Goal: Task Accomplishment & Management: Use online tool/utility

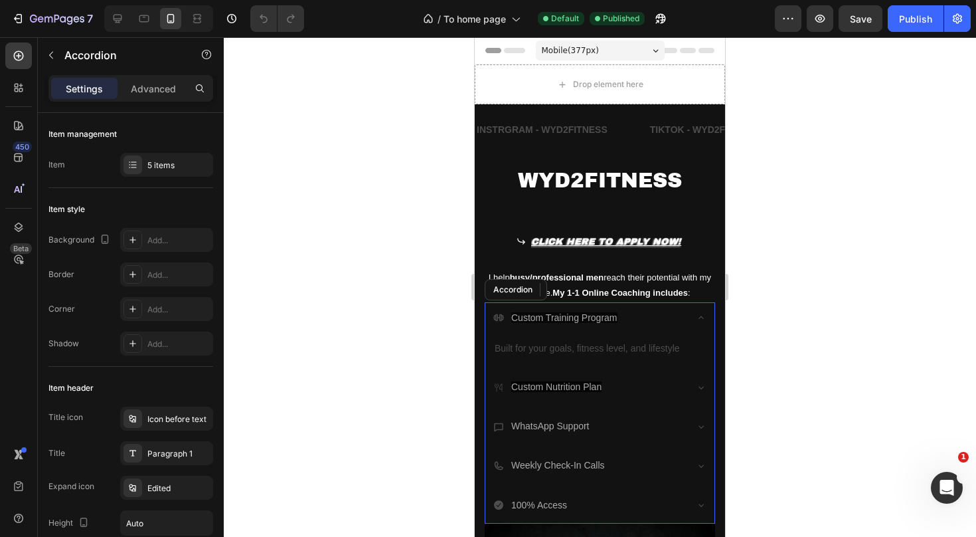
click at [663, 308] on div "Custom Training Program" at bounding box center [589, 317] width 192 height 21
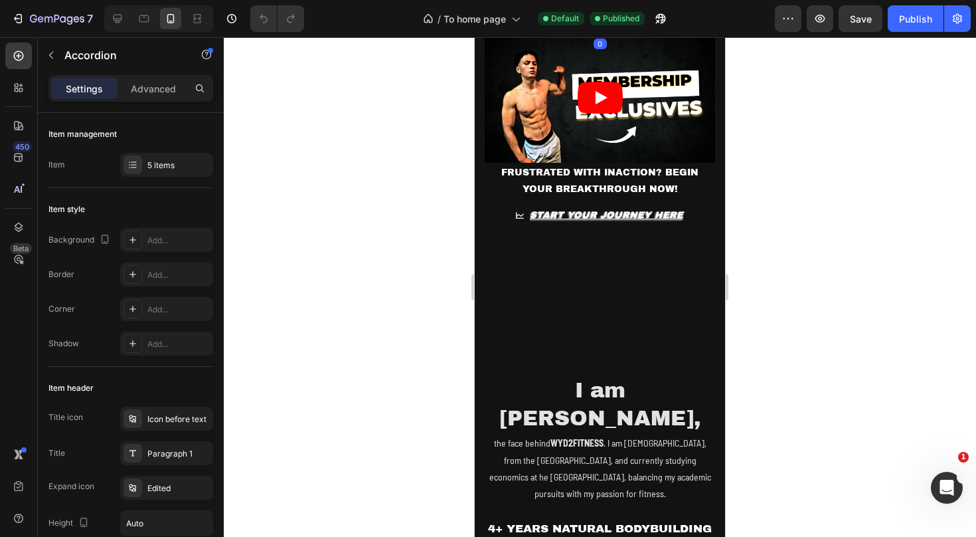
scroll to position [467, 0]
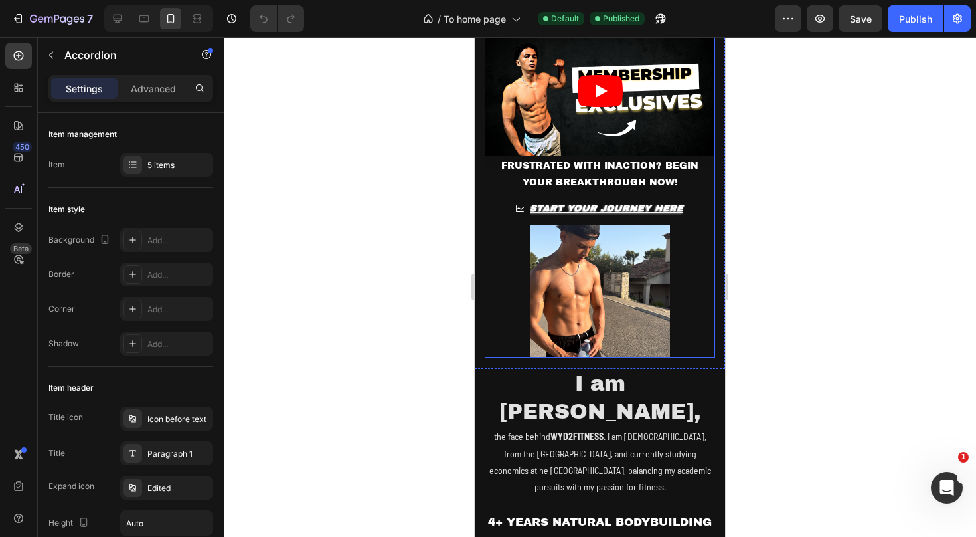
click at [614, 302] on img at bounding box center [600, 290] width 139 height 133
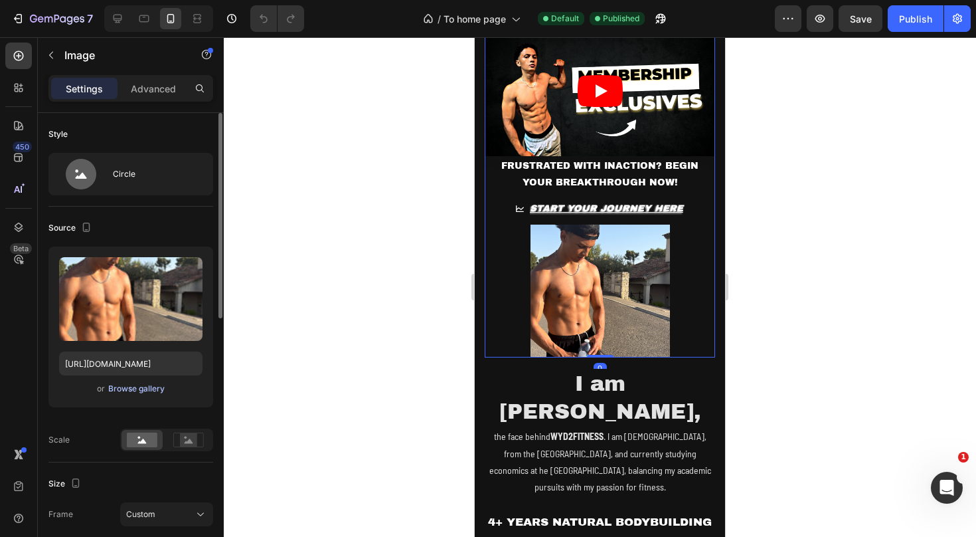
click at [150, 388] on div "Browse gallery" at bounding box center [136, 389] width 56 height 12
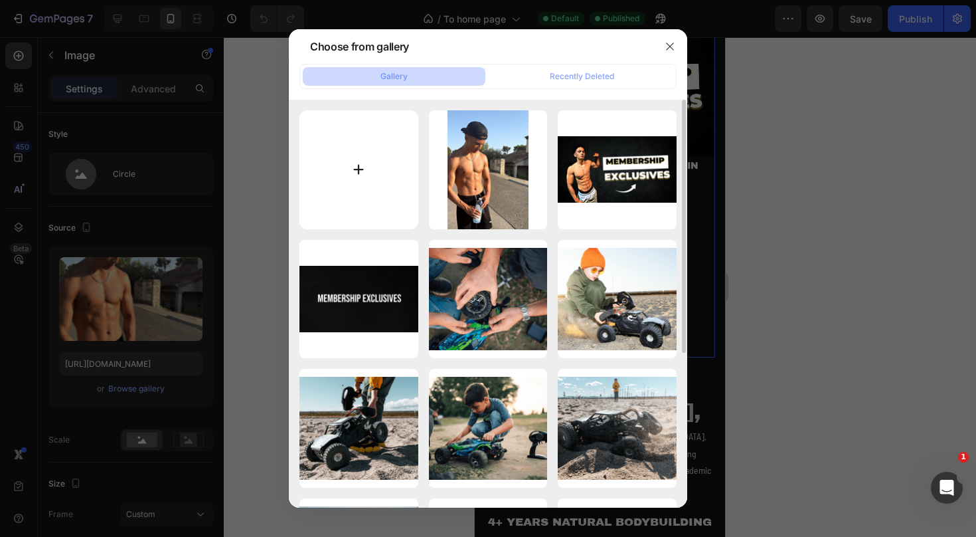
click at [349, 176] on input "file" at bounding box center [359, 169] width 119 height 119
type input "C:\fakepath\the goat.png"
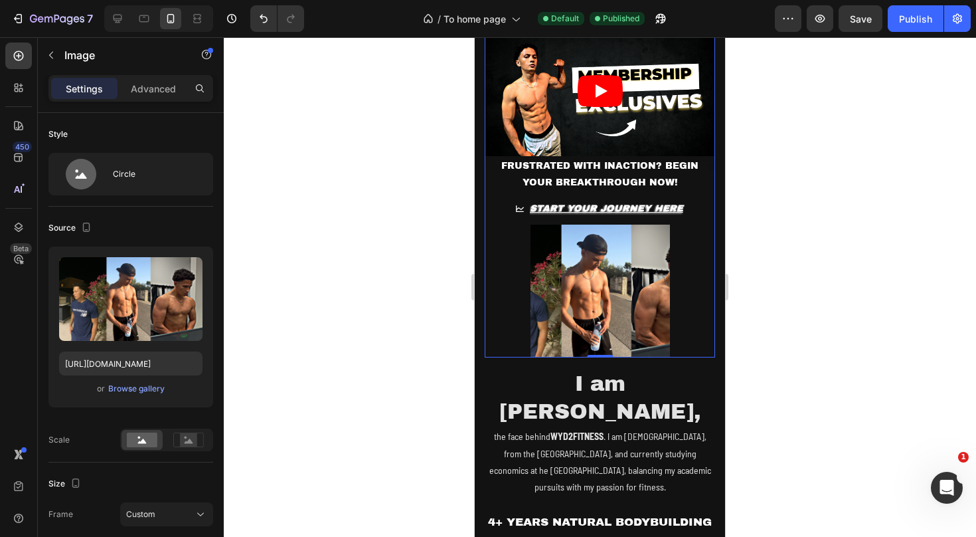
type input "https://cdn.shopify.com/s/files/1/0915/0926/0667/files/gempages_579456550930743…"
click at [179, 440] on icon at bounding box center [188, 439] width 31 height 15
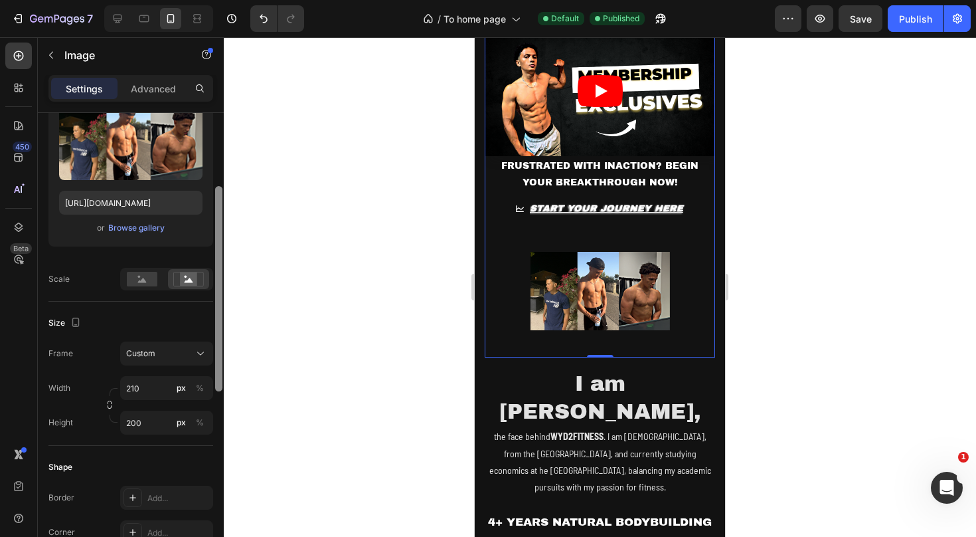
drag, startPoint x: 220, startPoint y: 302, endPoint x: 219, endPoint y: 374, distance: 72.4
click at [219, 374] on div at bounding box center [218, 288] width 7 height 205
click at [151, 388] on input "210" at bounding box center [166, 387] width 93 height 24
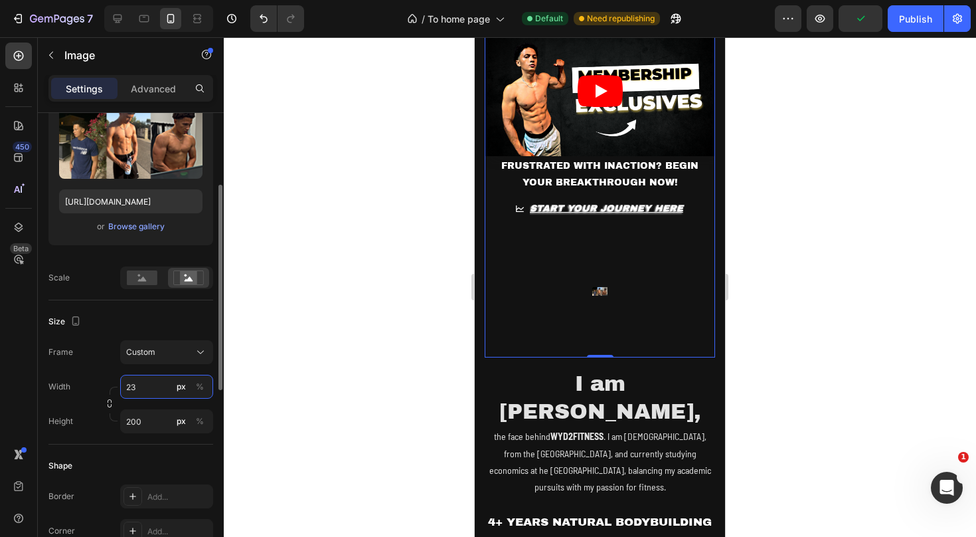
type input "2"
type input "300"
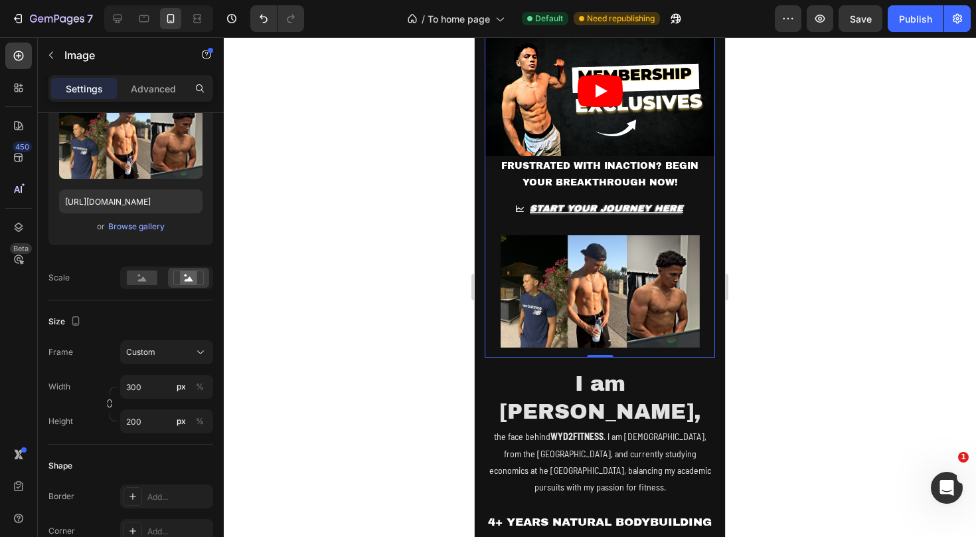
click at [818, 319] on div at bounding box center [600, 286] width 752 height 499
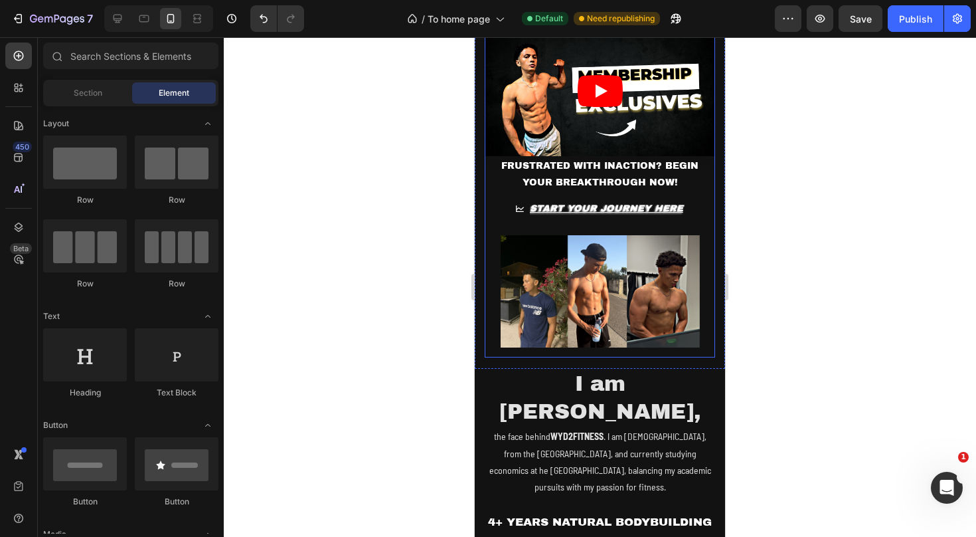
click at [652, 289] on img at bounding box center [600, 290] width 199 height 133
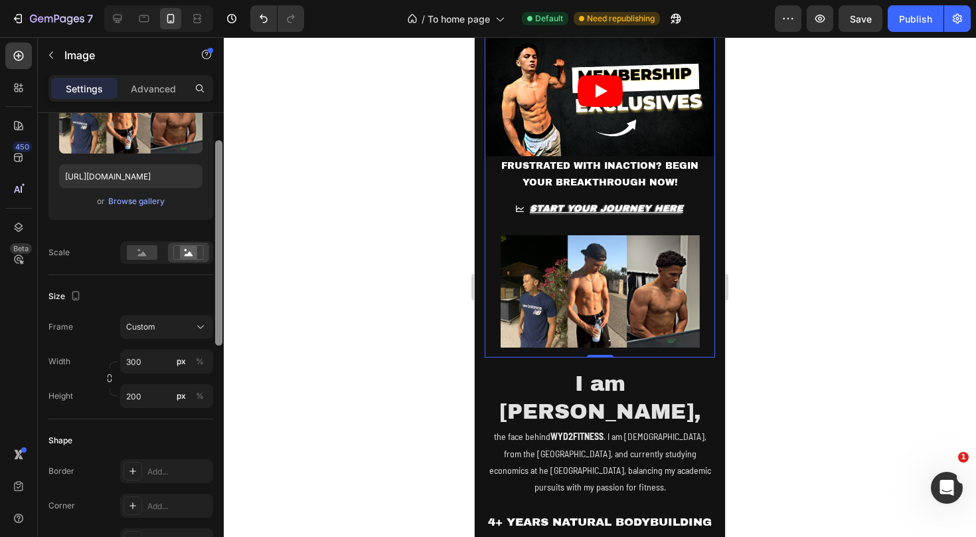
drag, startPoint x: 220, startPoint y: 220, endPoint x: 220, endPoint y: 303, distance: 83.7
click at [220, 303] on div at bounding box center [218, 242] width 7 height 205
click at [169, 322] on div "Custom" at bounding box center [158, 327] width 65 height 12
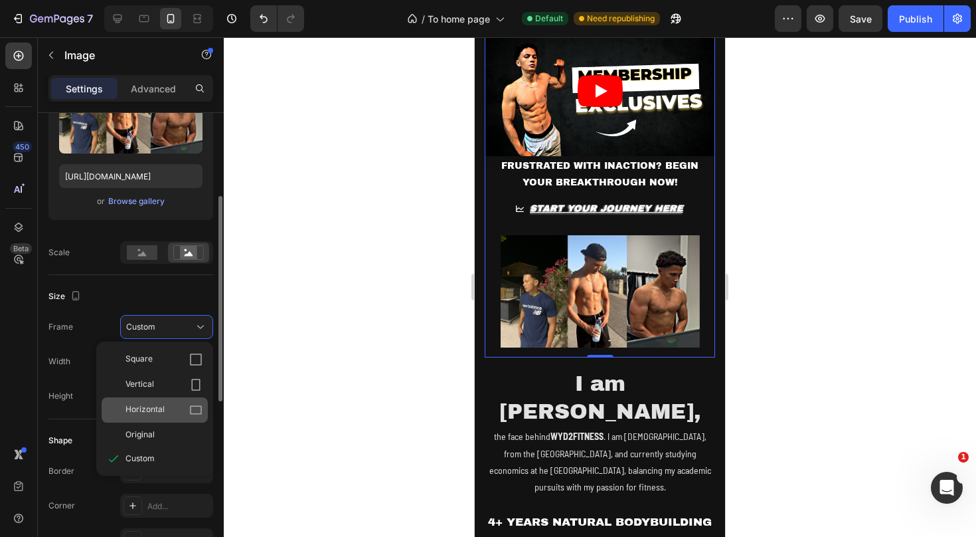
click at [176, 414] on div "Horizontal" at bounding box center [164, 409] width 77 height 13
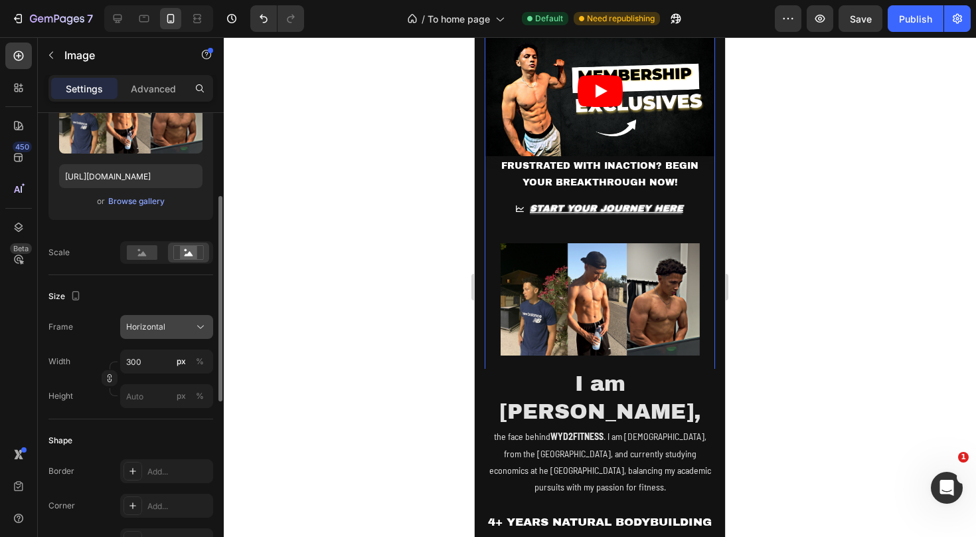
click at [188, 325] on div "Horizontal" at bounding box center [158, 327] width 65 height 12
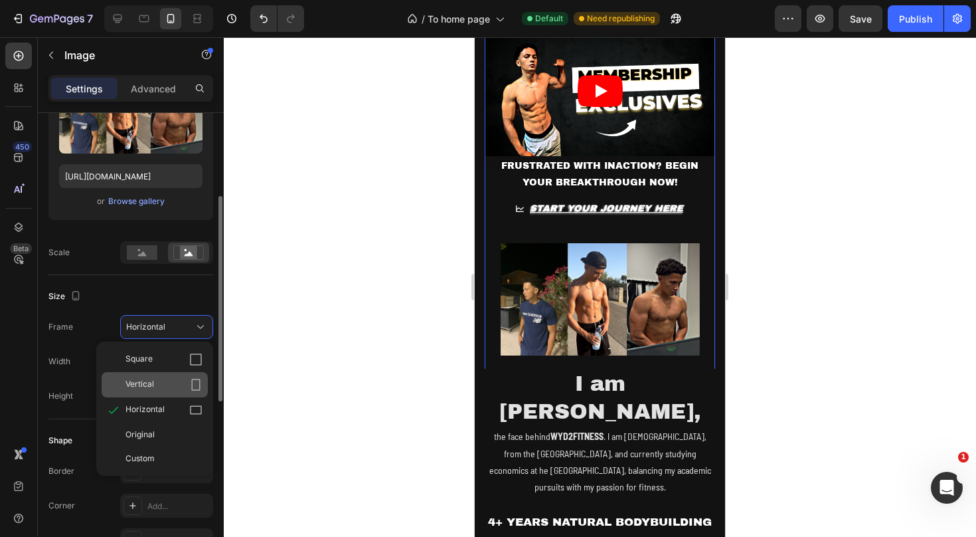
click at [172, 390] on div "Vertical" at bounding box center [164, 384] width 77 height 13
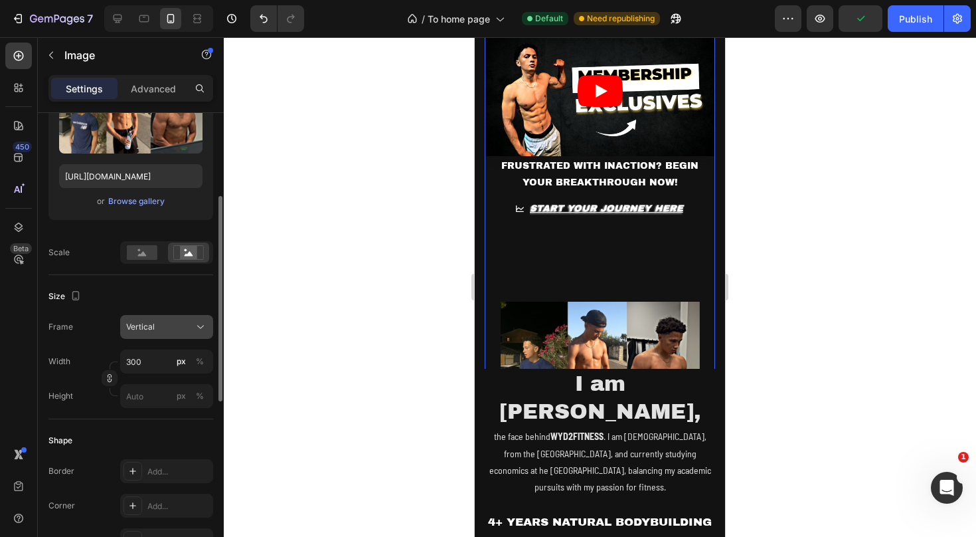
click at [181, 319] on button "Vertical" at bounding box center [166, 327] width 93 height 24
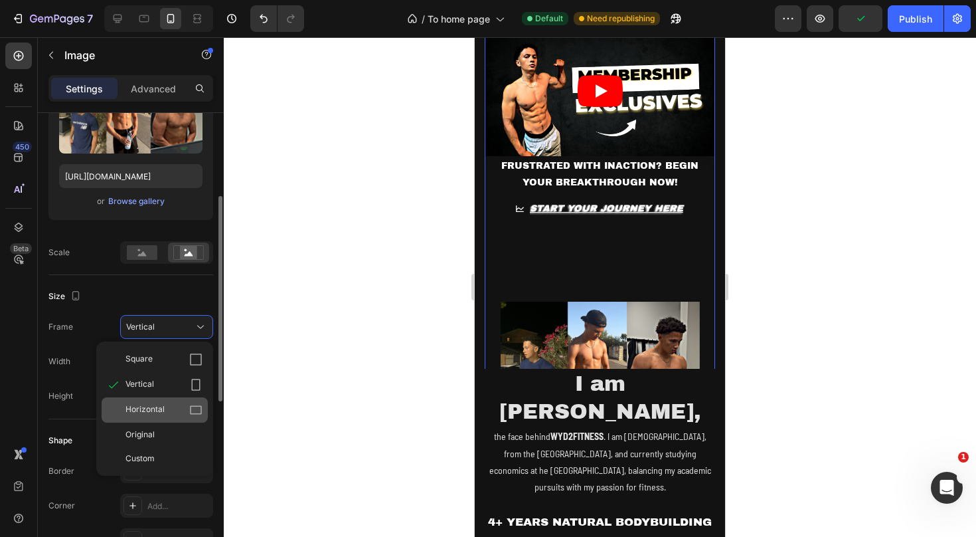
click at [173, 413] on div "Horizontal" at bounding box center [164, 409] width 77 height 13
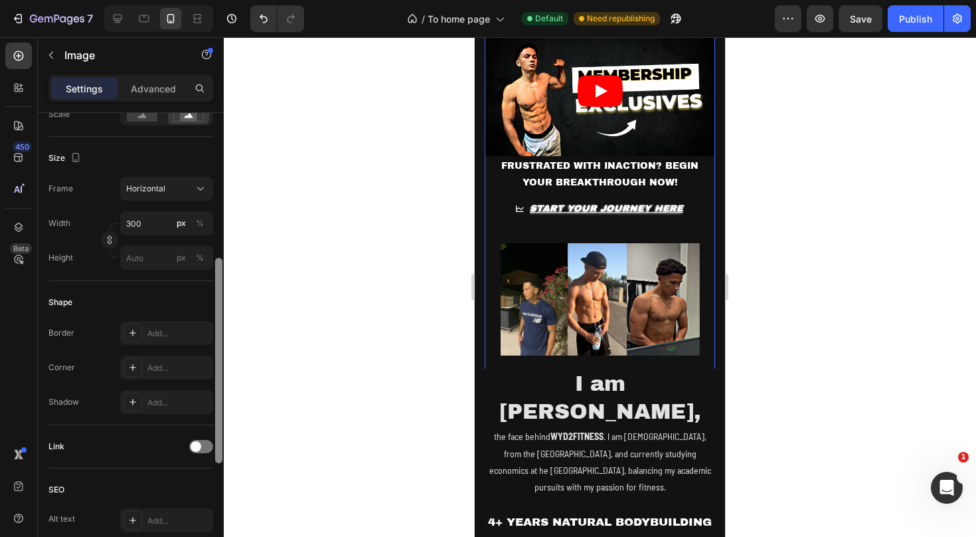
scroll to position [328, 0]
drag, startPoint x: 216, startPoint y: 304, endPoint x: 213, endPoint y: 367, distance: 63.1
click at [213, 367] on div "Style Circle Source Upload Image https://cdn.shopify.com/s/files/1/0915/0926/06…" at bounding box center [131, 344] width 186 height 462
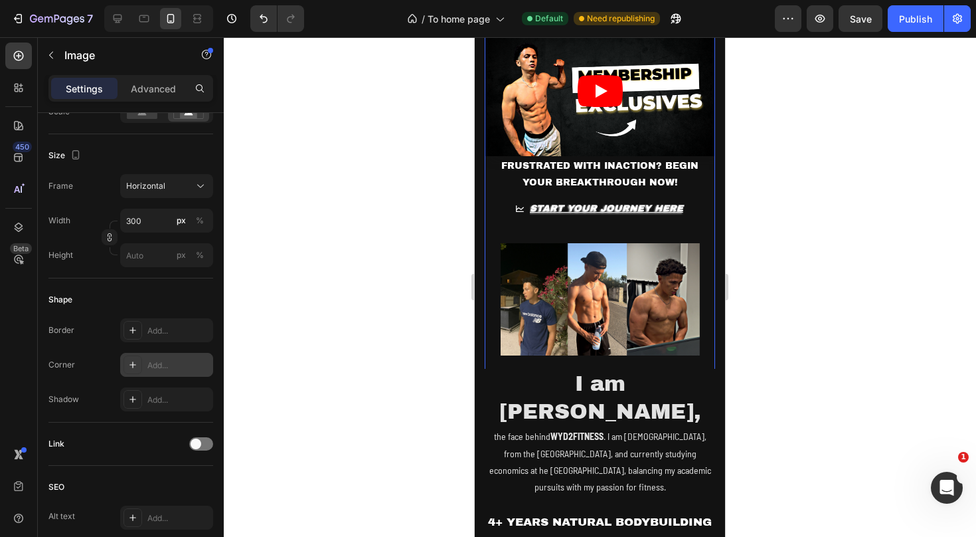
click at [152, 372] on div "Add..." at bounding box center [166, 365] width 93 height 24
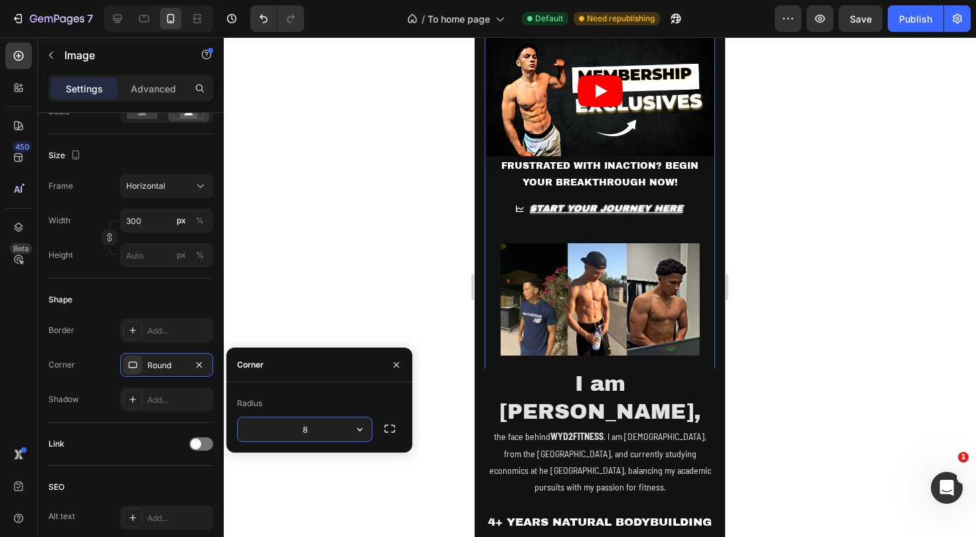
click at [201, 293] on div "Shape" at bounding box center [130, 299] width 165 height 21
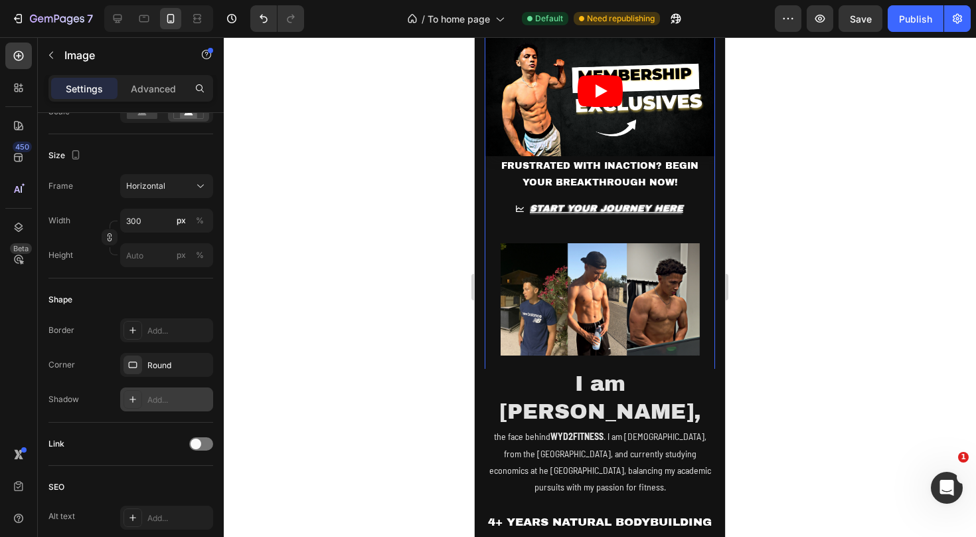
click at [164, 402] on div "Add..." at bounding box center [178, 400] width 62 height 12
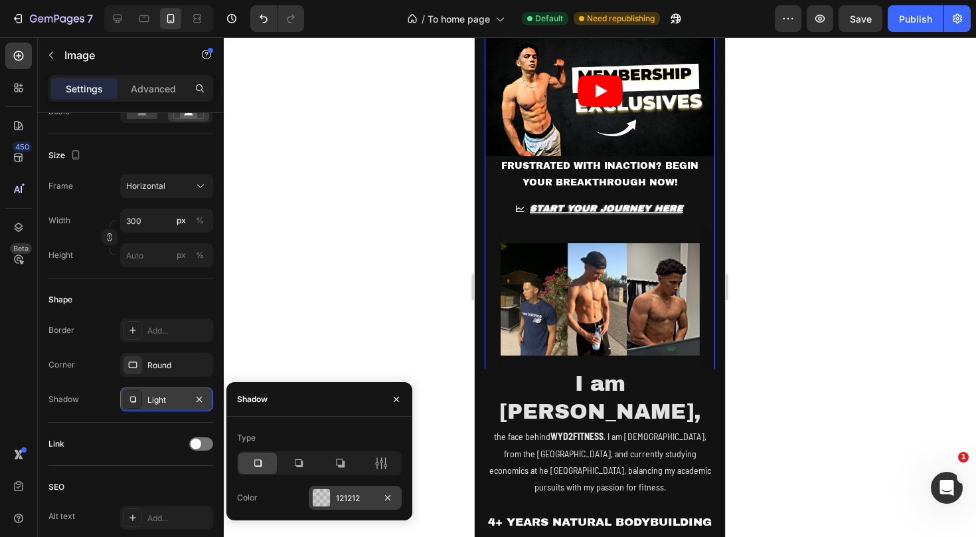
click at [335, 504] on div "121212" at bounding box center [355, 497] width 93 height 24
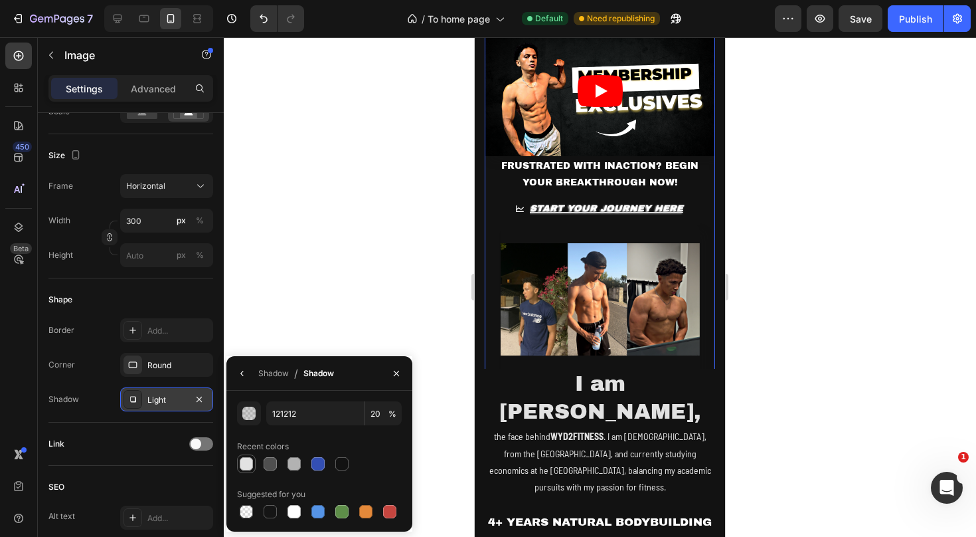
click at [250, 466] on div at bounding box center [246, 463] width 13 height 13
type input "E2E2E2"
type input "100"
click at [274, 470] on div at bounding box center [270, 463] width 13 height 13
click at [297, 462] on div at bounding box center [294, 463] width 13 height 13
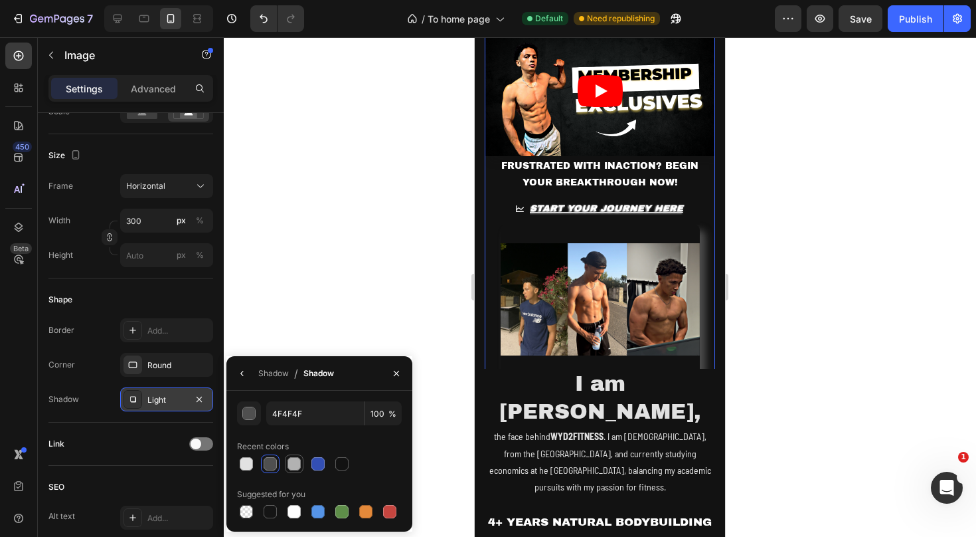
type input "B2B2B2"
click at [410, 301] on div at bounding box center [600, 286] width 752 height 499
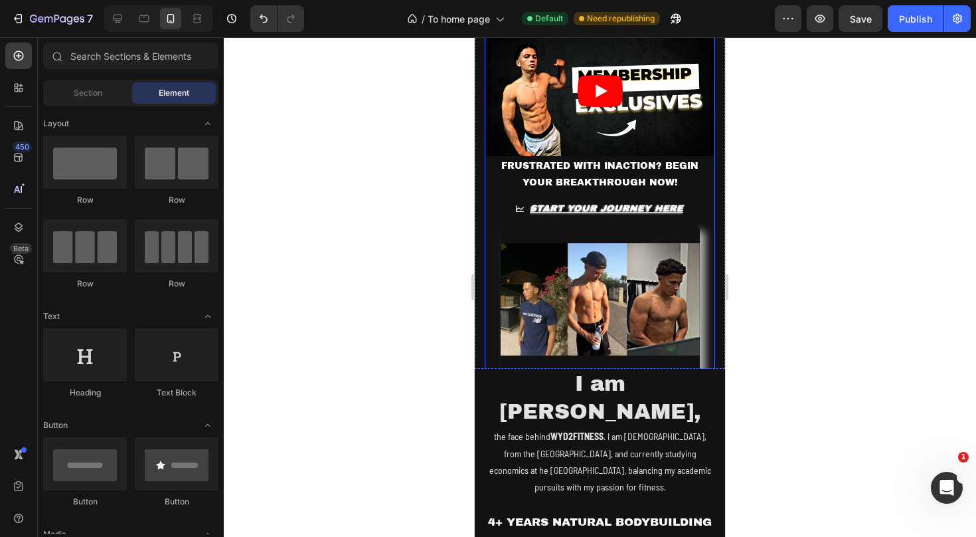
click at [621, 298] on img at bounding box center [600, 298] width 199 height 149
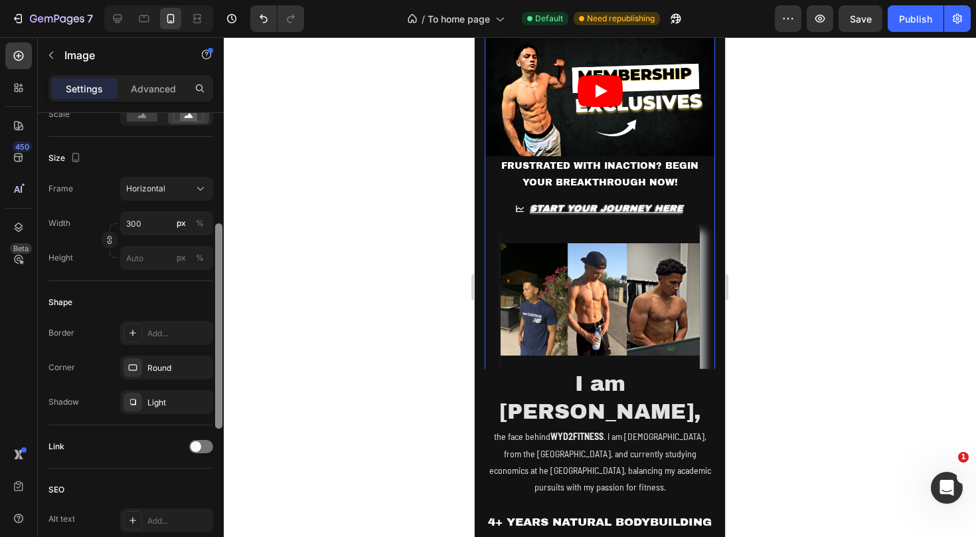
scroll to position [327, 0]
drag, startPoint x: 220, startPoint y: 311, endPoint x: 219, endPoint y: 457, distance: 146.1
click at [219, 457] on div at bounding box center [218, 360] width 7 height 205
click at [162, 401] on div "Light" at bounding box center [166, 400] width 39 height 12
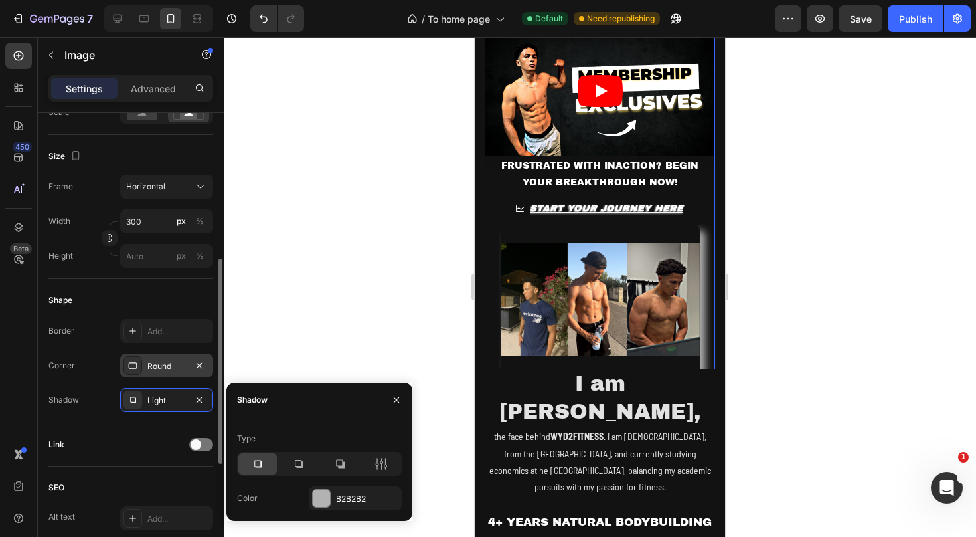
click at [167, 369] on div "Round" at bounding box center [166, 366] width 39 height 12
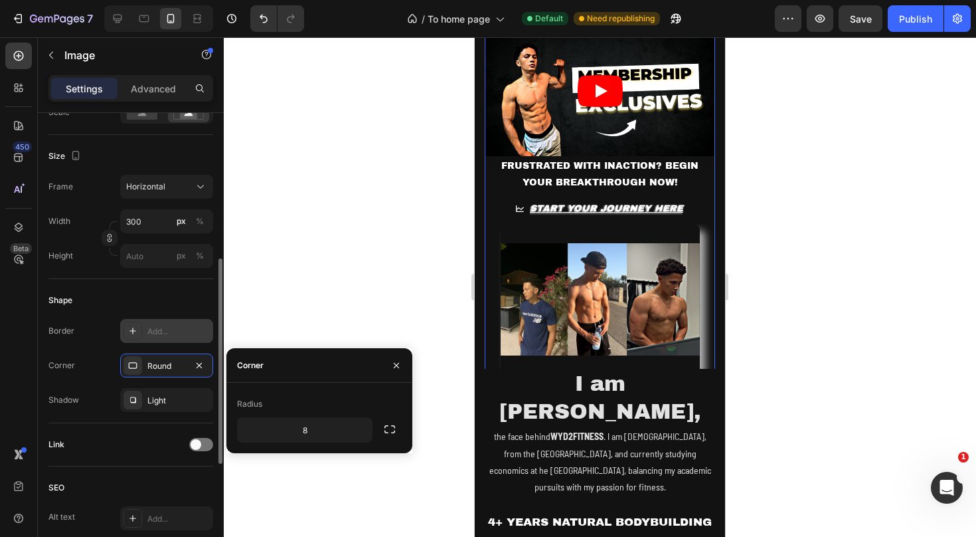
click at [178, 335] on div "Add..." at bounding box center [178, 331] width 62 height 12
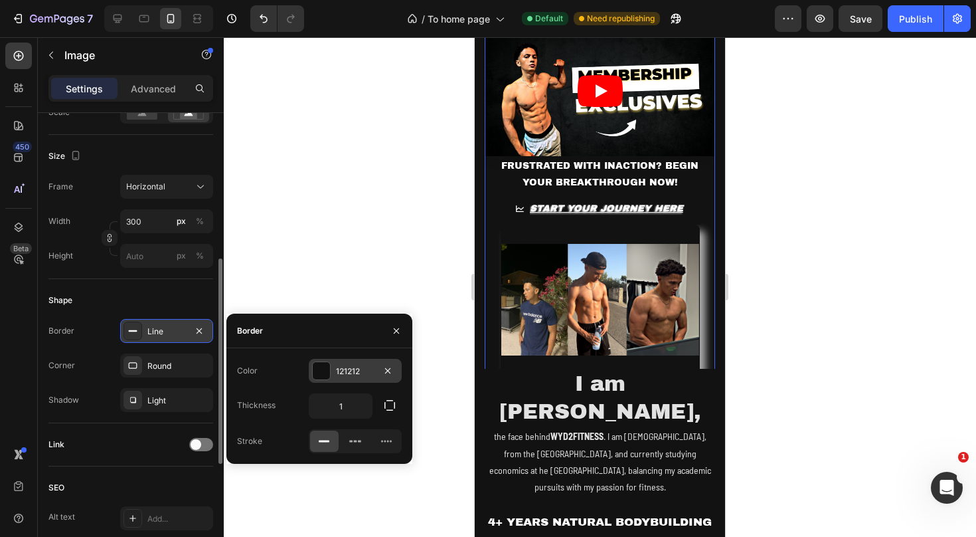
click at [334, 370] on div "121212" at bounding box center [355, 371] width 93 height 24
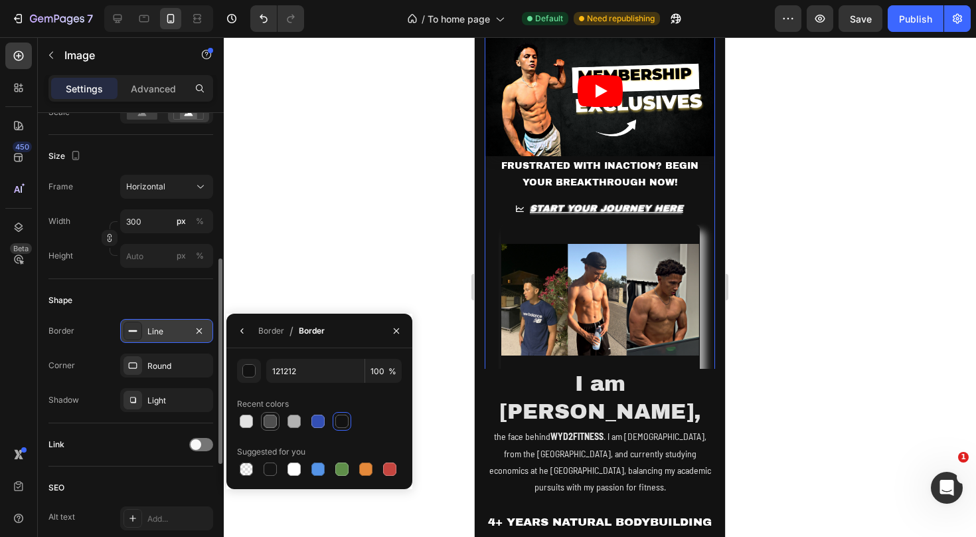
click at [270, 422] on div at bounding box center [270, 420] width 13 height 13
click at [245, 424] on div at bounding box center [246, 420] width 13 height 13
type input "E2E2E2"
click at [318, 261] on div at bounding box center [600, 286] width 752 height 499
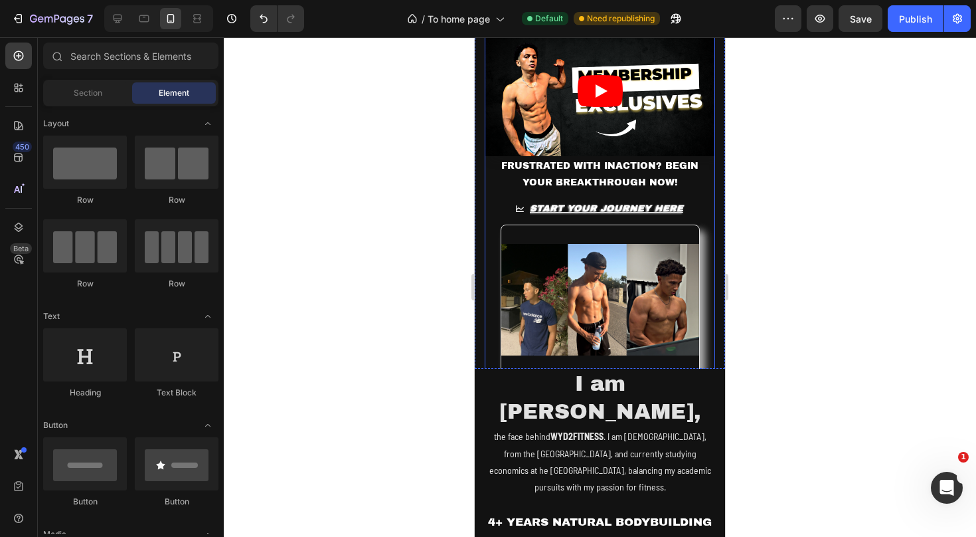
click at [588, 279] on img at bounding box center [600, 298] width 199 height 149
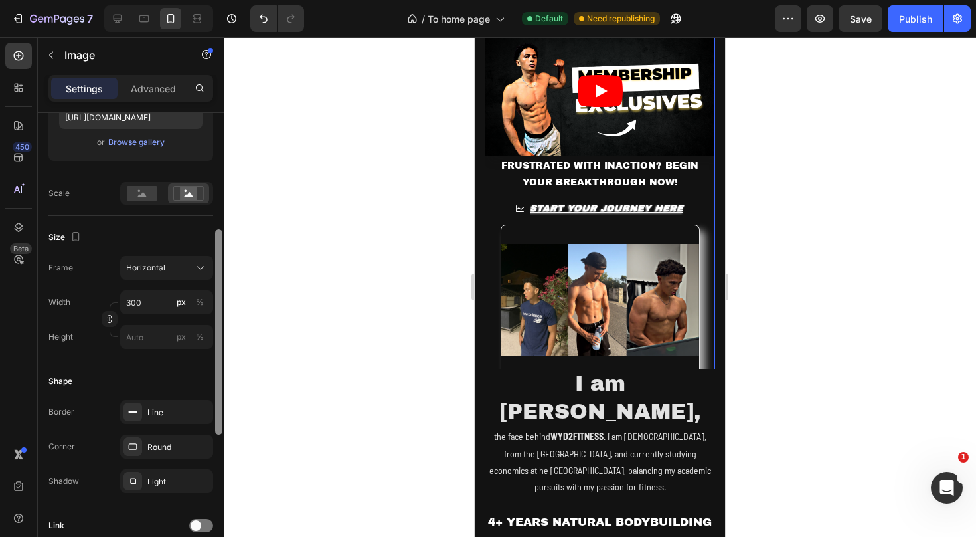
drag, startPoint x: 220, startPoint y: 279, endPoint x: 215, endPoint y: 386, distance: 107.0
click at [215, 386] on div at bounding box center [218, 331] width 7 height 205
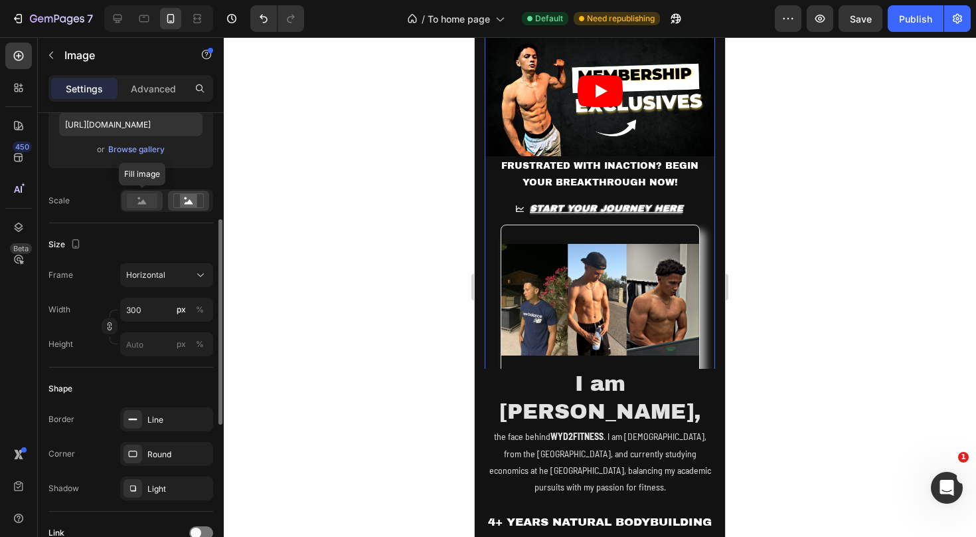
click at [139, 195] on rect at bounding box center [142, 200] width 31 height 15
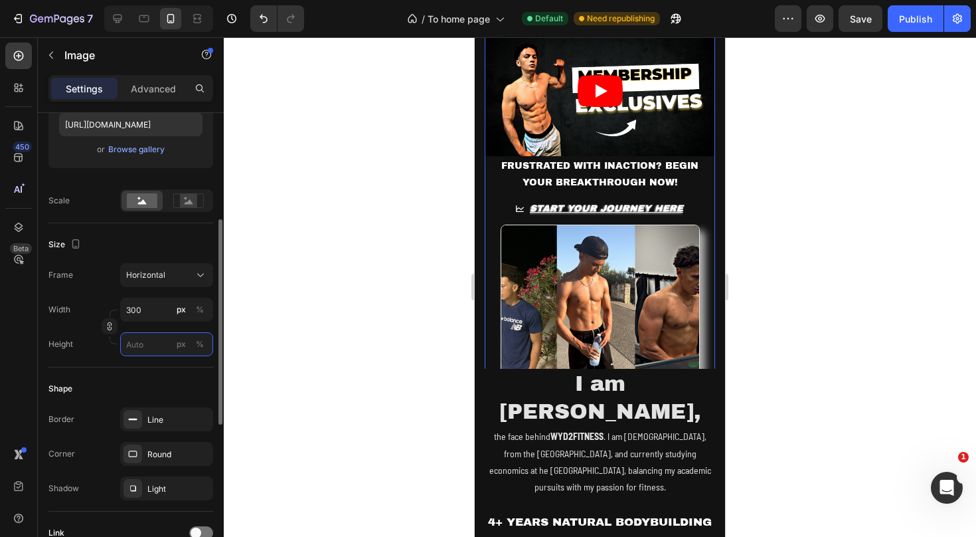
click at [154, 345] on input "px %" at bounding box center [166, 344] width 93 height 24
type input "4"
type input "3"
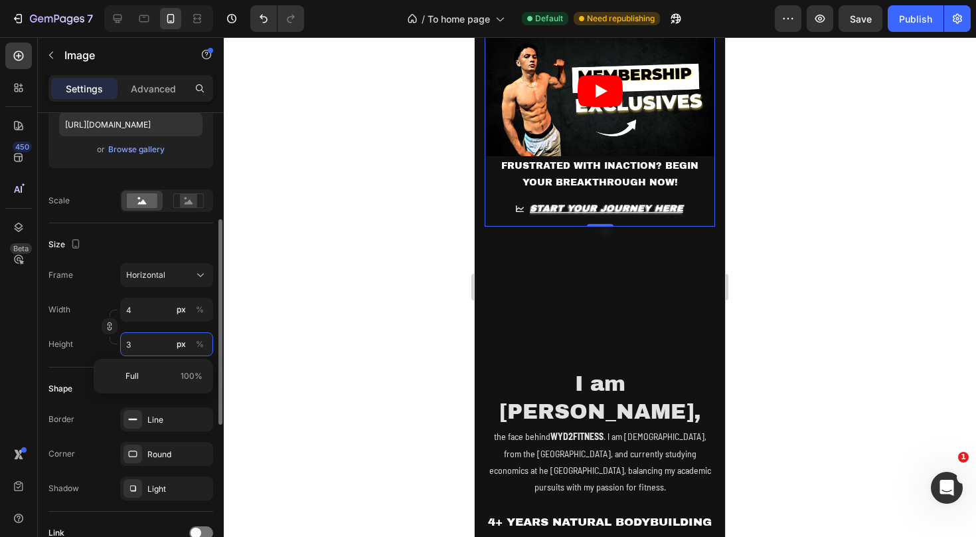
type input "40"
type input "30"
type input "400"
type input "300"
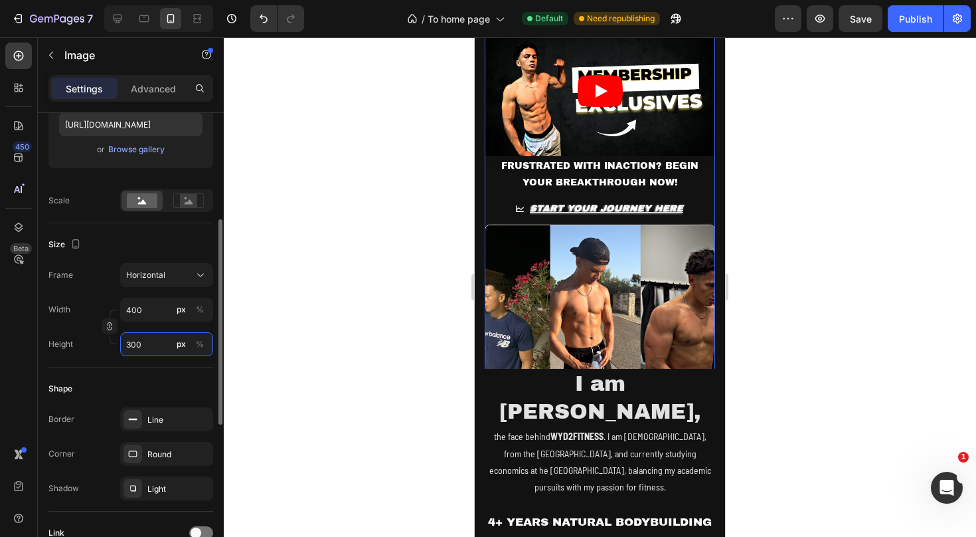
type input "40"
type input "30"
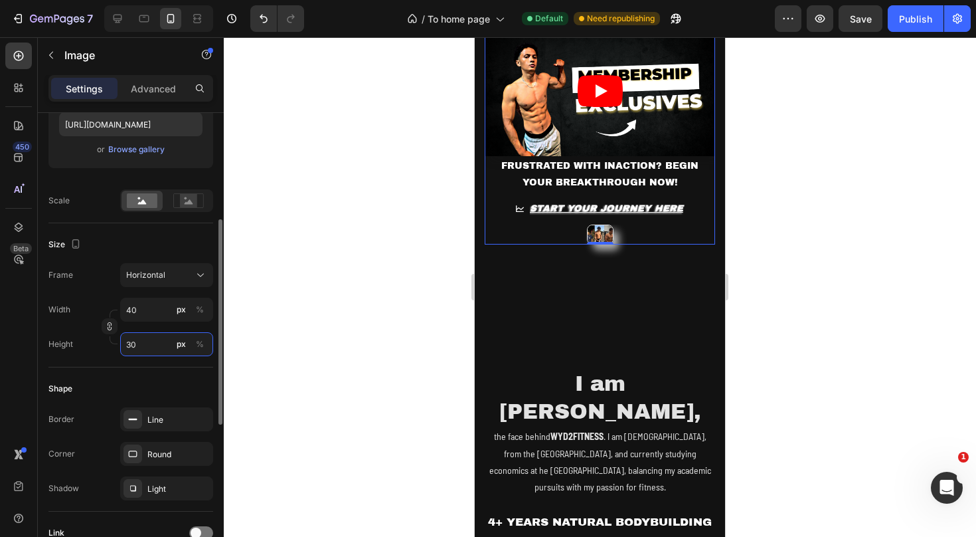
type input "4"
type input "3"
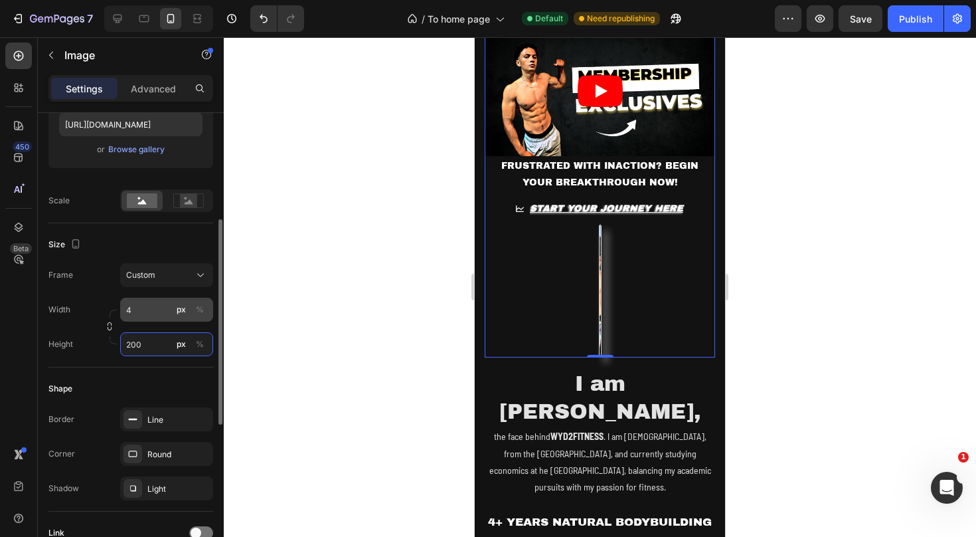
type input "200"
click at [140, 313] on input "4" at bounding box center [166, 310] width 93 height 24
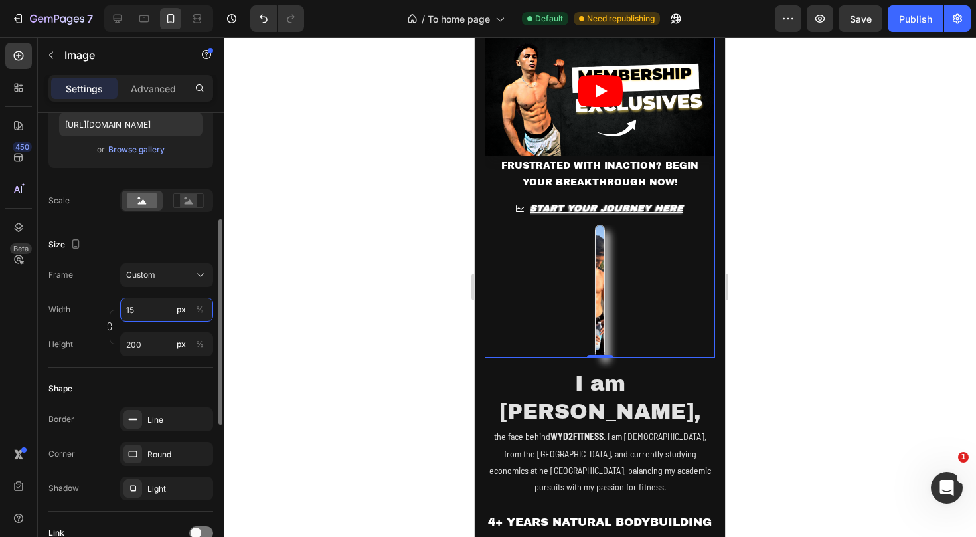
type input "1"
type input "400"
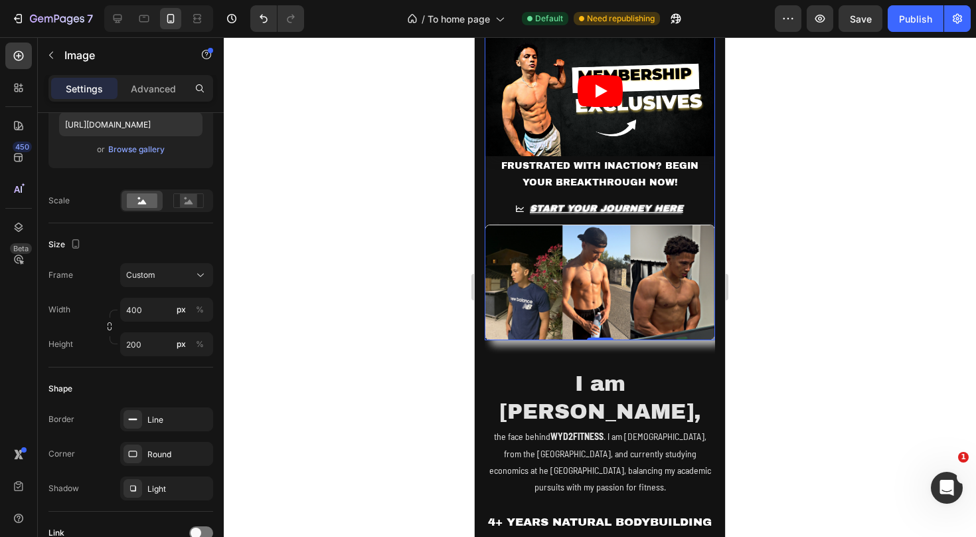
click at [782, 304] on div at bounding box center [600, 286] width 752 height 499
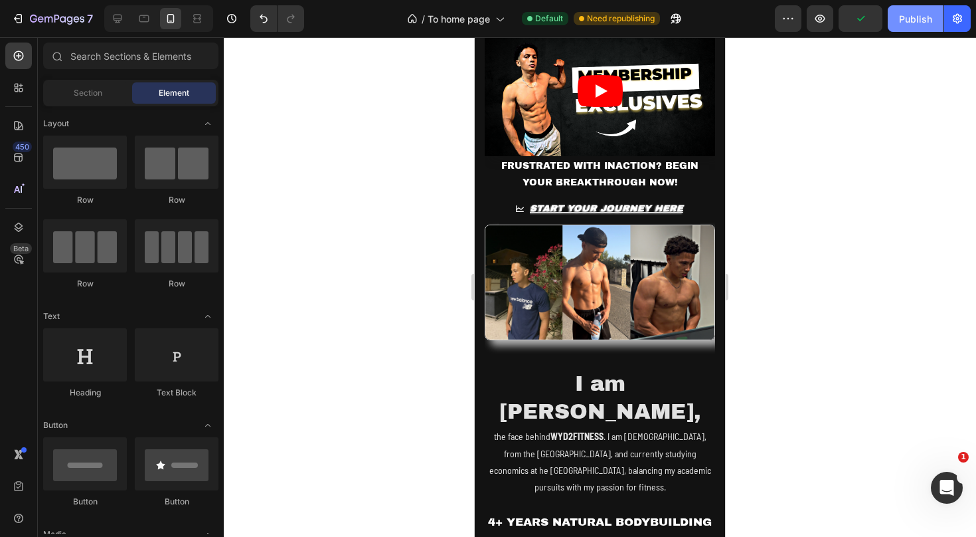
click at [910, 21] on div "Publish" at bounding box center [915, 19] width 33 height 14
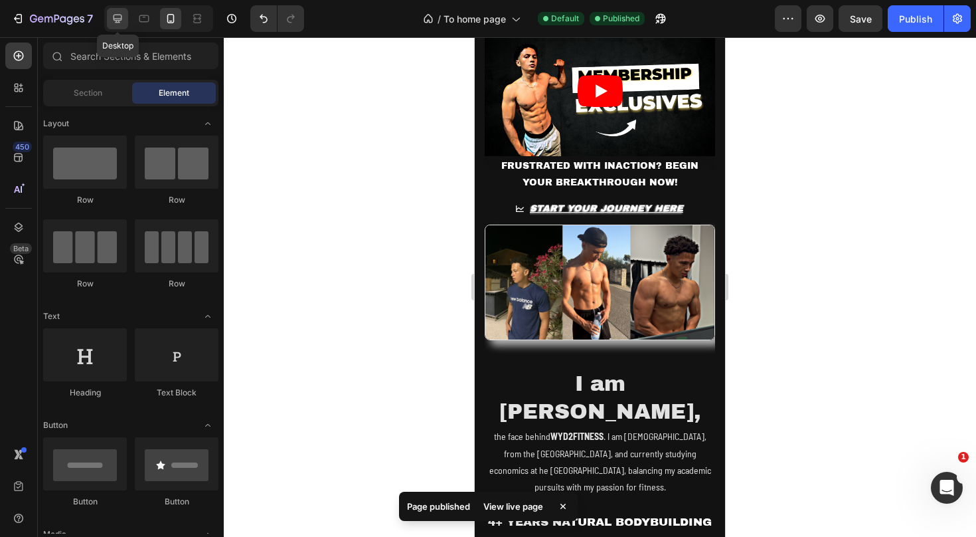
click at [120, 19] on icon at bounding box center [118, 19] width 9 height 9
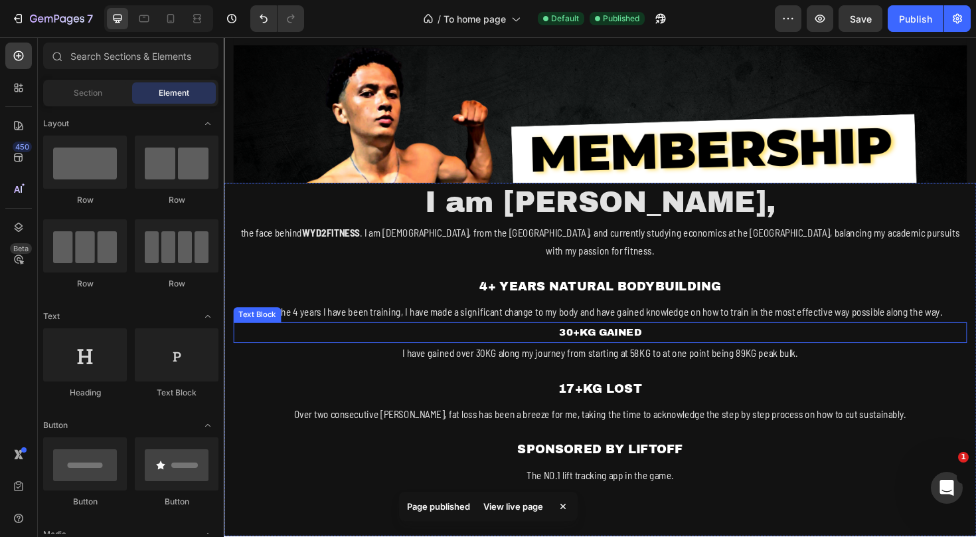
click at [906, 340] on p "30+KG GAINED" at bounding box center [622, 349] width 774 height 19
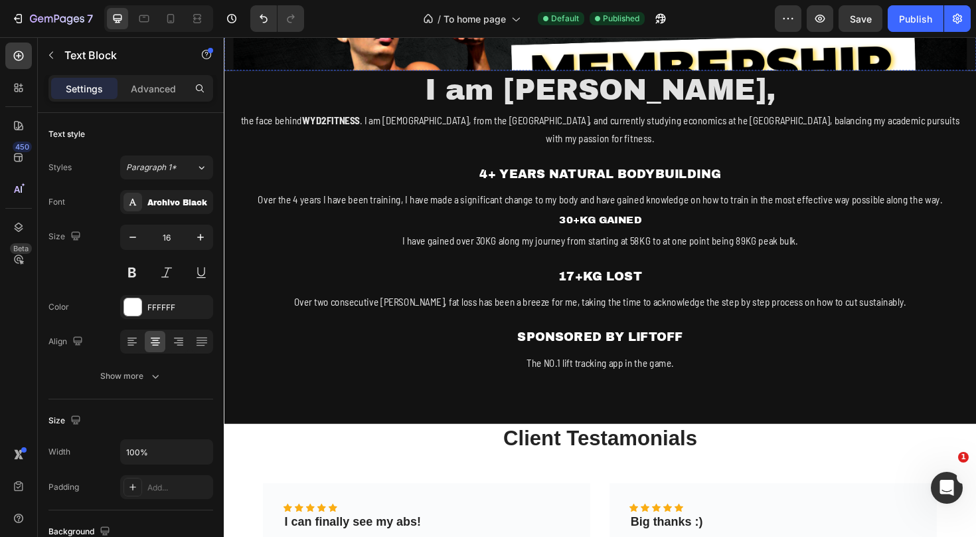
scroll to position [589, 0]
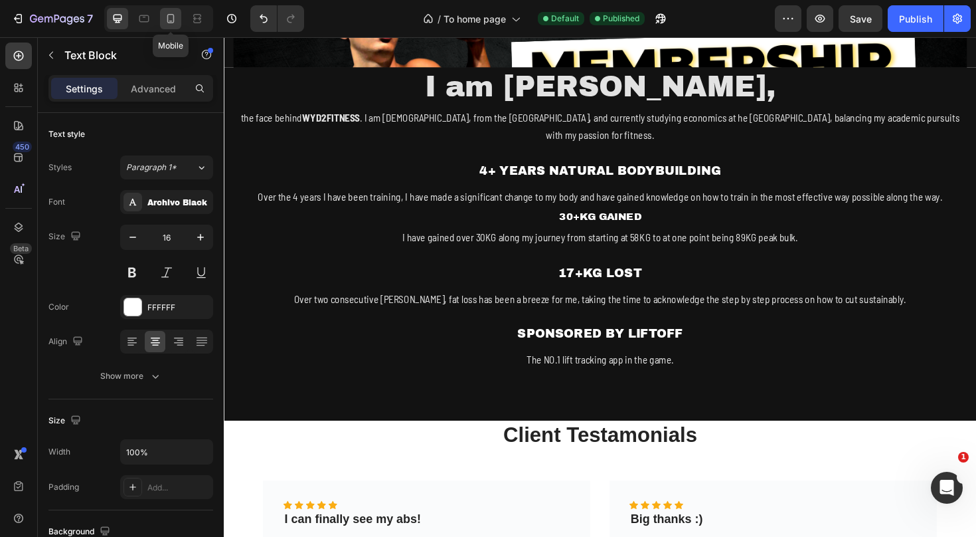
click at [175, 17] on icon at bounding box center [170, 18] width 13 height 13
type input "17"
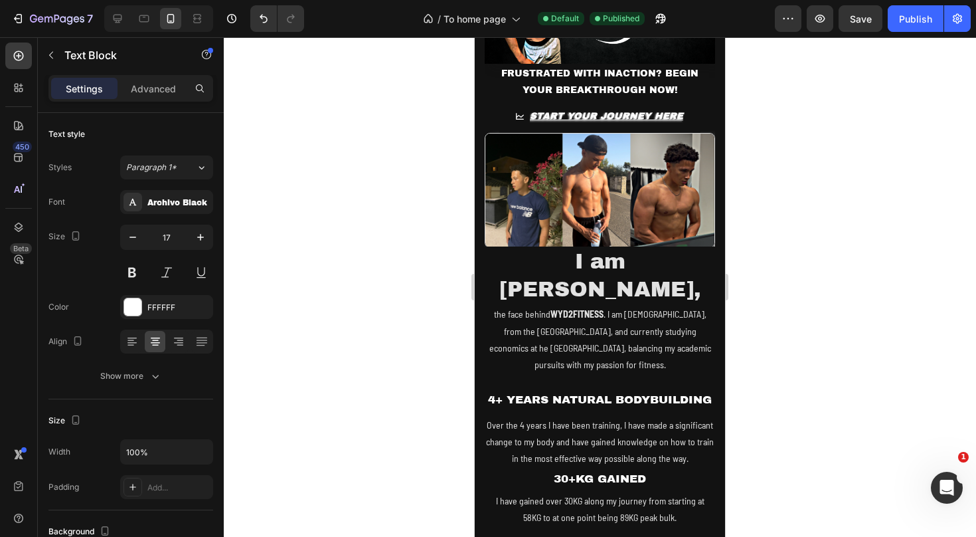
scroll to position [944, 0]
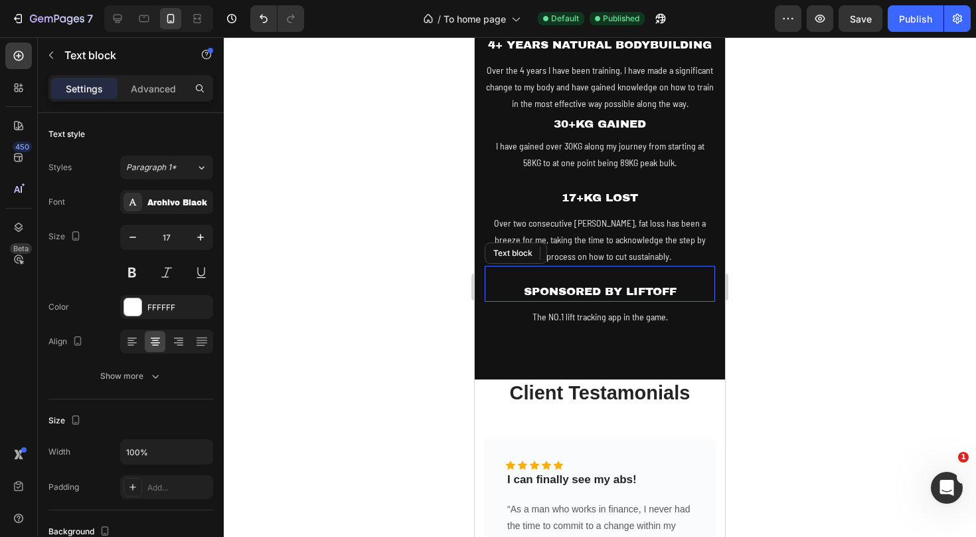
click at [624, 283] on p "SPONSORED BY LIFTOFF" at bounding box center [600, 291] width 228 height 17
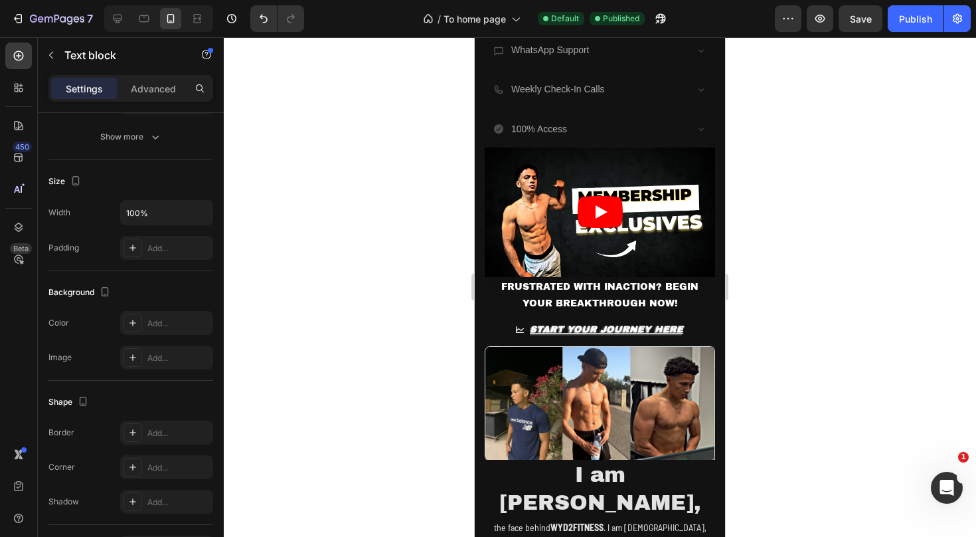
scroll to position [374, 0]
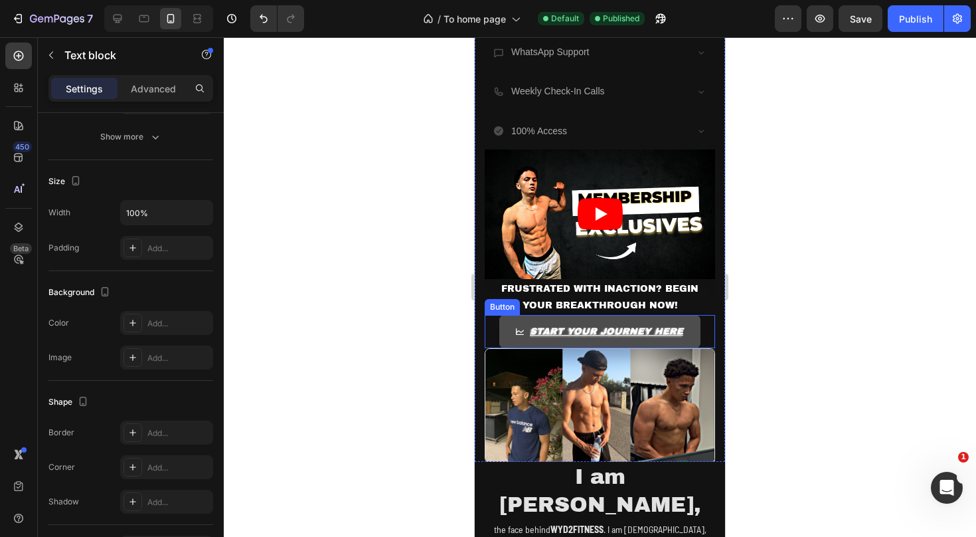
click at [688, 335] on link "START YOUR JOURNEY HERE" at bounding box center [600, 331] width 202 height 33
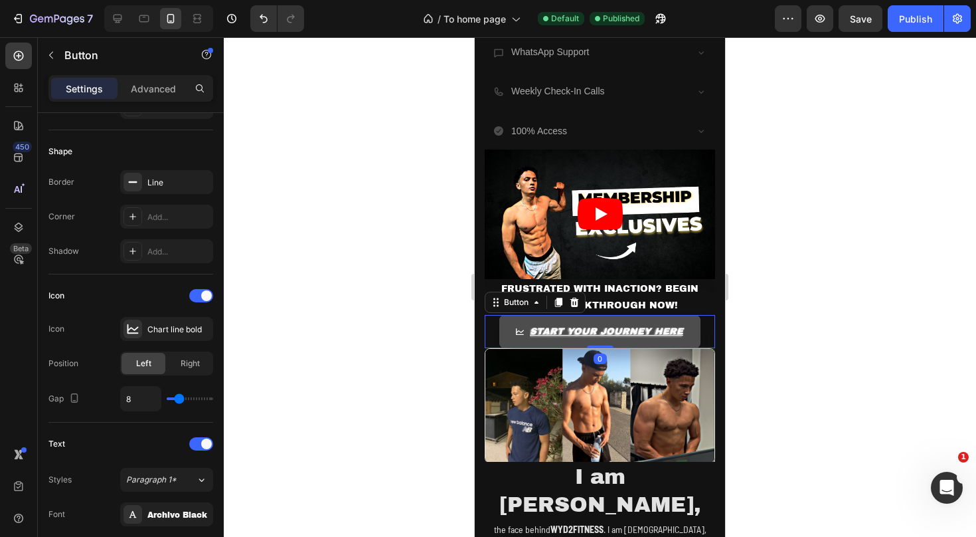
scroll to position [0, 0]
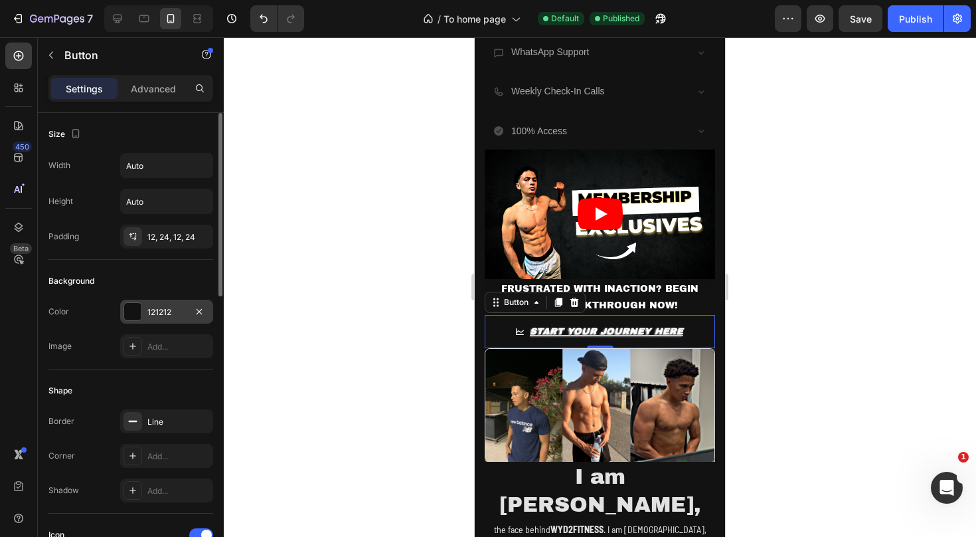
click at [175, 309] on div "121212" at bounding box center [166, 312] width 39 height 12
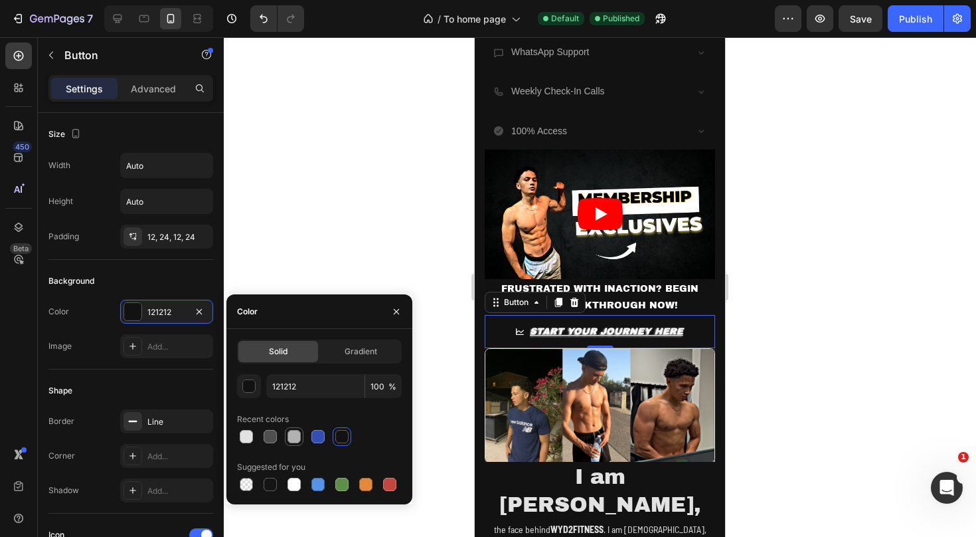
click at [295, 438] on div at bounding box center [294, 436] width 13 height 13
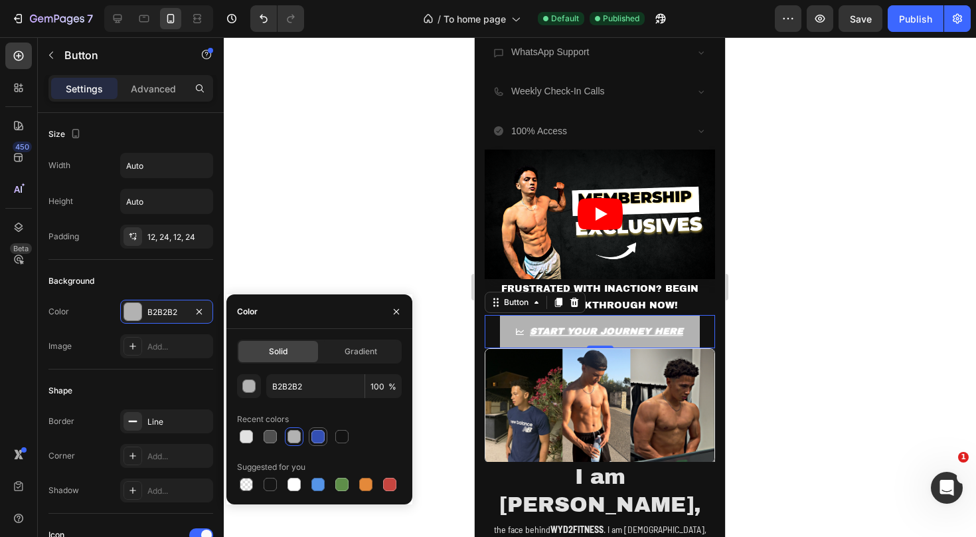
click at [317, 434] on div at bounding box center [317, 436] width 13 height 13
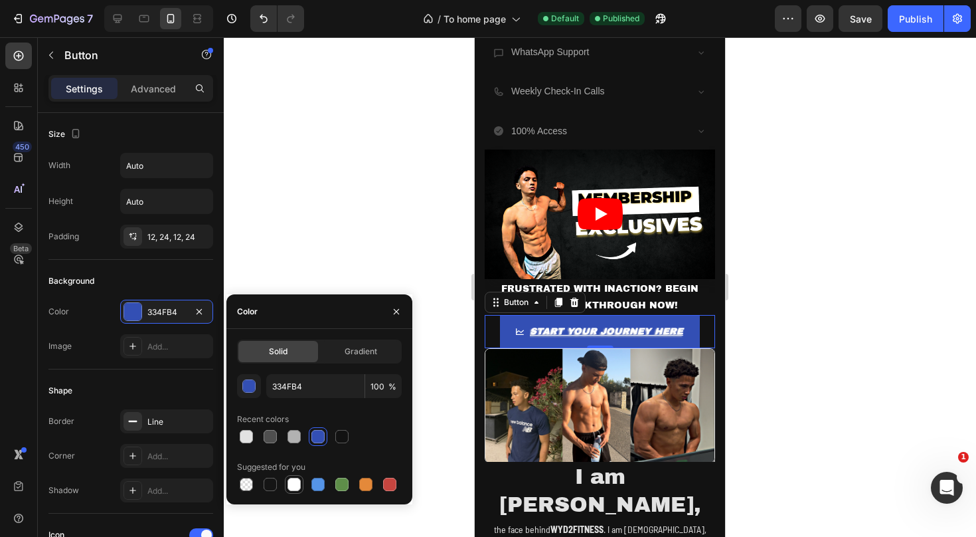
click at [294, 483] on div at bounding box center [294, 483] width 13 height 13
type input "FFFFFF"
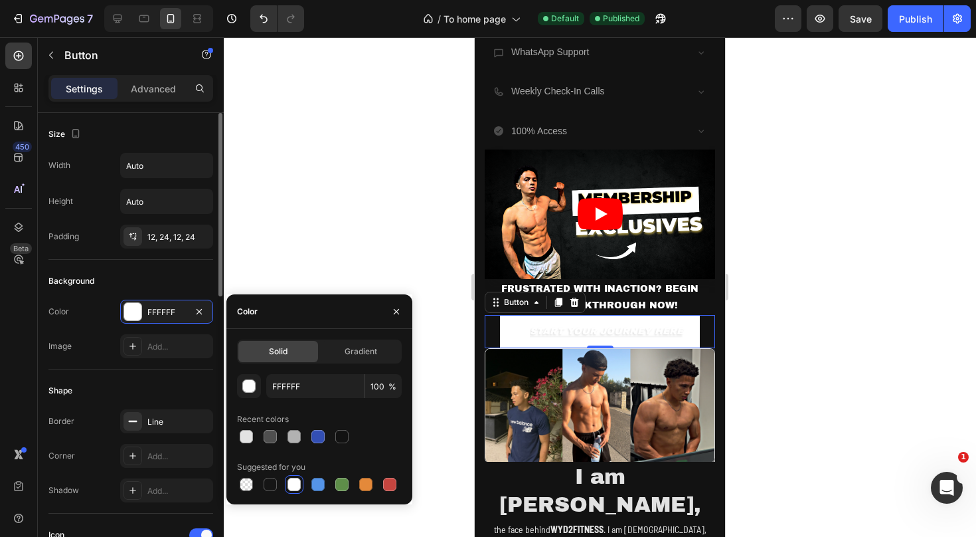
click at [201, 275] on div "Background" at bounding box center [130, 280] width 165 height 21
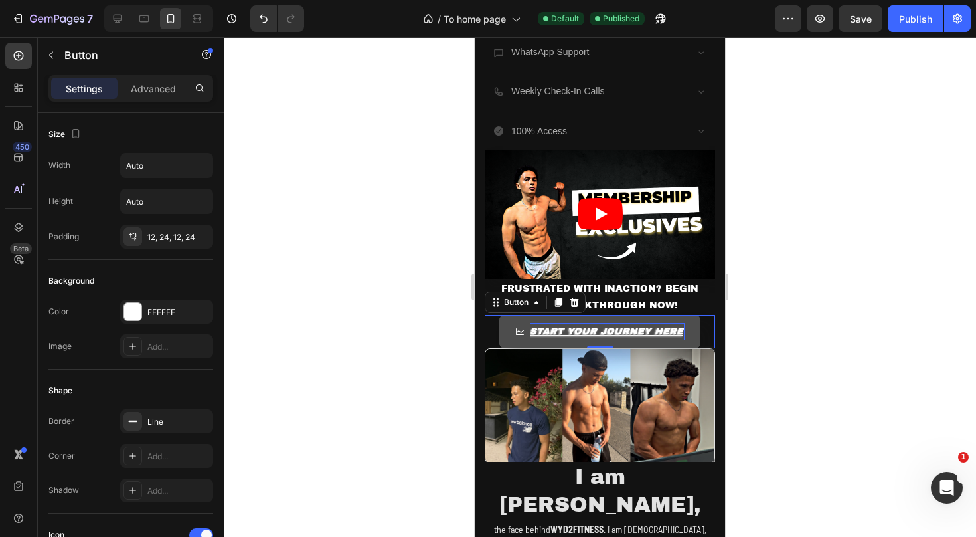
click at [531, 327] on p "START YOUR JOURNEY HERE" at bounding box center [607, 331] width 155 height 17
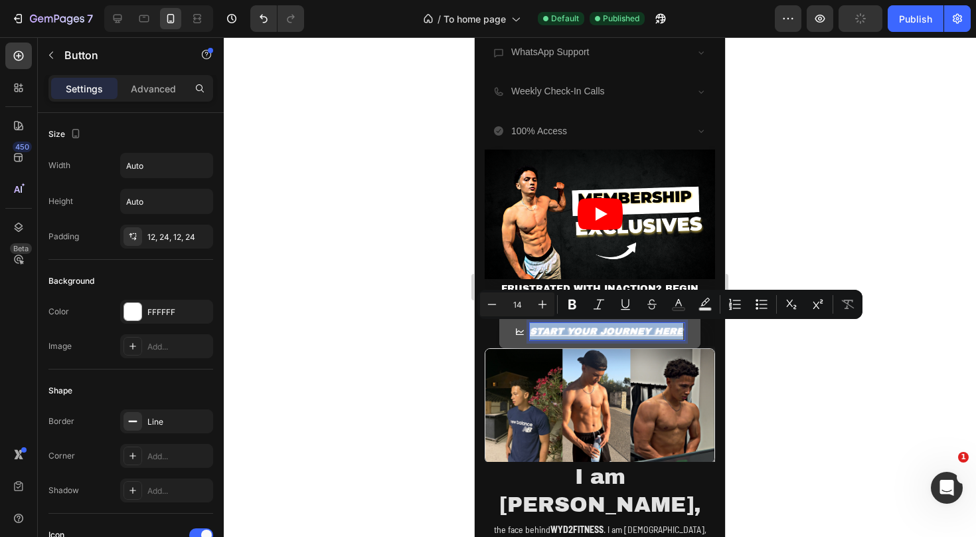
drag, startPoint x: 531, startPoint y: 327, endPoint x: 685, endPoint y: 329, distance: 153.4
click at [685, 329] on link "START YOUR JOURNEY HERE" at bounding box center [600, 331] width 202 height 33
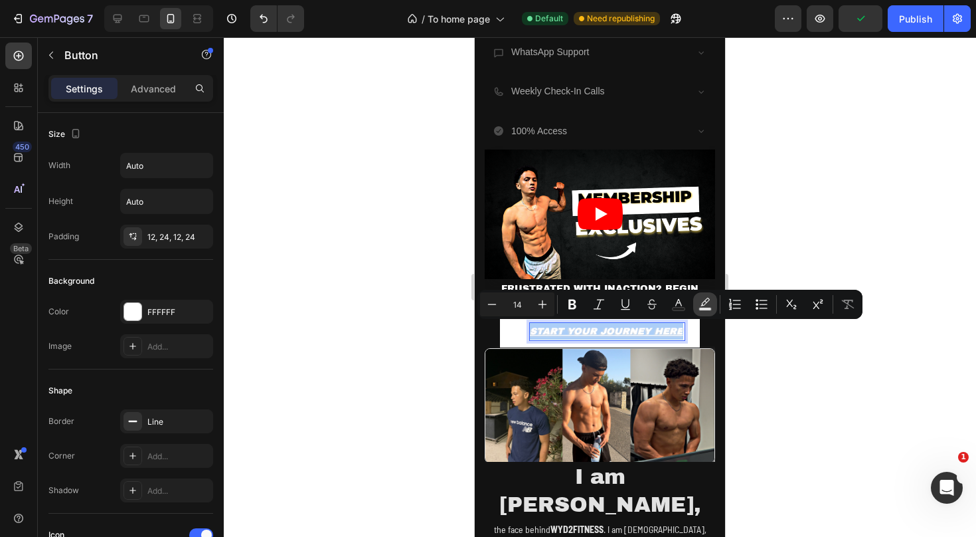
click at [700, 309] on rect "Editor contextual toolbar" at bounding box center [705, 308] width 13 height 3
type input "000000"
type input "77"
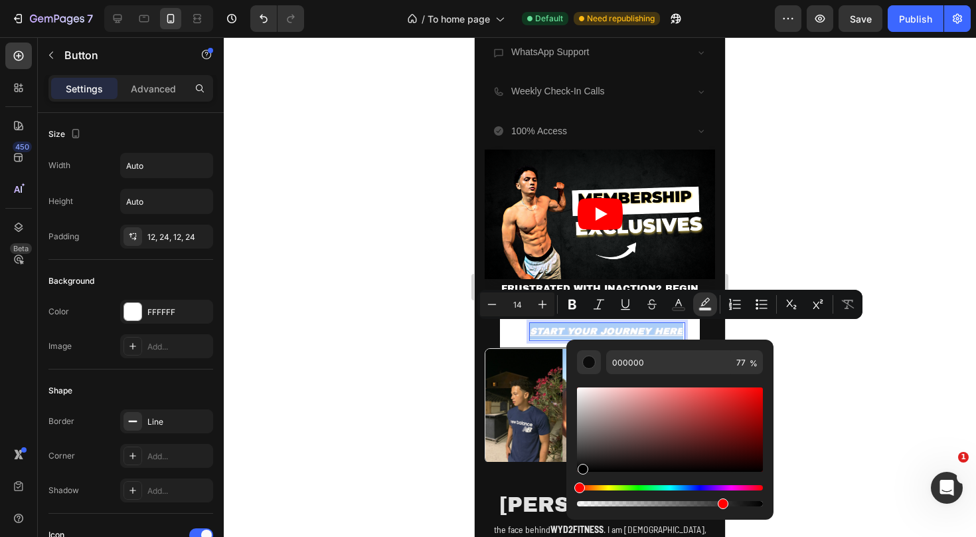
drag, startPoint x: 586, startPoint y: 442, endPoint x: 570, endPoint y: 485, distance: 45.8
click at [570, 485] on div "000000 77 %" at bounding box center [669, 423] width 207 height 169
click at [681, 310] on rect "Editor contextual toolbar" at bounding box center [679, 308] width 13 height 3
type input "FFFFFF"
drag, startPoint x: 592, startPoint y: 445, endPoint x: 568, endPoint y: 487, distance: 48.5
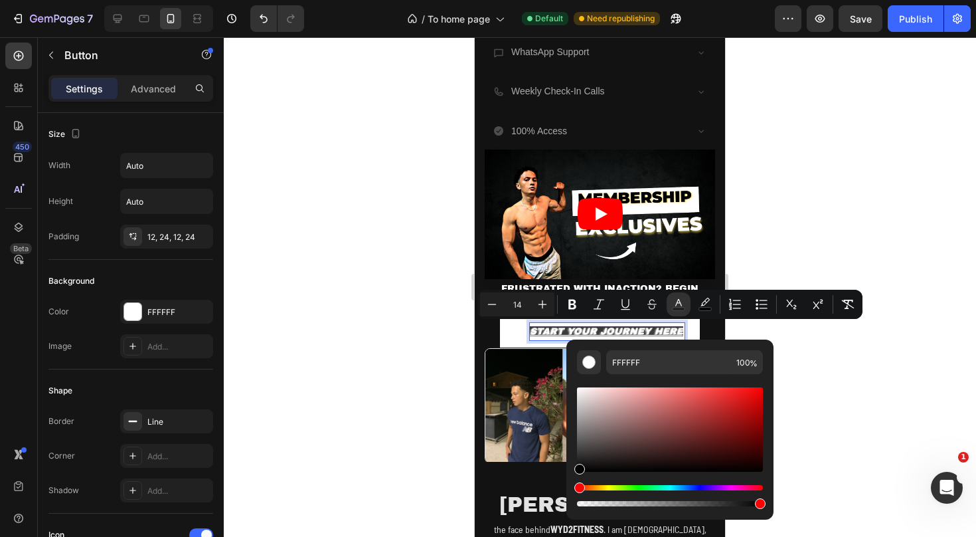
click at [568, 487] on div "FFFFFF 100 %" at bounding box center [669, 423] width 207 height 169
type input "000000"
click at [857, 378] on div at bounding box center [600, 286] width 752 height 499
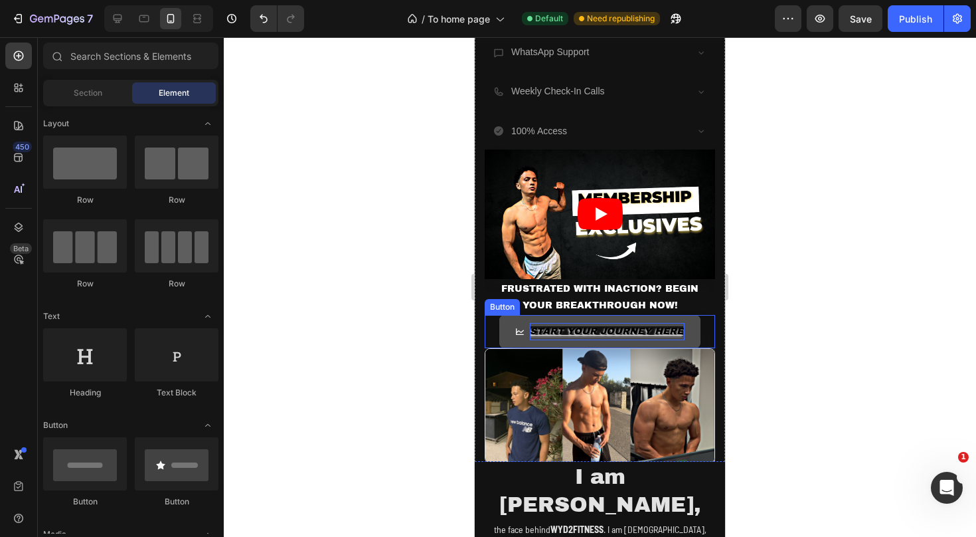
click at [648, 327] on span "START YOUR JOURNEY HERE" at bounding box center [606, 331] width 153 height 10
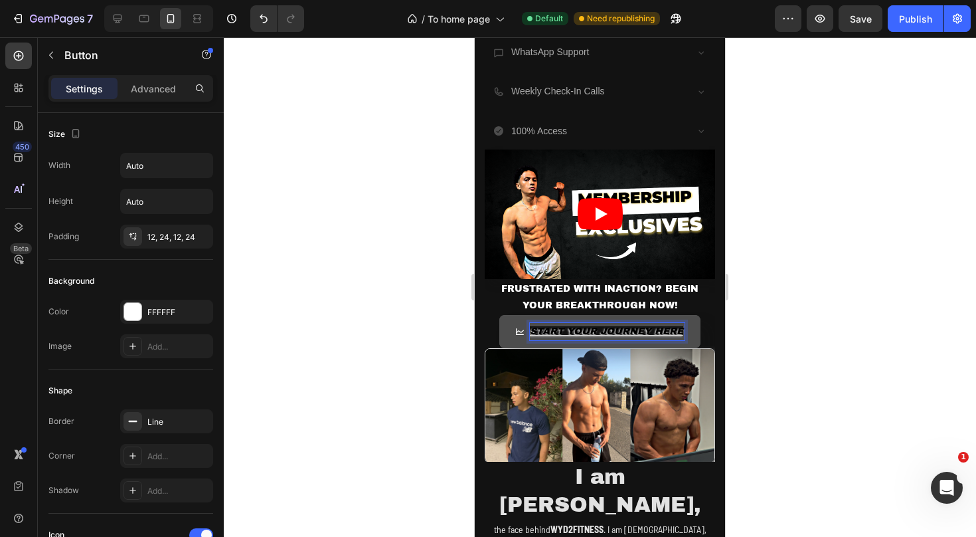
click at [533, 327] on span "START YOUR JOURNEY HERE" at bounding box center [606, 331] width 153 height 10
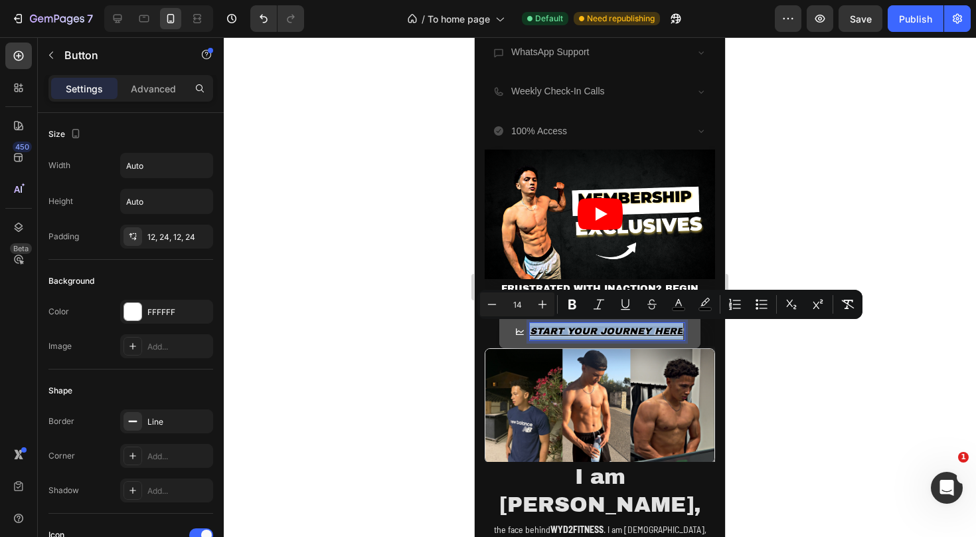
drag, startPoint x: 533, startPoint y: 327, endPoint x: 685, endPoint y: 327, distance: 152.1
click at [685, 327] on link "START YOUR JOURNEY HERE" at bounding box center [600, 331] width 202 height 33
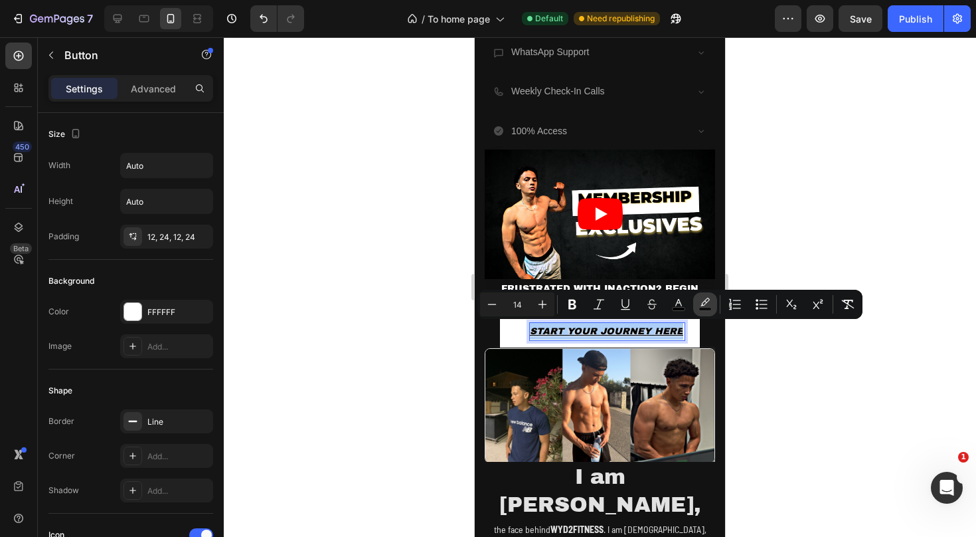
click at [705, 306] on icon "Editor contextual toolbar" at bounding box center [705, 304] width 13 height 13
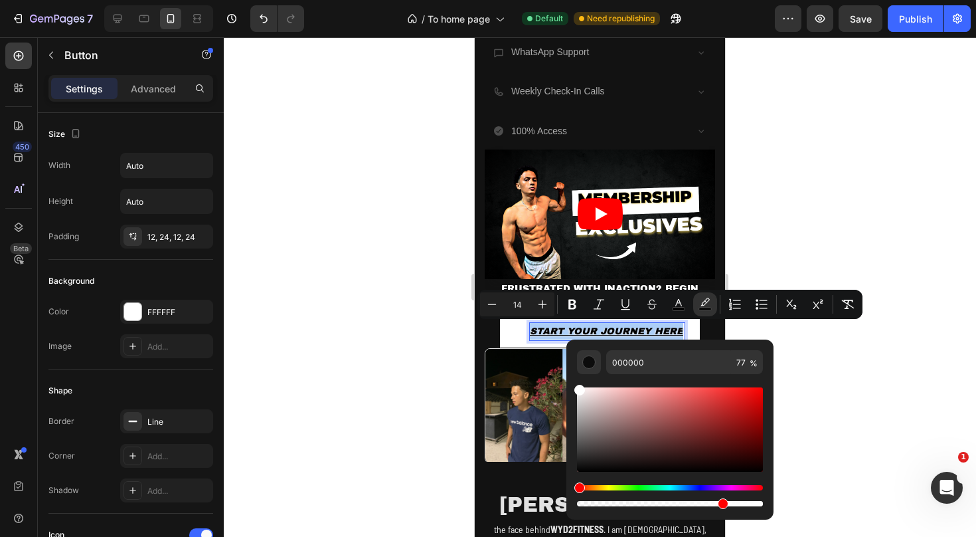
drag, startPoint x: 580, startPoint y: 469, endPoint x: 570, endPoint y: 375, distance: 94.8
click at [570, 375] on div "000000 77 %" at bounding box center [669, 423] width 207 height 169
type input "FFFFFF"
click at [918, 332] on div at bounding box center [600, 286] width 752 height 499
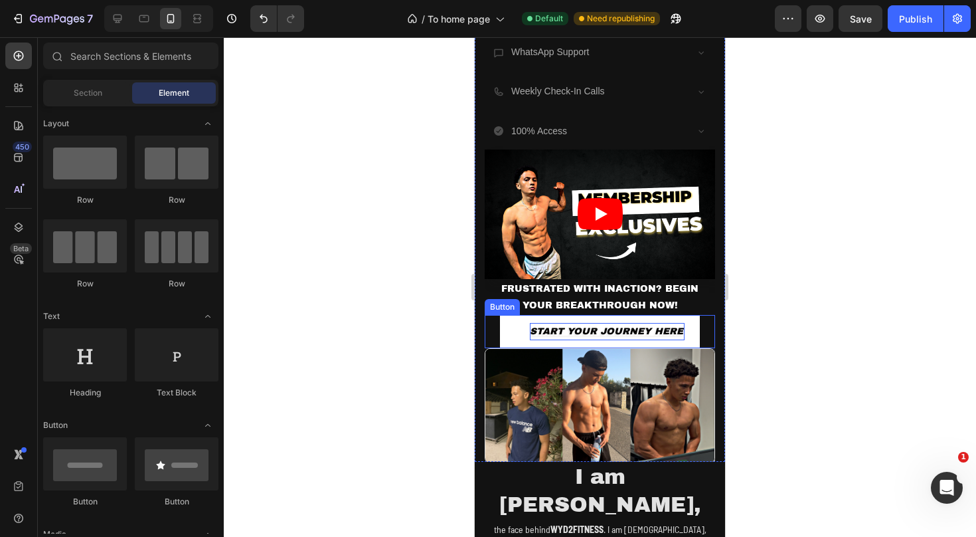
click at [643, 329] on span "START YOUR JOURNEY HERE" at bounding box center [606, 331] width 153 height 10
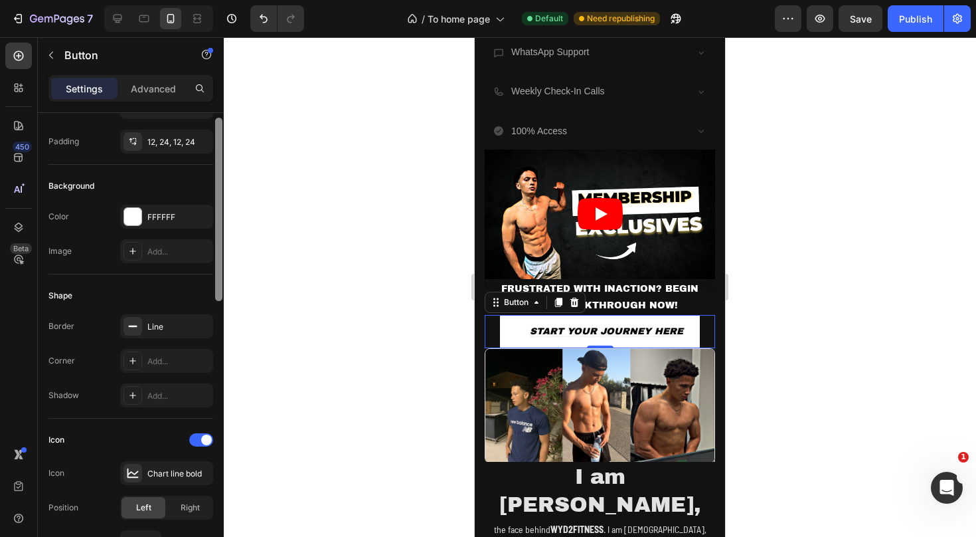
scroll to position [98, 0]
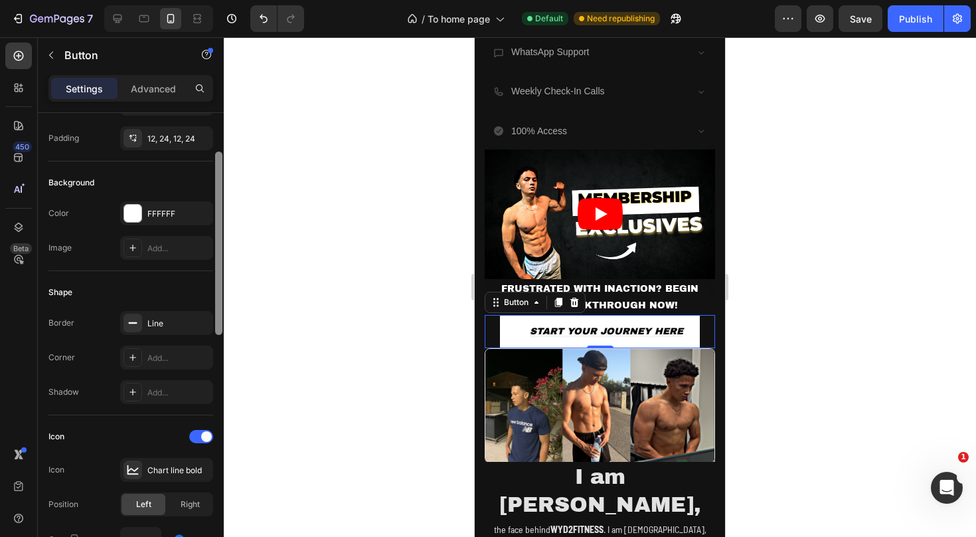
drag, startPoint x: 218, startPoint y: 233, endPoint x: 214, endPoint y: 272, distance: 39.5
click at [214, 272] on div at bounding box center [219, 344] width 10 height 462
click at [162, 321] on div "Line" at bounding box center [166, 323] width 39 height 12
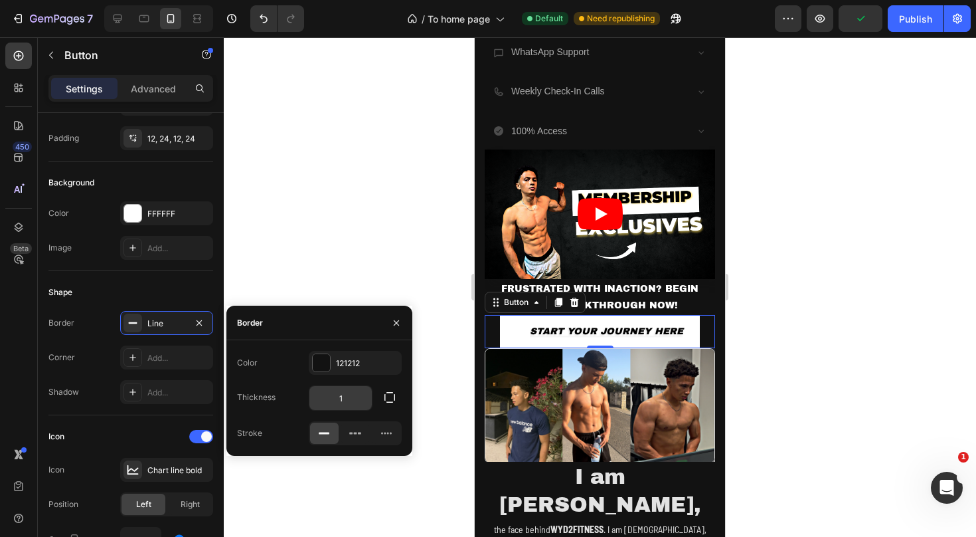
click at [339, 400] on input "1" at bounding box center [340, 398] width 62 height 24
click at [349, 401] on input "1" at bounding box center [340, 398] width 62 height 24
type input "0"
click at [352, 436] on icon at bounding box center [355, 432] width 13 height 13
click at [196, 271] on div "Shape Border Dash Corner Add... Shadow Add..." at bounding box center [130, 343] width 165 height 144
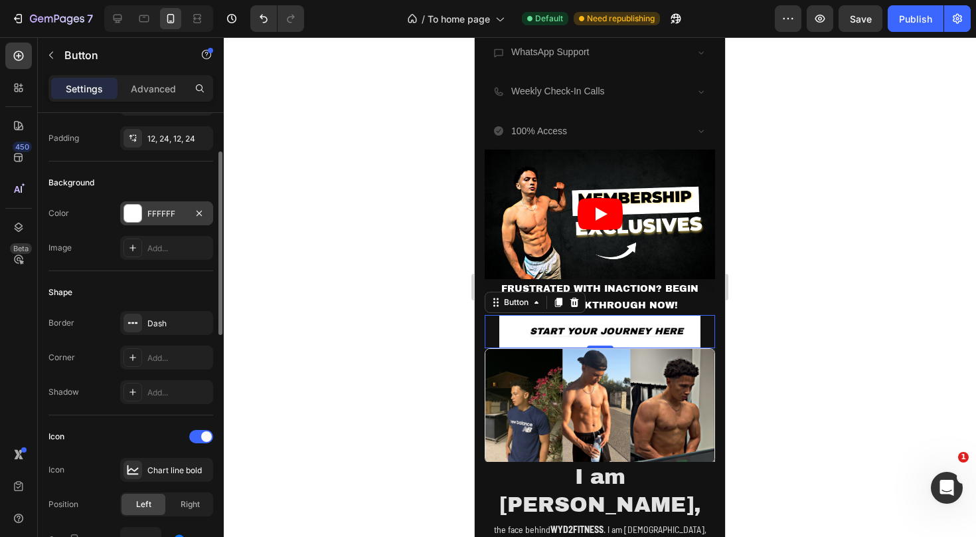
click at [168, 215] on div "FFFFFF" at bounding box center [166, 214] width 39 height 12
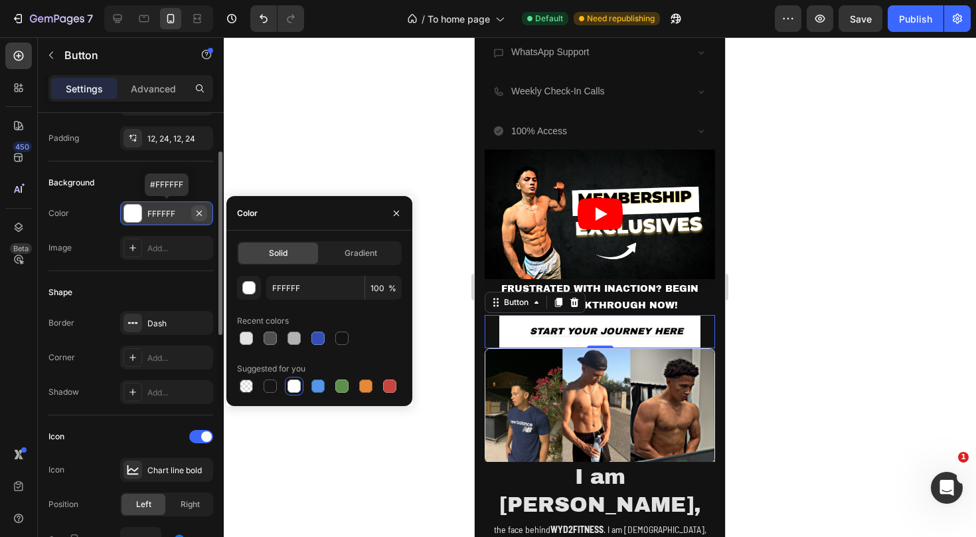
click at [197, 213] on icon "button" at bounding box center [199, 213] width 11 height 11
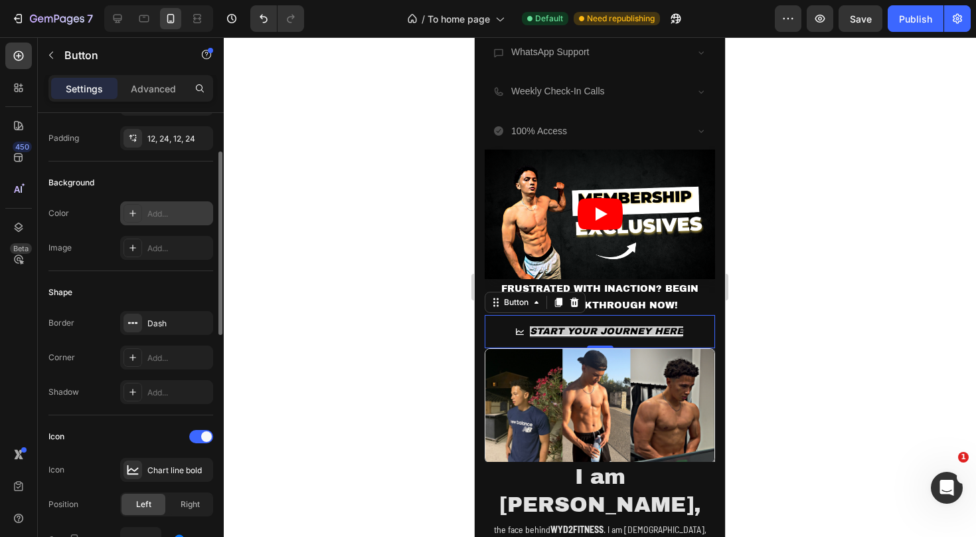
click at [284, 211] on div at bounding box center [600, 286] width 752 height 499
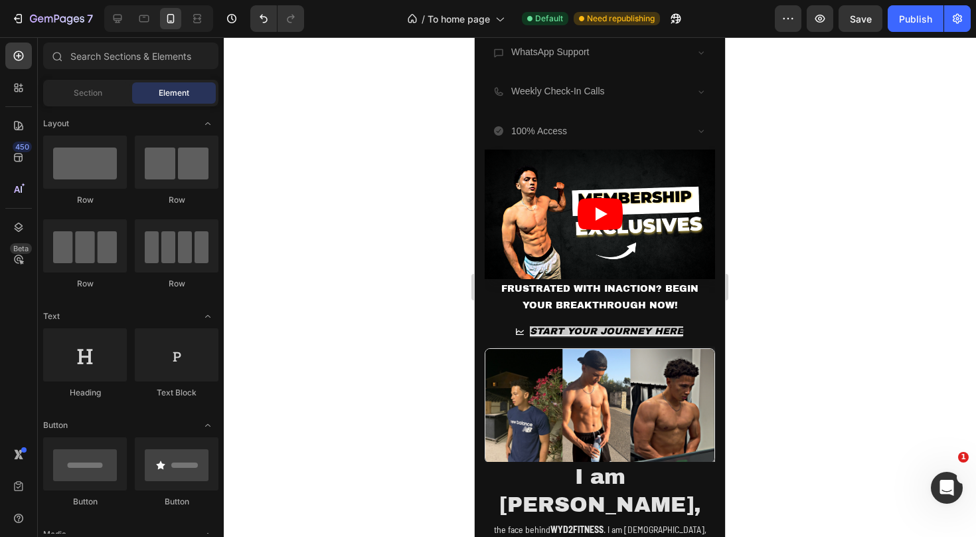
click at [404, 258] on div at bounding box center [600, 286] width 752 height 499
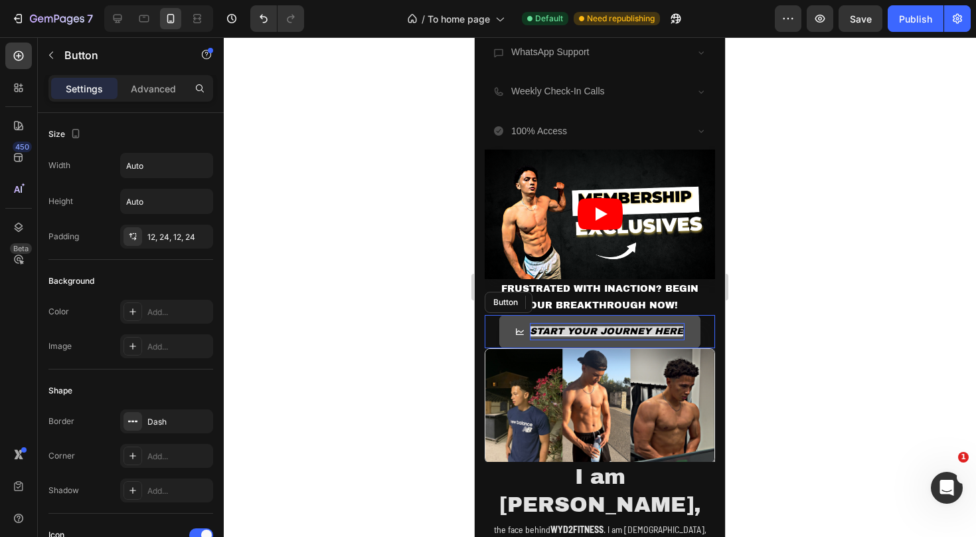
click at [576, 329] on span "START YOUR JOURNEY HERE" at bounding box center [606, 331] width 153 height 10
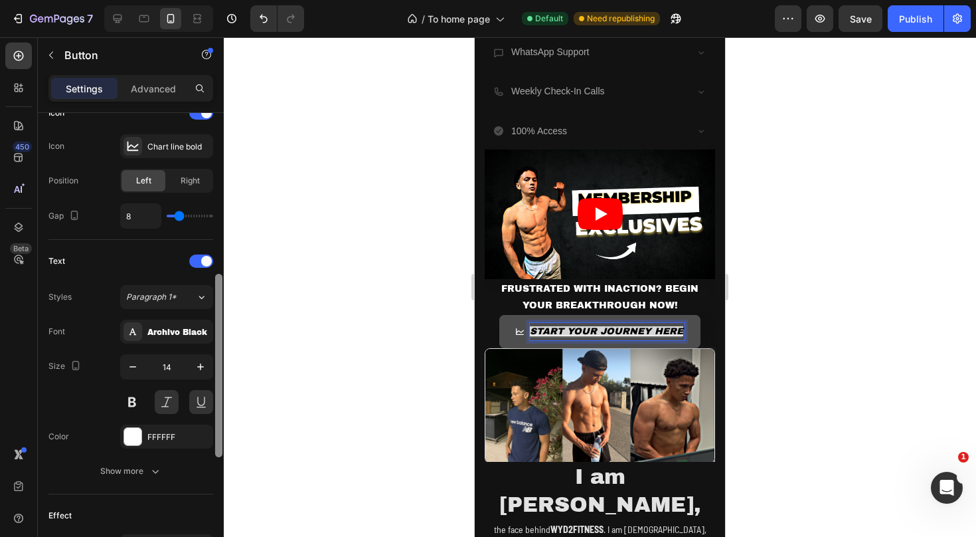
scroll to position [430, 0]
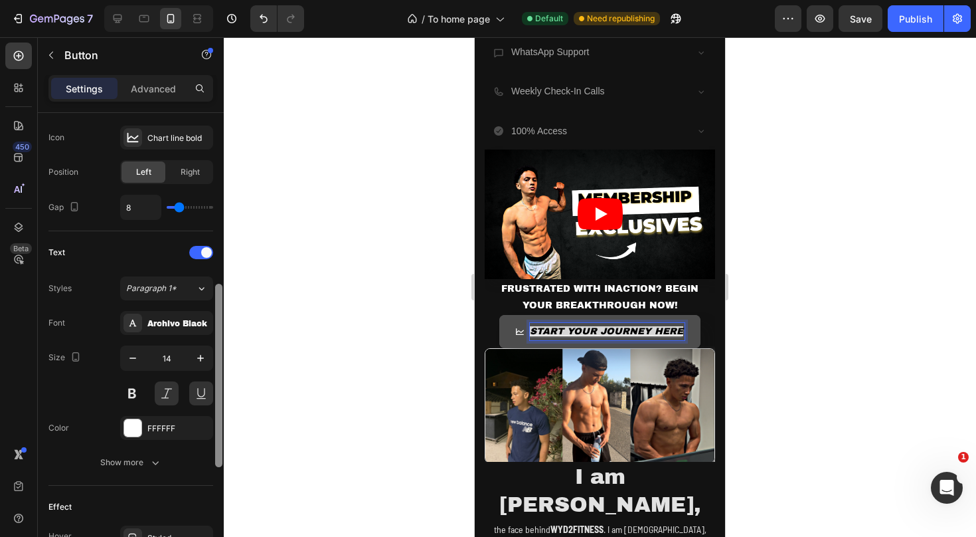
drag, startPoint x: 218, startPoint y: 282, endPoint x: 215, endPoint y: 454, distance: 171.4
click at [215, 454] on div at bounding box center [219, 344] width 10 height 462
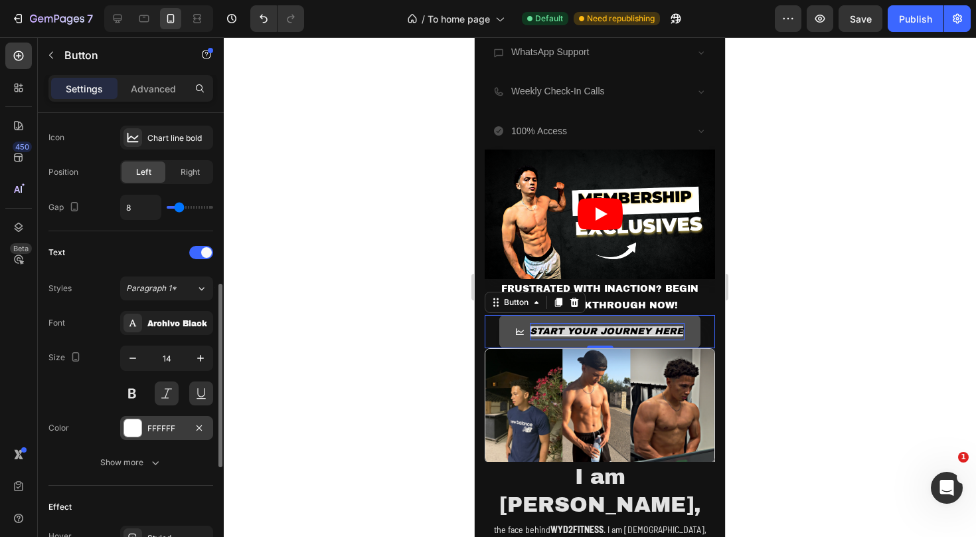
click at [157, 425] on div "FFFFFF" at bounding box center [166, 428] width 39 height 12
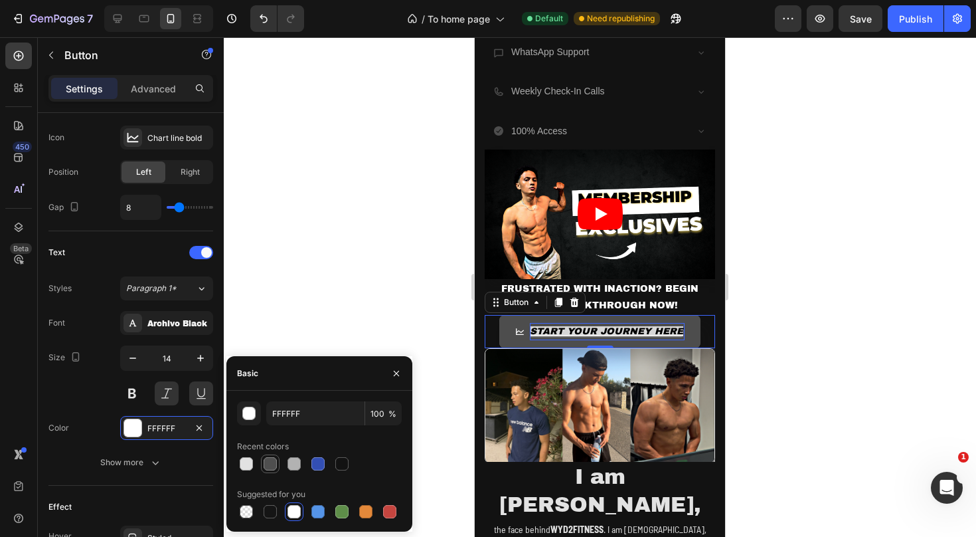
click at [276, 463] on div at bounding box center [270, 463] width 13 height 13
click at [248, 464] on div at bounding box center [246, 463] width 13 height 13
click at [292, 509] on div at bounding box center [294, 511] width 13 height 13
type input "FFFFFF"
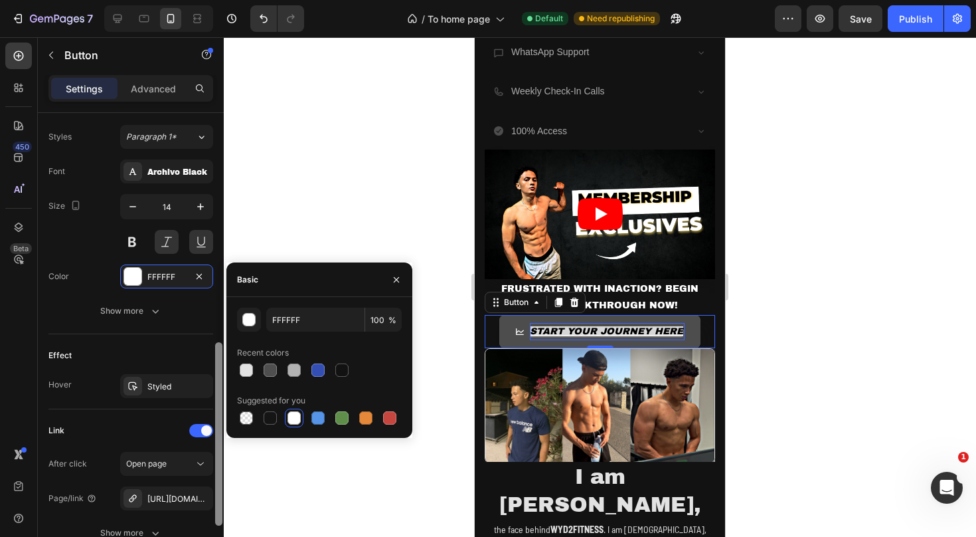
scroll to position [584, 0]
drag, startPoint x: 219, startPoint y: 349, endPoint x: 218, endPoint y: 410, distance: 61.1
click at [218, 410] on div at bounding box center [218, 431] width 7 height 183
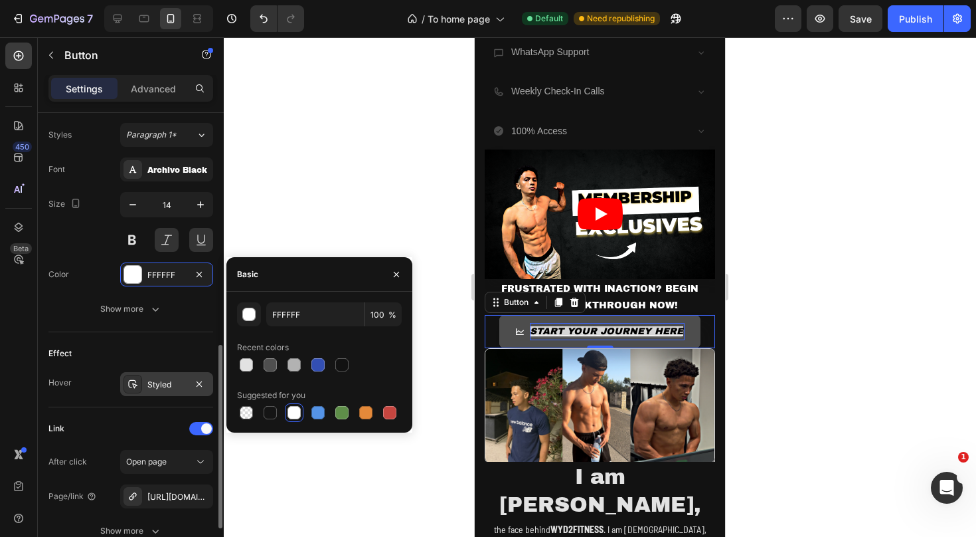
click at [145, 387] on div "Styled" at bounding box center [166, 384] width 93 height 24
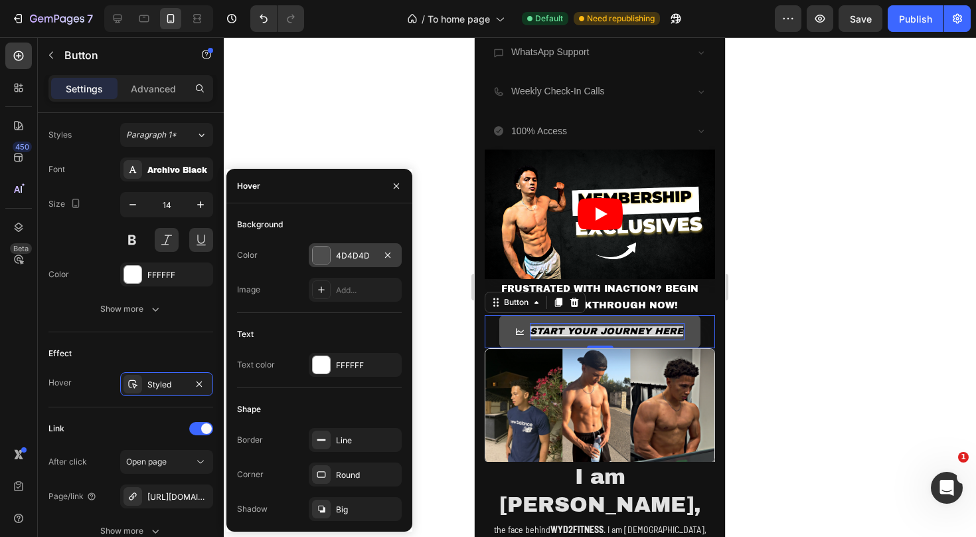
click at [329, 250] on div at bounding box center [321, 254] width 17 height 17
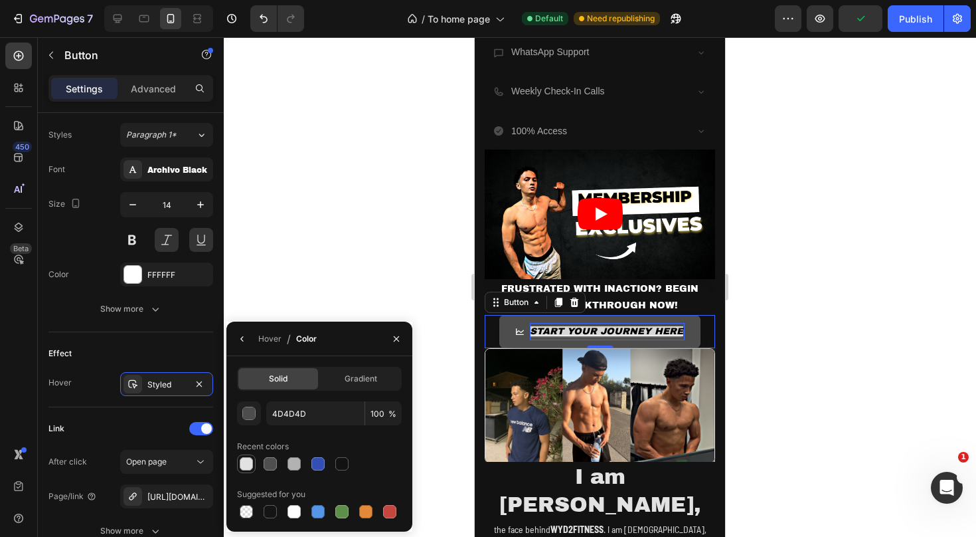
click at [248, 465] on div at bounding box center [246, 463] width 13 height 13
type input "E2E2E2"
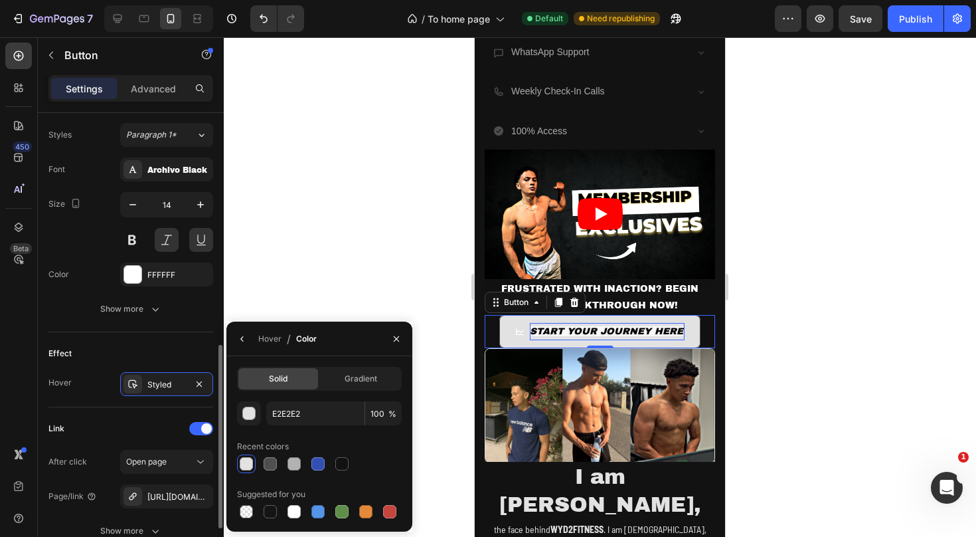
click at [207, 327] on div "Text Styles Paragraph 1* Font Archivo Black Size 14 Color FFFFFF Show more" at bounding box center [130, 205] width 165 height 254
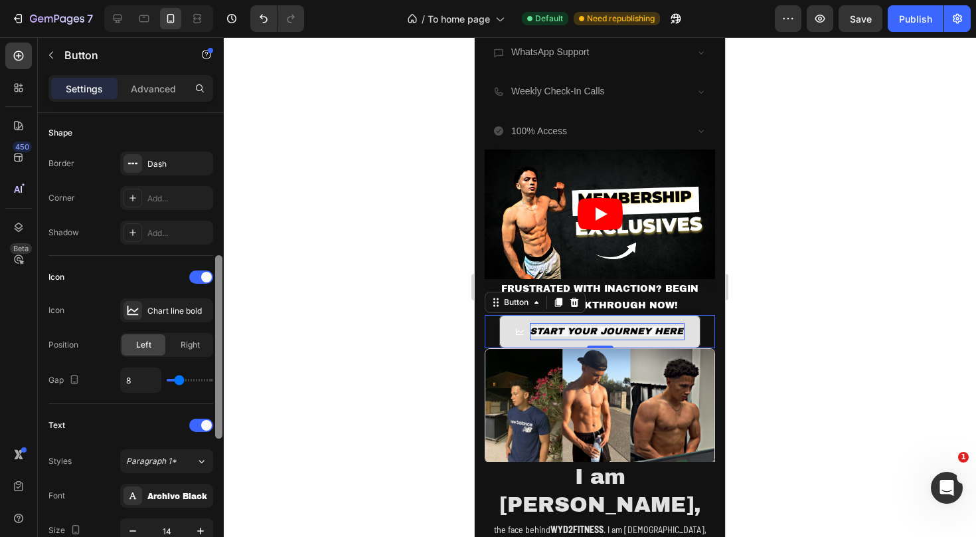
scroll to position [256, 0]
drag, startPoint x: 220, startPoint y: 363, endPoint x: 213, endPoint y: 232, distance: 130.3
click at [213, 232] on div "Size Width Auto Height Auto Padding 12, 24, 12, 24 Background Color Add... Imag…" at bounding box center [131, 344] width 186 height 462
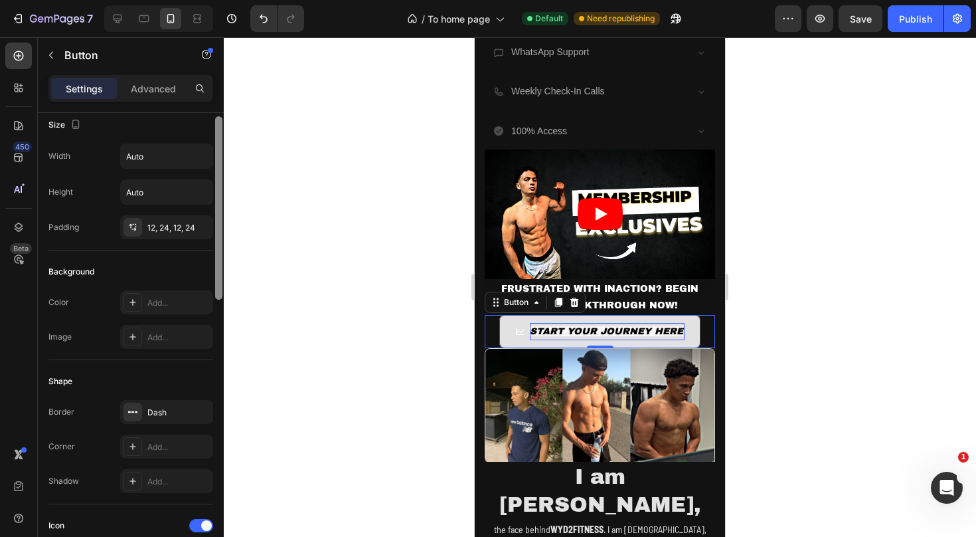
scroll to position [0, 0]
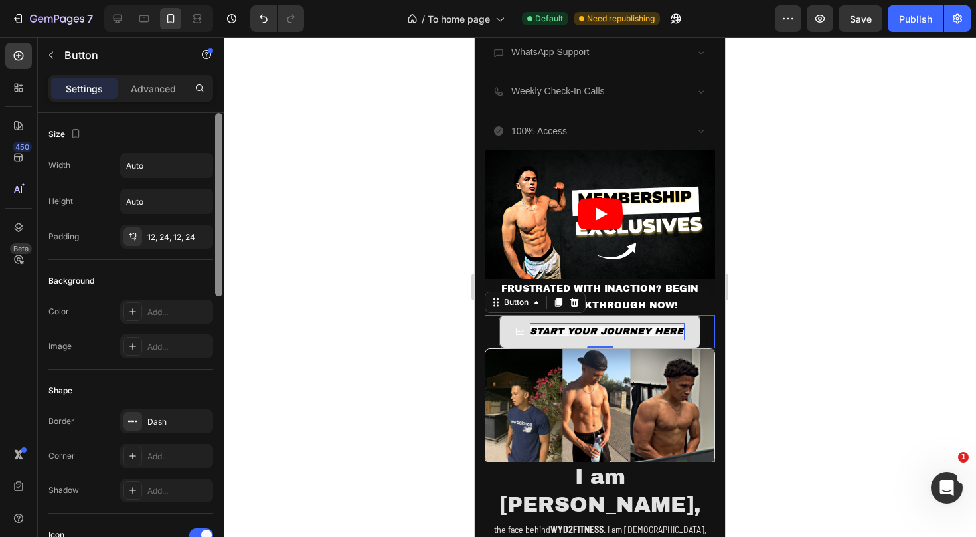
drag, startPoint x: 218, startPoint y: 244, endPoint x: 218, endPoint y: 124, distance: 120.9
click at [218, 124] on div at bounding box center [218, 204] width 7 height 183
click at [153, 238] on div "12, 24, 12, 24" at bounding box center [166, 237] width 39 height 12
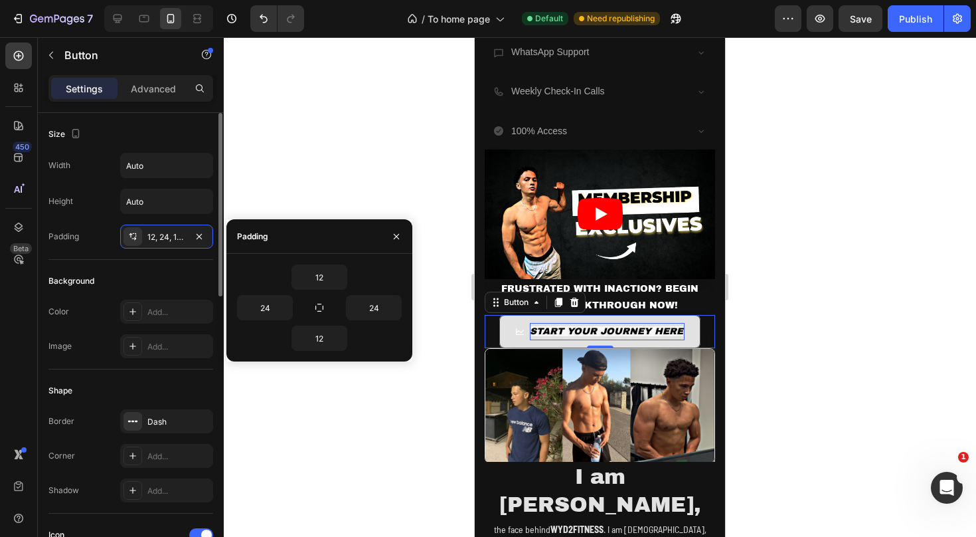
click at [208, 141] on div "Size" at bounding box center [130, 134] width 165 height 21
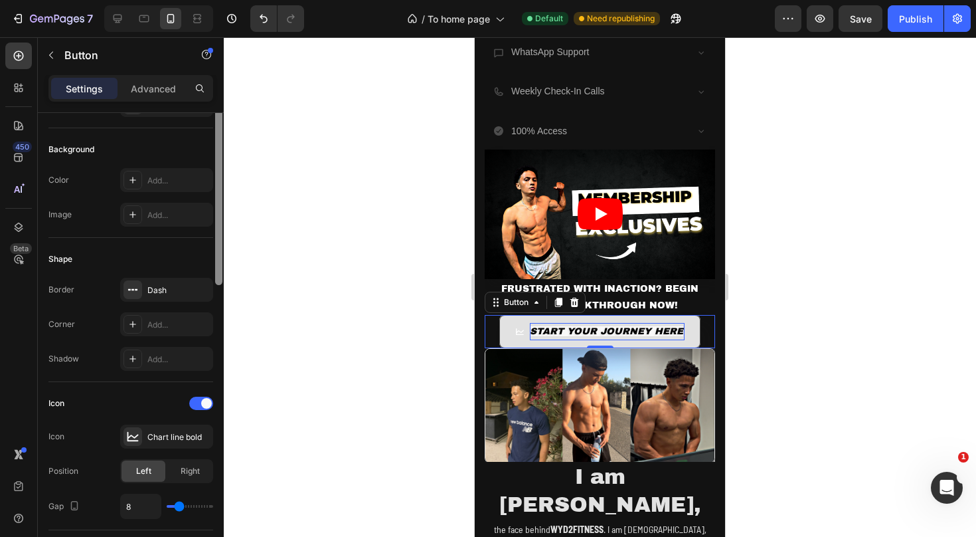
scroll to position [150, 0]
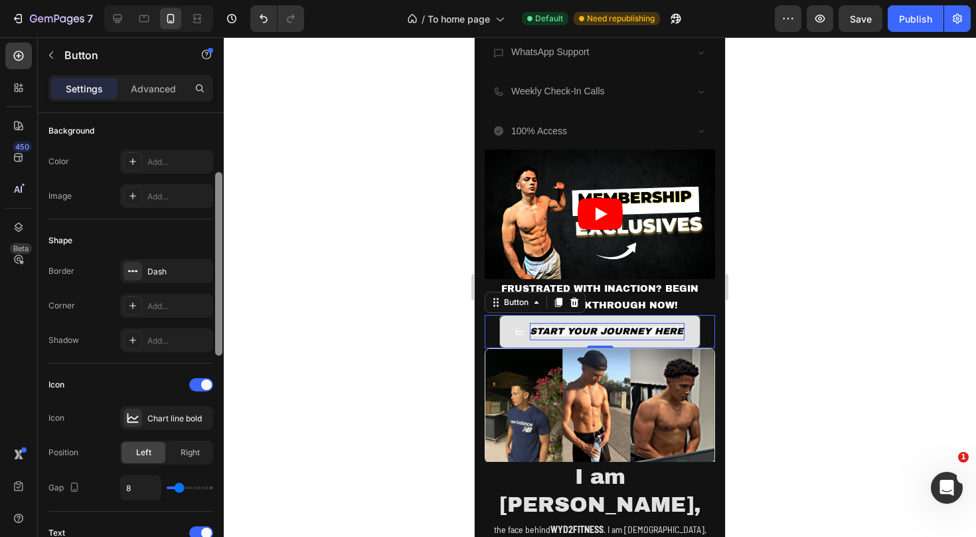
drag, startPoint x: 218, startPoint y: 146, endPoint x: 215, endPoint y: 206, distance: 59.8
click at [215, 206] on div at bounding box center [218, 263] width 7 height 183
click at [135, 304] on icon at bounding box center [133, 305] width 11 height 11
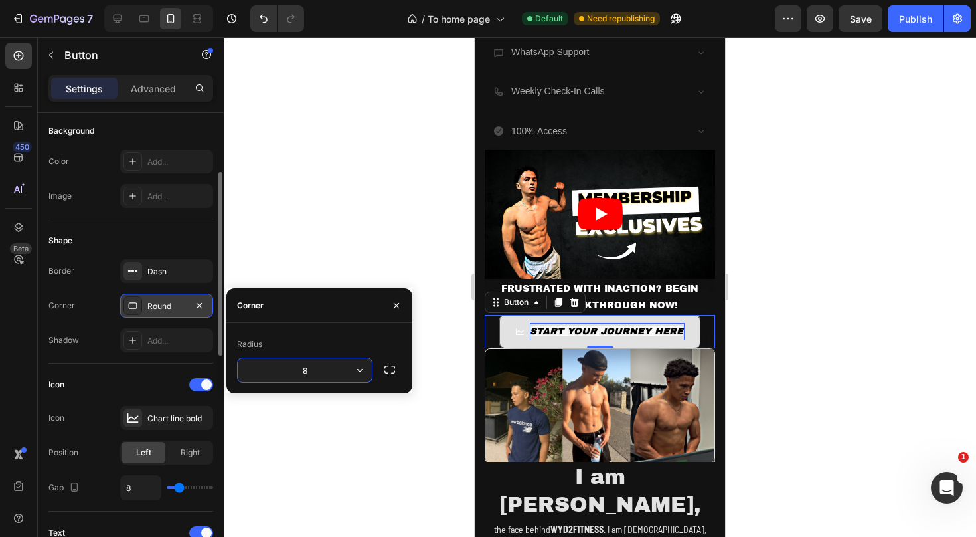
click at [182, 245] on div "Shape" at bounding box center [130, 240] width 165 height 21
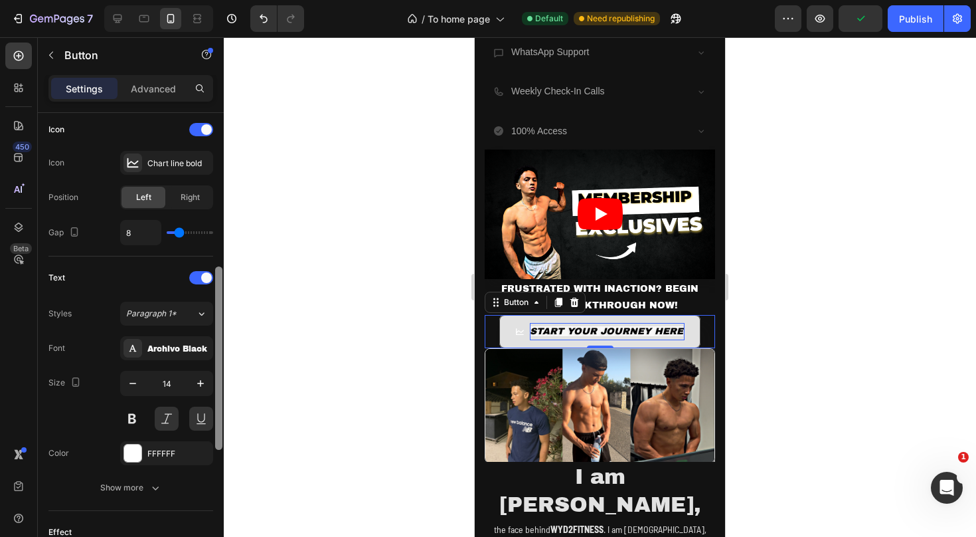
scroll to position [424, 0]
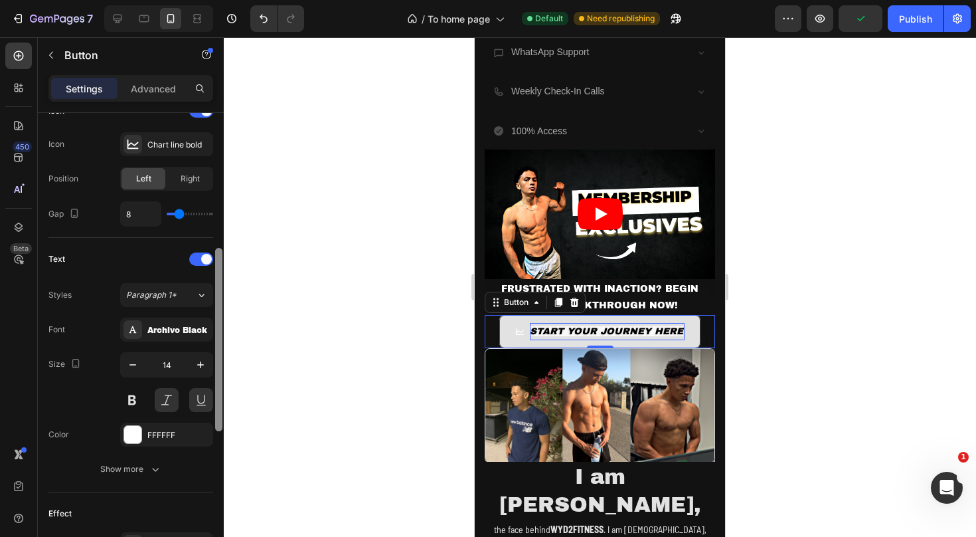
drag, startPoint x: 220, startPoint y: 292, endPoint x: 218, endPoint y: 401, distance: 108.9
click at [218, 401] on div at bounding box center [218, 339] width 7 height 183
click at [159, 426] on div "FFFFFF" at bounding box center [166, 434] width 93 height 24
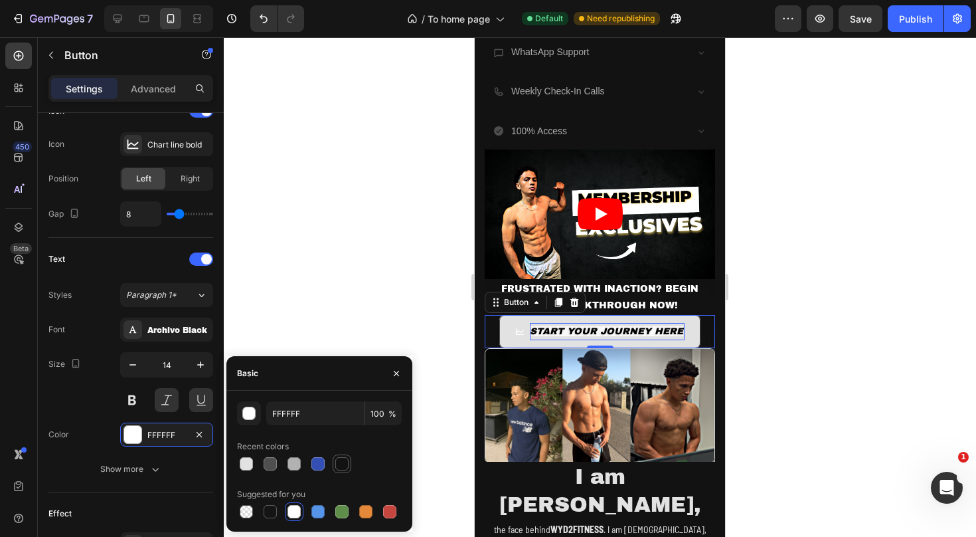
click at [345, 470] on div at bounding box center [342, 464] width 16 height 16
click at [294, 507] on div at bounding box center [294, 511] width 13 height 13
type input "FFFFFF"
click at [152, 246] on div "Text Styles Paragraph 1* Font Archivo Black Size 14 Color FFFFFF Show more" at bounding box center [130, 365] width 165 height 254
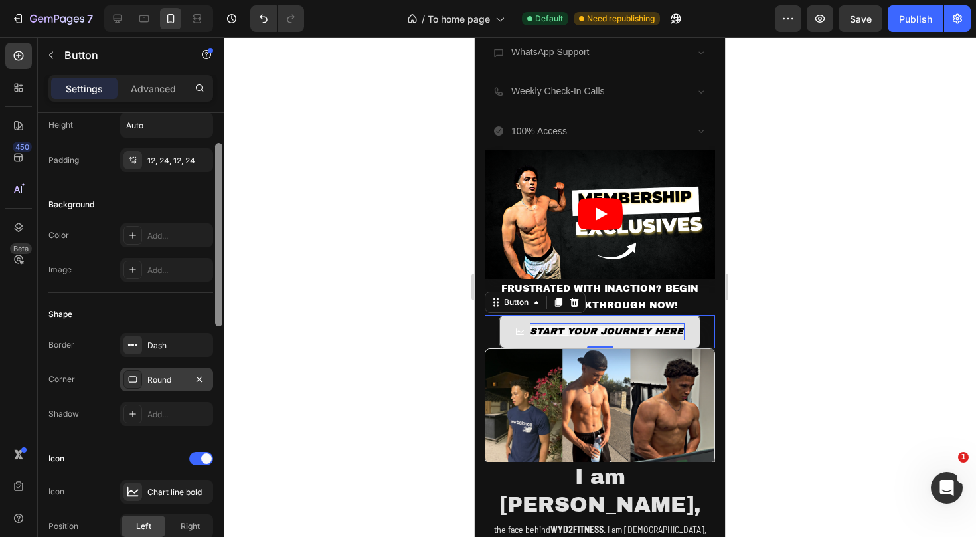
drag, startPoint x: 221, startPoint y: 311, endPoint x: 216, endPoint y: 169, distance: 142.2
click at [216, 169] on div at bounding box center [218, 234] width 7 height 183
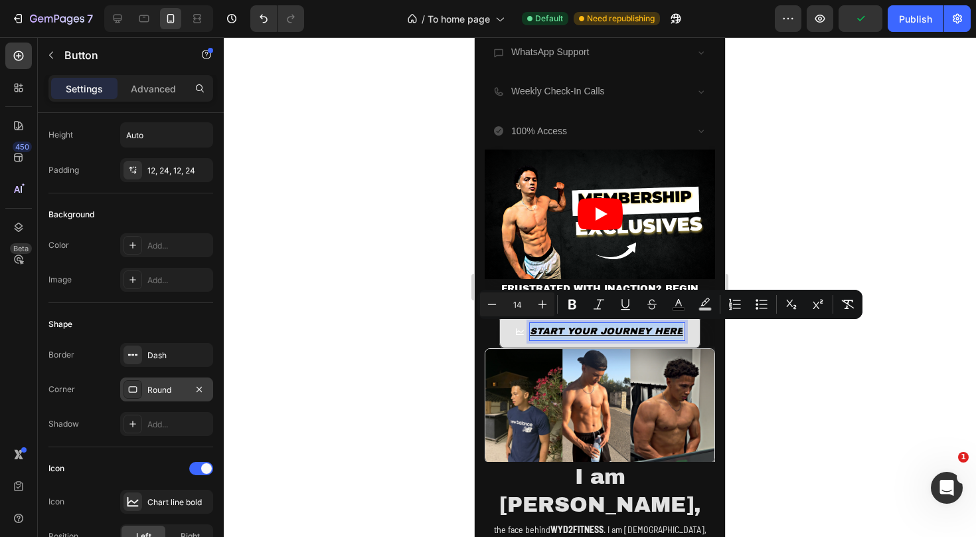
drag, startPoint x: 534, startPoint y: 325, endPoint x: 681, endPoint y: 327, distance: 147.4
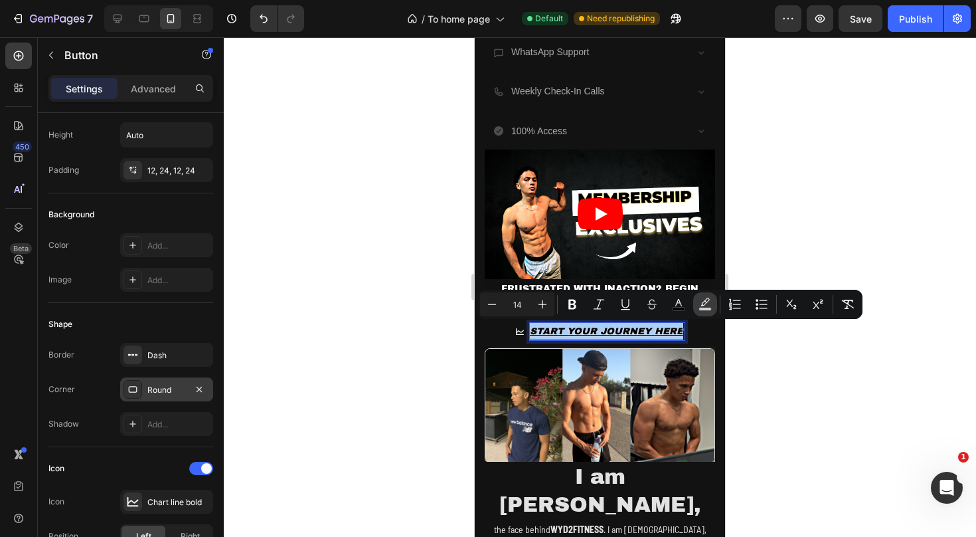
click at [705, 307] on rect "Editor contextual toolbar" at bounding box center [705, 308] width 13 height 3
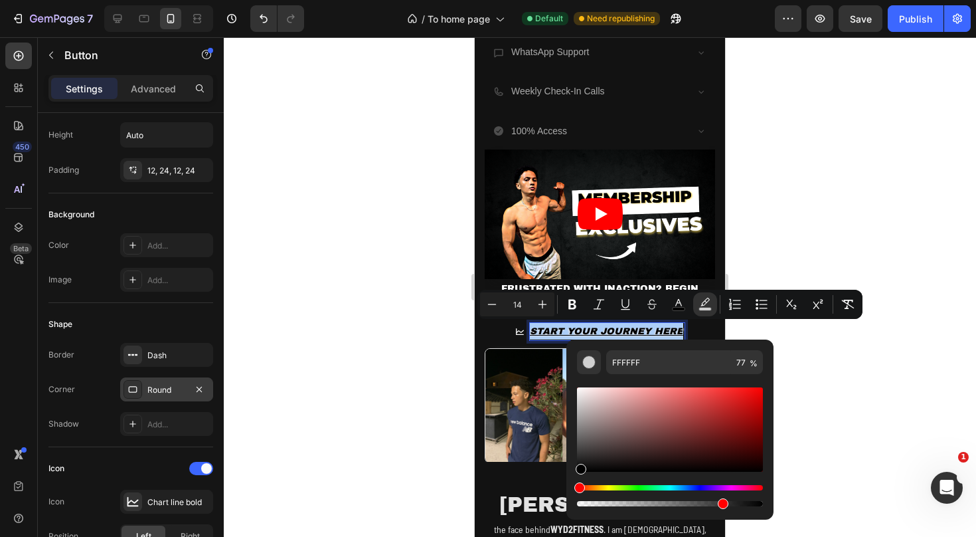
drag, startPoint x: 581, startPoint y: 416, endPoint x: 579, endPoint y: 476, distance: 59.8
click at [579, 476] on div "Editor contextual toolbar" at bounding box center [670, 447] width 186 height 124
type input "000000"
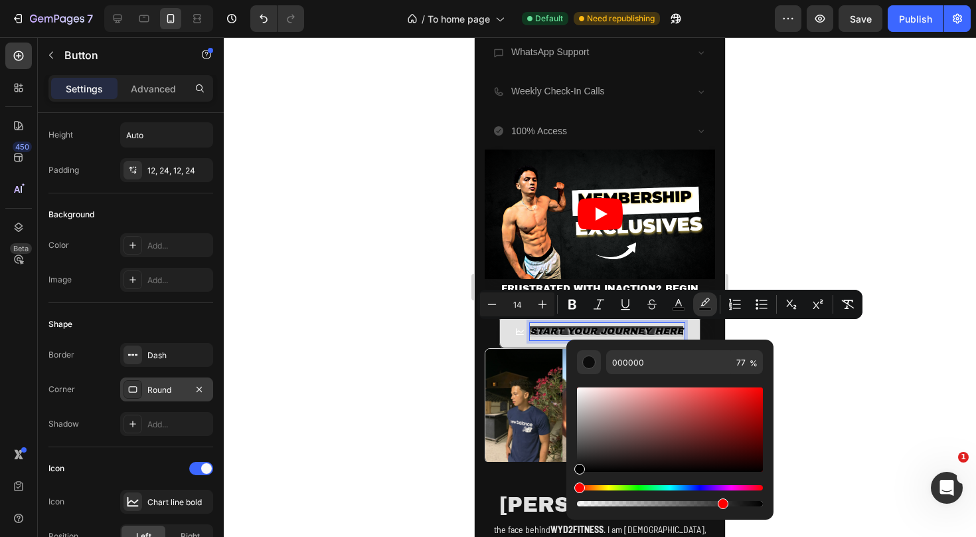
click at [531, 329] on span "START YOUR JOURNEY HERE" at bounding box center [606, 331] width 153 height 10
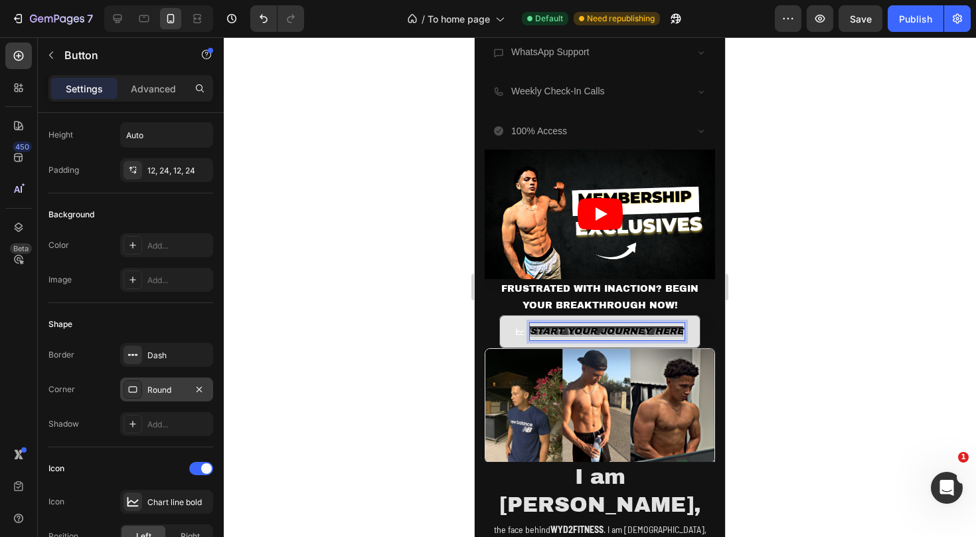
click at [533, 329] on span "START YOUR JOURNEY HERE" at bounding box center [606, 331] width 153 height 10
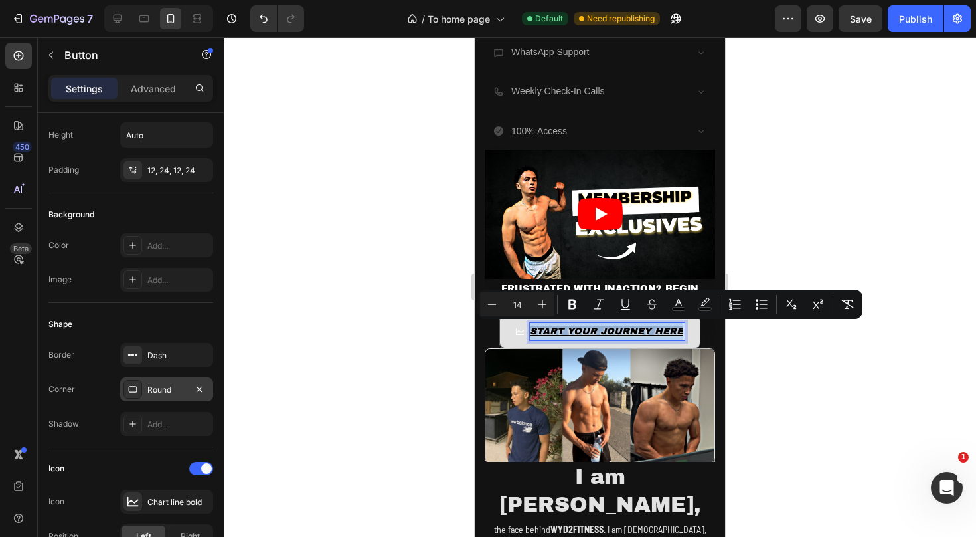
drag, startPoint x: 533, startPoint y: 329, endPoint x: 683, endPoint y: 328, distance: 150.1
click at [683, 328] on p "START YOUR JOURNEY HERE" at bounding box center [607, 331] width 155 height 17
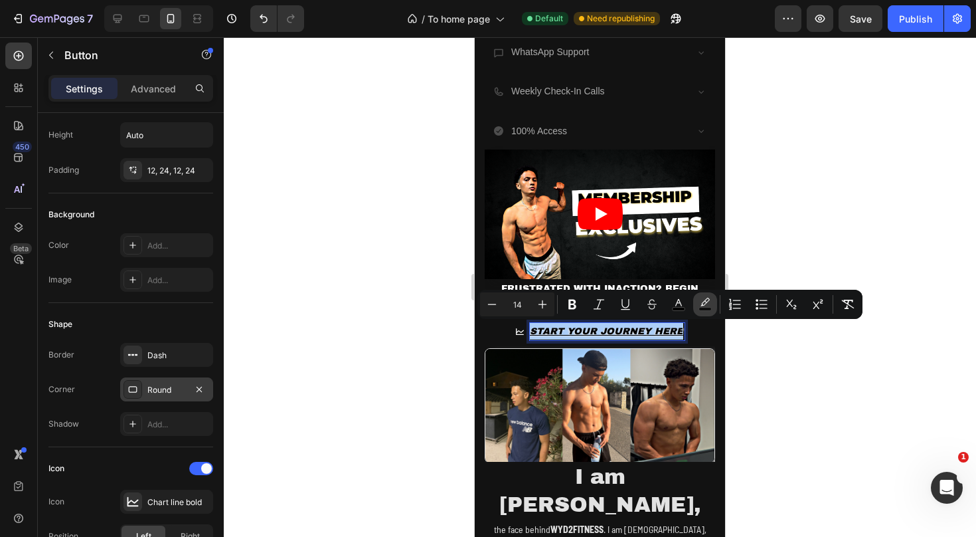
click at [701, 305] on icon "Editor contextual toolbar" at bounding box center [705, 304] width 13 height 13
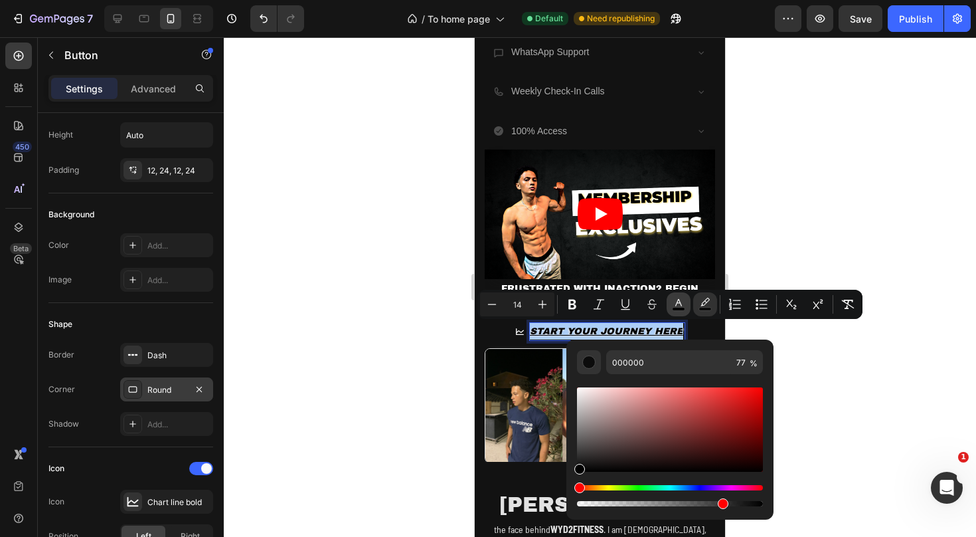
click at [683, 300] on icon "Editor contextual toolbar" at bounding box center [678, 304] width 13 height 13
drag, startPoint x: 1061, startPoint y: 450, endPoint x: 562, endPoint y: 377, distance: 504.8
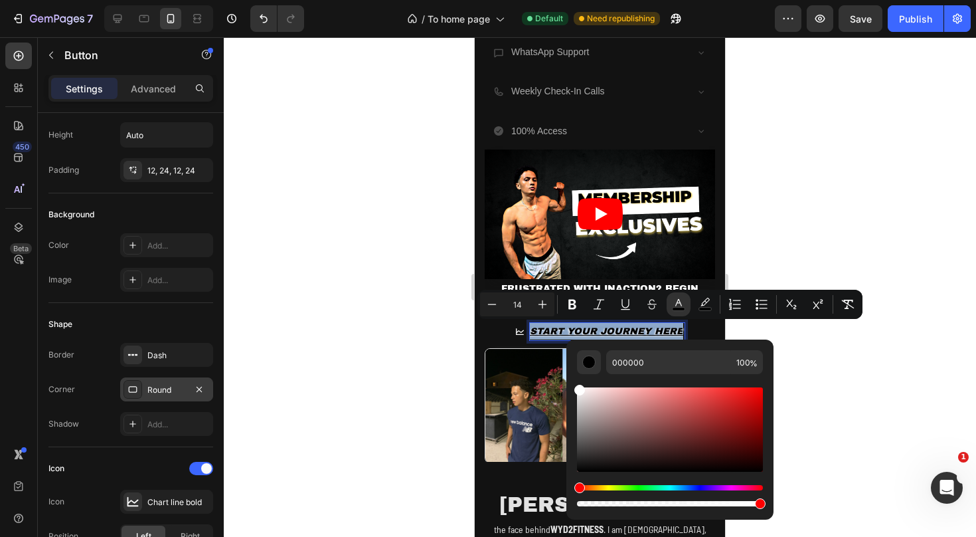
type input "FFFFFF"
click at [822, 379] on div at bounding box center [600, 286] width 752 height 499
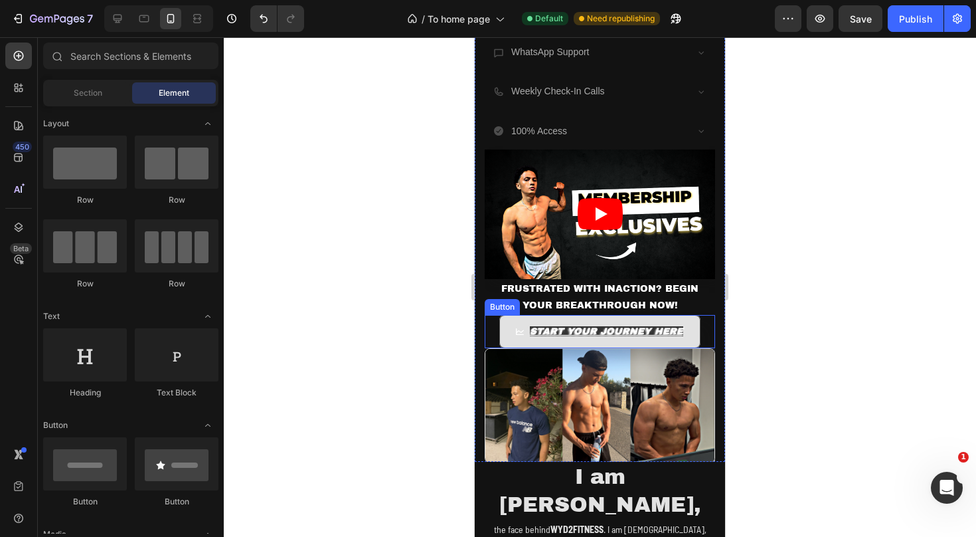
click at [690, 333] on link "START YOUR JOURNEY HERE" at bounding box center [600, 331] width 202 height 33
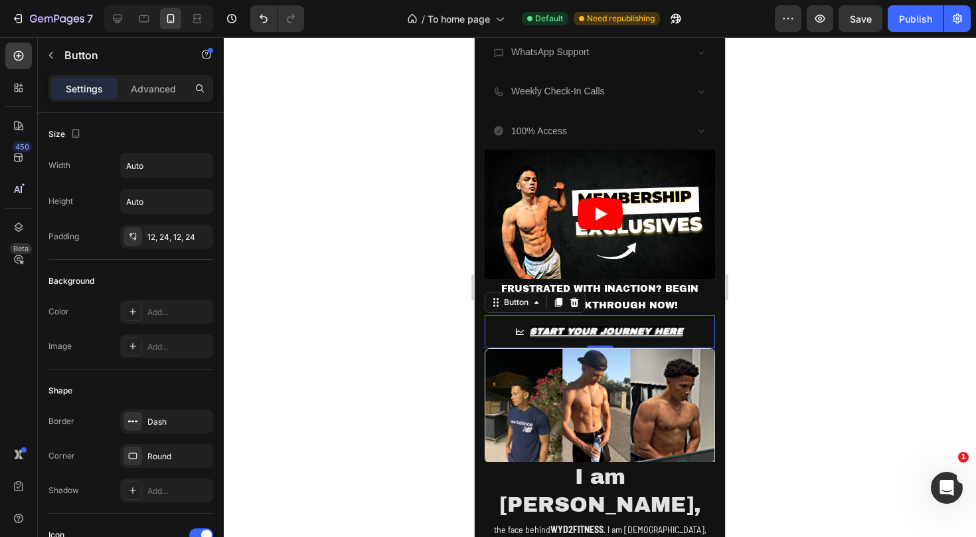
click at [796, 183] on div at bounding box center [600, 286] width 752 height 499
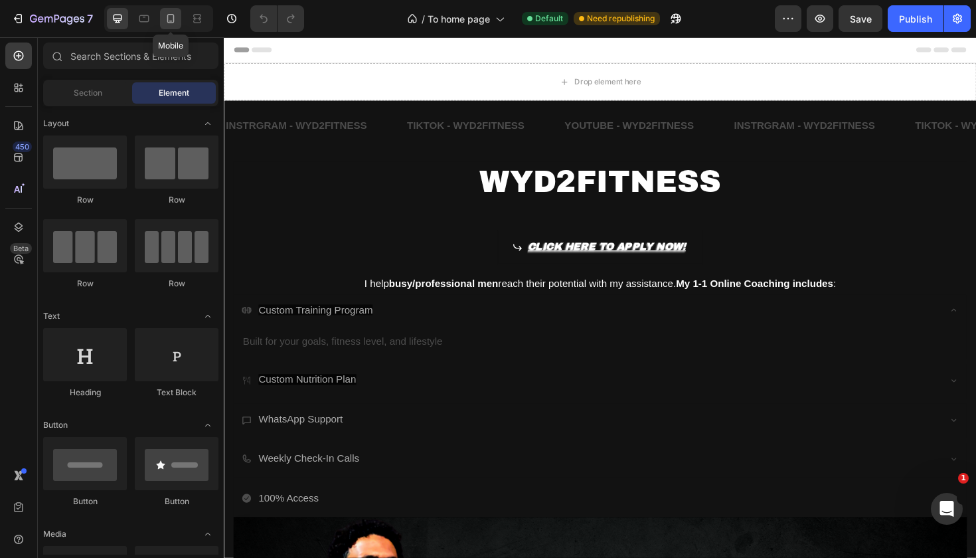
click at [168, 17] on icon at bounding box center [170, 18] width 7 height 9
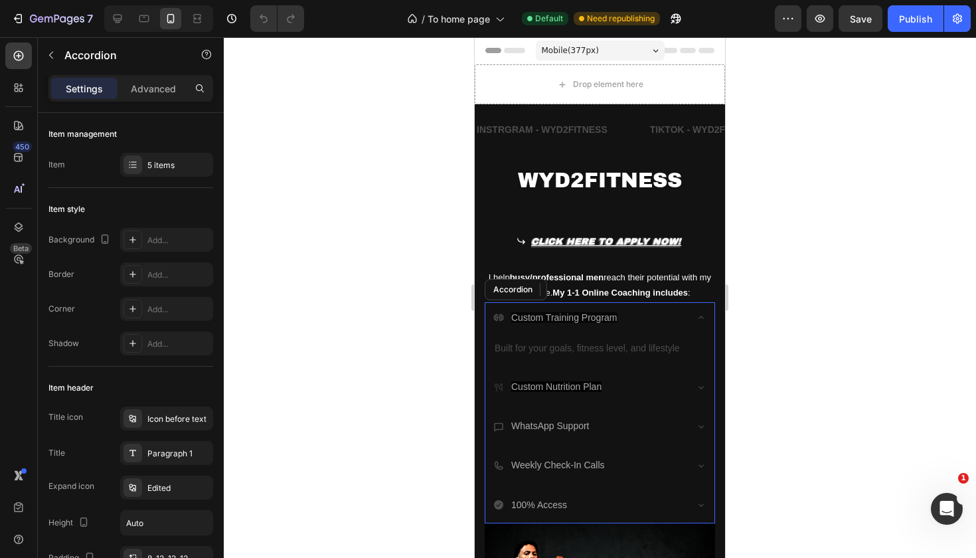
click at [626, 425] on div "WhatsApp Support" at bounding box center [589, 426] width 192 height 21
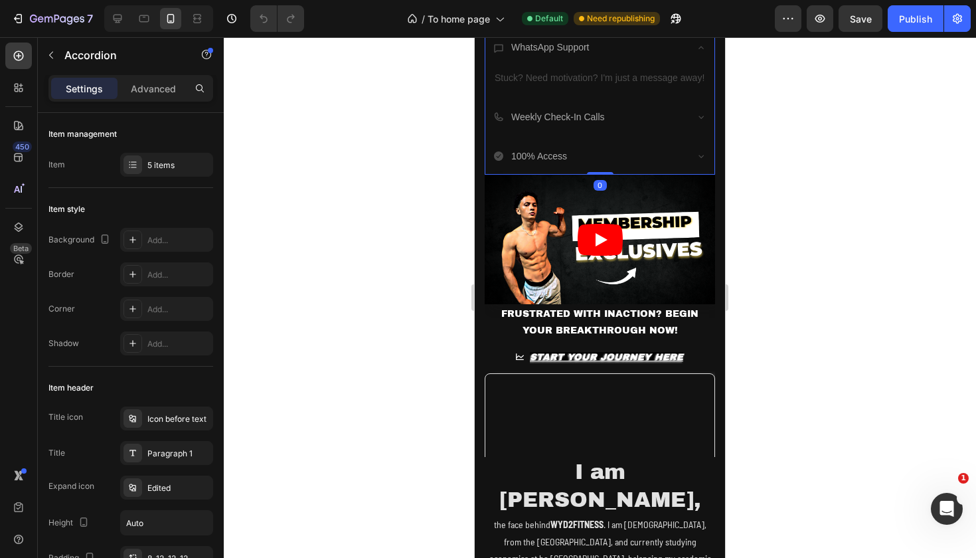
scroll to position [382, 0]
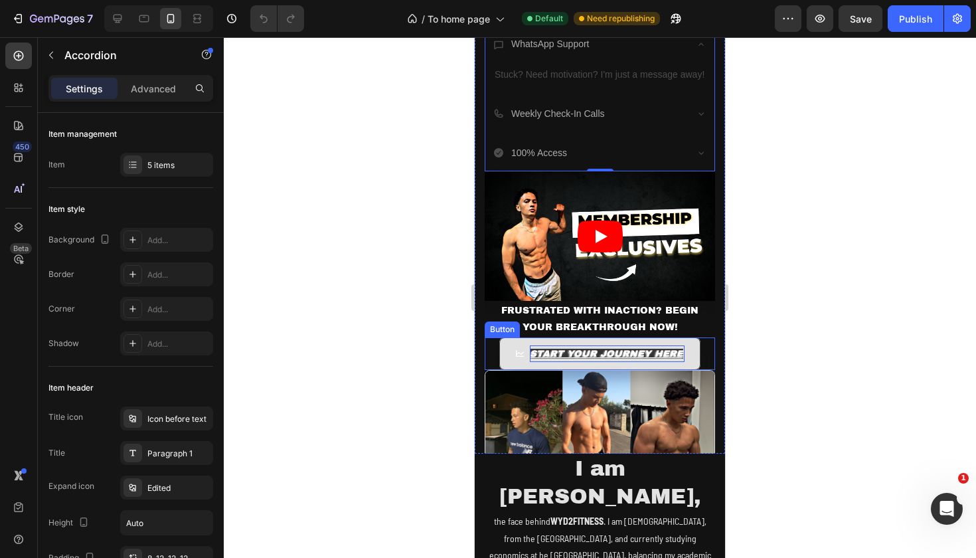
click at [679, 351] on span "START YOUR JOURNEY HERE" at bounding box center [606, 354] width 153 height 10
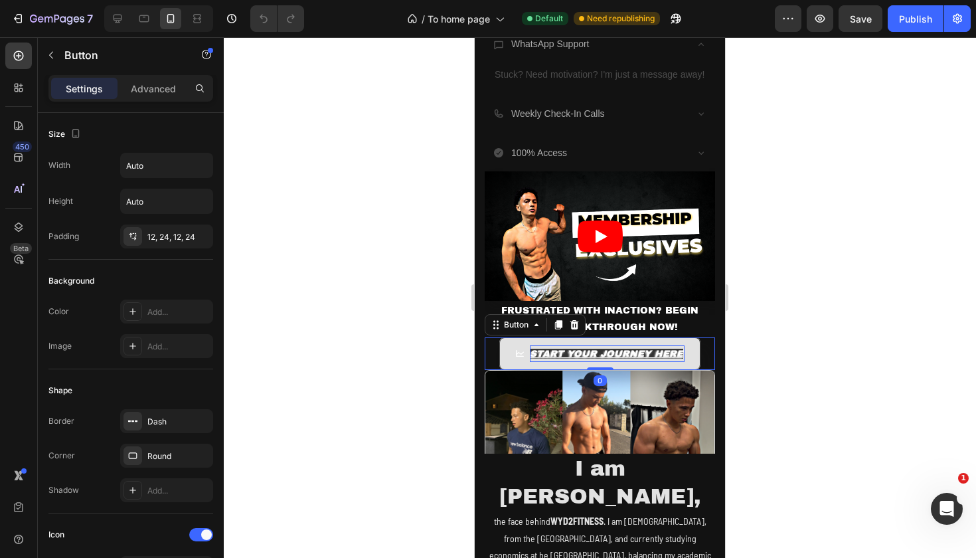
click at [683, 355] on p "START YOUR JOURNEY HERE" at bounding box center [607, 353] width 155 height 17
click at [681, 353] on span "START YOUR JOURNEY HERE" at bounding box center [606, 354] width 153 height 10
click at [785, 302] on div at bounding box center [600, 297] width 752 height 521
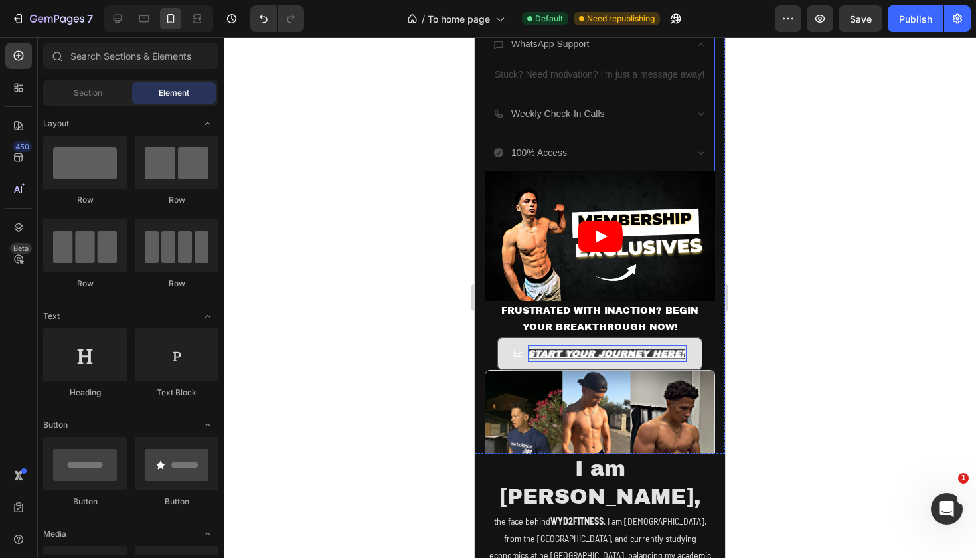
click at [691, 162] on div "100% Access" at bounding box center [599, 154] width 229 height 34
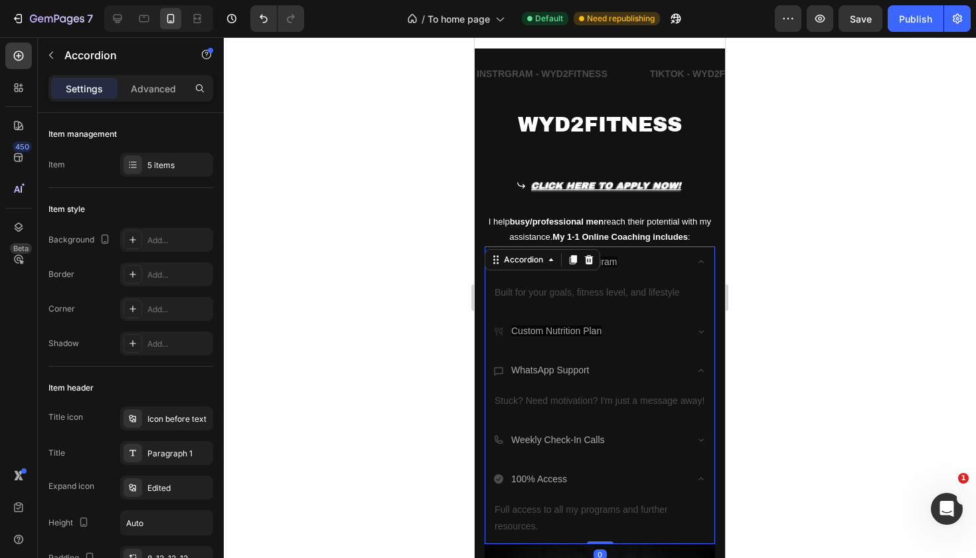
scroll to position [40, 0]
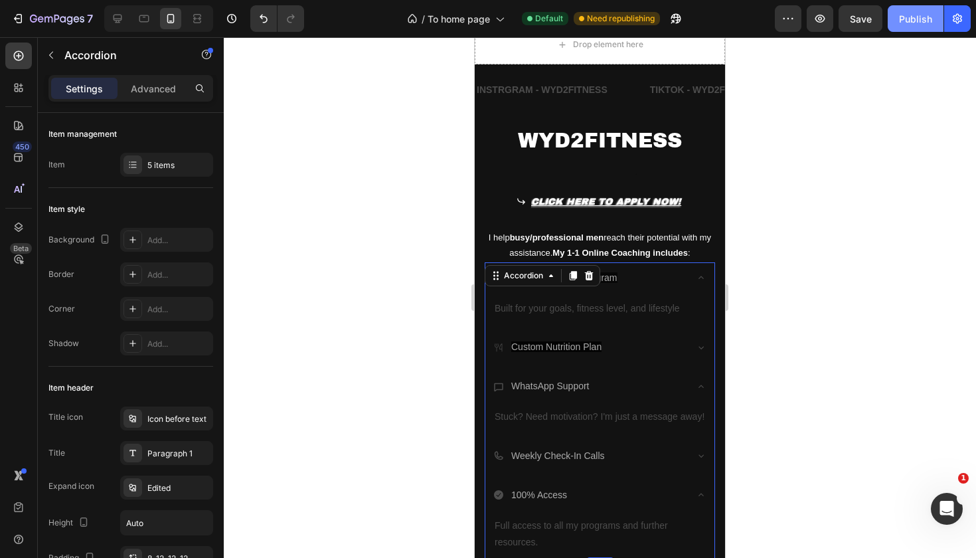
click at [919, 21] on div "Publish" at bounding box center [915, 19] width 33 height 14
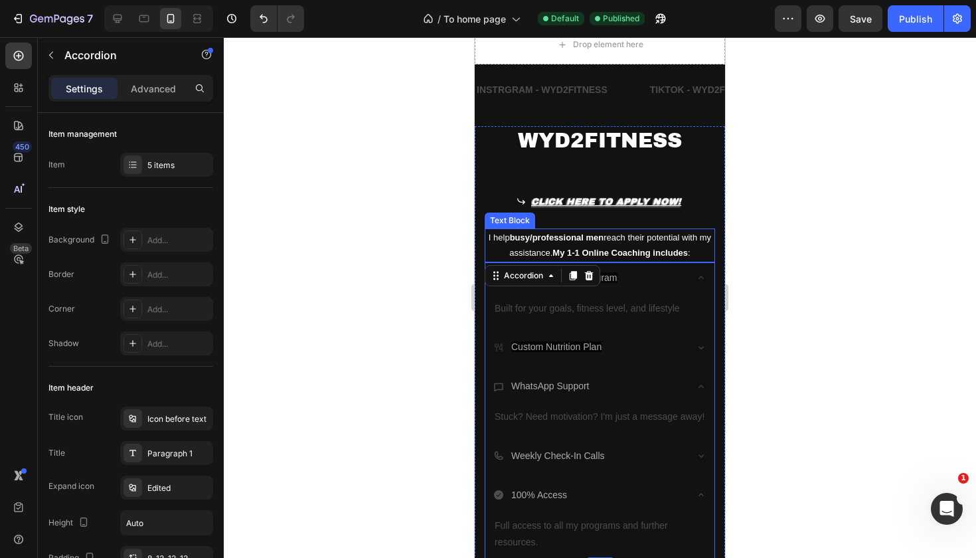
click at [681, 234] on p "I help busy/professional men reach their potential with my assistance. My 1-1 O…" at bounding box center [600, 245] width 228 height 31
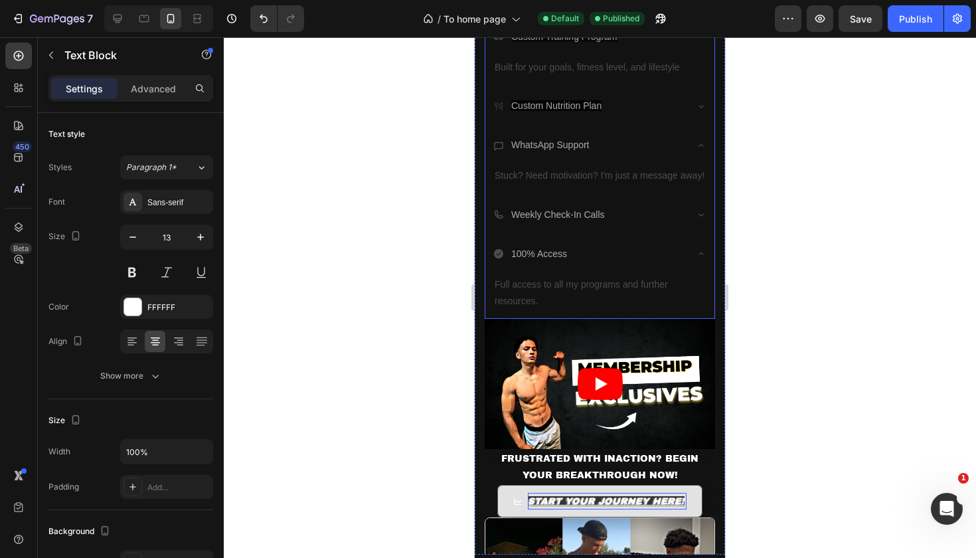
scroll to position [284, 0]
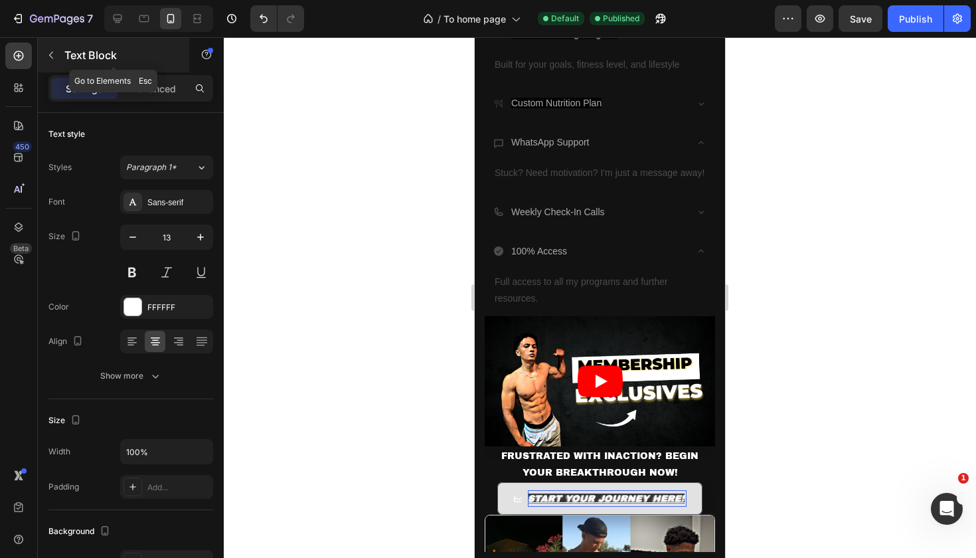
click at [54, 56] on icon "button" at bounding box center [51, 55] width 11 height 11
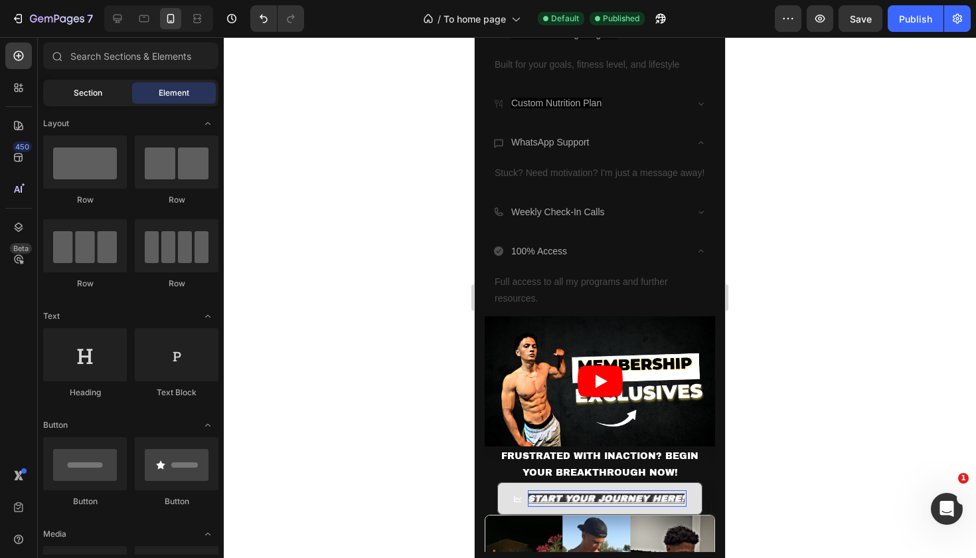
click at [97, 90] on span "Section" at bounding box center [88, 93] width 29 height 12
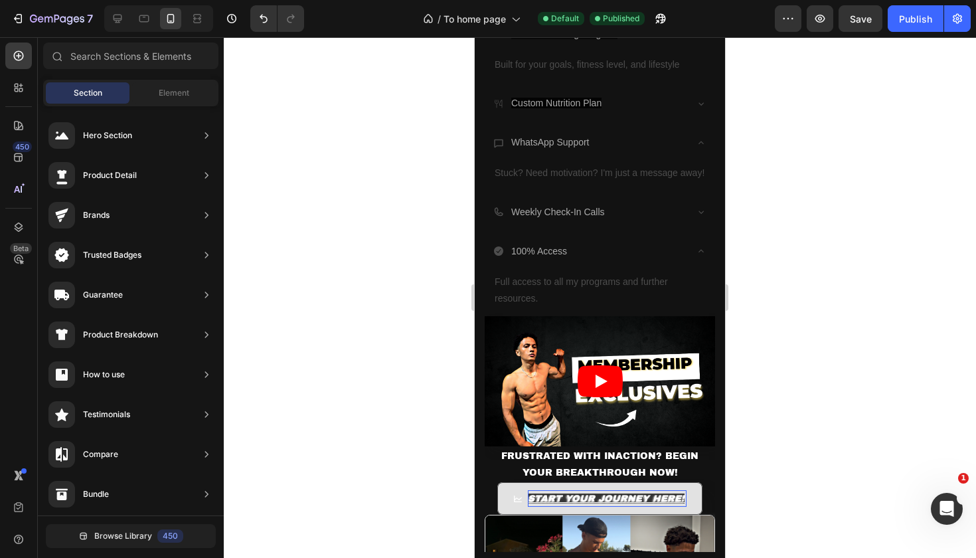
click at [775, 260] on div at bounding box center [600, 297] width 752 height 521
click at [590, 292] on p "Full access to all my programs and further resources." at bounding box center [600, 290] width 211 height 33
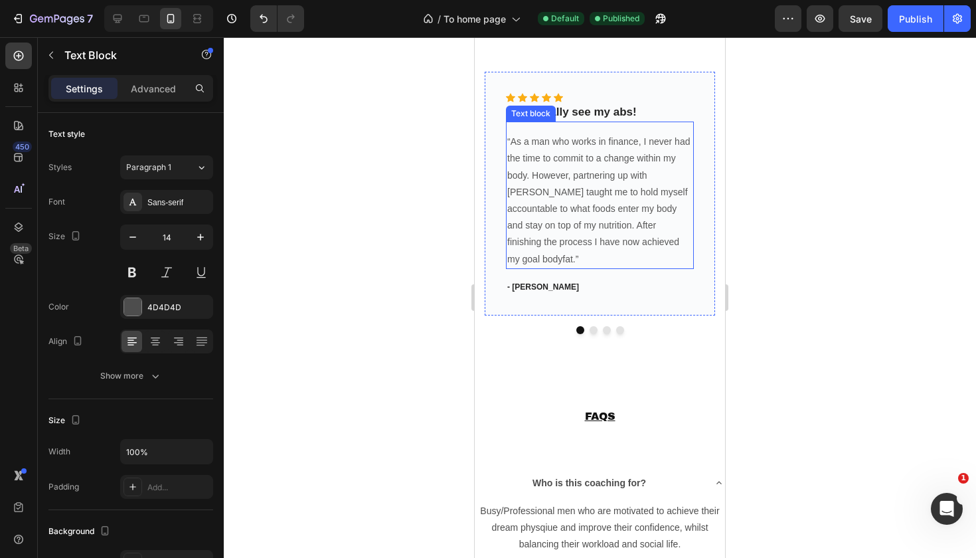
scroll to position [1296, 0]
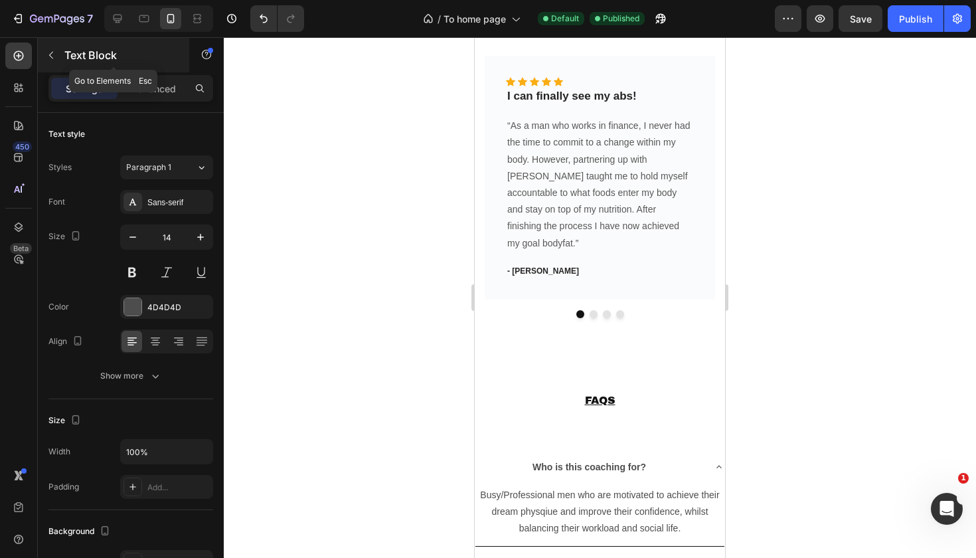
click at [56, 56] on icon "button" at bounding box center [51, 55] width 11 height 11
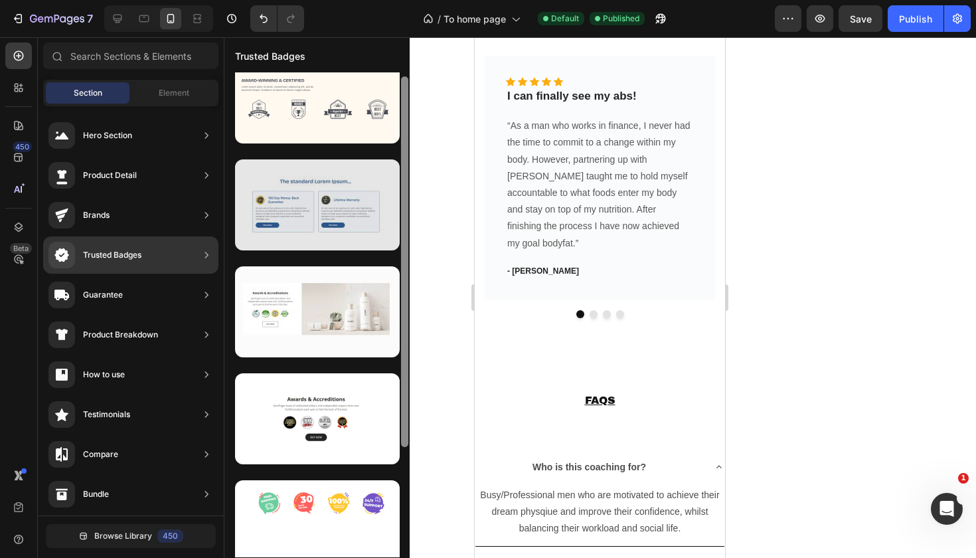
scroll to position [0, 0]
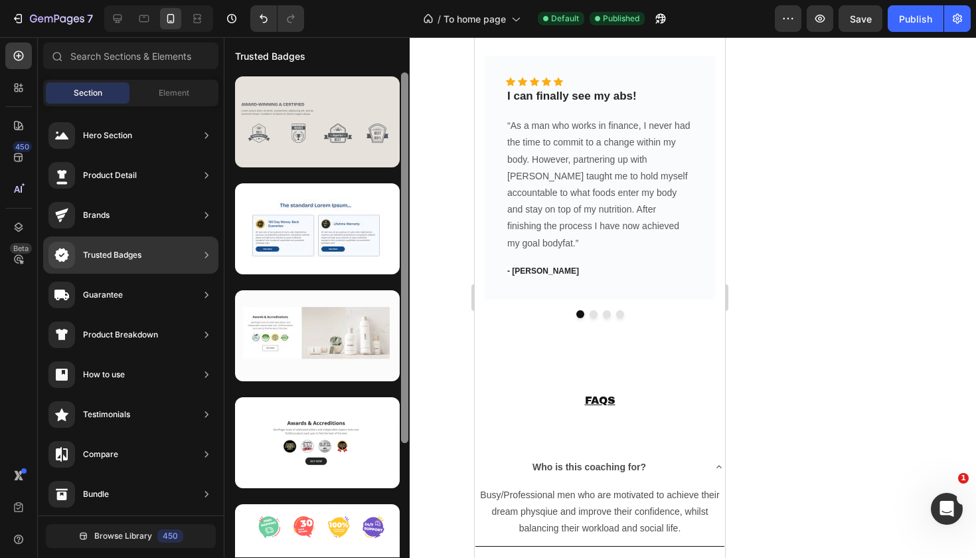
drag, startPoint x: 404, startPoint y: 223, endPoint x: 383, endPoint y: 131, distance: 94.1
click at [384, 132] on div at bounding box center [316, 314] width 185 height 485
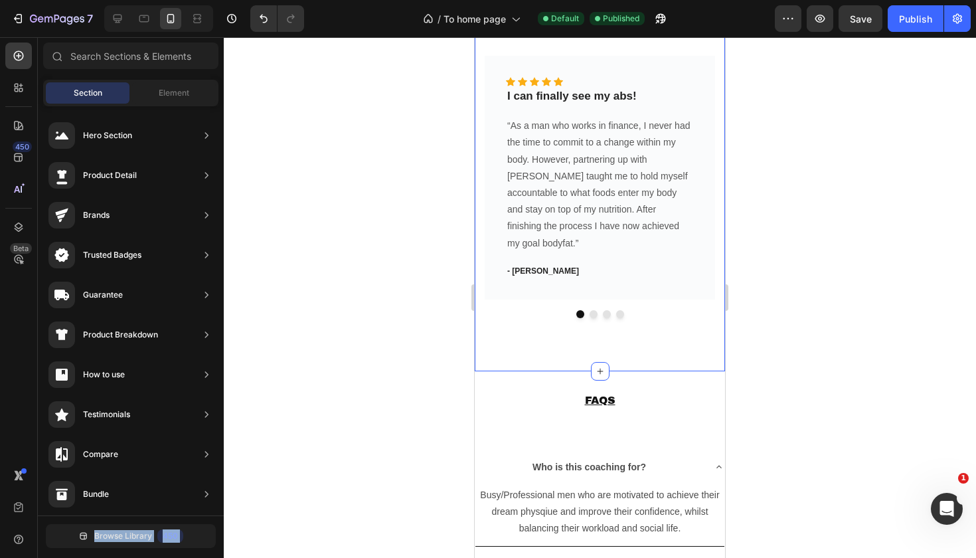
drag, startPoint x: 120, startPoint y: 303, endPoint x: 294, endPoint y: 297, distance: 174.8
click at [294, 0] on div "7 / To home page Default Published Preview Save Publish 450 Beta Sections(18) E…" at bounding box center [488, 0] width 976 height 0
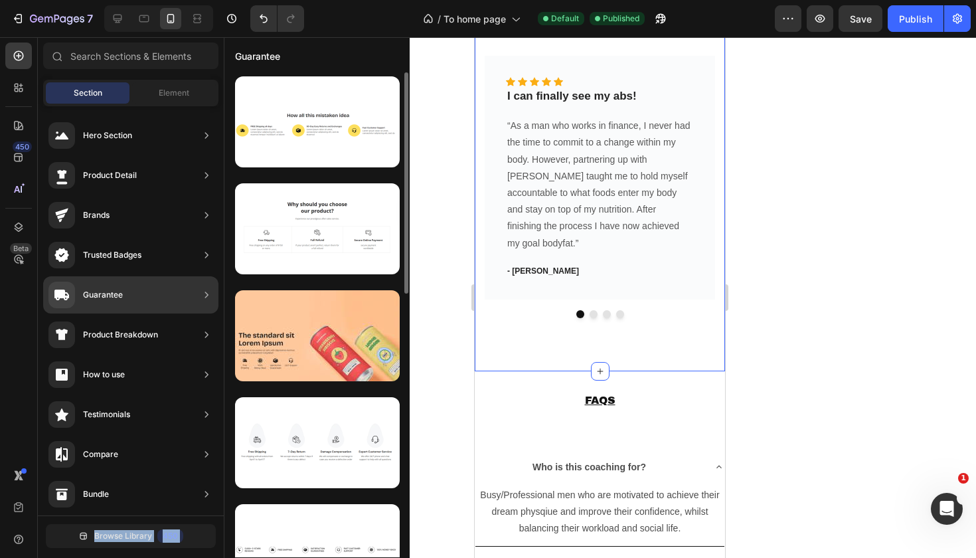
click at [188, 292] on div "Guarantee" at bounding box center [130, 294] width 175 height 37
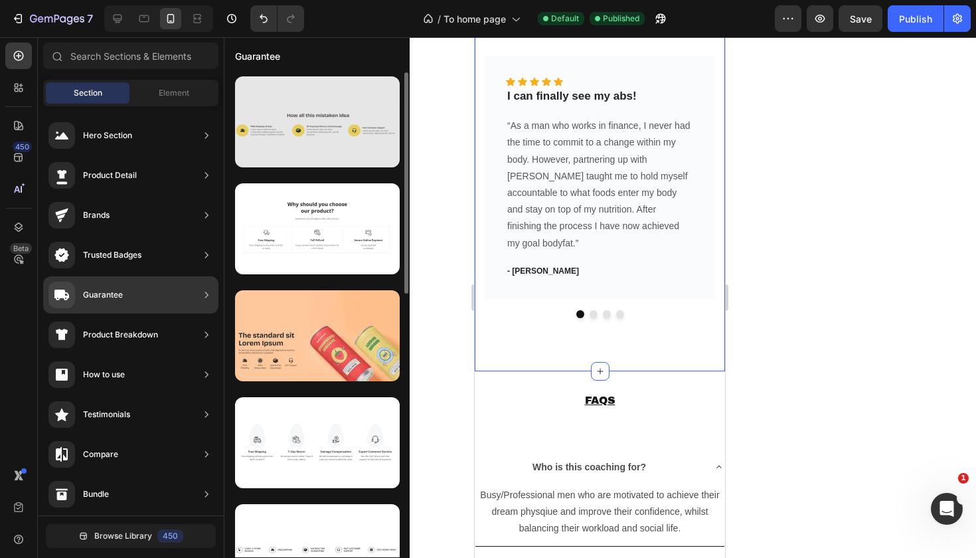
click at [318, 139] on div at bounding box center [317, 121] width 165 height 91
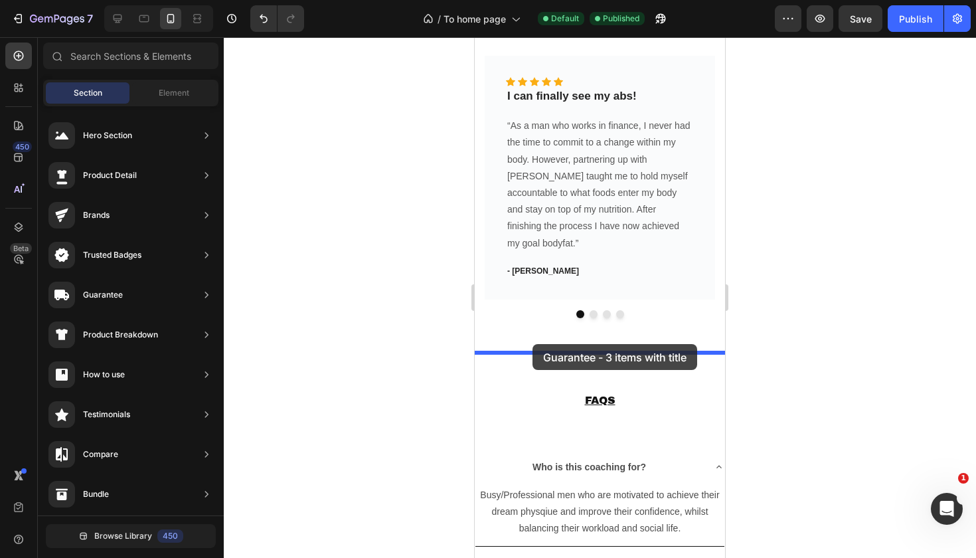
drag, startPoint x: 780, startPoint y: 164, endPoint x: 533, endPoint y: 345, distance: 306.6
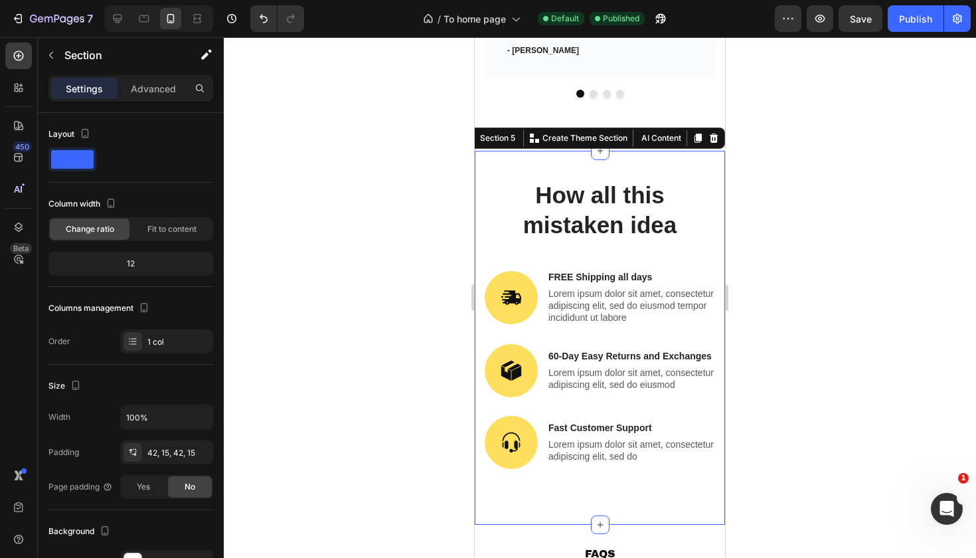
scroll to position [1565, 0]
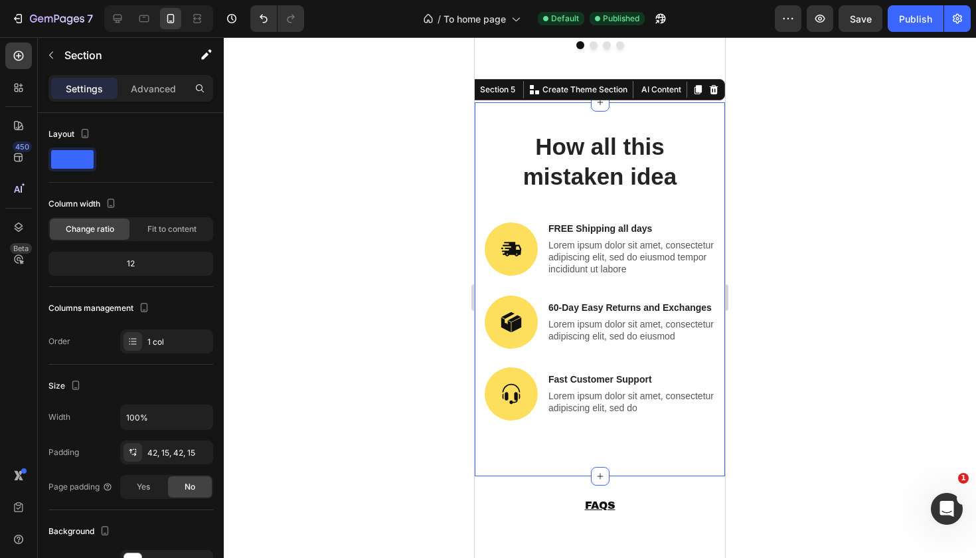
click at [792, 242] on div at bounding box center [600, 297] width 752 height 521
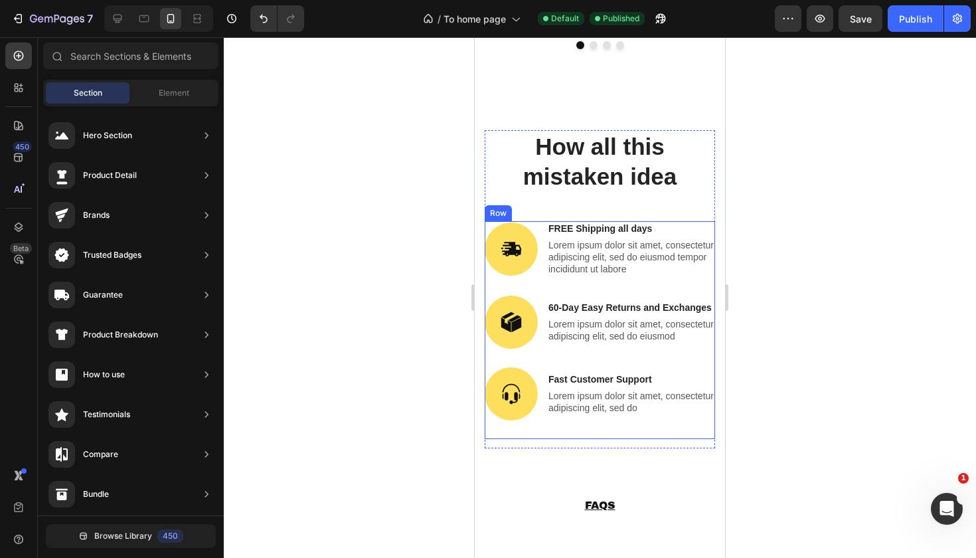
click at [673, 260] on div "Image FREE Shipping all days Text Block Lorem ipsum dolor sit amet, consectetur…" at bounding box center [600, 258] width 230 height 74
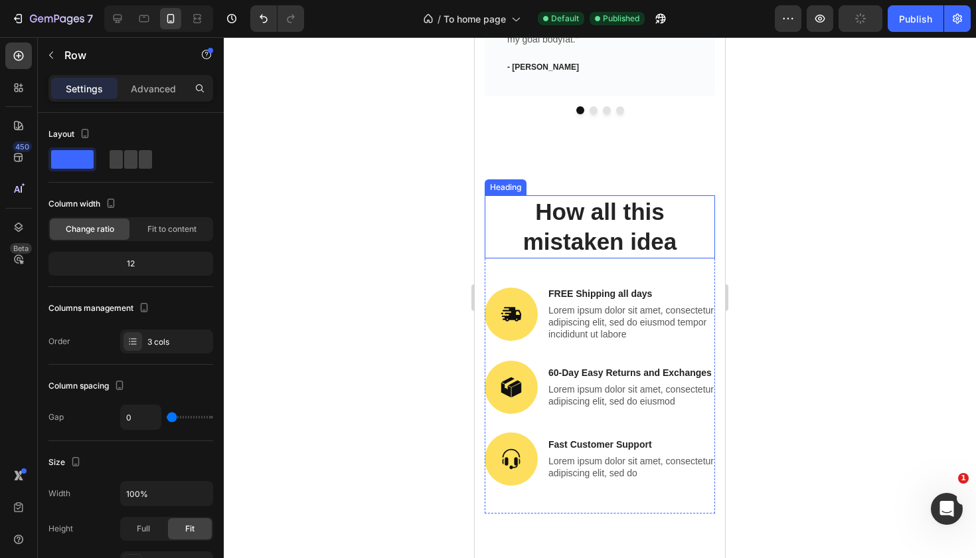
scroll to position [1515, 0]
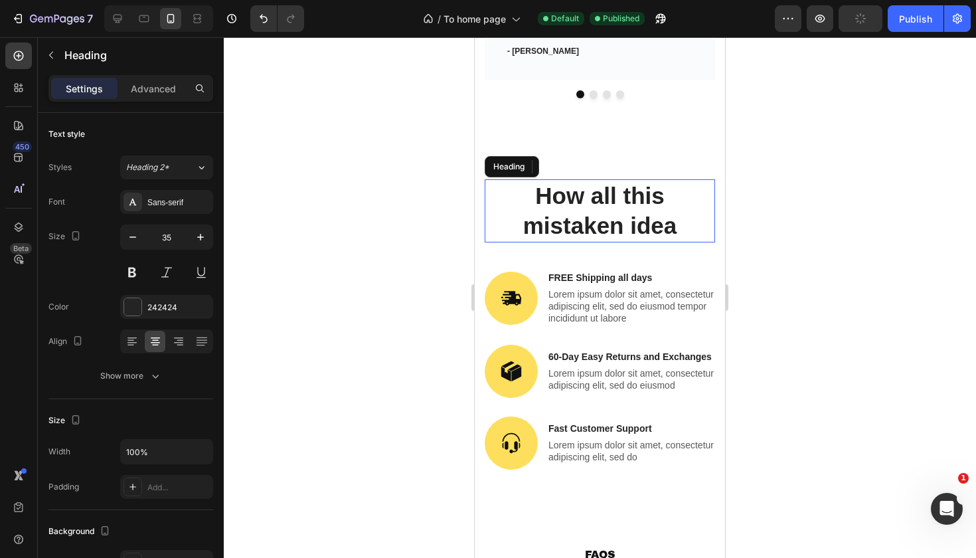
click at [611, 179] on h2 "How all this mistaken idea" at bounding box center [600, 210] width 230 height 63
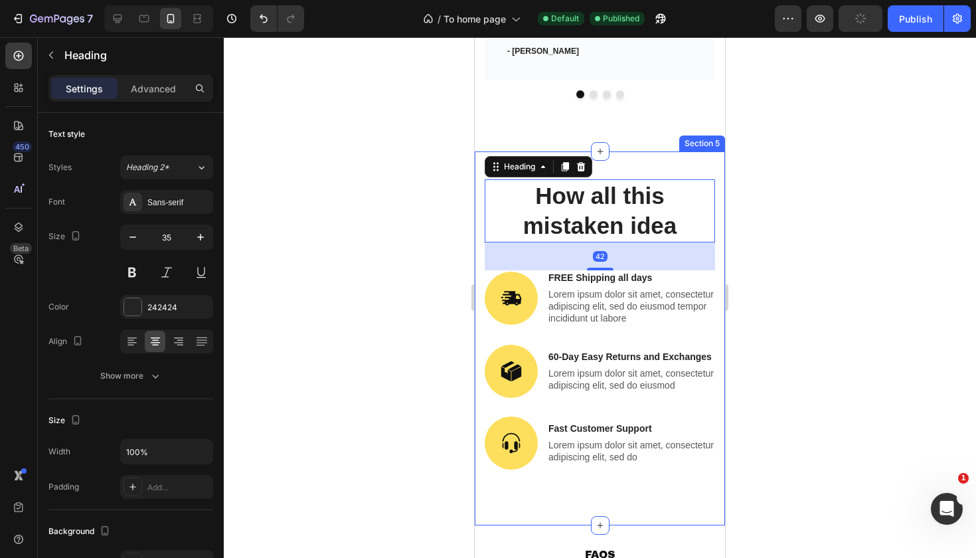
click at [682, 135] on div "Section 5" at bounding box center [702, 143] width 46 height 16
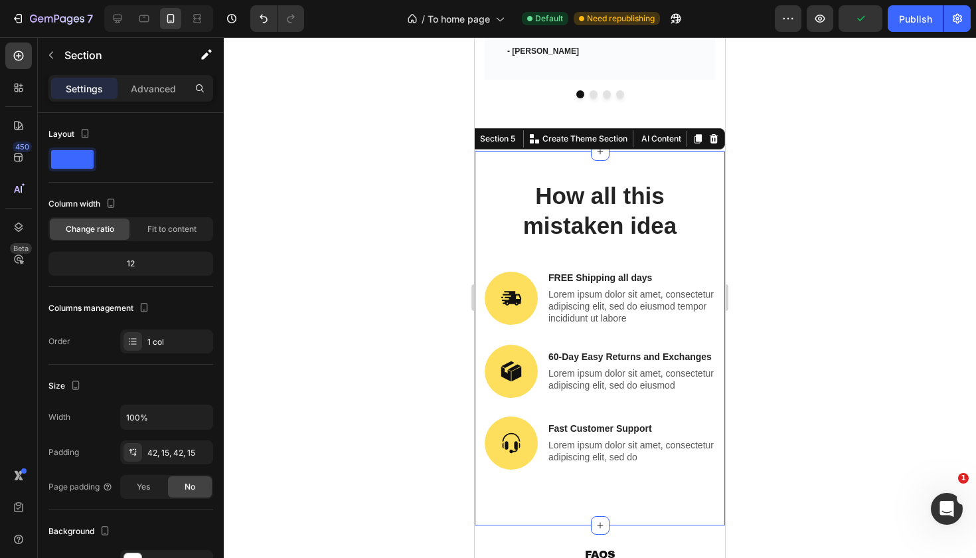
click at [681, 151] on div "How all this mistaken idea Heading Image FREE Shipping all days Text Block Lore…" at bounding box center [600, 338] width 250 height 374
click at [801, 207] on div at bounding box center [600, 297] width 752 height 521
click at [662, 151] on div "How all this mistaken idea Heading Image FREE Shipping all days Text Block Lore…" at bounding box center [600, 338] width 250 height 374
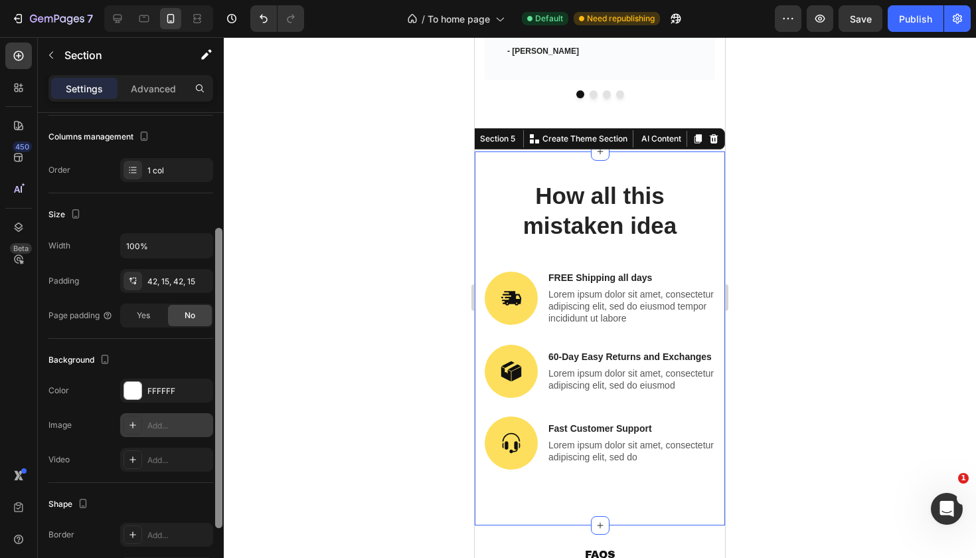
scroll to position [181, 0]
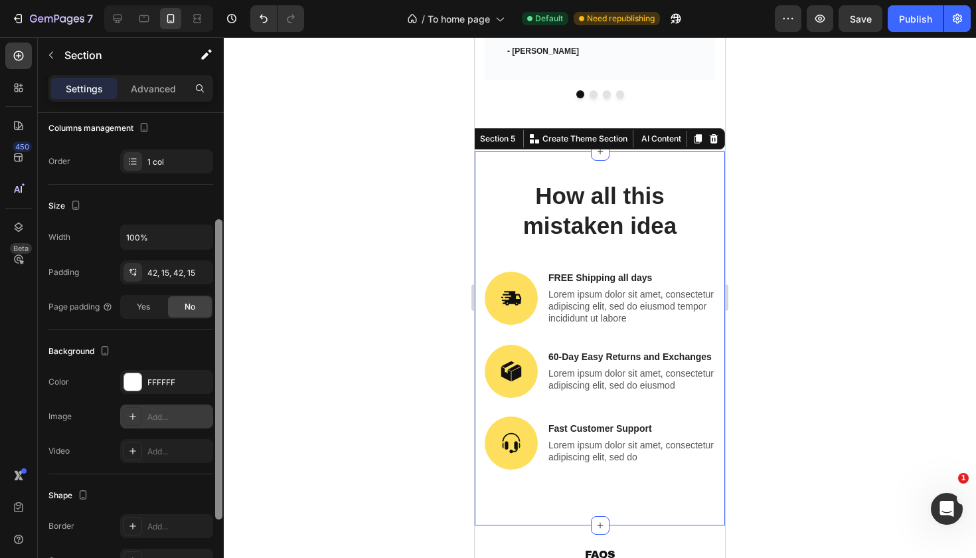
drag, startPoint x: 220, startPoint y: 309, endPoint x: 204, endPoint y: 422, distance: 114.1
click at [204, 422] on div "Layout Column width Change ratio Fit to content 12 Columns management Order 1 c…" at bounding box center [131, 354] width 186 height 483
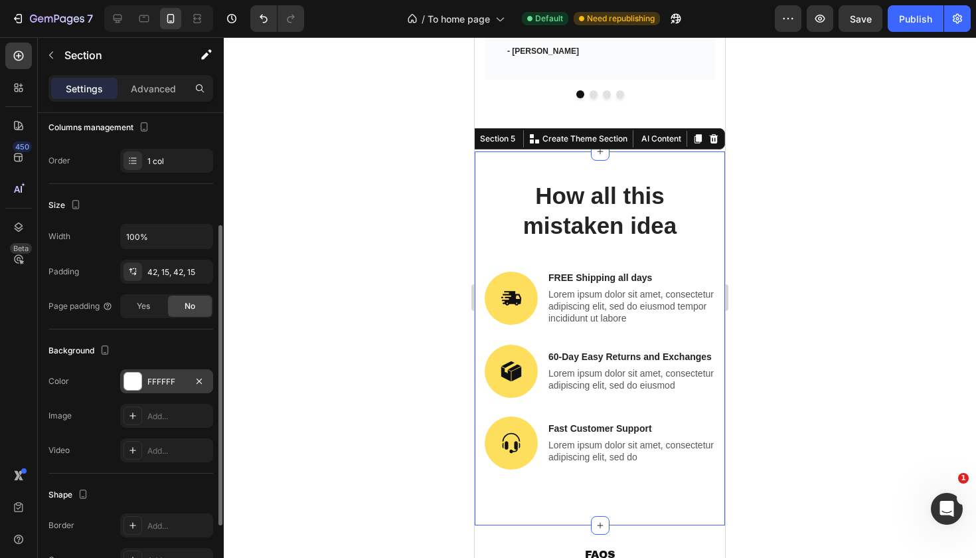
click at [153, 383] on div "FFFFFF" at bounding box center [166, 382] width 39 height 12
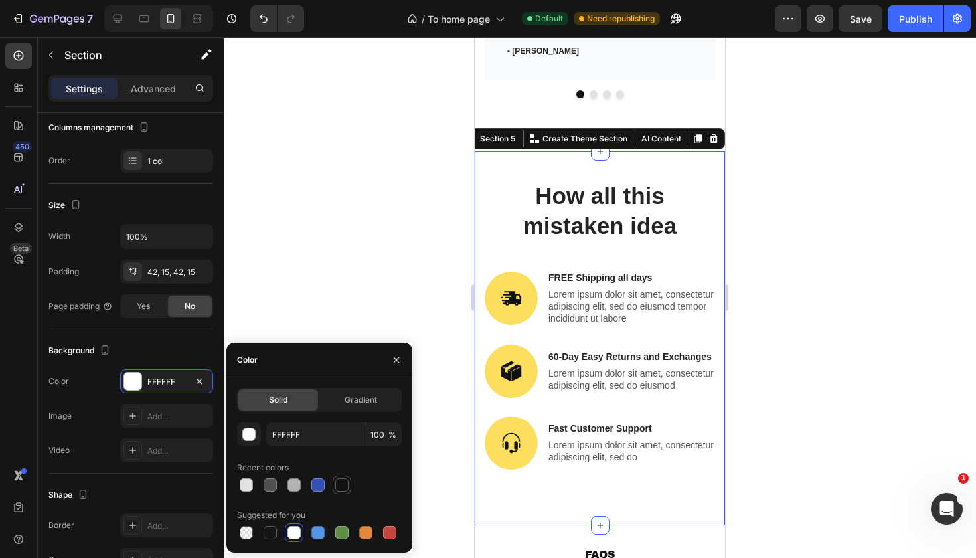
click at [337, 481] on div at bounding box center [341, 484] width 13 height 13
type input "121212"
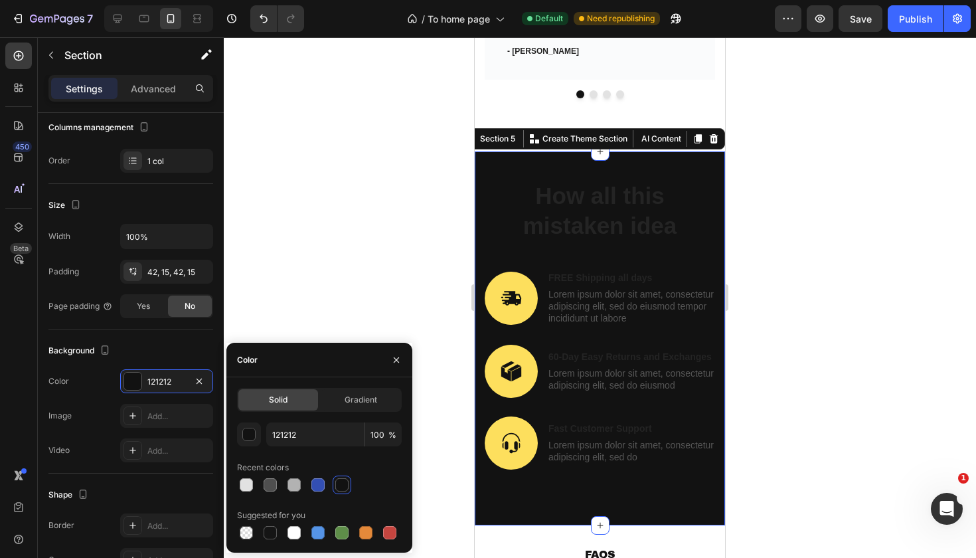
click at [814, 278] on div at bounding box center [600, 297] width 752 height 521
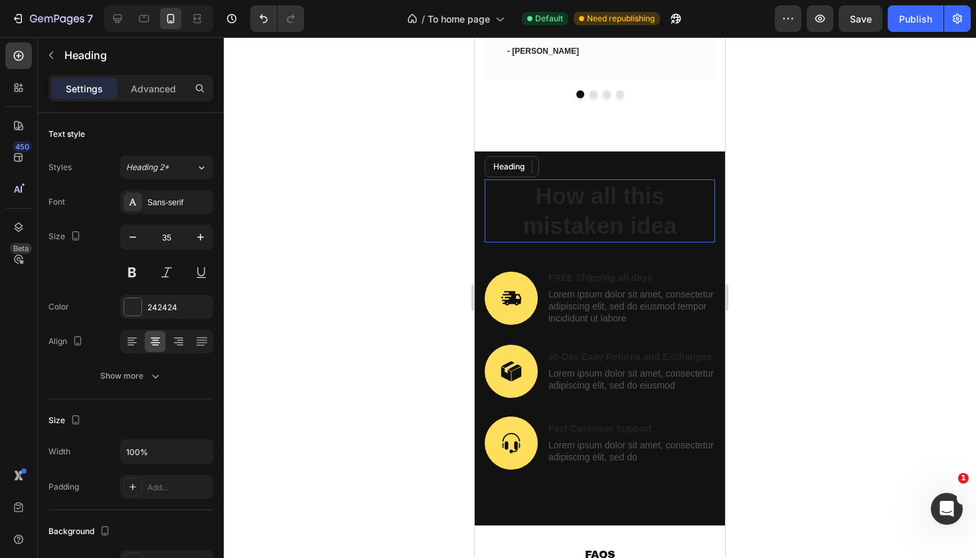
click at [552, 181] on h2 "How all this mistaken idea" at bounding box center [600, 210] width 230 height 63
click at [533, 181] on p "How all this mistaken idea" at bounding box center [600, 211] width 228 height 60
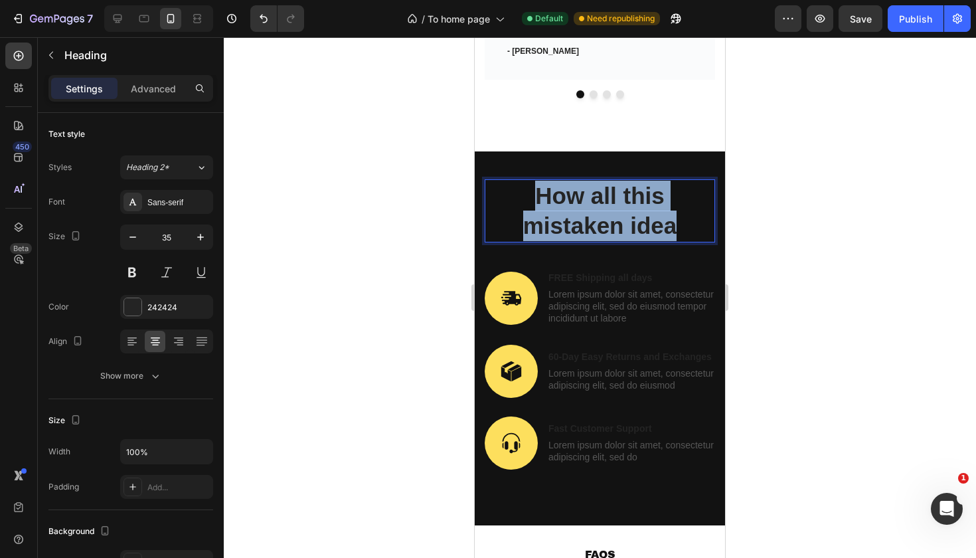
drag, startPoint x: 533, startPoint y: 177, endPoint x: 679, endPoint y: 213, distance: 150.3
click at [679, 213] on p "How all this mistaken idea" at bounding box center [600, 211] width 228 height 60
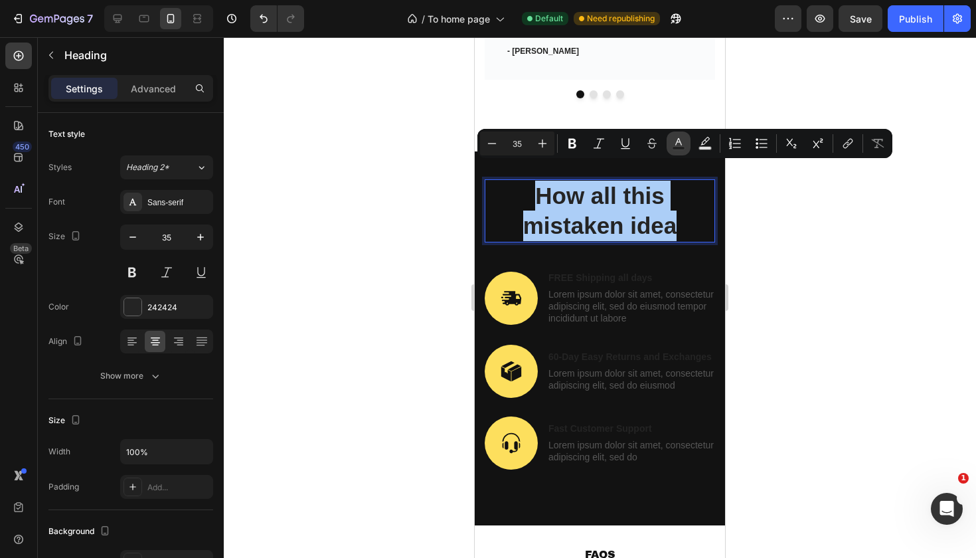
click at [679, 145] on icon "Editor contextual toolbar" at bounding box center [678, 143] width 13 height 13
type input "242424"
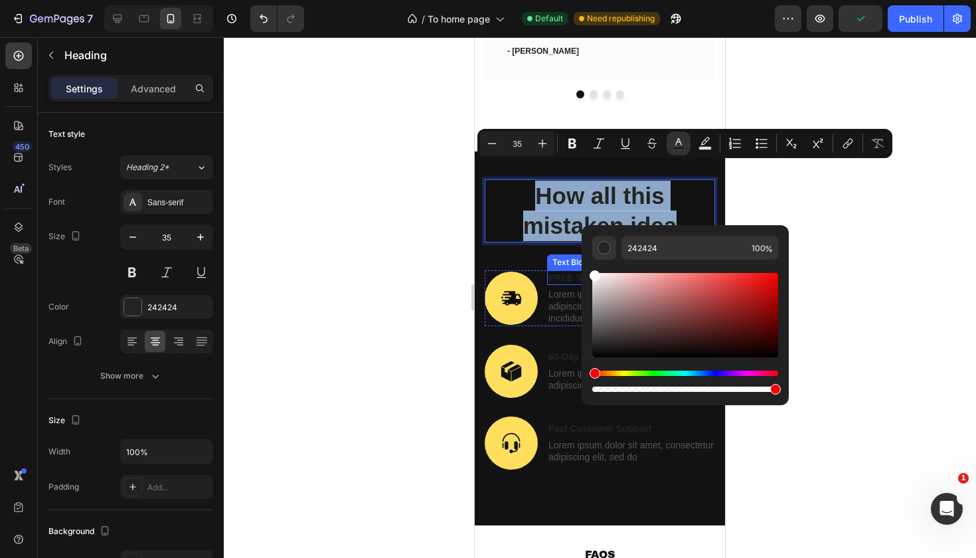
type input "FFFFFF"
drag, startPoint x: 1073, startPoint y: 353, endPoint x: 578, endPoint y: 259, distance: 503.7
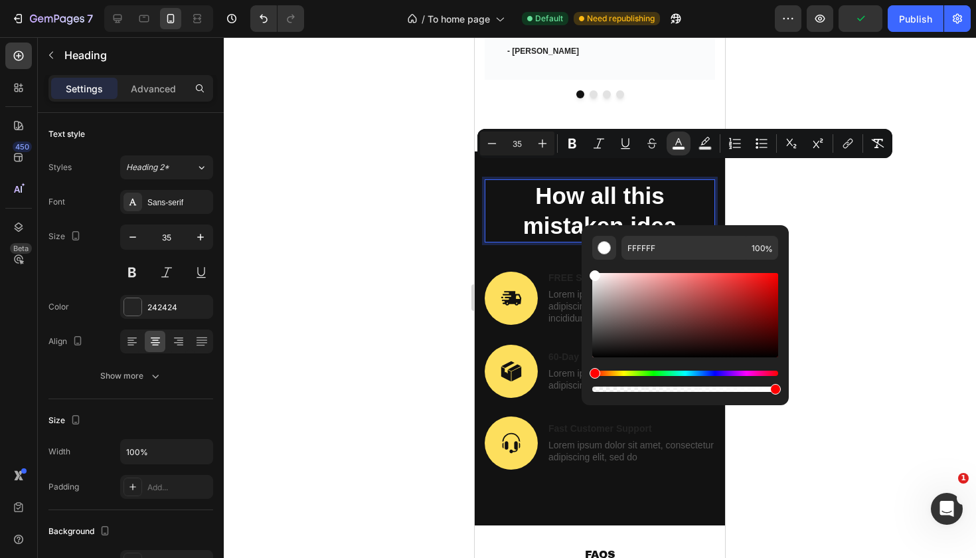
click at [883, 215] on div at bounding box center [600, 297] width 752 height 521
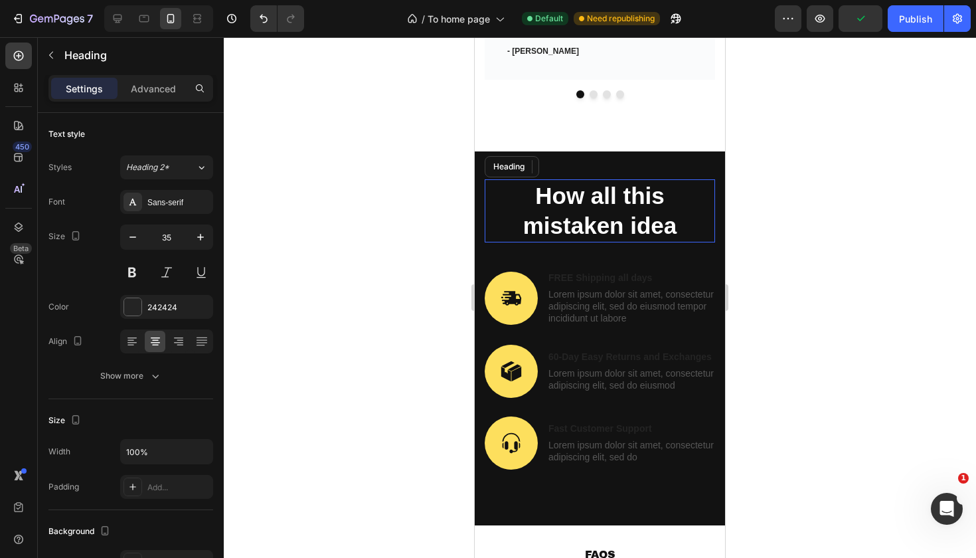
click at [672, 211] on span "How all this mistaken idea" at bounding box center [600, 211] width 154 height 56
click at [672, 204] on span "How all this mistaken idea" at bounding box center [600, 211] width 154 height 56
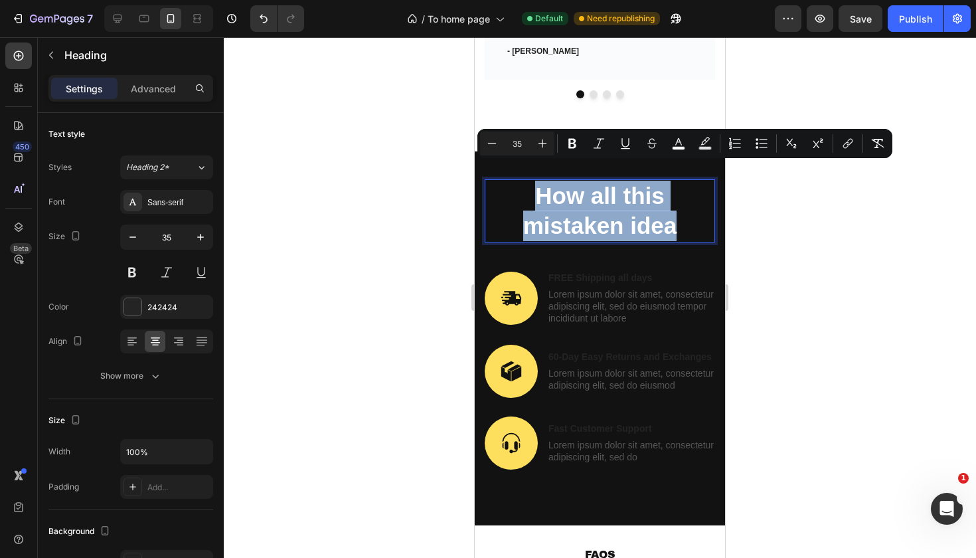
drag, startPoint x: 672, startPoint y: 204, endPoint x: 495, endPoint y: 185, distance: 177.7
click at [495, 185] on p "How all this mistaken idea" at bounding box center [600, 211] width 228 height 60
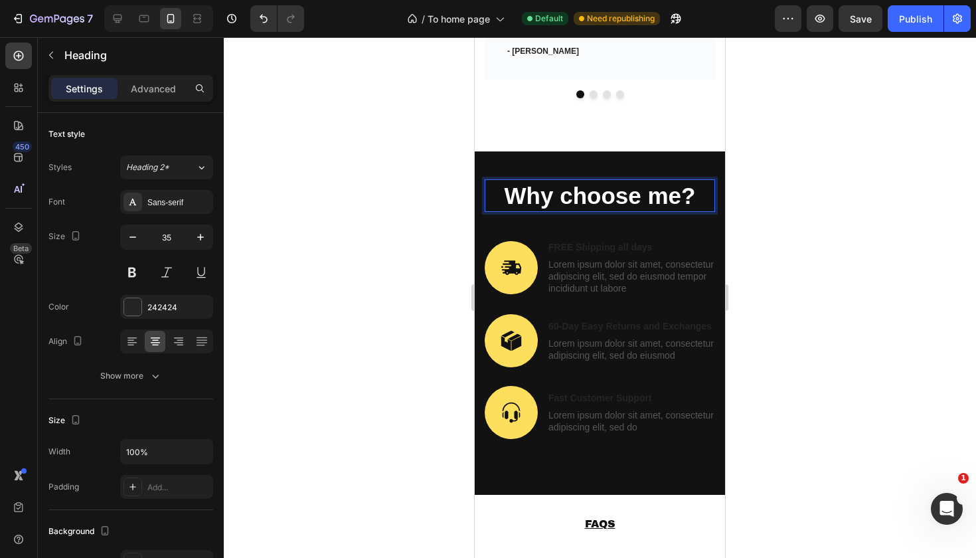
click at [819, 148] on div at bounding box center [600, 297] width 752 height 521
click at [674, 183] on span "Why choose me?" at bounding box center [600, 196] width 191 height 26
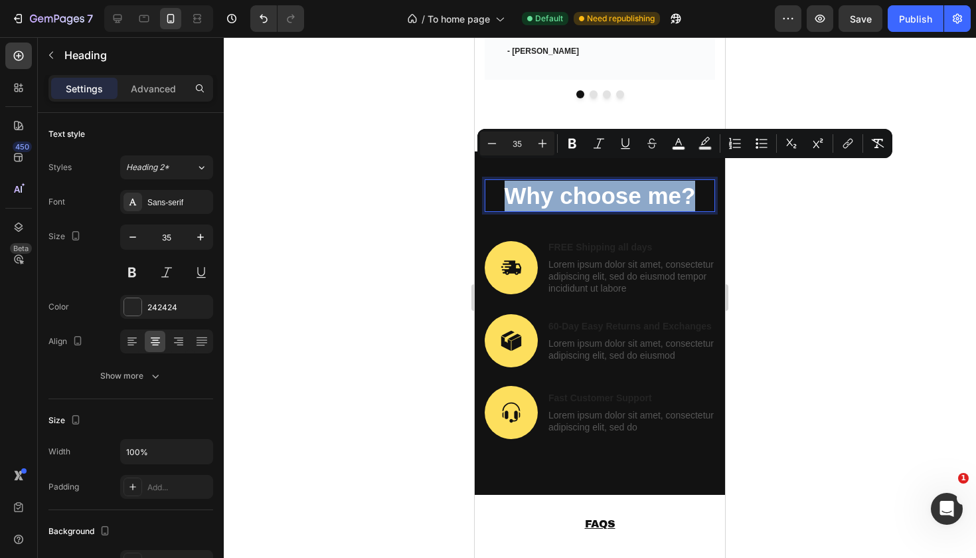
drag, startPoint x: 504, startPoint y: 173, endPoint x: 696, endPoint y: 173, distance: 191.9
click at [696, 181] on p "Why choose me?" at bounding box center [600, 196] width 228 height 31
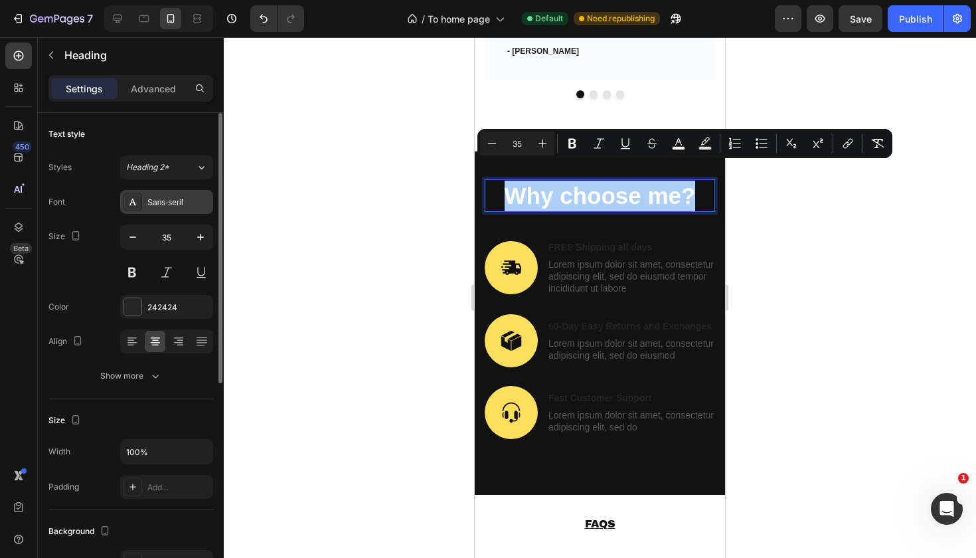
click at [164, 199] on div "Sans-serif" at bounding box center [178, 203] width 62 height 12
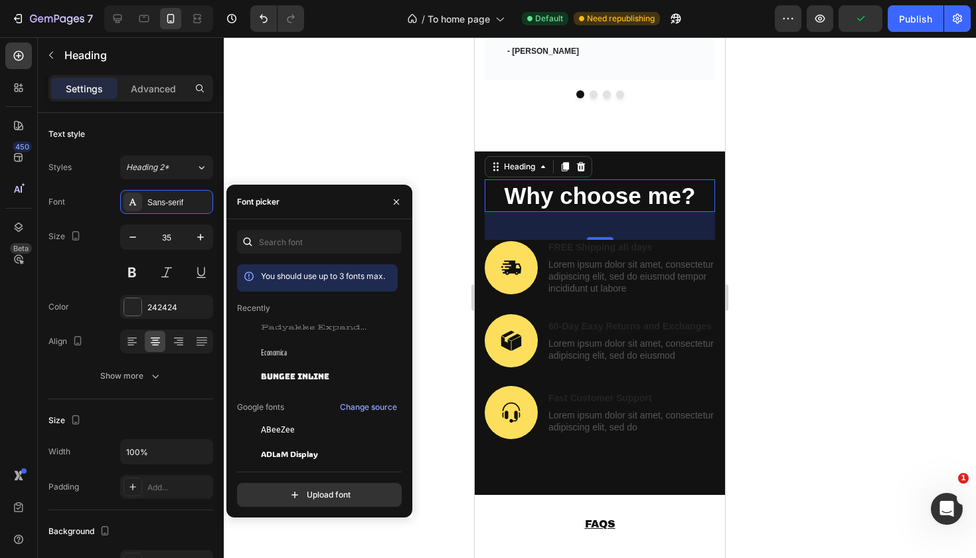
click at [436, 161] on div at bounding box center [600, 297] width 752 height 521
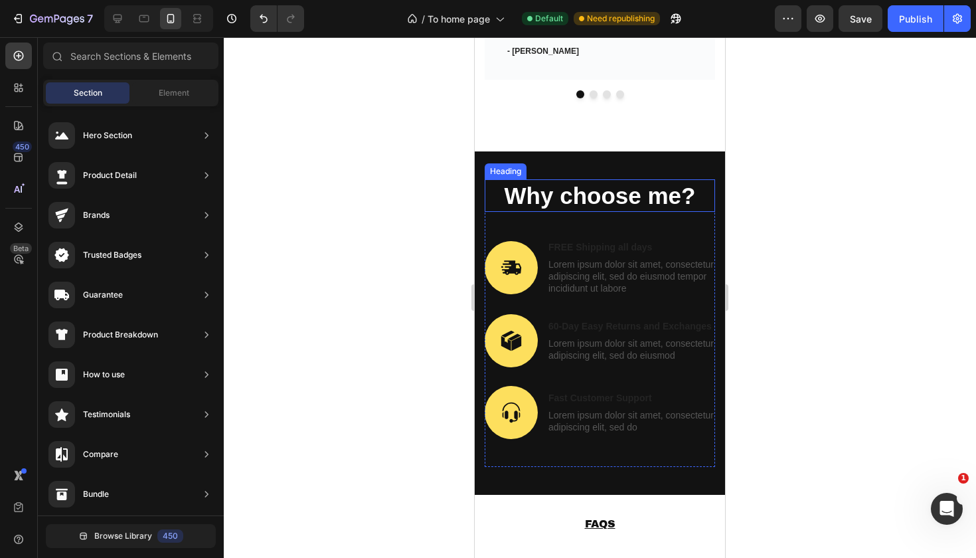
click at [621, 183] on span "Why choose me?" at bounding box center [600, 196] width 191 height 26
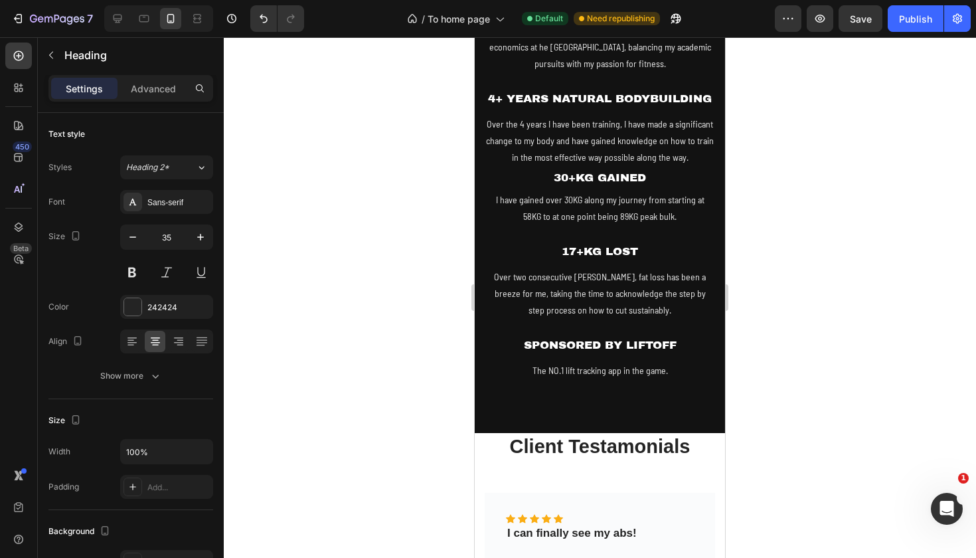
scroll to position [889, 0]
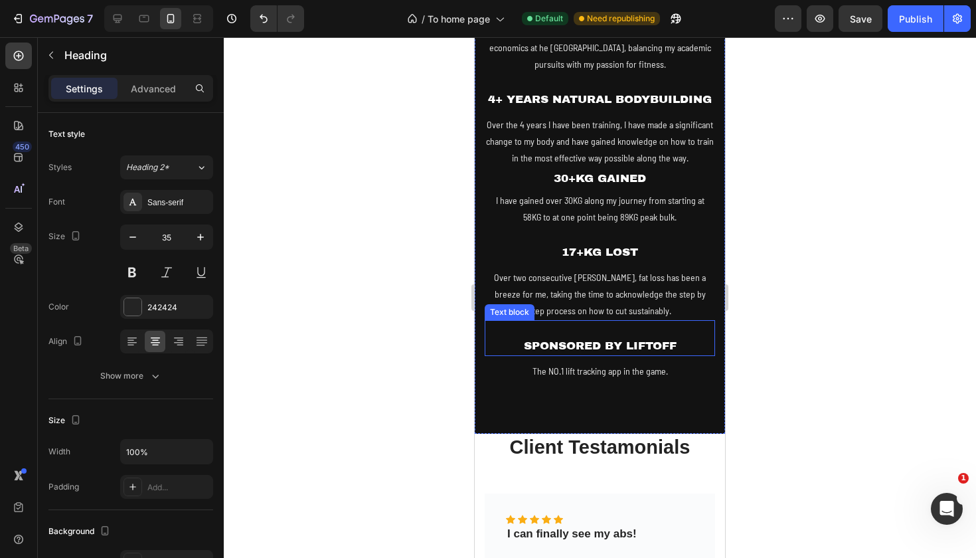
click at [601, 337] on p "SPONSORED BY LIFTOFF" at bounding box center [600, 345] width 228 height 17
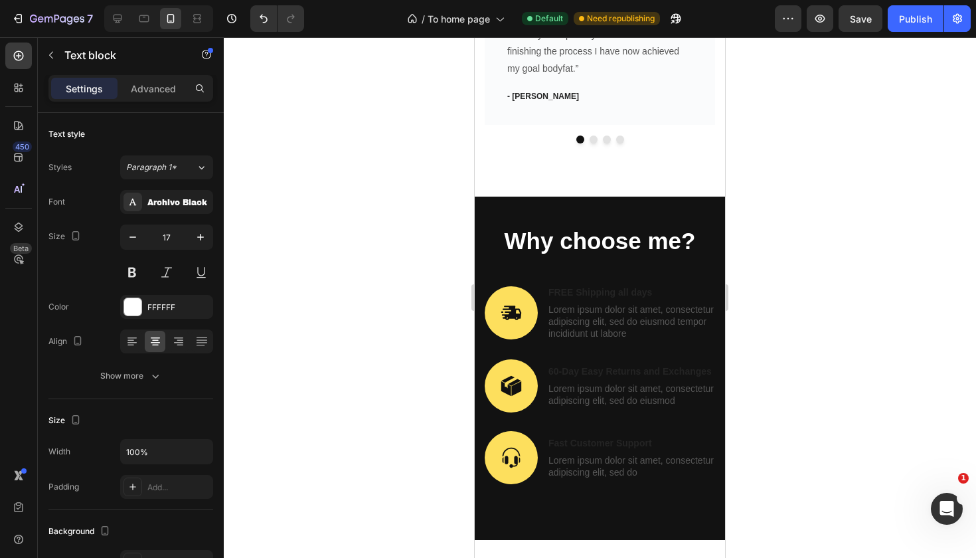
scroll to position [1471, 0]
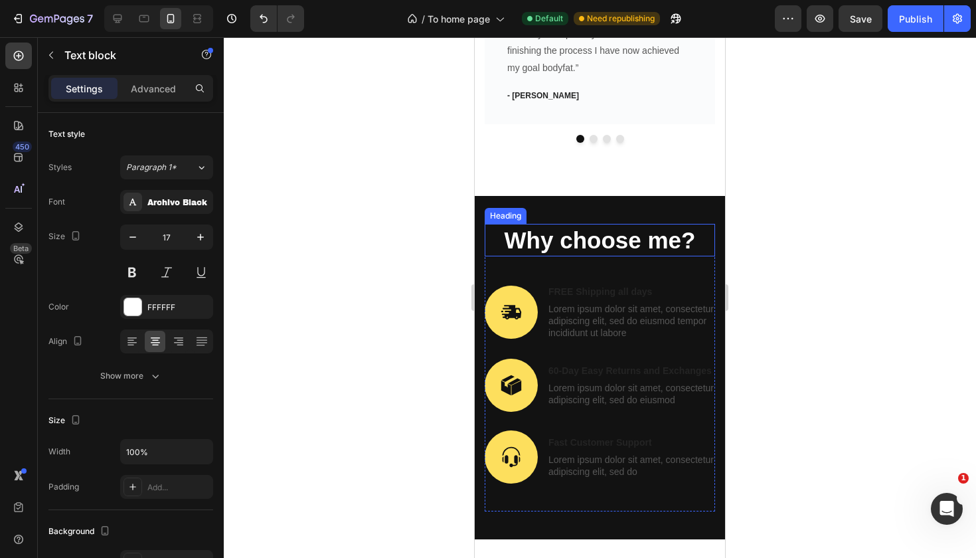
click at [534, 227] on span "Why choose me?" at bounding box center [600, 240] width 191 height 26
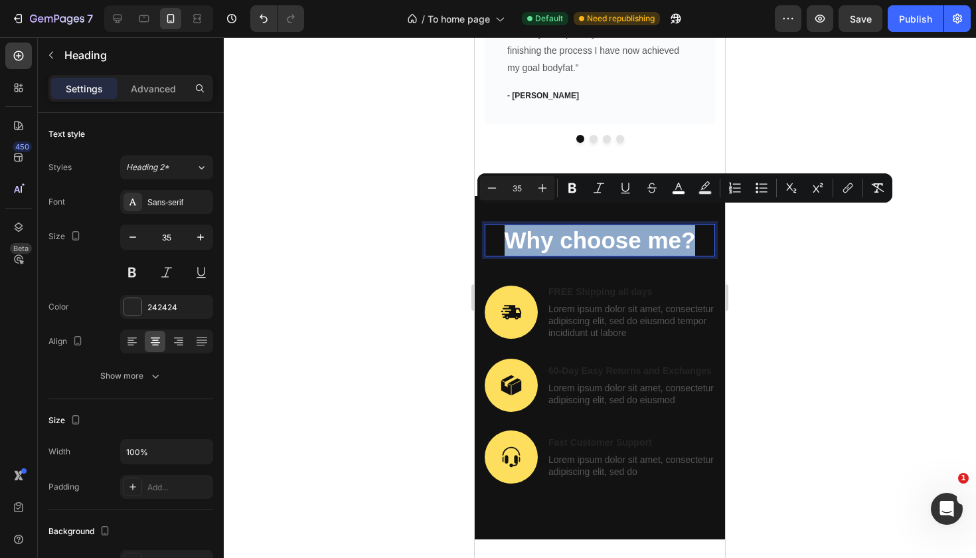
drag, startPoint x: 505, startPoint y: 220, endPoint x: 1201, endPoint y: 257, distance: 697.0
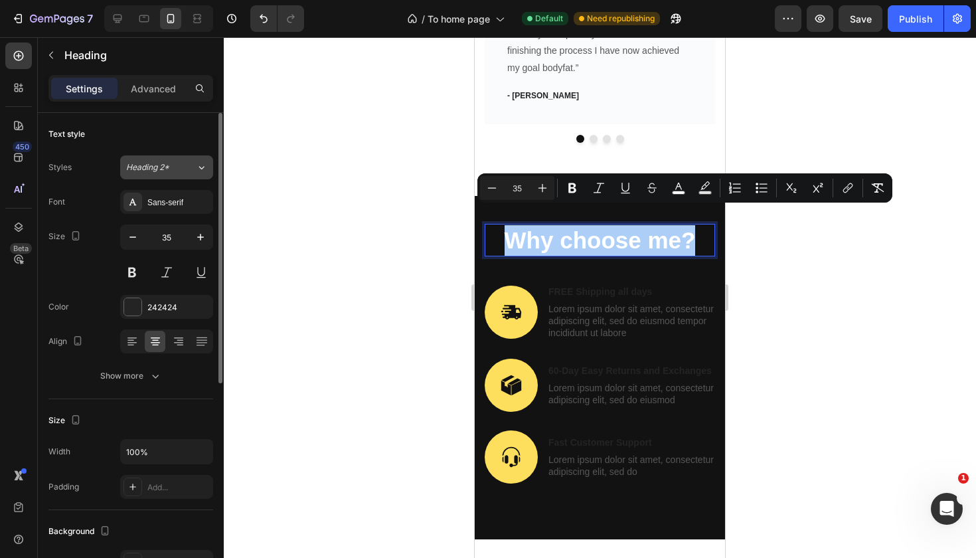
click at [173, 167] on div "Heading 2*" at bounding box center [153, 167] width 54 height 12
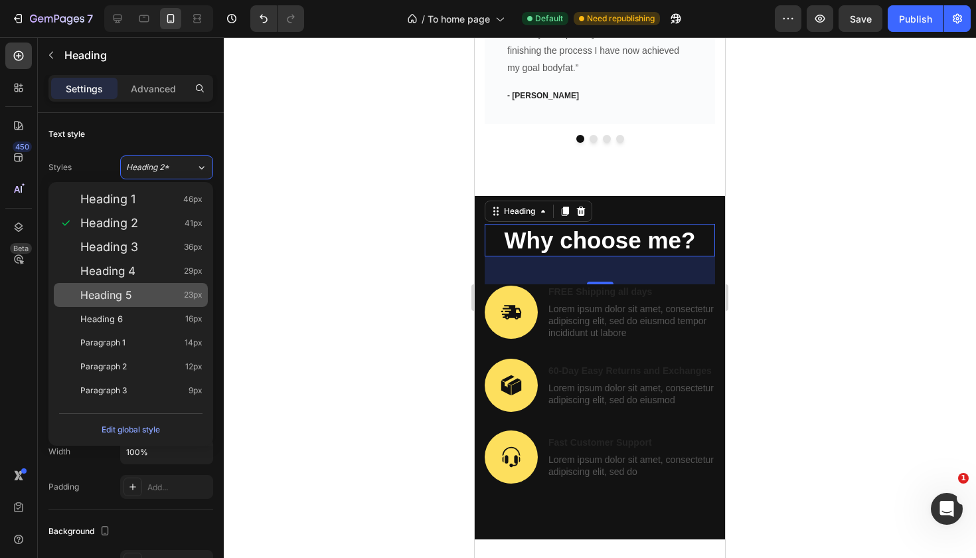
click at [130, 290] on span "Heading 5" at bounding box center [106, 294] width 52 height 13
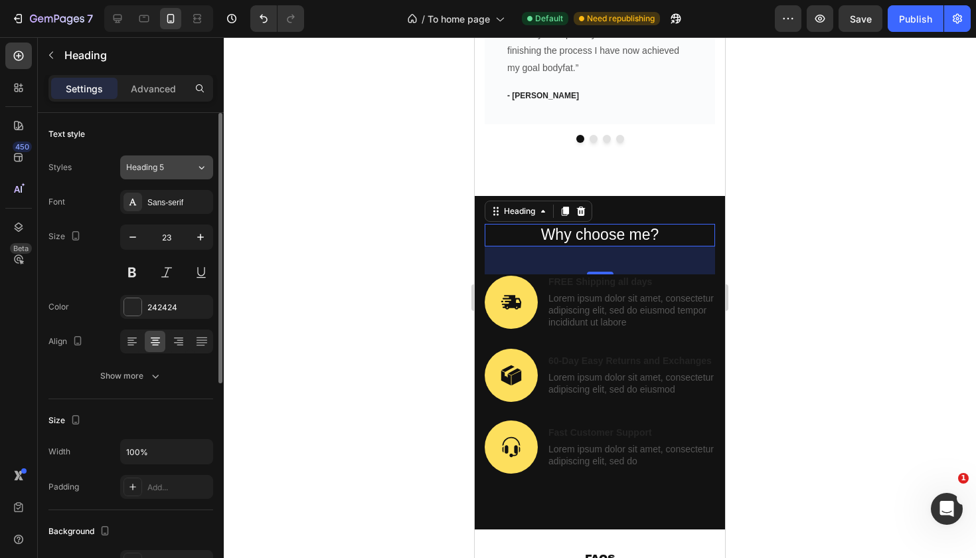
click at [170, 168] on div "Heading 5" at bounding box center [153, 167] width 54 height 12
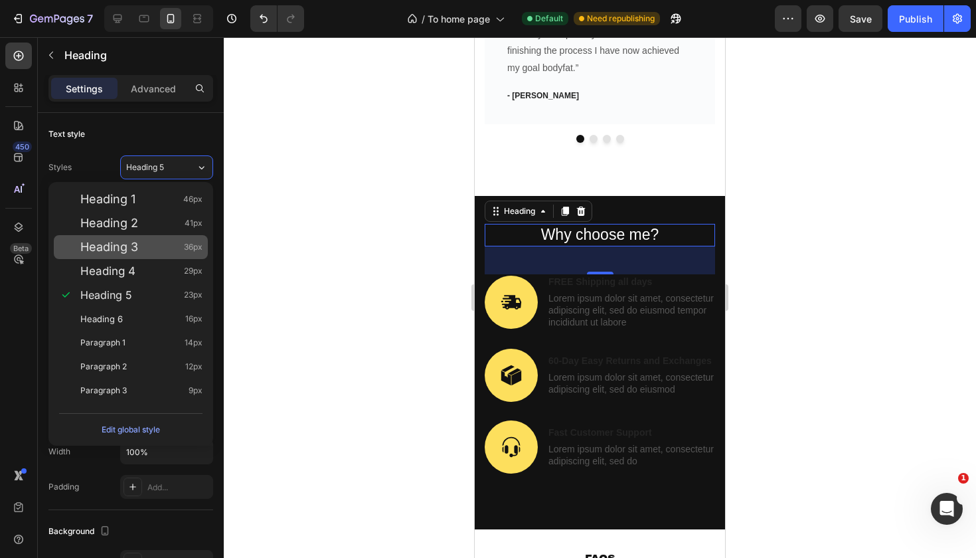
click at [157, 249] on div "Heading 3 36px" at bounding box center [141, 246] width 122 height 13
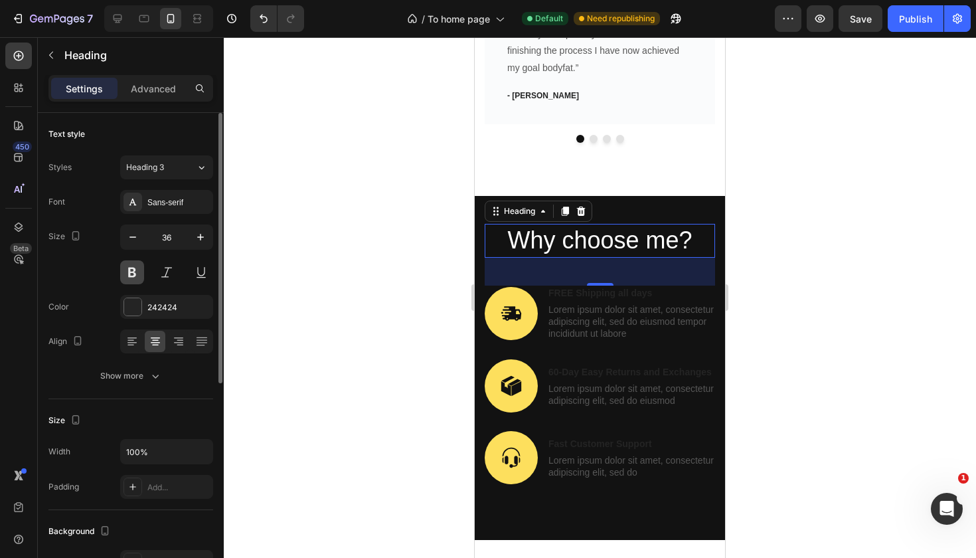
click at [130, 277] on button at bounding box center [132, 272] width 24 height 24
click at [171, 174] on button "Heading 3" at bounding box center [166, 167] width 93 height 24
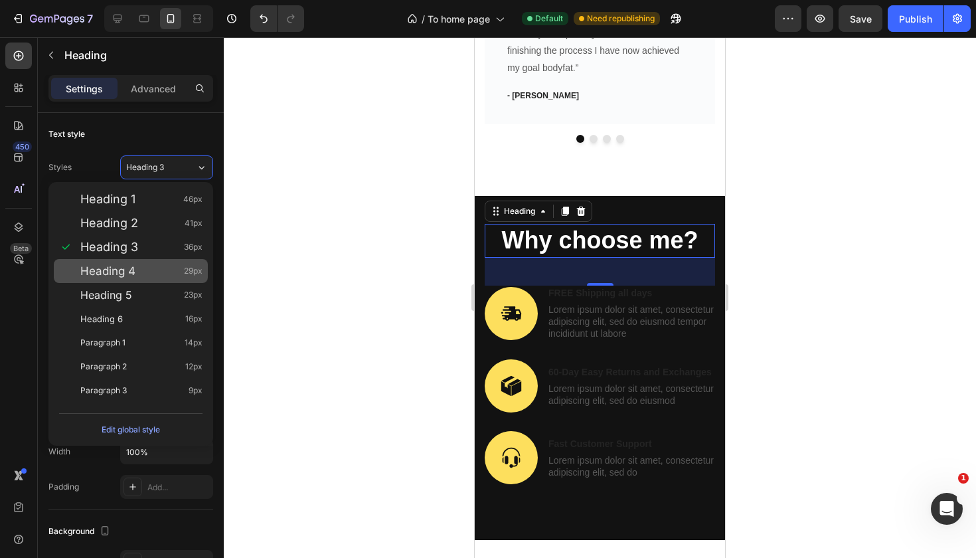
click at [153, 275] on div "Heading 4 29px" at bounding box center [141, 270] width 122 height 13
type input "29"
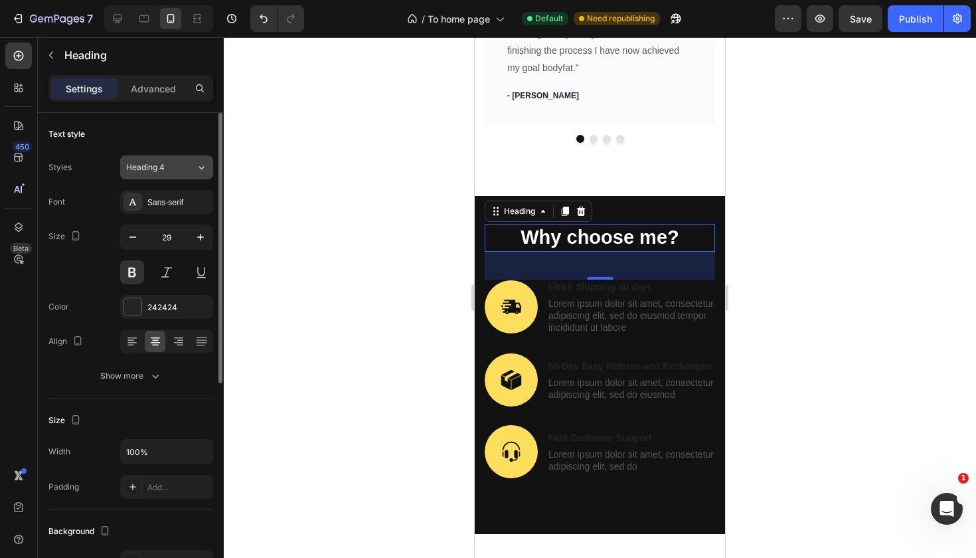
click at [173, 170] on div "Heading 4" at bounding box center [153, 167] width 54 height 12
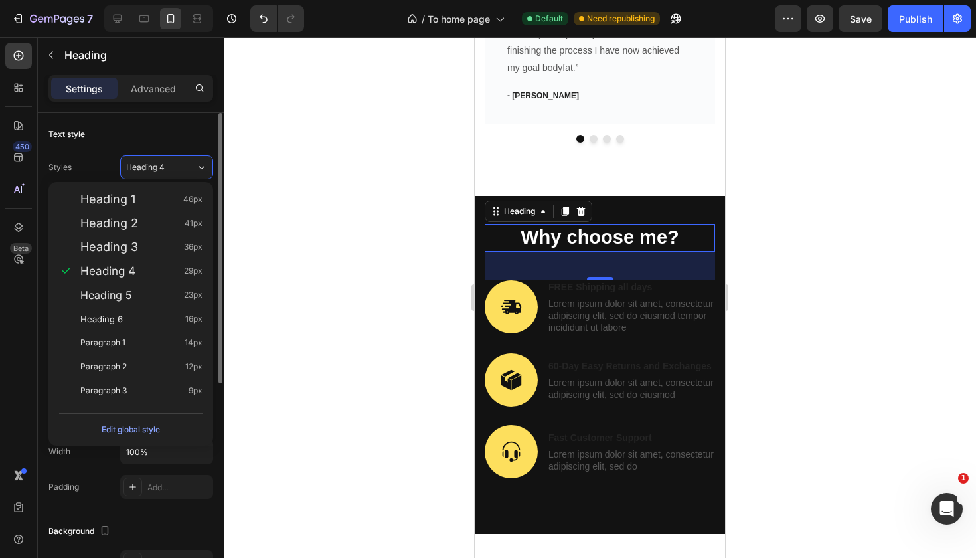
click at [187, 133] on div "Text style" at bounding box center [130, 134] width 165 height 21
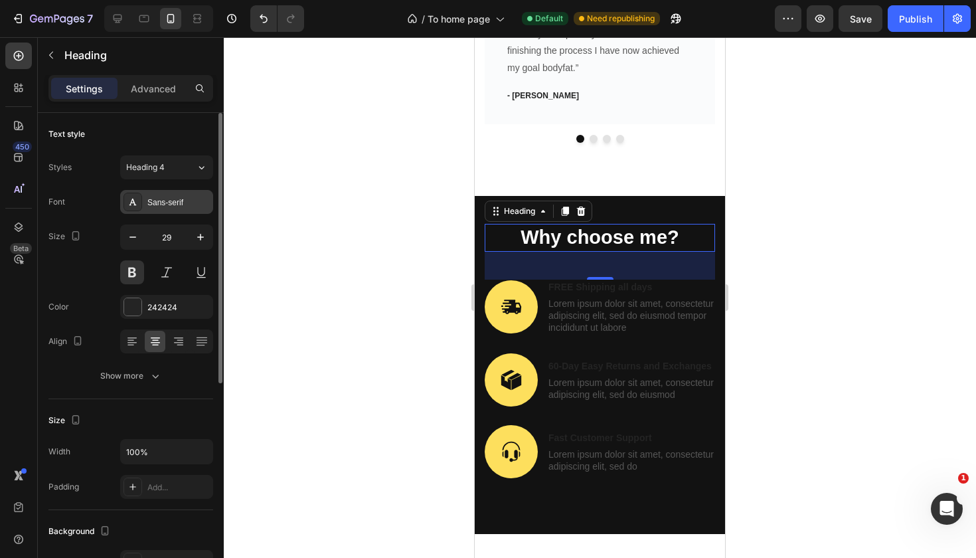
click at [163, 201] on div "Sans-serif" at bounding box center [178, 203] width 62 height 12
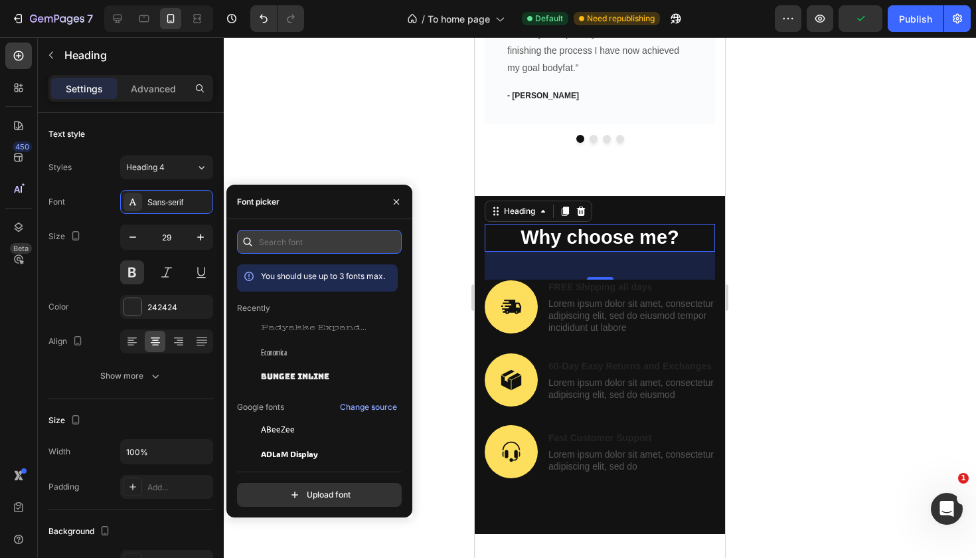
click at [303, 232] on input "text" at bounding box center [319, 242] width 165 height 24
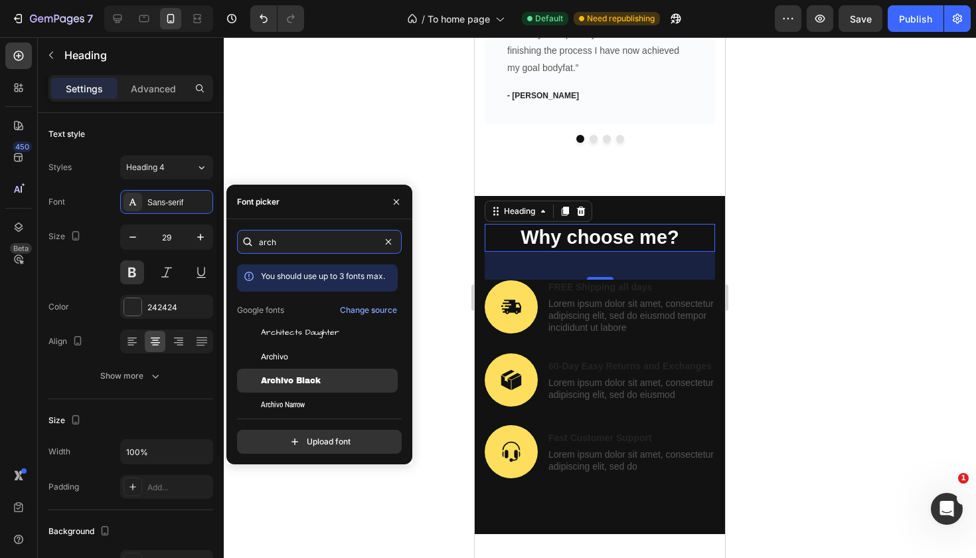
type input "arch"
click at [303, 381] on span "Archivo Black" at bounding box center [291, 381] width 60 height 12
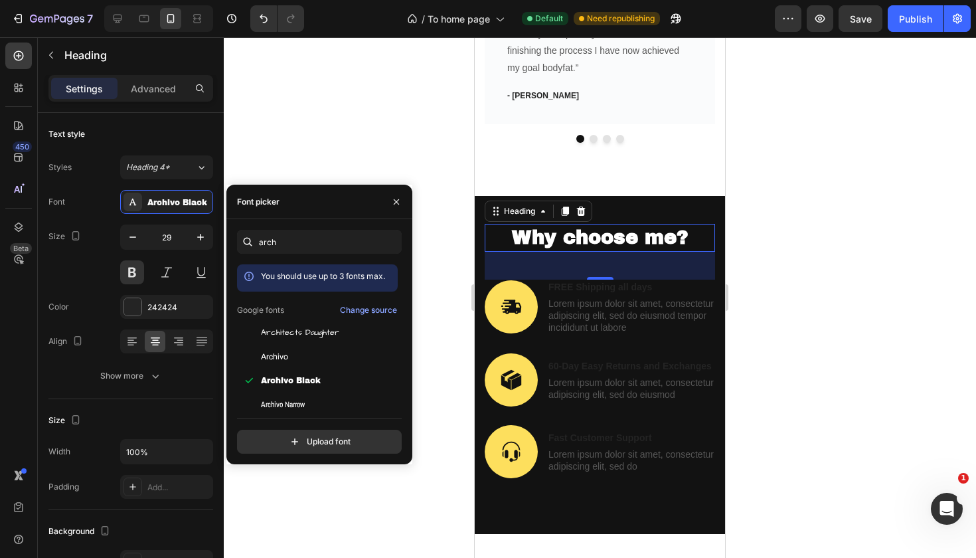
click at [772, 246] on div at bounding box center [600, 297] width 752 height 521
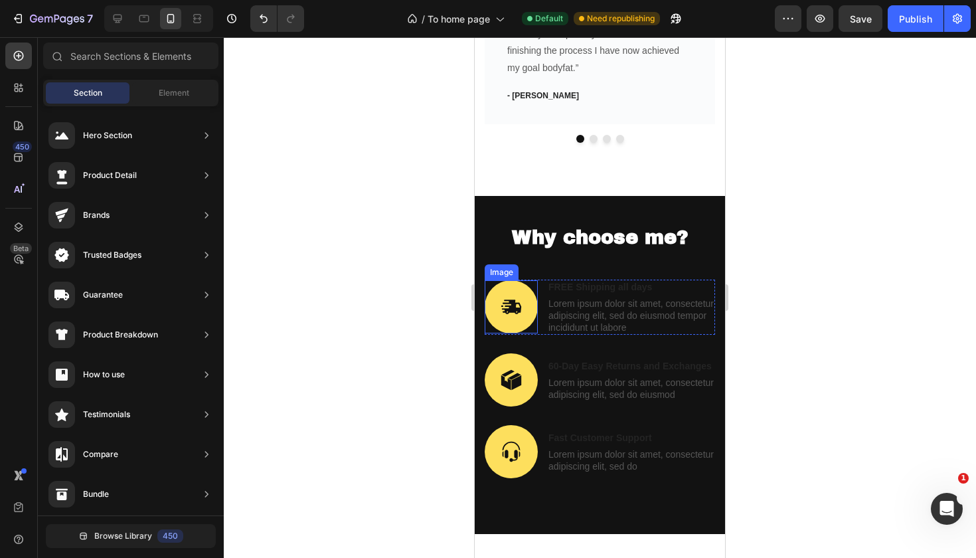
click at [519, 286] on img at bounding box center [511, 306] width 53 height 53
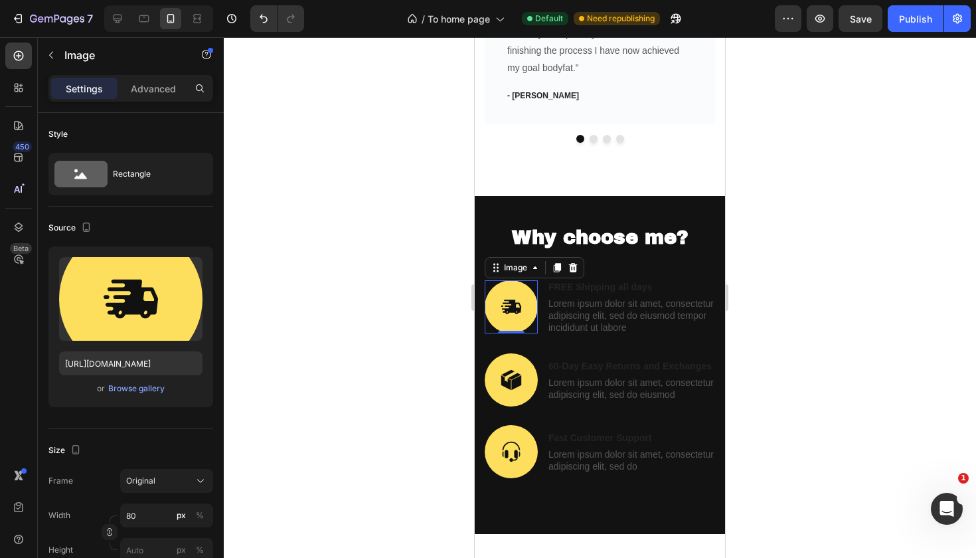
click at [786, 281] on div at bounding box center [600, 297] width 752 height 521
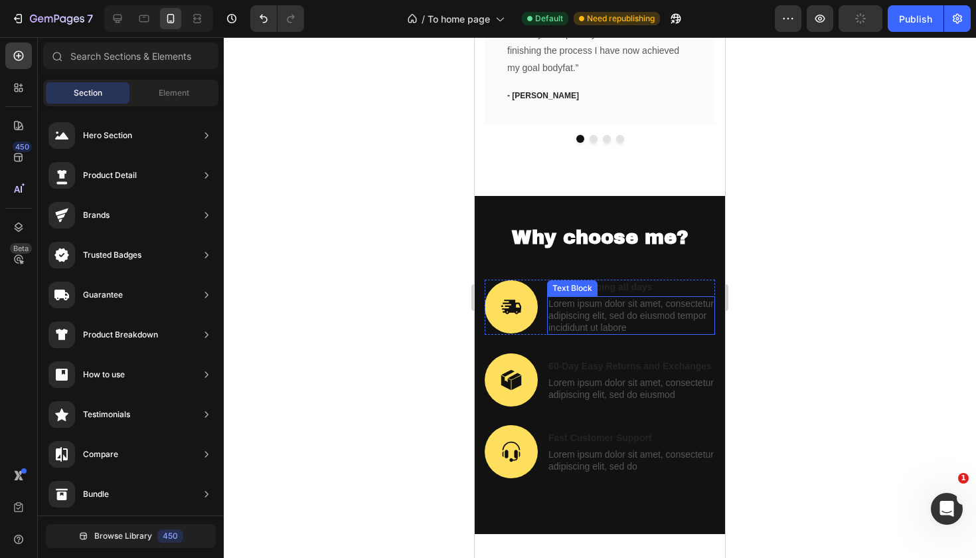
click at [641, 298] on p "Lorem ipsum dolor sit amet, consectetur adipiscing elit, sed do eiusmod tempor …" at bounding box center [631, 316] width 165 height 37
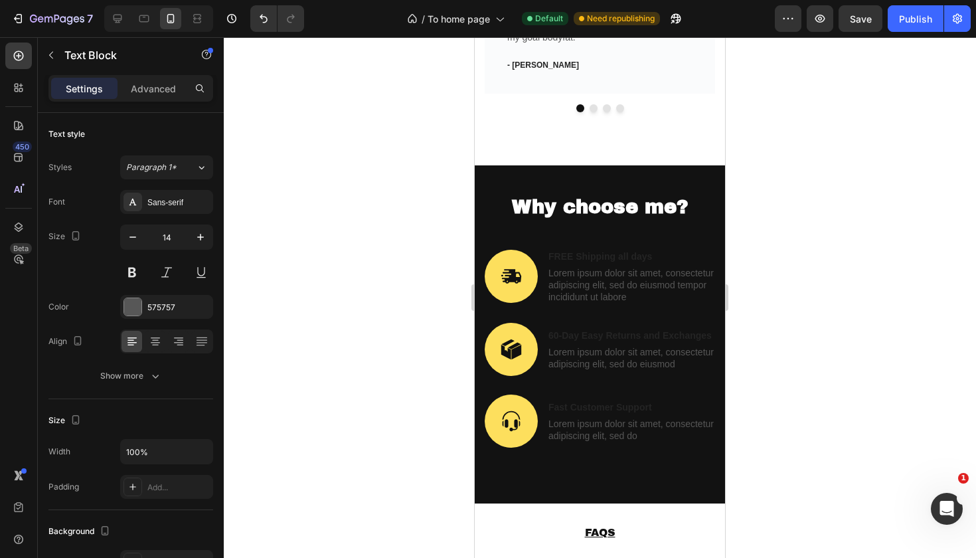
scroll to position [1510, 0]
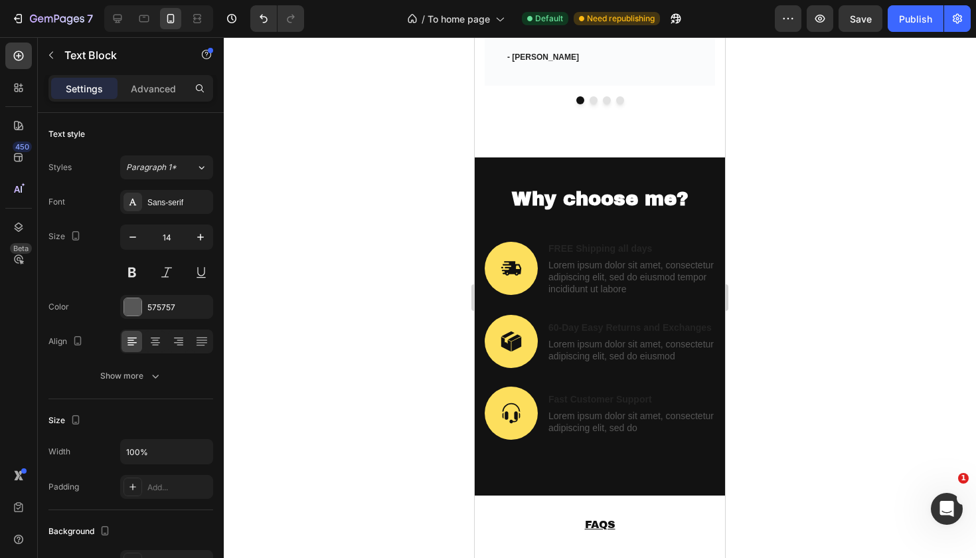
click at [580, 265] on p "Lorem ipsum dolor sit amet, consectetur adipiscing elit, sed do eiusmod tempor …" at bounding box center [631, 277] width 165 height 37
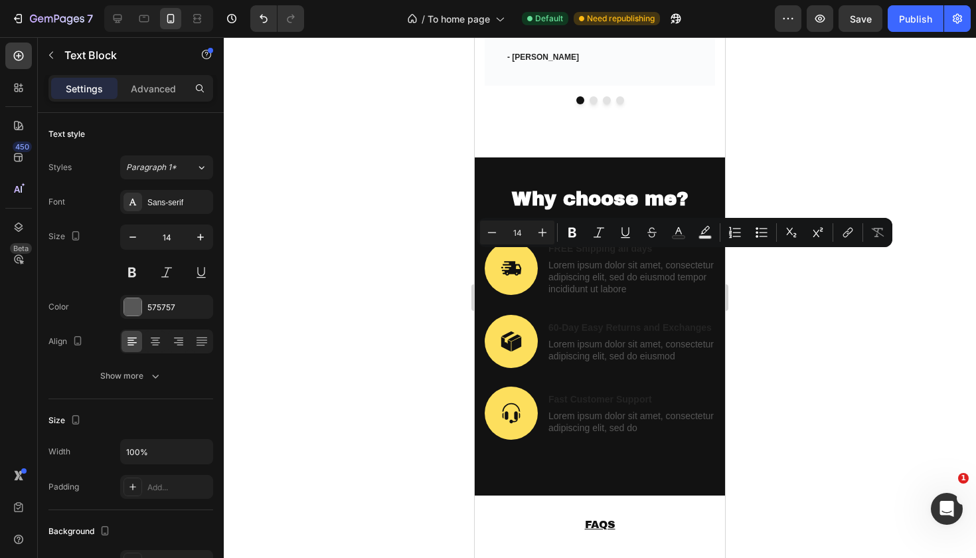
click at [640, 270] on p "Lorem ipsum dolor sit amet, consectetur adipiscing elit, sed do eiusmod tempor …" at bounding box center [631, 277] width 165 height 37
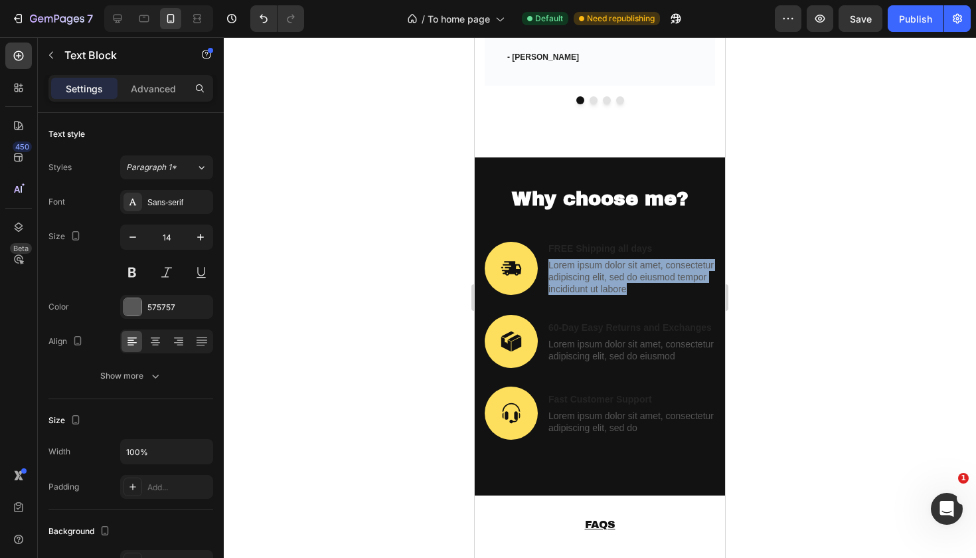
drag, startPoint x: 630, startPoint y: 270, endPoint x: 548, endPoint y: 247, distance: 84.9
click at [548, 258] on div "Lorem ipsum dolor sit amet, consectetur adipiscing elit, sed do eiusmod tempor …" at bounding box center [631, 277] width 168 height 39
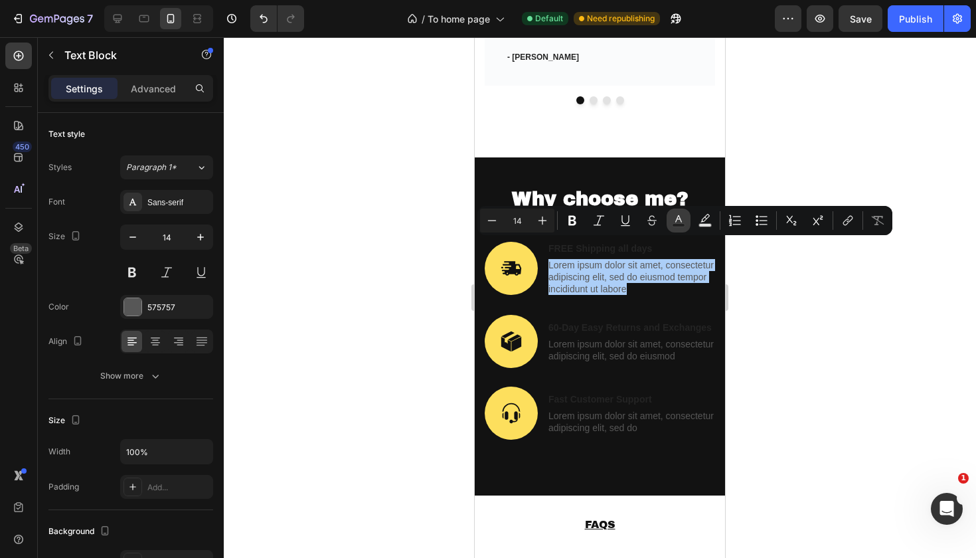
click at [685, 222] on icon "Editor contextual toolbar" at bounding box center [678, 220] width 13 height 13
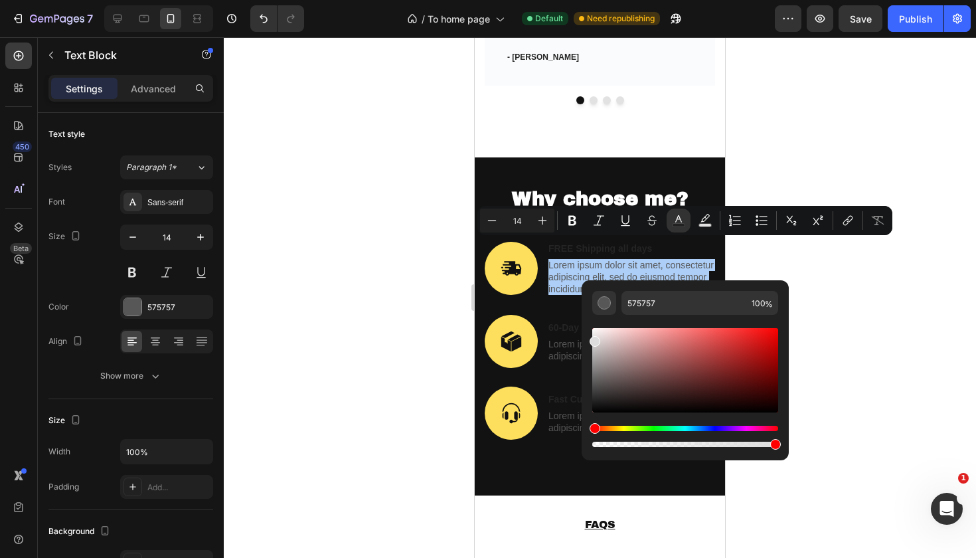
drag, startPoint x: 595, startPoint y: 371, endPoint x: 586, endPoint y: 324, distance: 47.3
click at [586, 324] on div "575757 100 %" at bounding box center [685, 364] width 207 height 169
type input "FFFFFF"
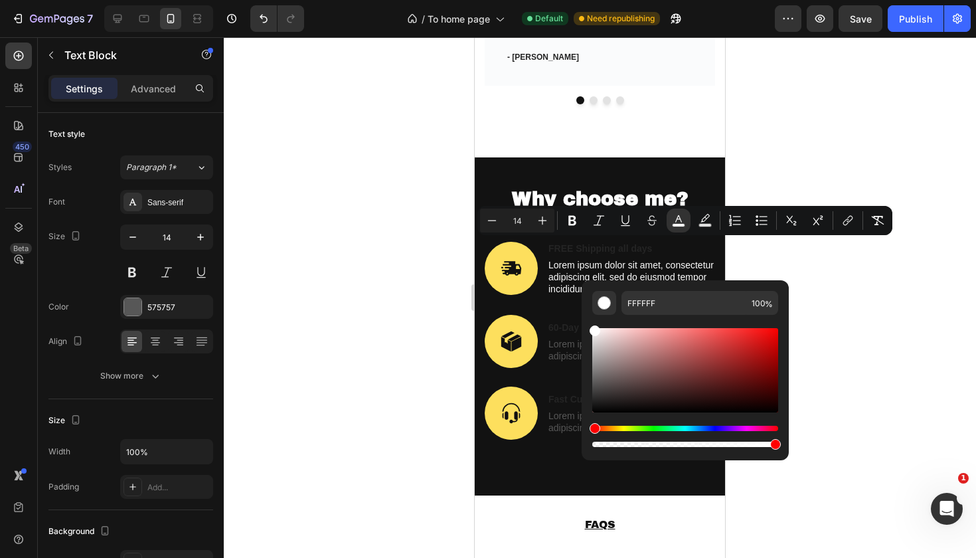
click at [901, 296] on div at bounding box center [600, 297] width 752 height 521
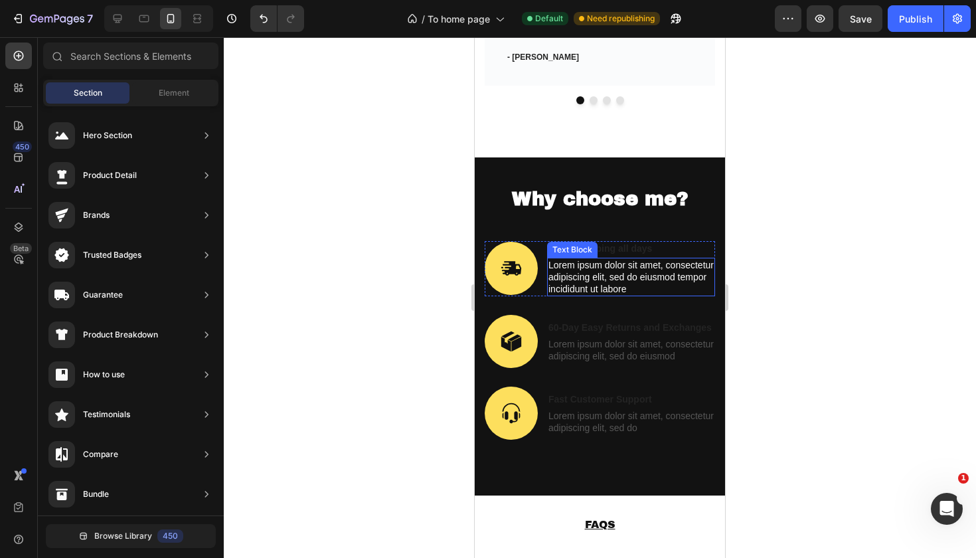
click at [645, 265] on p "Lorem ipsum dolor sit amet, consectetur adipiscing elit, sed do eiusmod tempor …" at bounding box center [631, 277] width 165 height 37
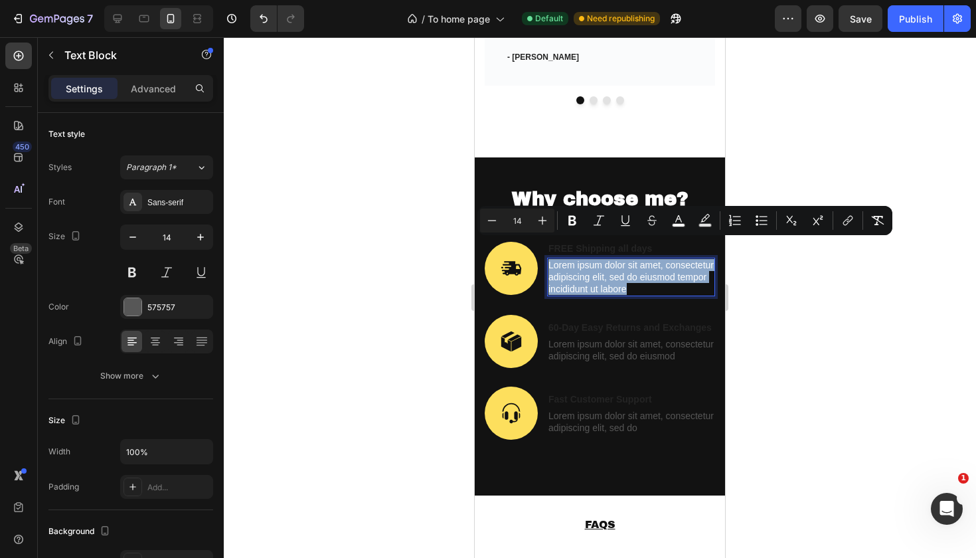
drag, startPoint x: 645, startPoint y: 265, endPoint x: 549, endPoint y: 242, distance: 99.1
click at [549, 259] on p "Lorem ipsum dolor sit amet, consectetur adipiscing elit, sed do eiusmod tempor …" at bounding box center [631, 277] width 165 height 37
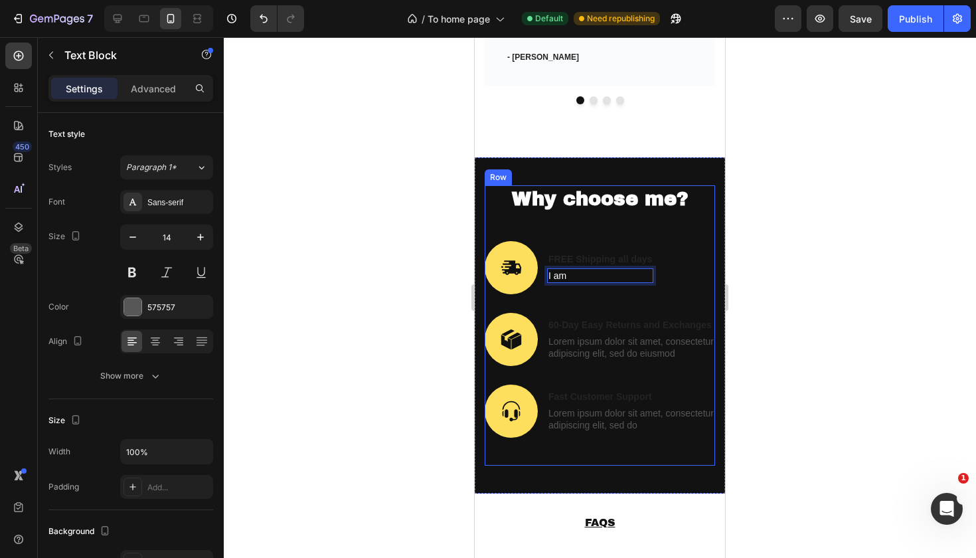
click at [788, 193] on div at bounding box center [600, 297] width 752 height 521
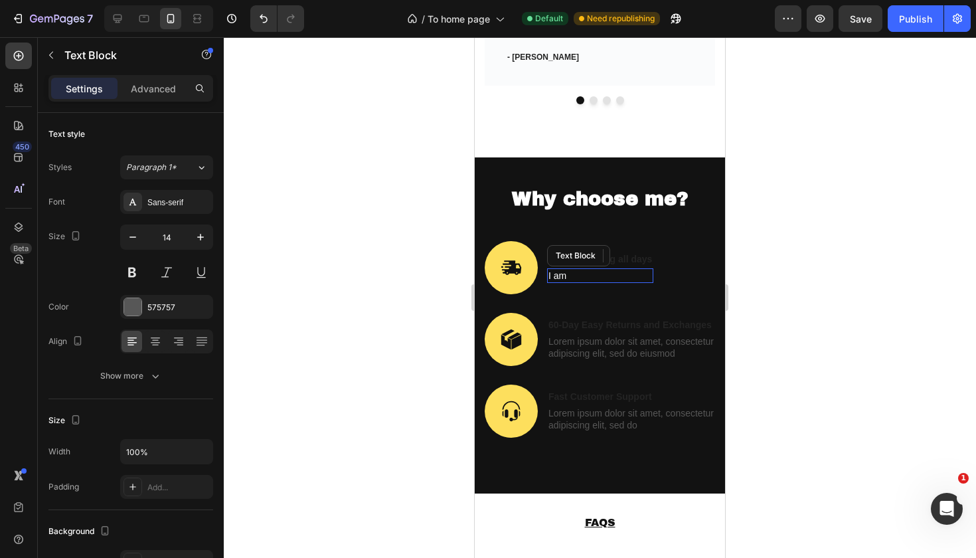
click at [586, 270] on p "I am" at bounding box center [601, 276] width 104 height 12
drag, startPoint x: 571, startPoint y: 257, endPoint x: 548, endPoint y: 257, distance: 23.2
click at [548, 268] on div "I am" at bounding box center [600, 275] width 106 height 15
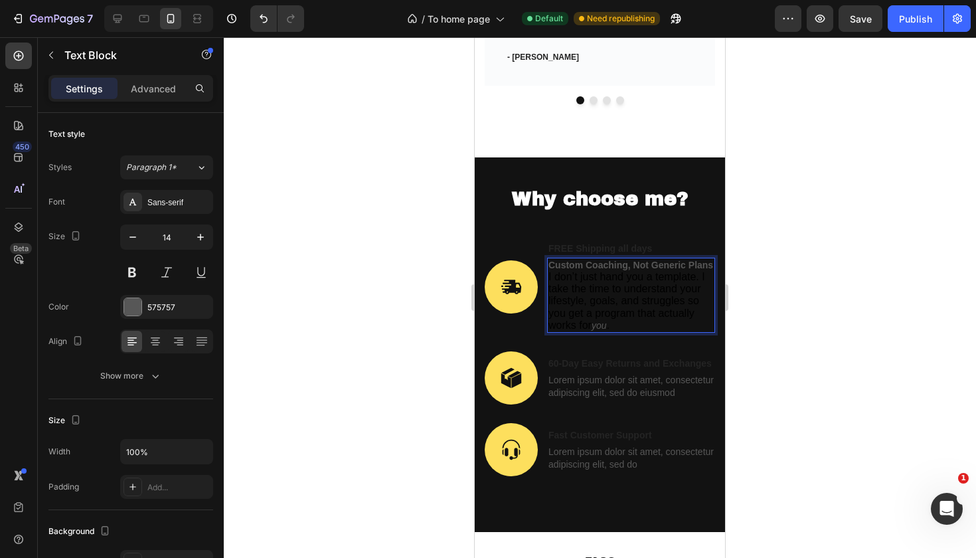
click at [553, 260] on strong "Custom Coaching, Not Generic Plans" at bounding box center [631, 265] width 165 height 11
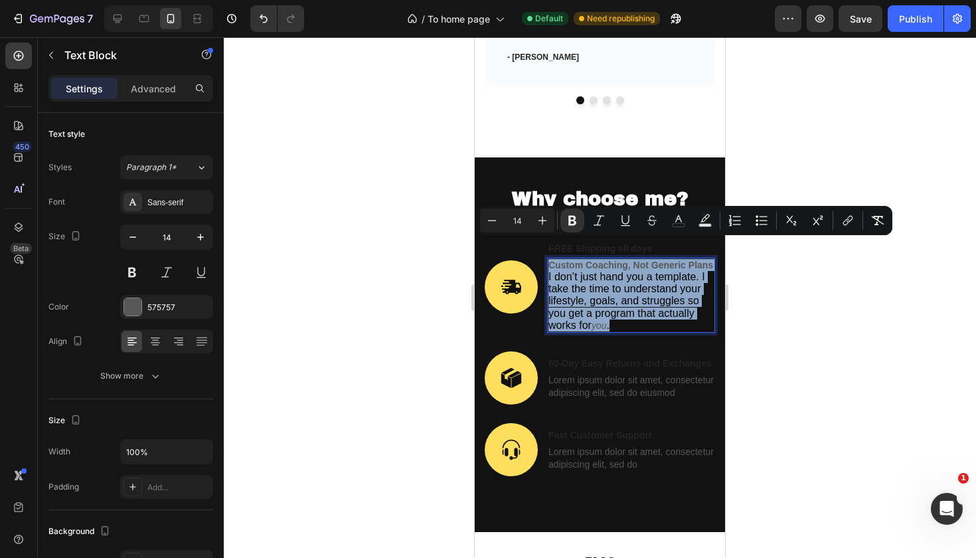
drag, startPoint x: 551, startPoint y: 247, endPoint x: 701, endPoint y: 308, distance: 162.7
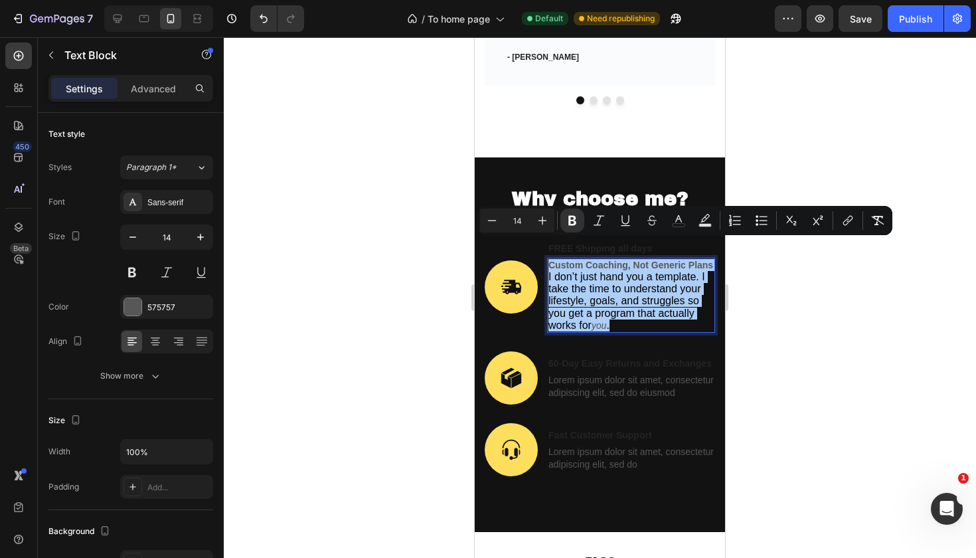
click at [776, 304] on div at bounding box center [600, 297] width 752 height 521
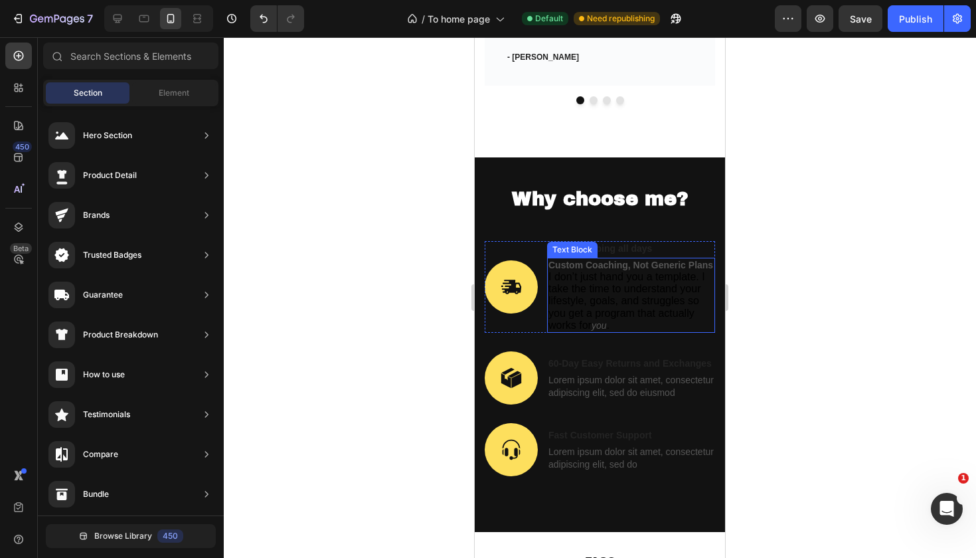
click at [628, 278] on span "I don’t just hand you a template. I take the time to understand your lifestyle,…" at bounding box center [627, 301] width 157 height 60
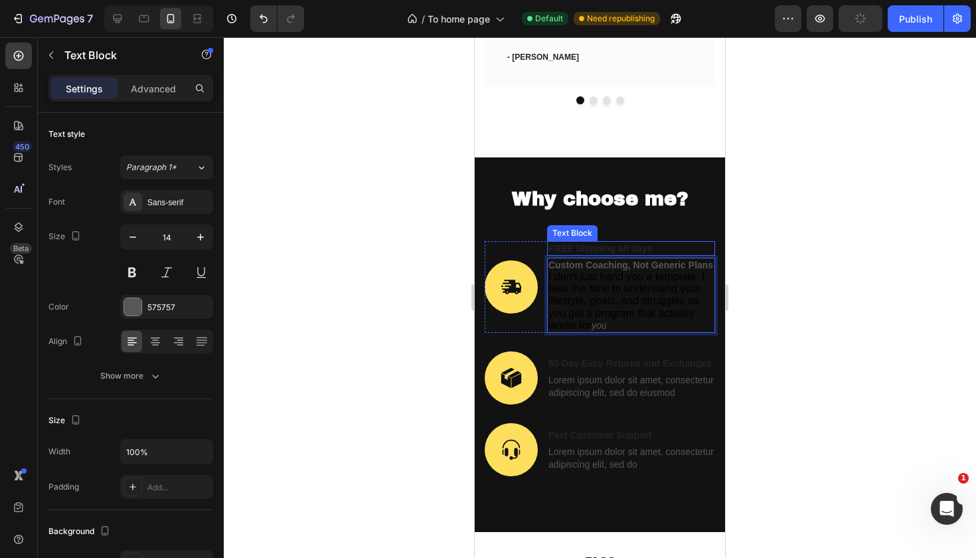
click at [553, 242] on p "FREE Shipping all days" at bounding box center [631, 248] width 165 height 12
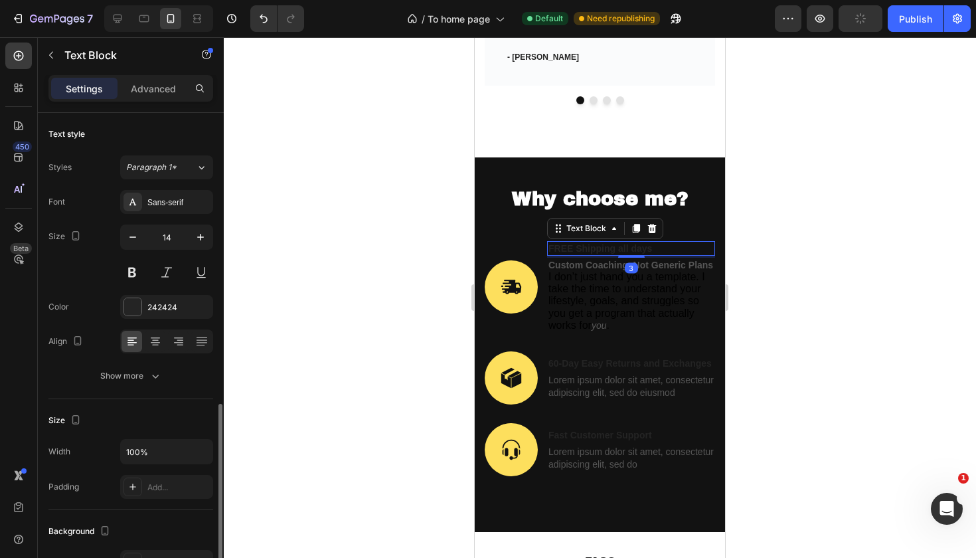
scroll to position [181, 0]
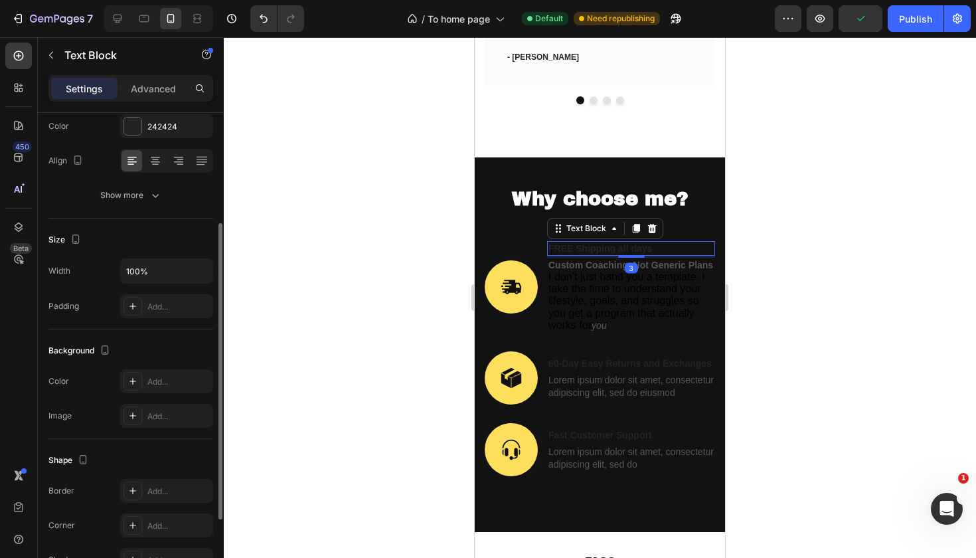
click at [553, 242] on p "FREE Shipping all days" at bounding box center [631, 248] width 165 height 12
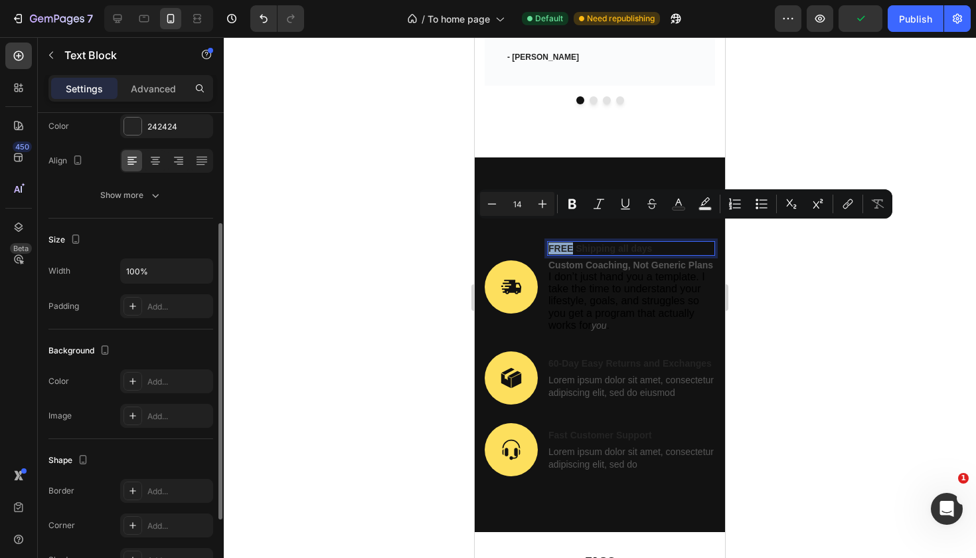
click at [553, 242] on p "FREE Shipping all days" at bounding box center [631, 248] width 165 height 12
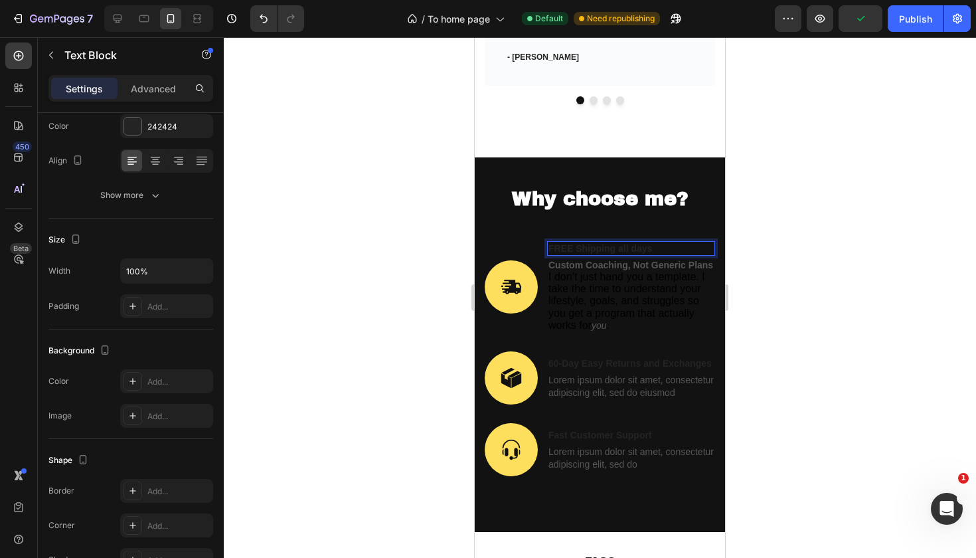
click at [553, 242] on p "FREE Shipping all days" at bounding box center [631, 248] width 165 height 12
click at [547, 241] on div "FREE Shipping all days" at bounding box center [631, 248] width 168 height 15
click at [551, 242] on p "FREE Shipping all days" at bounding box center [631, 248] width 165 height 12
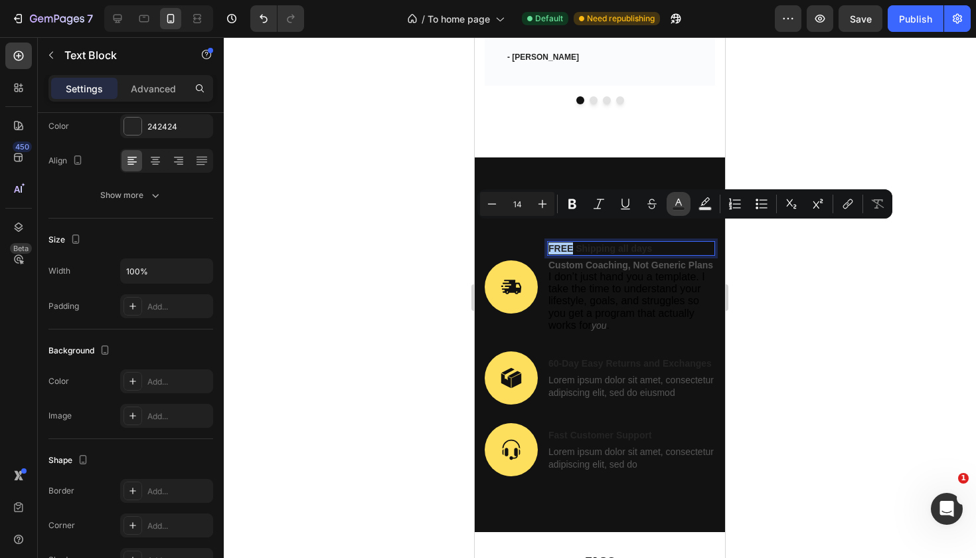
click at [679, 207] on rect "Editor contextual toolbar" at bounding box center [679, 208] width 13 height 3
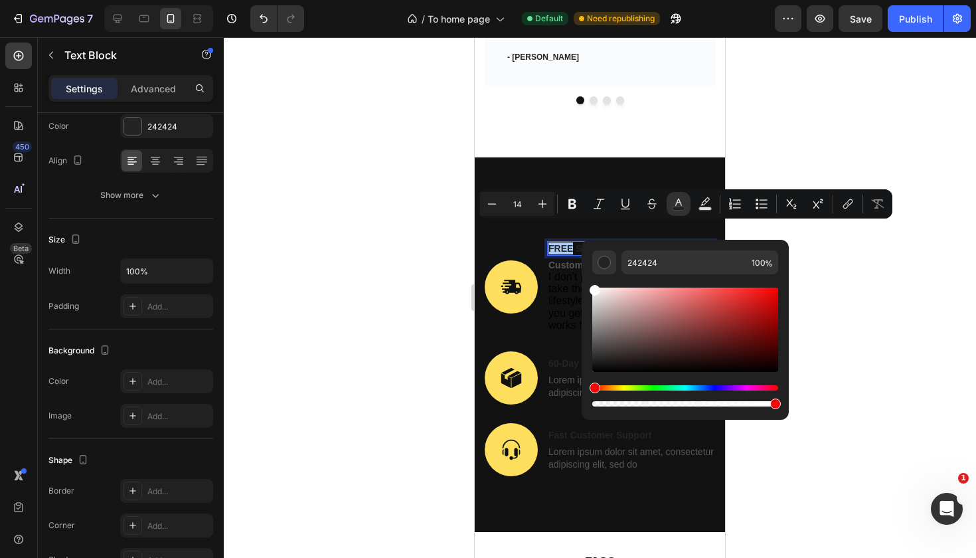
drag, startPoint x: 593, startPoint y: 307, endPoint x: 582, endPoint y: 271, distance: 38.2
click at [582, 271] on div "242424 100 %" at bounding box center [685, 324] width 207 height 169
type input "FFFFFF"
click at [893, 278] on div at bounding box center [600, 297] width 752 height 521
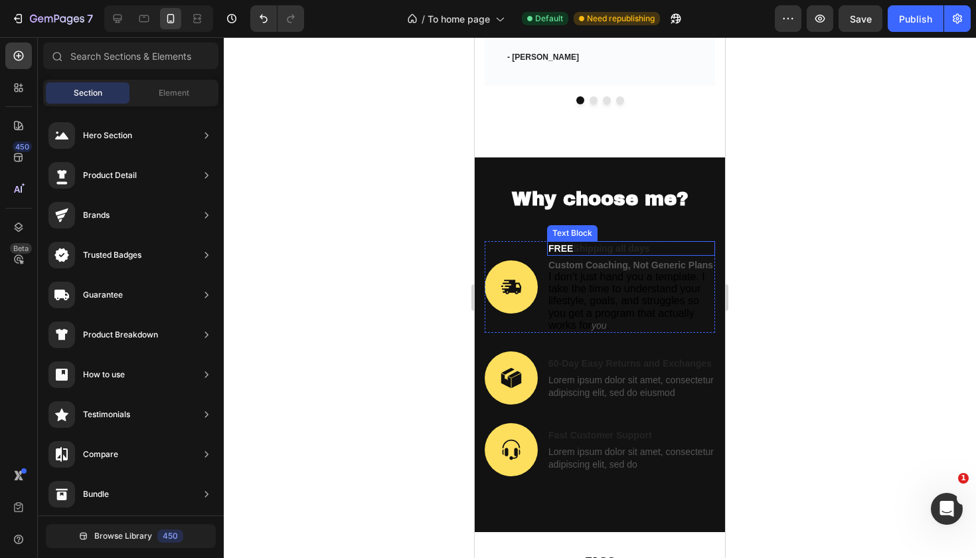
click at [559, 243] on span "FREE" at bounding box center [561, 248] width 25 height 11
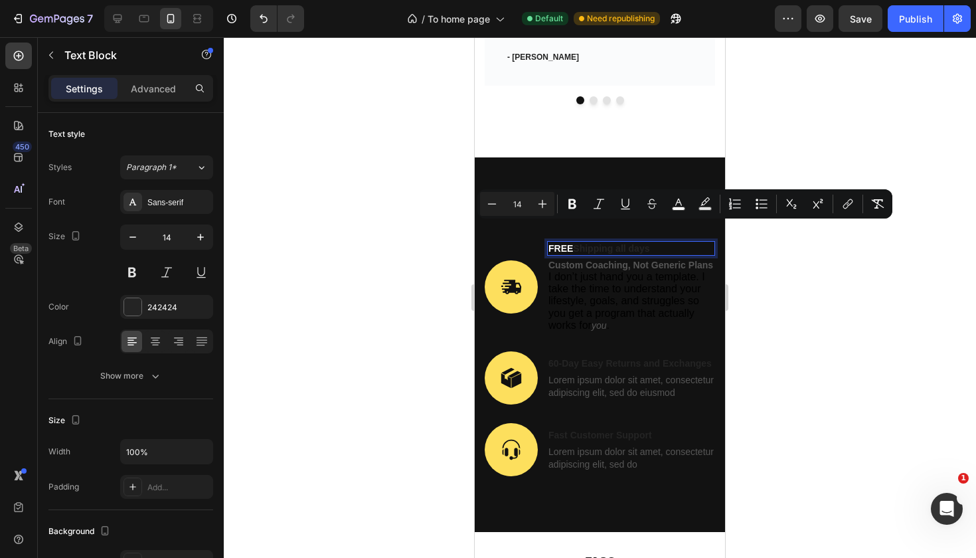
drag, startPoint x: 549, startPoint y: 228, endPoint x: 714, endPoint y: 233, distance: 164.8
click at [714, 241] on div "FREE Shipping all days" at bounding box center [631, 248] width 168 height 15
click at [685, 209] on rect "Editor contextual toolbar" at bounding box center [679, 208] width 13 height 3
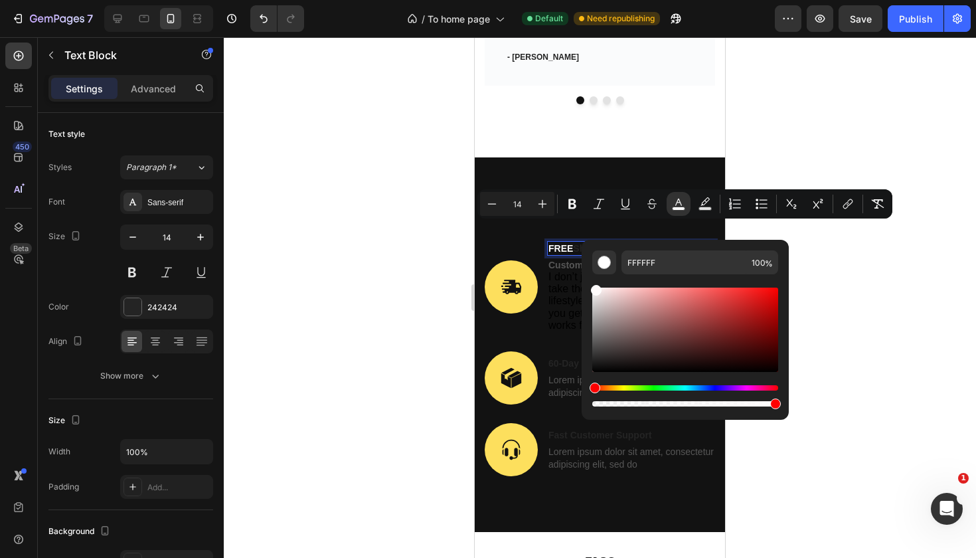
drag, startPoint x: 596, startPoint y: 305, endPoint x: 594, endPoint y: 276, distance: 28.6
click at [594, 277] on div "Editor contextual toolbar" at bounding box center [685, 341] width 186 height 135
click at [835, 280] on div at bounding box center [600, 297] width 752 height 521
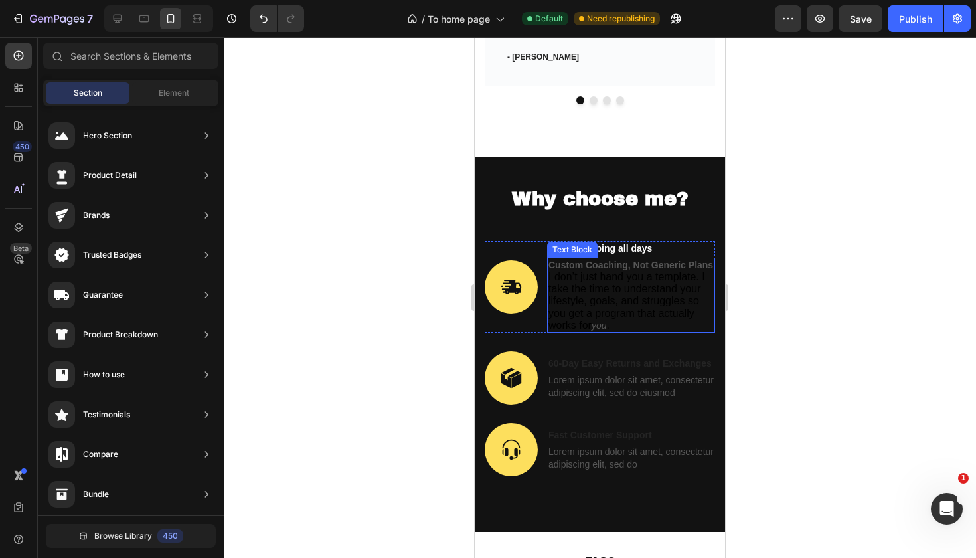
click at [595, 259] on p "Custom Coaching, Not Generic Plans I don’t just hand you a template. I take the…" at bounding box center [631, 295] width 165 height 72
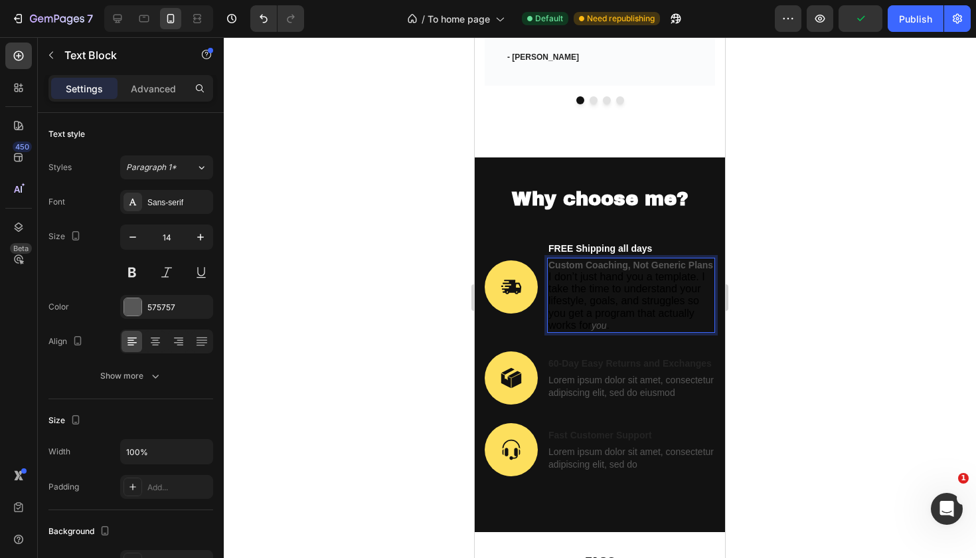
click at [574, 260] on strong "Custom Coaching, Not Generic Plans" at bounding box center [631, 265] width 165 height 11
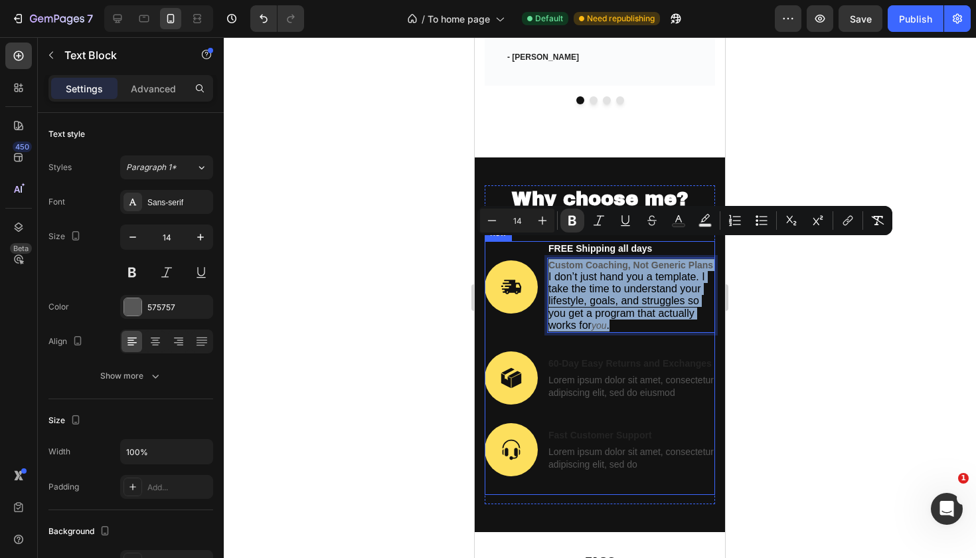
drag, startPoint x: 551, startPoint y: 244, endPoint x: 710, endPoint y: 315, distance: 174.2
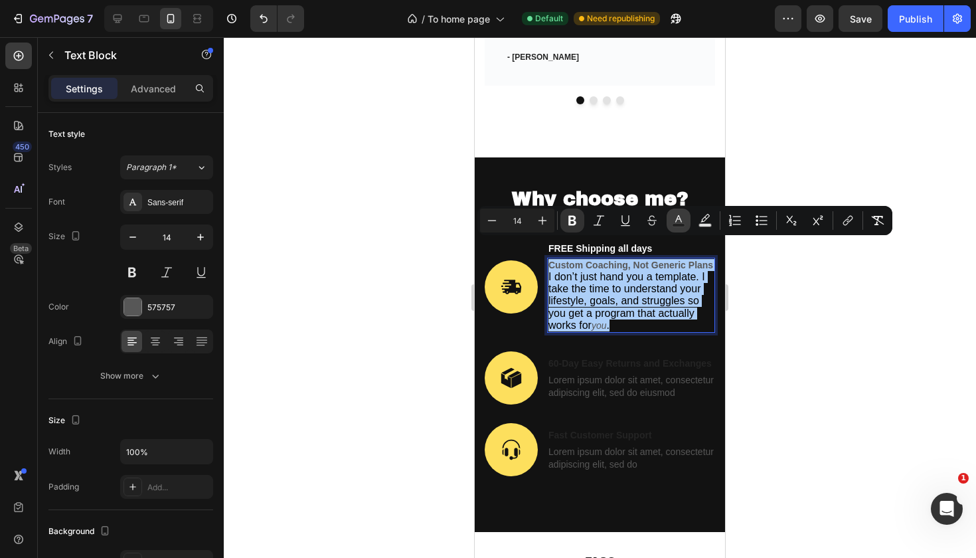
click at [682, 224] on rect "Editor contextual toolbar" at bounding box center [679, 225] width 13 height 3
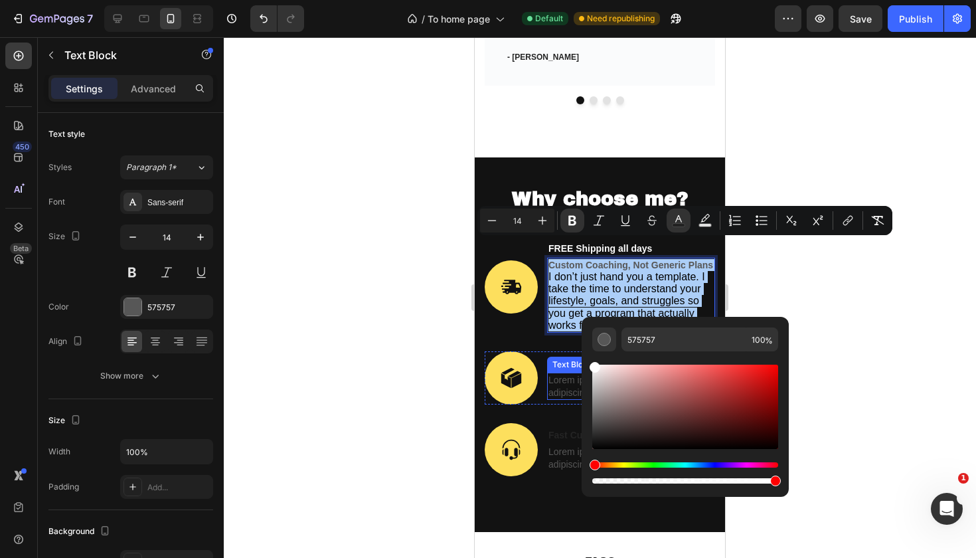
drag, startPoint x: 1075, startPoint y: 432, endPoint x: 580, endPoint y: 350, distance: 502.1
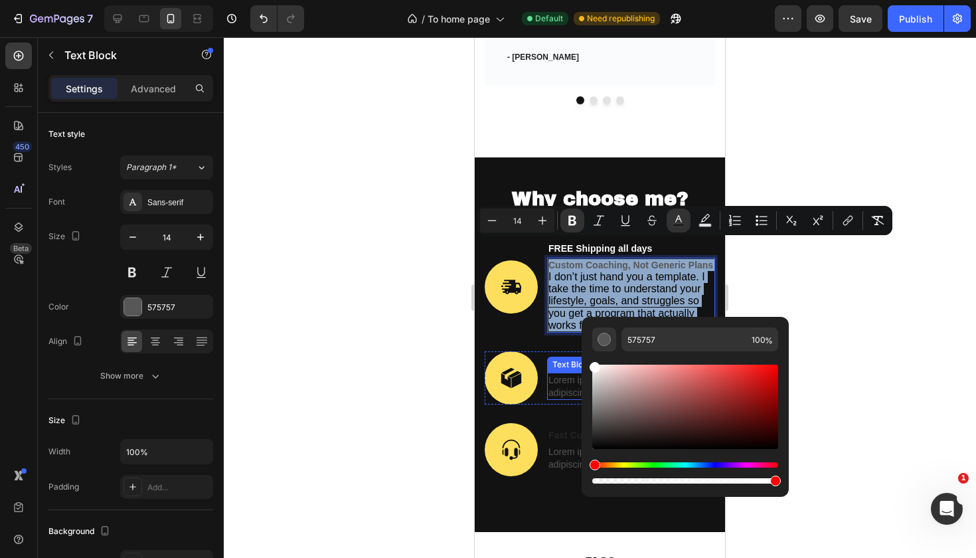
type input "FFFFFF"
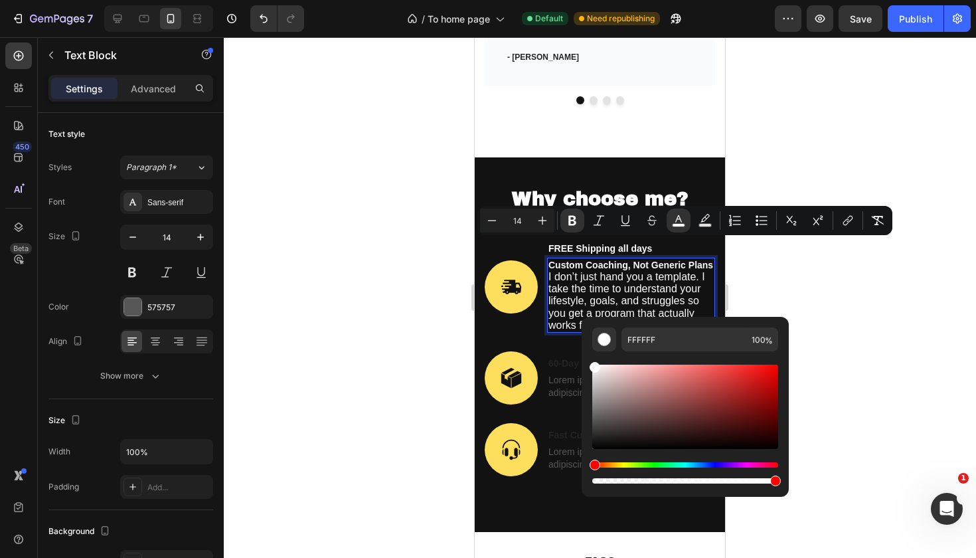
click at [918, 331] on div at bounding box center [600, 297] width 752 height 521
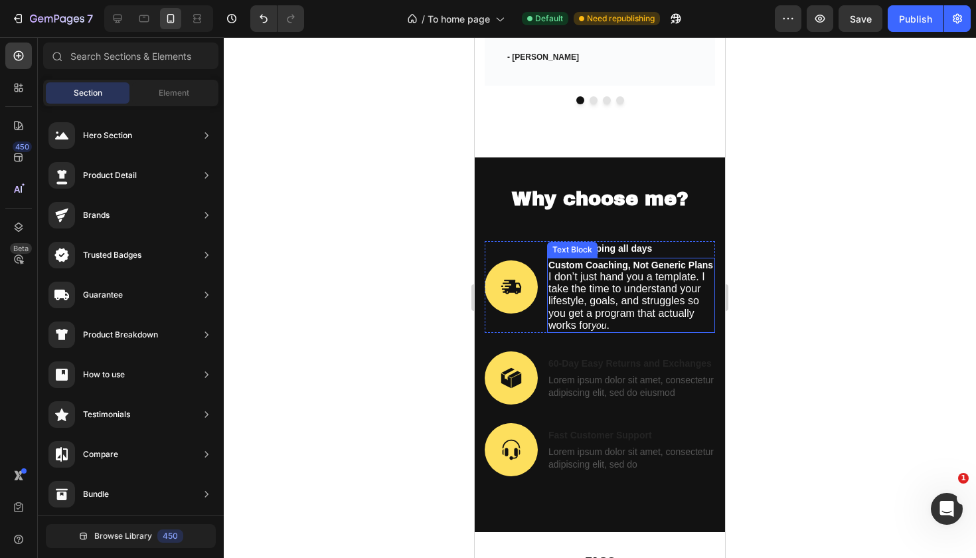
click at [567, 271] on span "I don’t just hand you a template. I take the time to understand your lifestyle,…" at bounding box center [627, 301] width 157 height 60
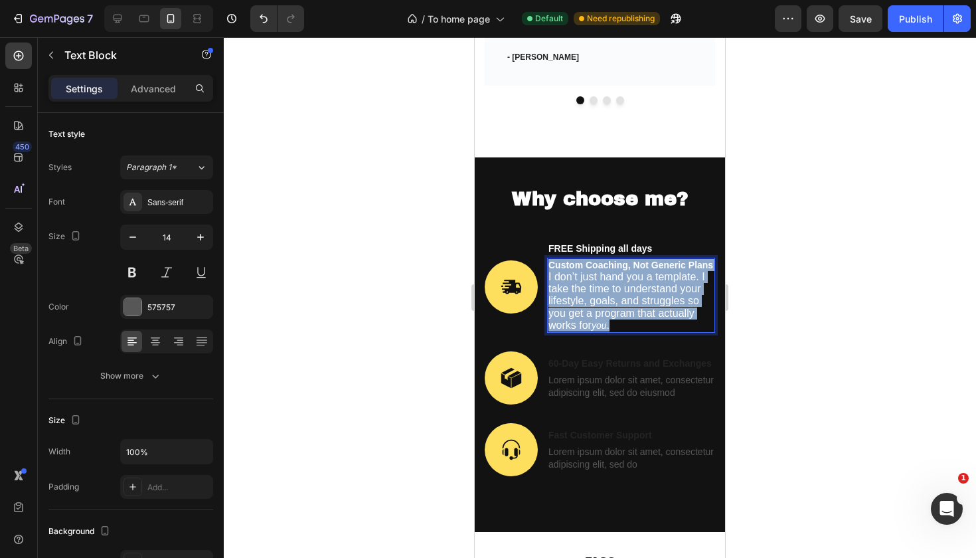
drag, startPoint x: 550, startPoint y: 246, endPoint x: 638, endPoint y: 300, distance: 103.4
click at [638, 300] on p "Custom Coaching, Not Generic Plans I don’t just hand you a template. I take the…" at bounding box center [631, 295] width 165 height 72
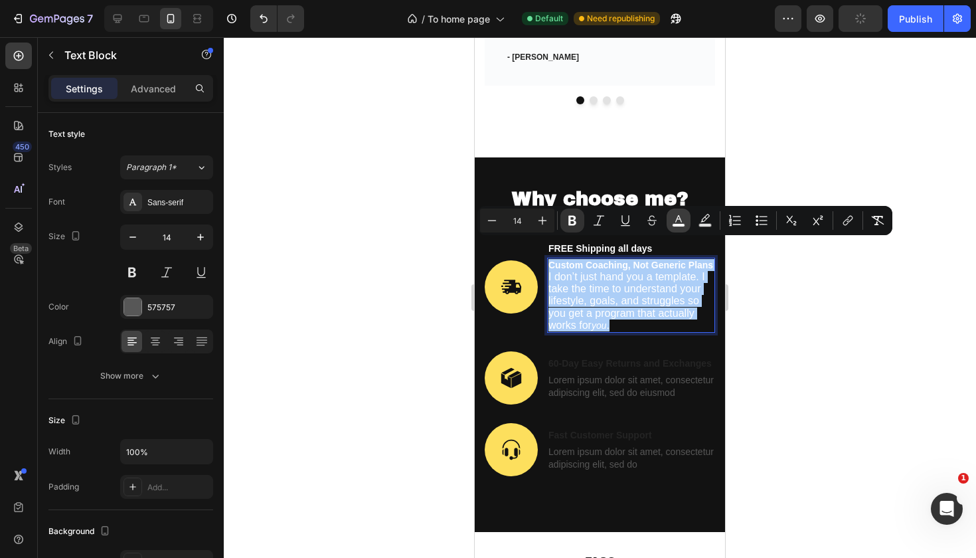
click at [675, 222] on icon "Editor contextual toolbar" at bounding box center [678, 220] width 13 height 13
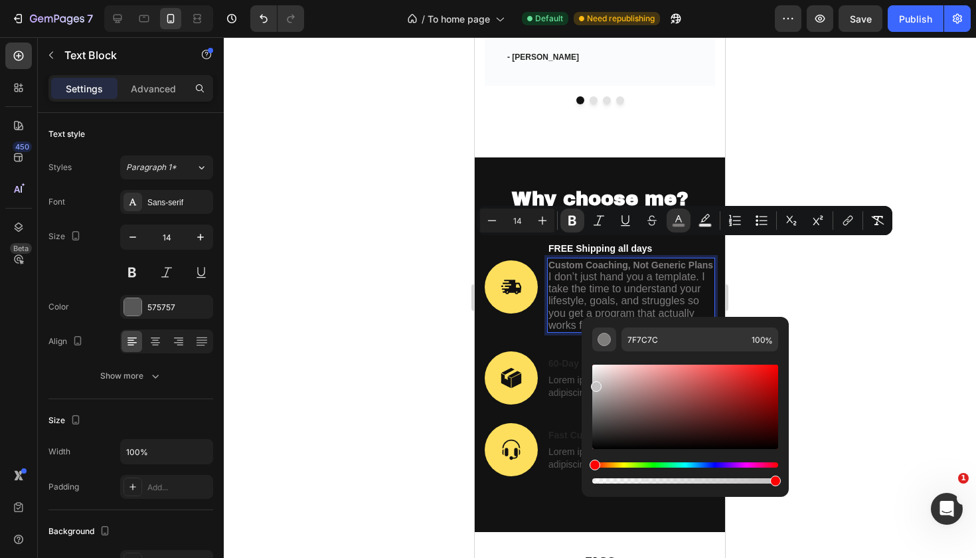
drag, startPoint x: 597, startPoint y: 406, endPoint x: 594, endPoint y: 384, distance: 22.7
click at [594, 384] on div "Editor contextual toolbar" at bounding box center [685, 407] width 186 height 84
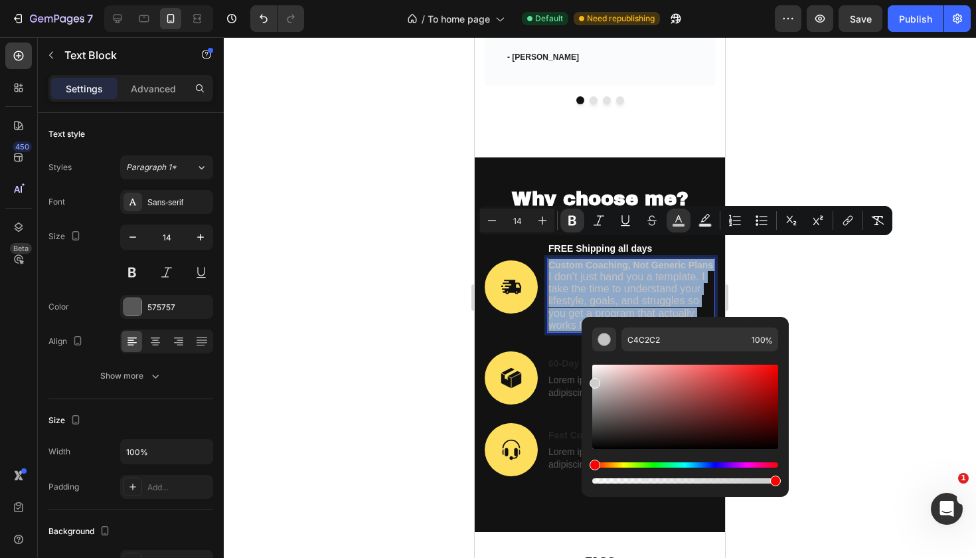
drag, startPoint x: 598, startPoint y: 386, endPoint x: 594, endPoint y: 378, distance: 8.9
click at [594, 378] on div "Editor contextual toolbar" at bounding box center [595, 383] width 11 height 11
type input "D6D6D6"
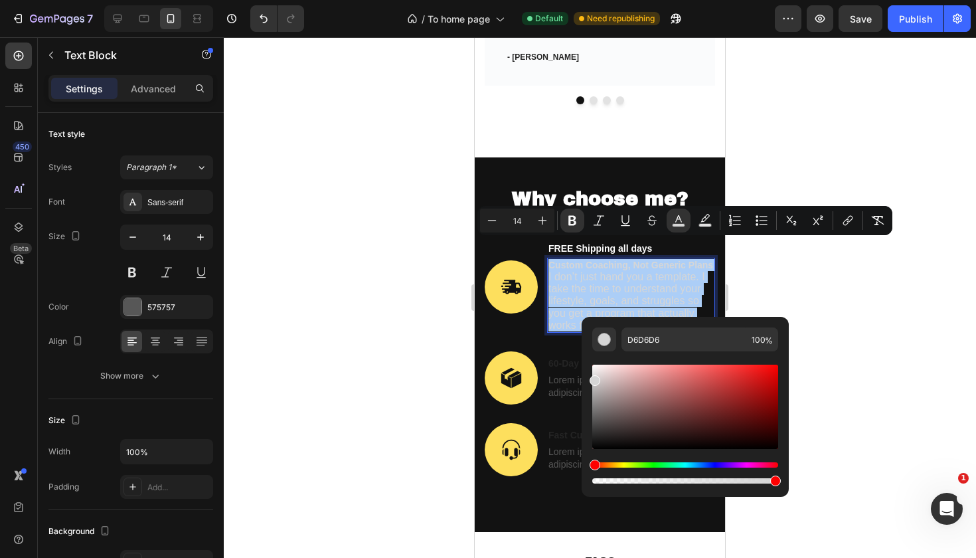
click at [823, 325] on div at bounding box center [600, 297] width 752 height 521
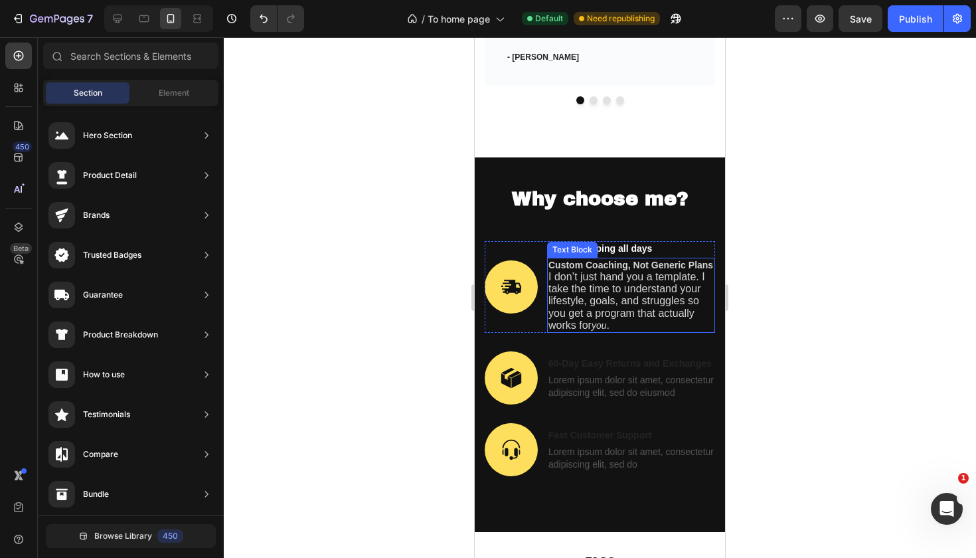
click at [549, 260] on strong "Custom Coaching, Not Generic Plans" at bounding box center [631, 265] width 165 height 11
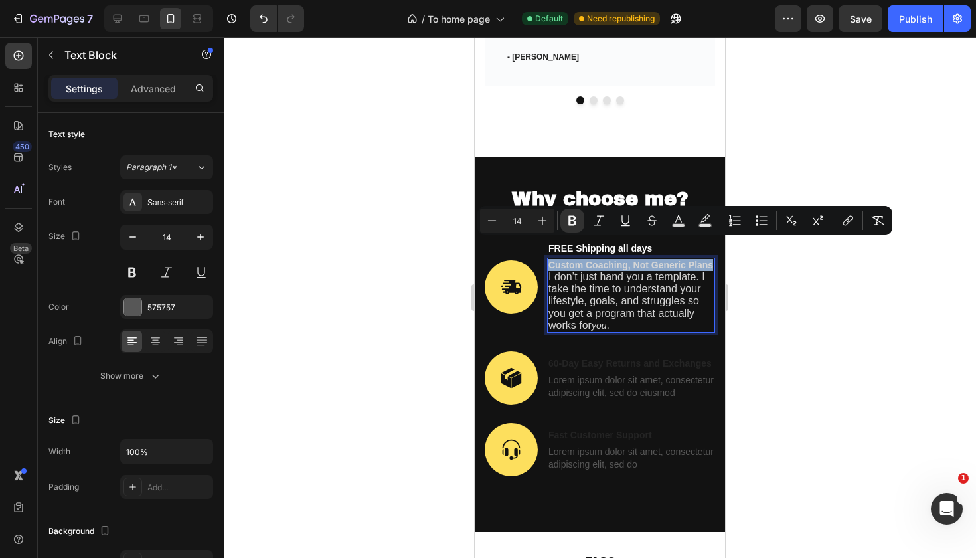
drag, startPoint x: 551, startPoint y: 246, endPoint x: 713, endPoint y: 246, distance: 162.7
click at [713, 260] on strong "Custom Coaching, Not Generic Plans" at bounding box center [631, 265] width 165 height 11
copy strong "Custom Coaching, Not Generic Plans"
drag, startPoint x: 179, startPoint y: 209, endPoint x: 843, endPoint y: 248, distance: 665.3
click at [843, 248] on div at bounding box center [600, 297] width 752 height 521
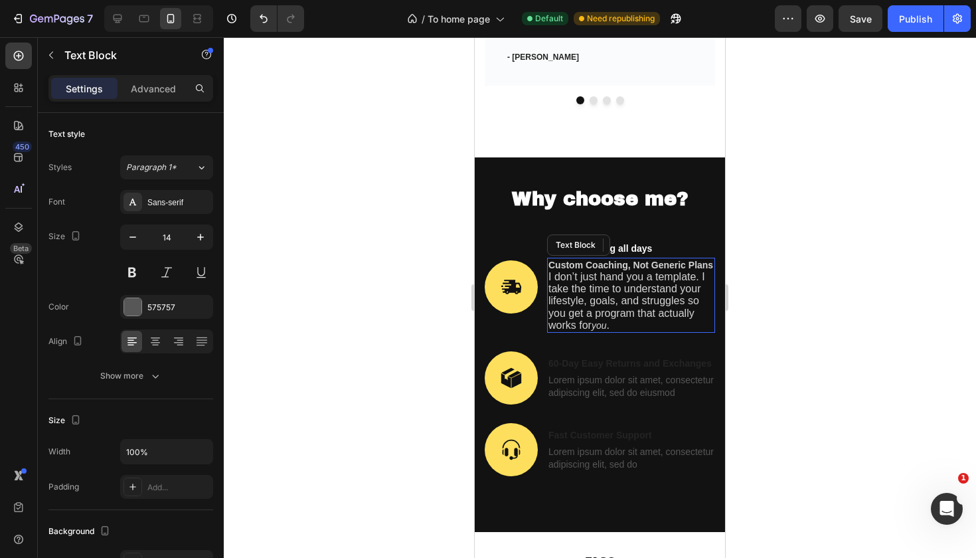
click at [551, 260] on strong "Custom Coaching, Not Generic Plans" at bounding box center [631, 265] width 165 height 11
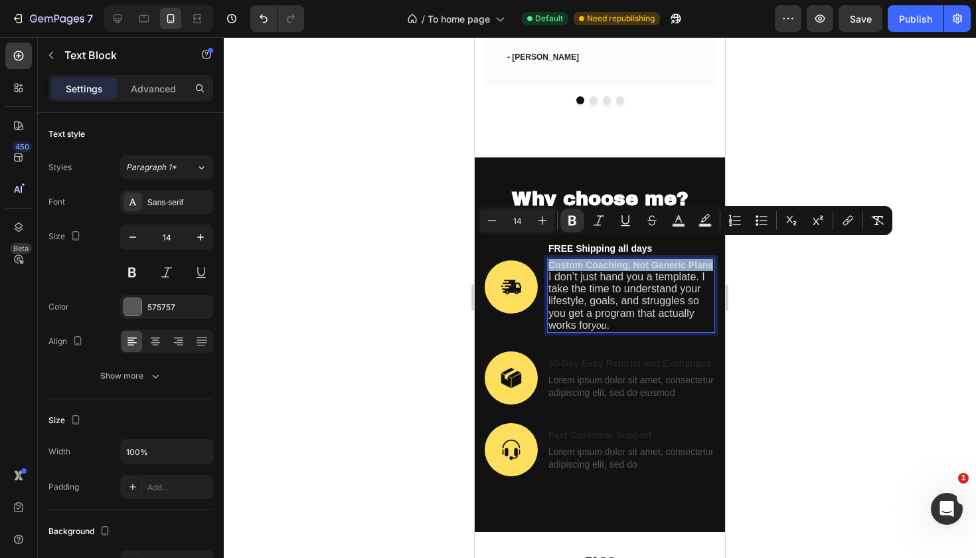
drag, startPoint x: 551, startPoint y: 247, endPoint x: 712, endPoint y: 247, distance: 161.4
click at [712, 260] on strong "Custom Coaching, Not Generic Plans" at bounding box center [631, 265] width 165 height 11
copy strong "Custom Coaching, Not Generic Plans"
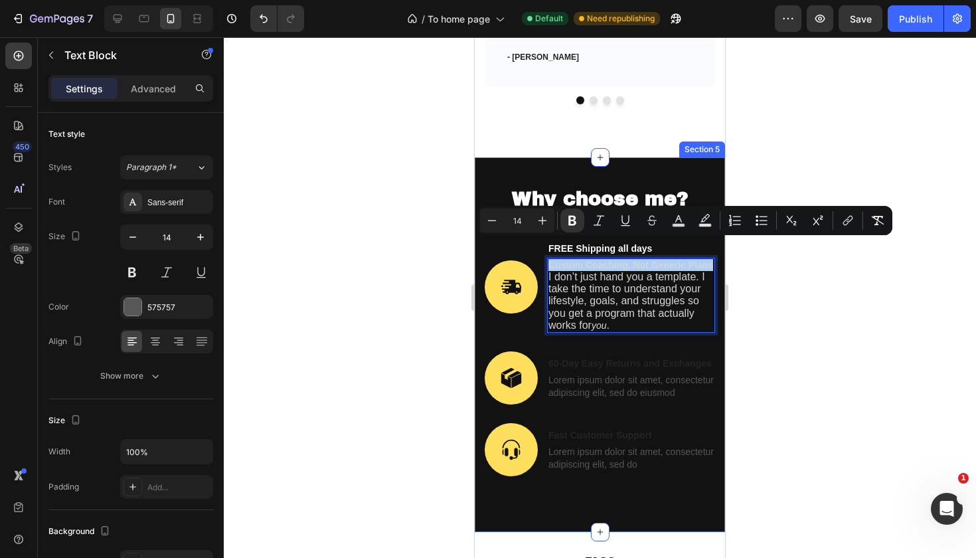
drag, startPoint x: 243, startPoint y: 227, endPoint x: 802, endPoint y: 250, distance: 559.0
click at [802, 250] on div at bounding box center [600, 297] width 752 height 521
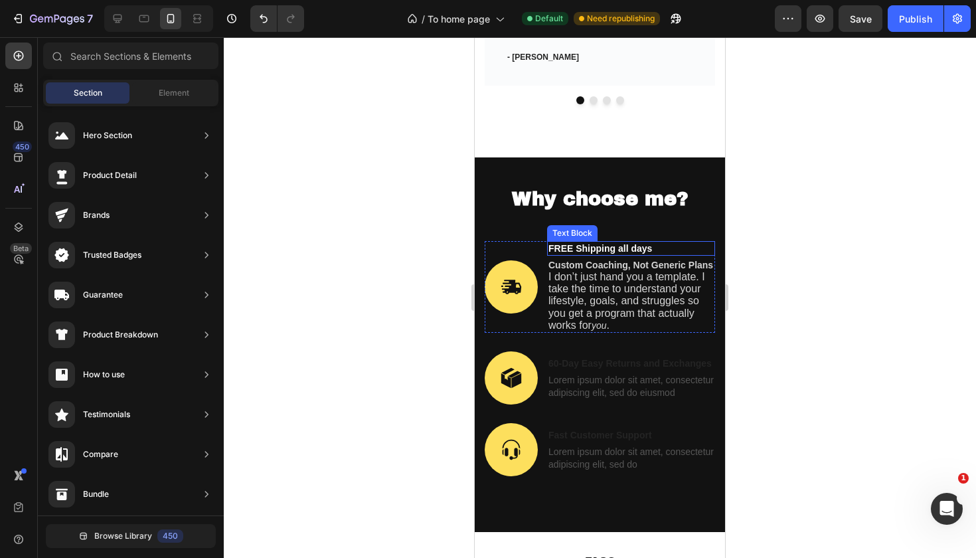
click at [658, 242] on p "FREE Shipping all days" at bounding box center [631, 248] width 165 height 12
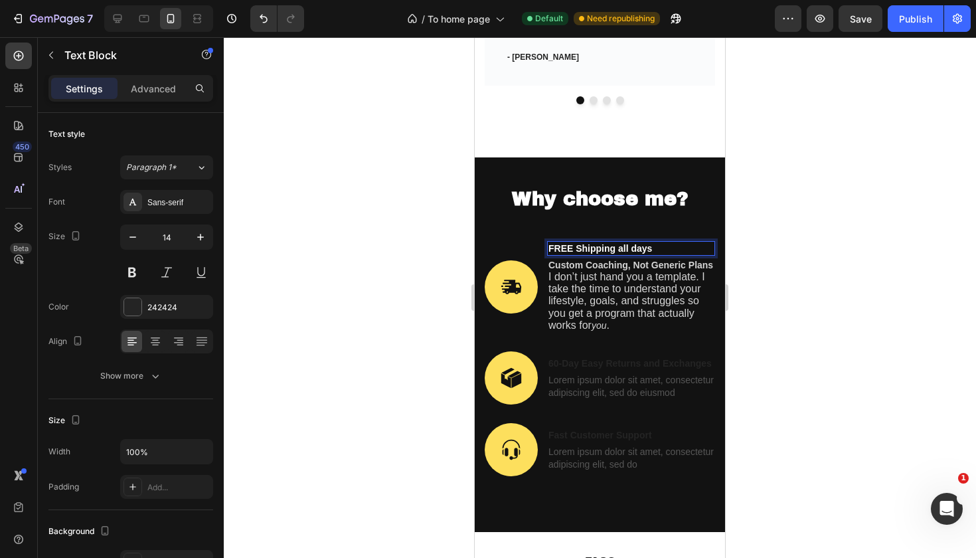
click at [655, 242] on p "FREE Shipping all days" at bounding box center [631, 248] width 165 height 12
click at [652, 243] on span "FREE Shipping all days" at bounding box center [601, 248] width 104 height 11
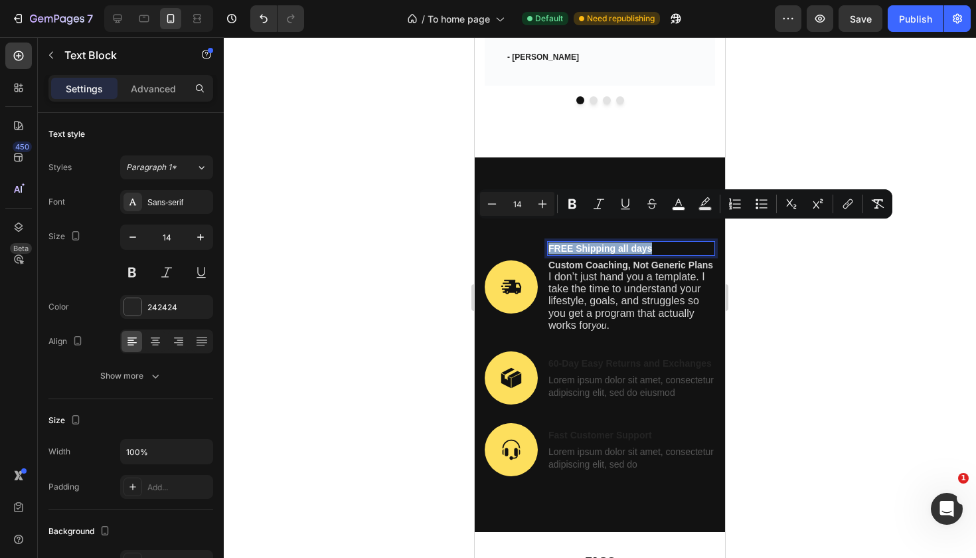
drag, startPoint x: 652, startPoint y: 226, endPoint x: 549, endPoint y: 224, distance: 103.6
click at [549, 243] on span "FREE Shipping all days" at bounding box center [601, 248] width 104 height 11
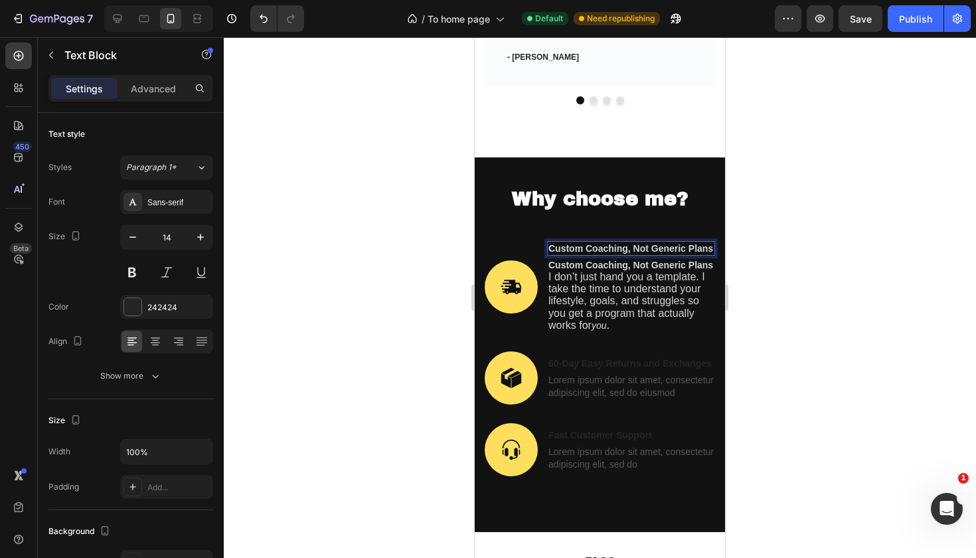
click at [795, 234] on div at bounding box center [600, 297] width 752 height 521
click at [558, 260] on strong "Custom Coaching, Not Generic Plans" at bounding box center [631, 265] width 165 height 11
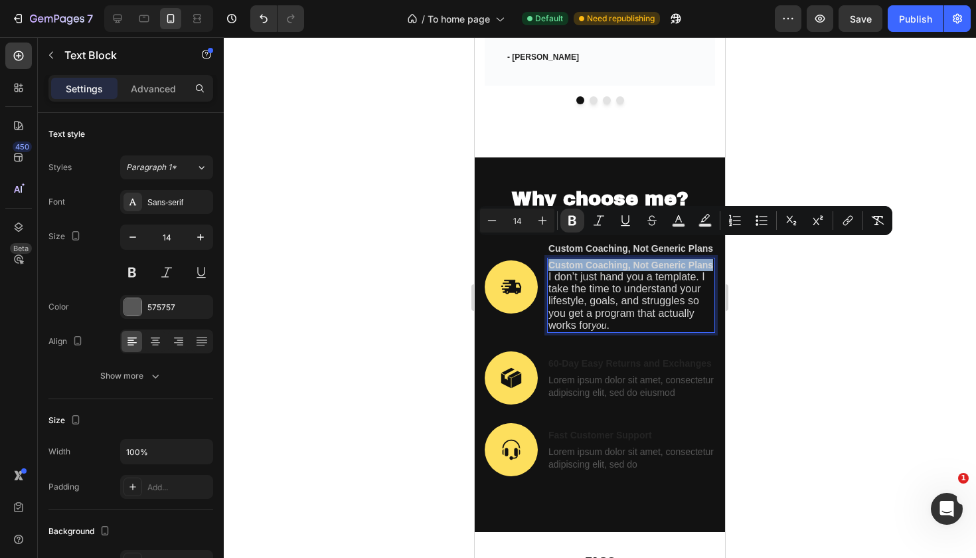
drag, startPoint x: 549, startPoint y: 247, endPoint x: 713, endPoint y: 247, distance: 164.0
click at [713, 260] on strong "Custom Coaching, Not Generic Plans" at bounding box center [631, 265] width 165 height 11
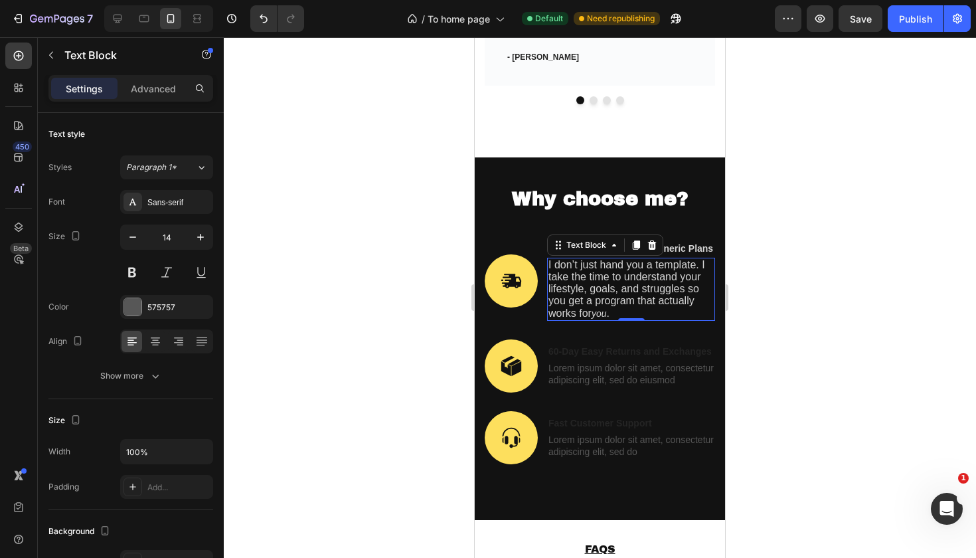
click at [885, 260] on div at bounding box center [600, 297] width 752 height 521
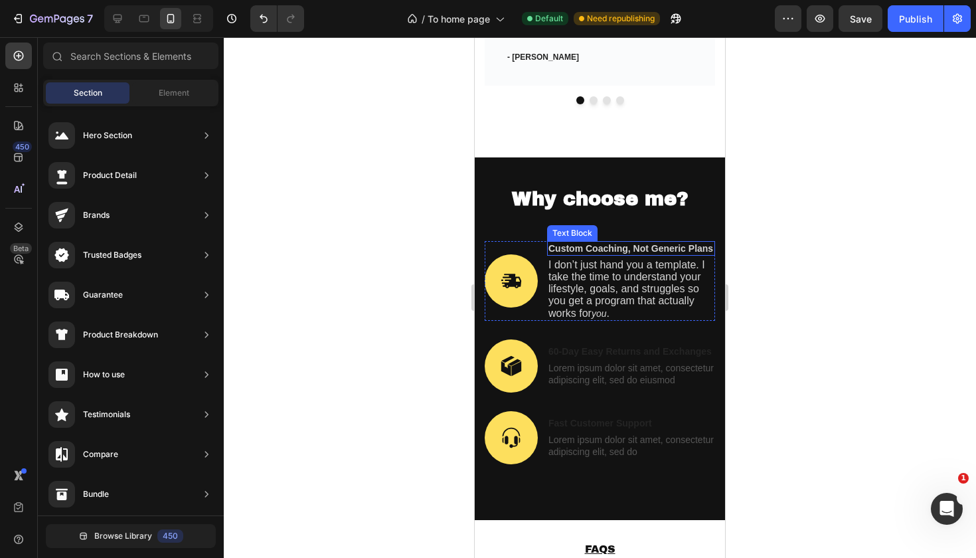
click at [600, 243] on strong "Custom Coaching, Not Generic Plans" at bounding box center [631, 248] width 165 height 11
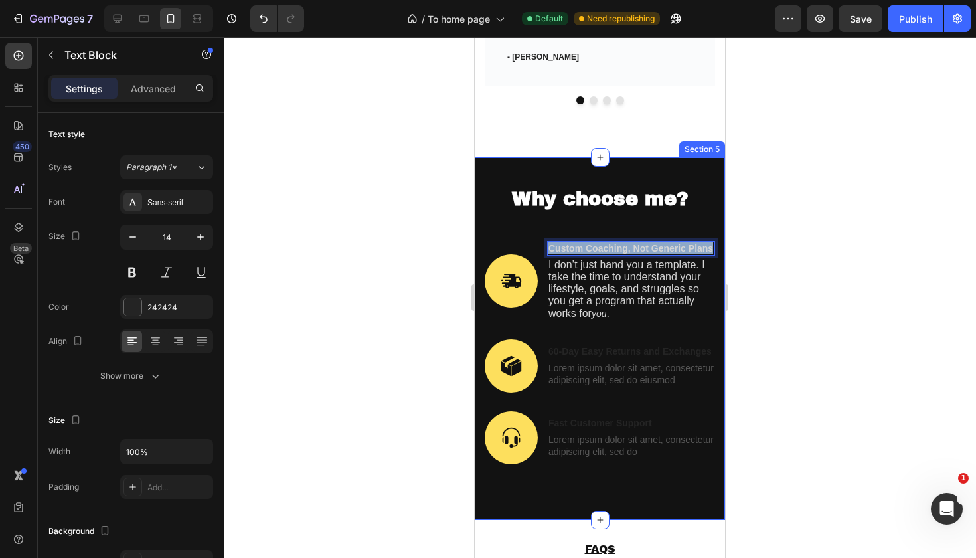
drag, startPoint x: 550, startPoint y: 228, endPoint x: 719, endPoint y: 228, distance: 169.3
click at [719, 228] on div "Why choose me? Heading Image Custom Coaching, Not Generic Plans Text Block 3 I …" at bounding box center [600, 338] width 250 height 363
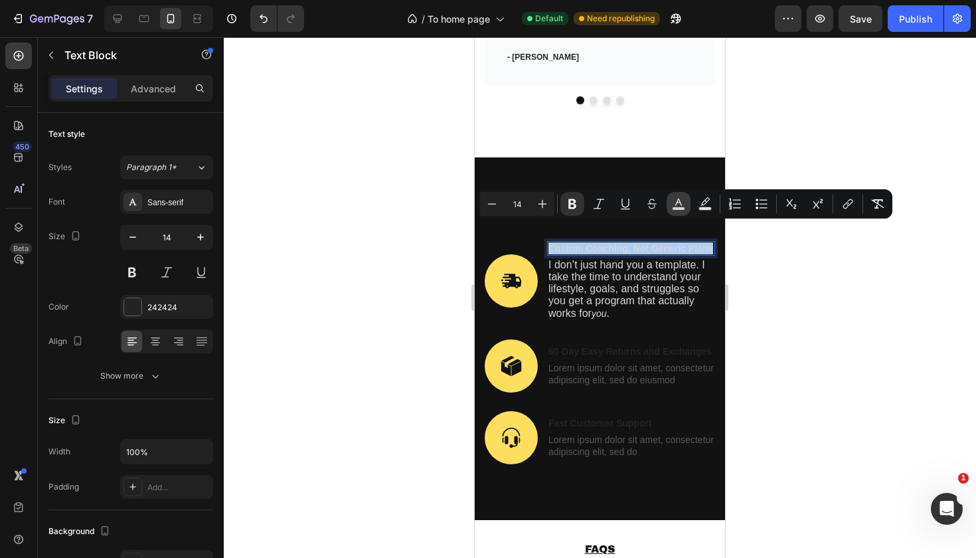
click at [679, 206] on icon "Editor contextual toolbar" at bounding box center [678, 203] width 13 height 13
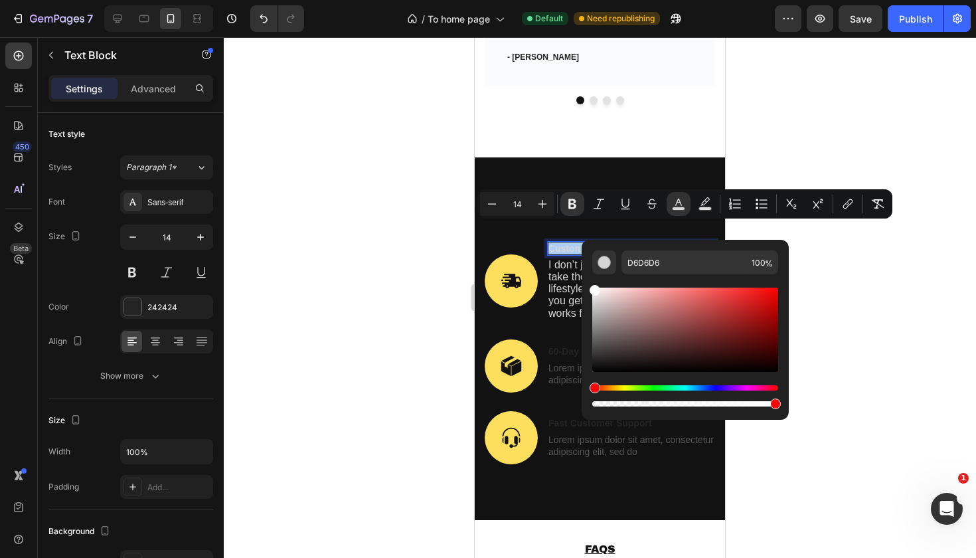
drag, startPoint x: 596, startPoint y: 306, endPoint x: 586, endPoint y: 278, distance: 29.6
click at [586, 278] on div "D6D6D6 100 %" at bounding box center [685, 324] width 207 height 169
type input "FFFFFF"
click at [839, 282] on div at bounding box center [600, 297] width 752 height 521
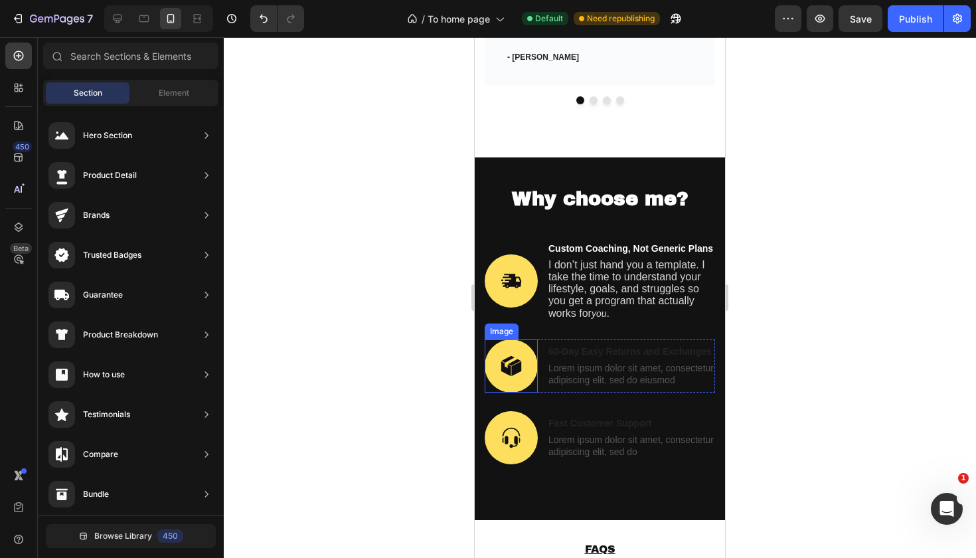
click at [513, 344] on img at bounding box center [511, 365] width 53 height 53
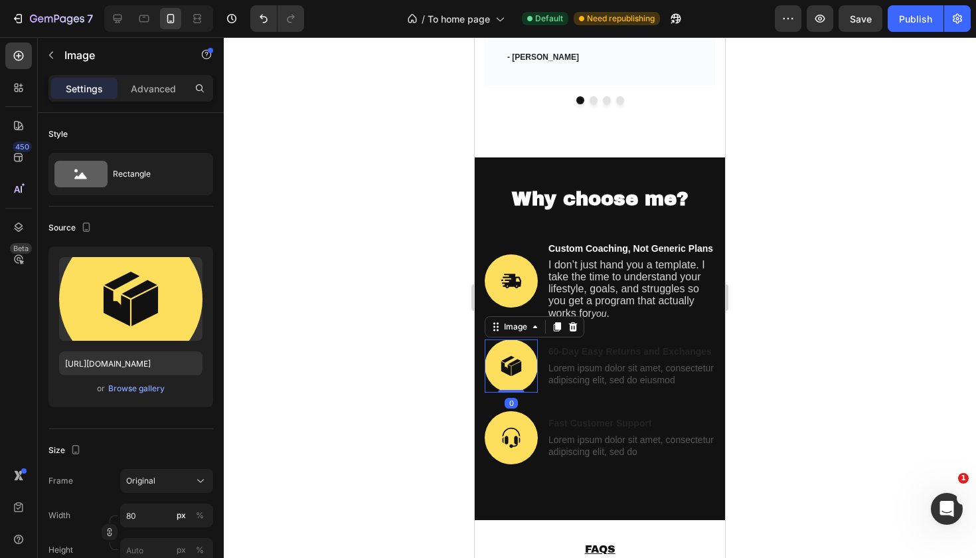
click at [855, 351] on div at bounding box center [600, 297] width 752 height 521
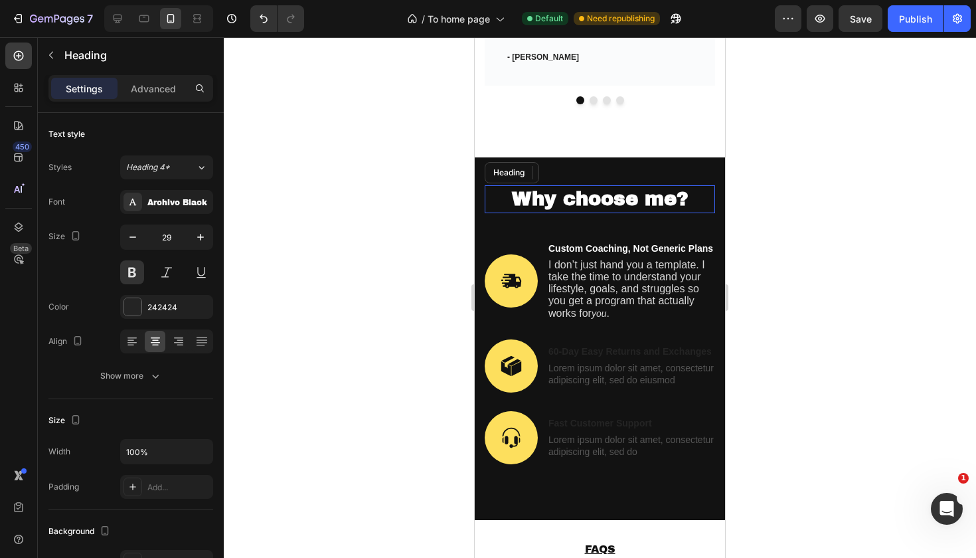
click at [642, 189] on span "Why choose me?" at bounding box center [600, 199] width 177 height 21
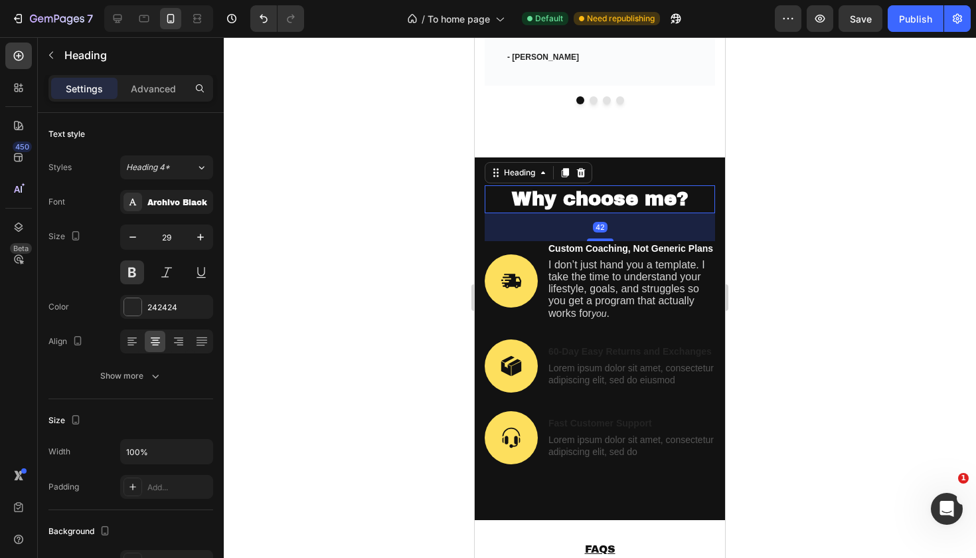
click at [816, 201] on div at bounding box center [600, 297] width 752 height 521
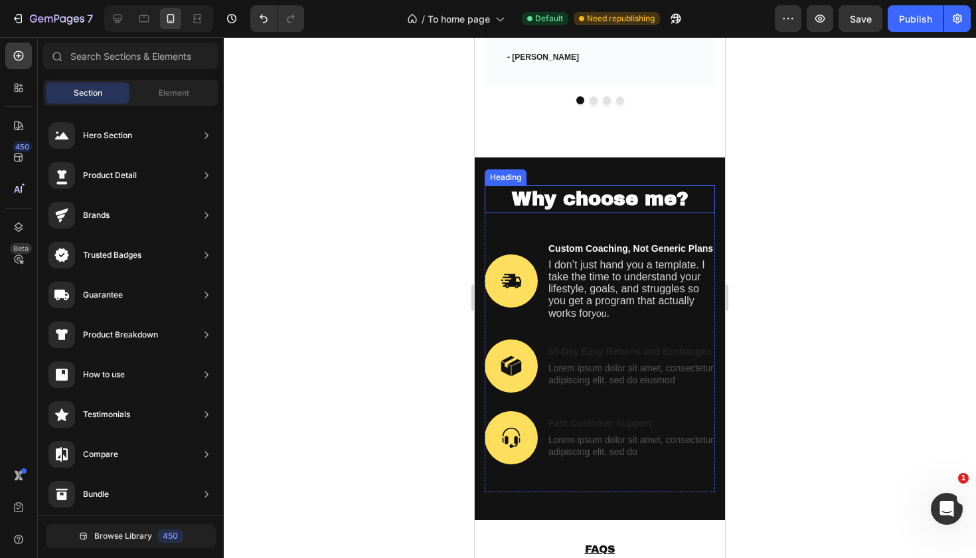
click at [628, 189] on span "Why choose me?" at bounding box center [600, 199] width 177 height 21
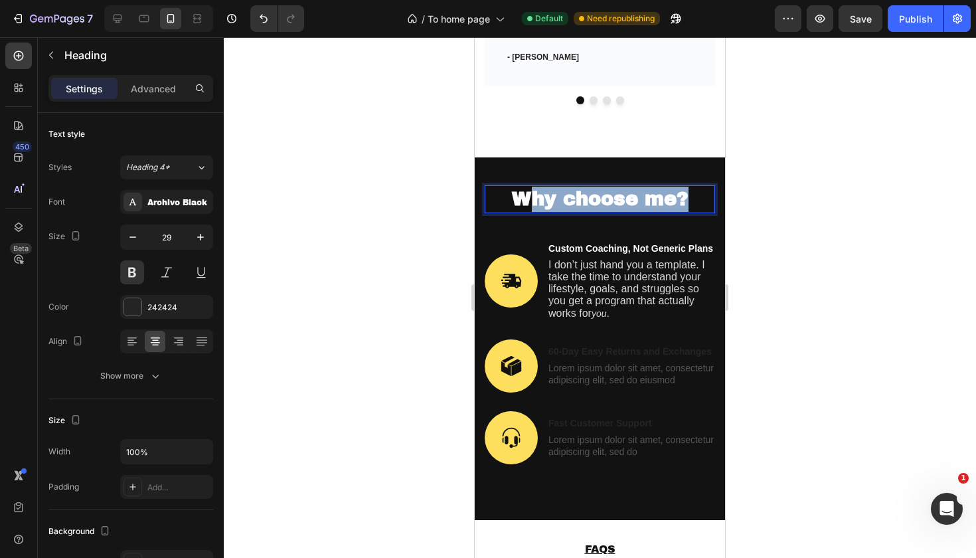
drag, startPoint x: 529, startPoint y: 183, endPoint x: 689, endPoint y: 186, distance: 160.1
click at [689, 189] on span "Why choose me?" at bounding box center [600, 199] width 177 height 21
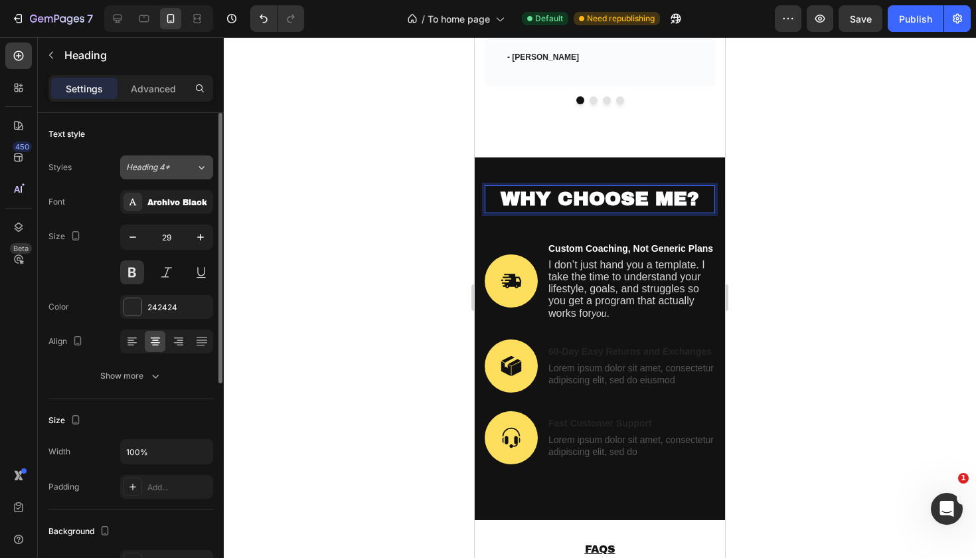
click at [192, 172] on div "Heading 4*" at bounding box center [161, 167] width 70 height 12
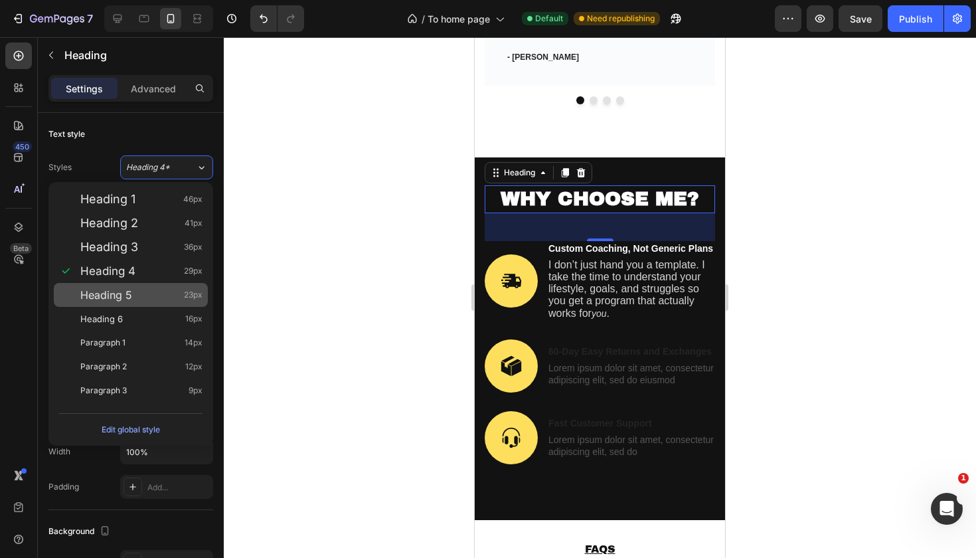
click at [141, 293] on div "Heading 5 23px" at bounding box center [141, 294] width 122 height 13
type input "23"
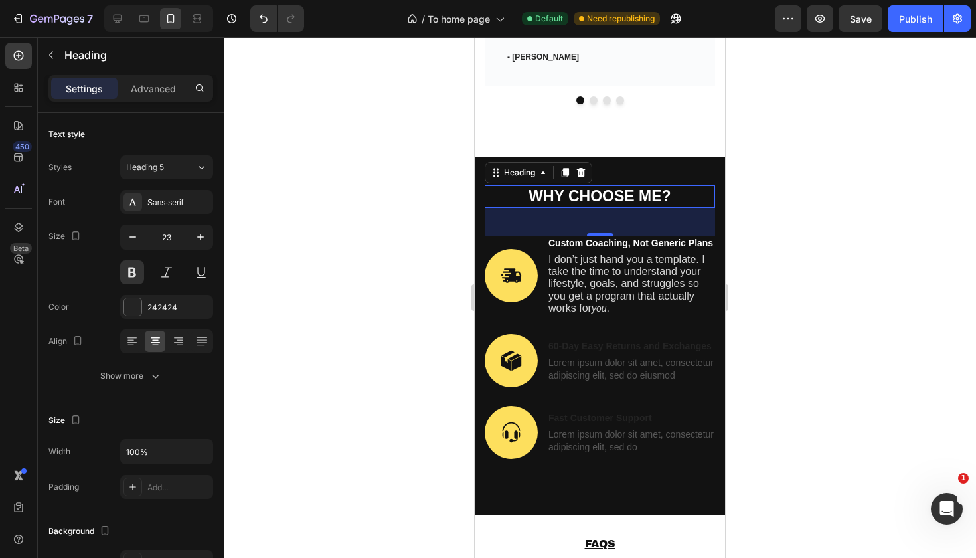
click at [879, 179] on div at bounding box center [600, 297] width 752 height 521
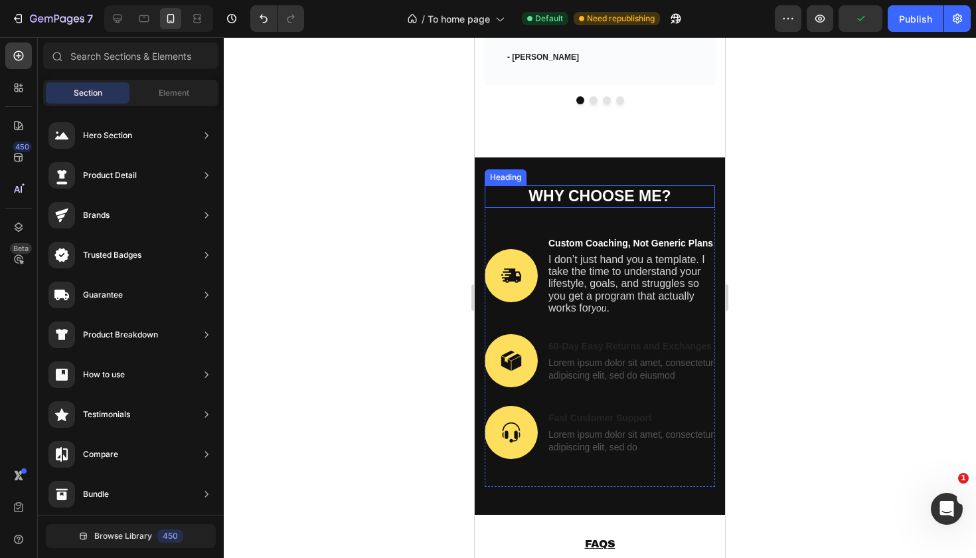
click at [564, 187] on span "WHY CHOOSE ME?" at bounding box center [600, 195] width 142 height 17
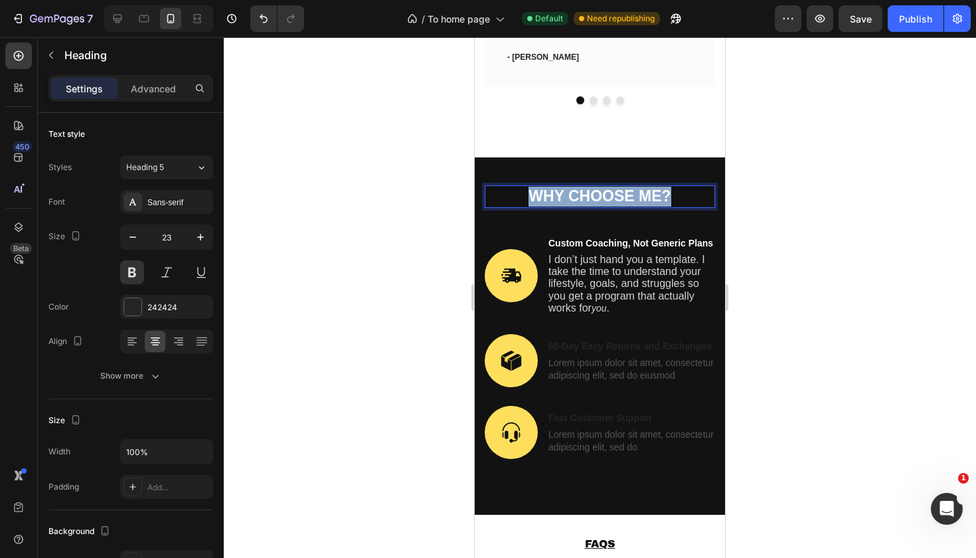
drag, startPoint x: 527, startPoint y: 178, endPoint x: 681, endPoint y: 187, distance: 154.4
click at [681, 187] on h2 "WHY CHOOSE ME?" at bounding box center [600, 196] width 230 height 23
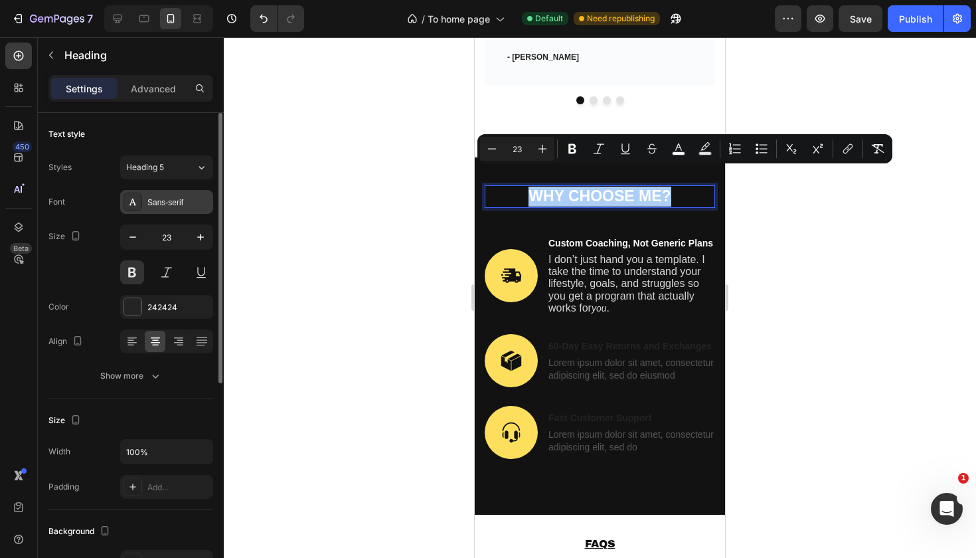
click at [171, 206] on div "Sans-serif" at bounding box center [178, 203] width 62 height 12
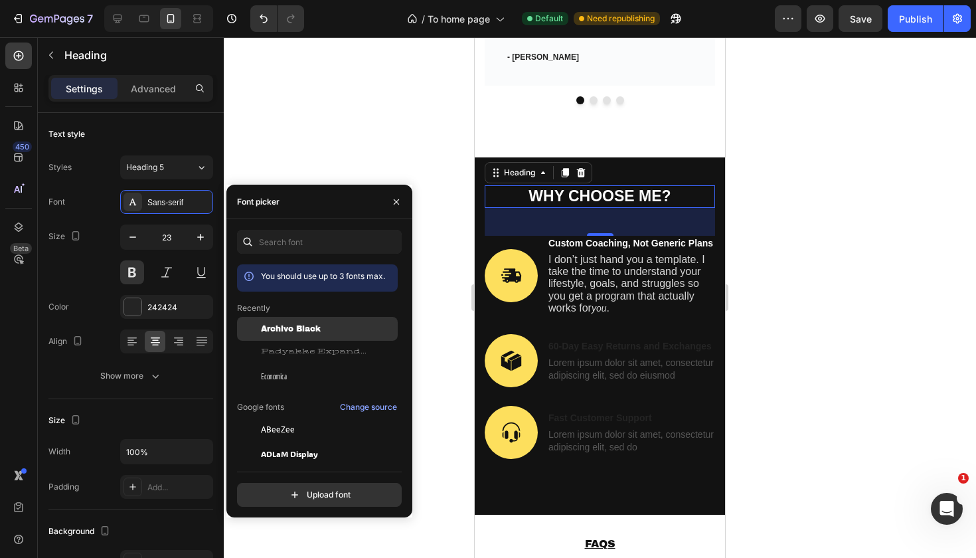
click at [291, 334] on span "Archivo Black" at bounding box center [291, 329] width 60 height 12
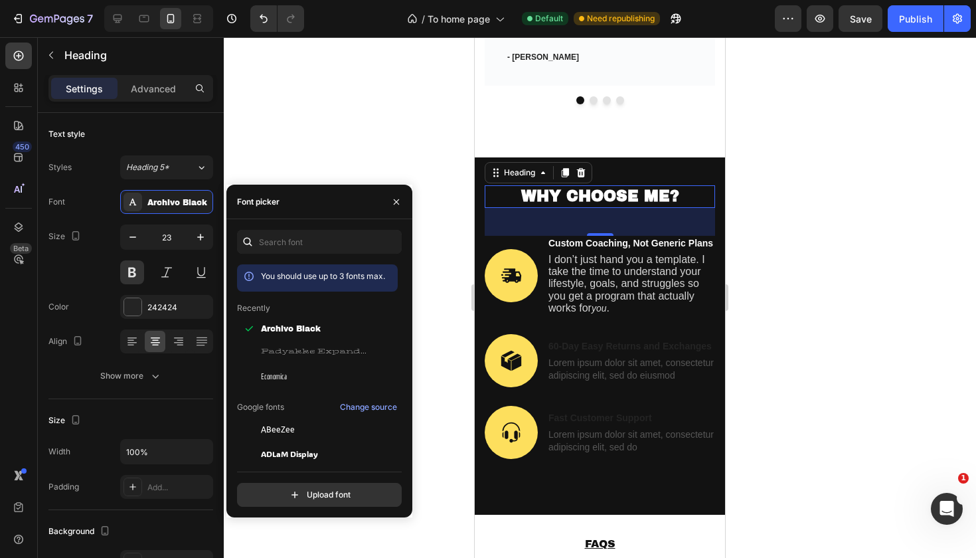
click at [772, 191] on div at bounding box center [600, 297] width 752 height 521
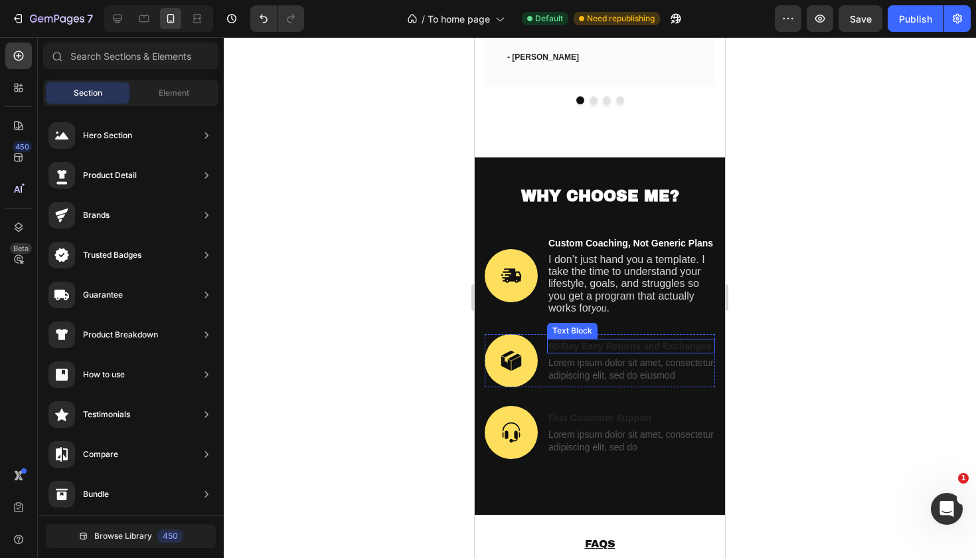
click at [607, 340] on p "60-Day Easy Returns and Exchanges" at bounding box center [631, 346] width 165 height 12
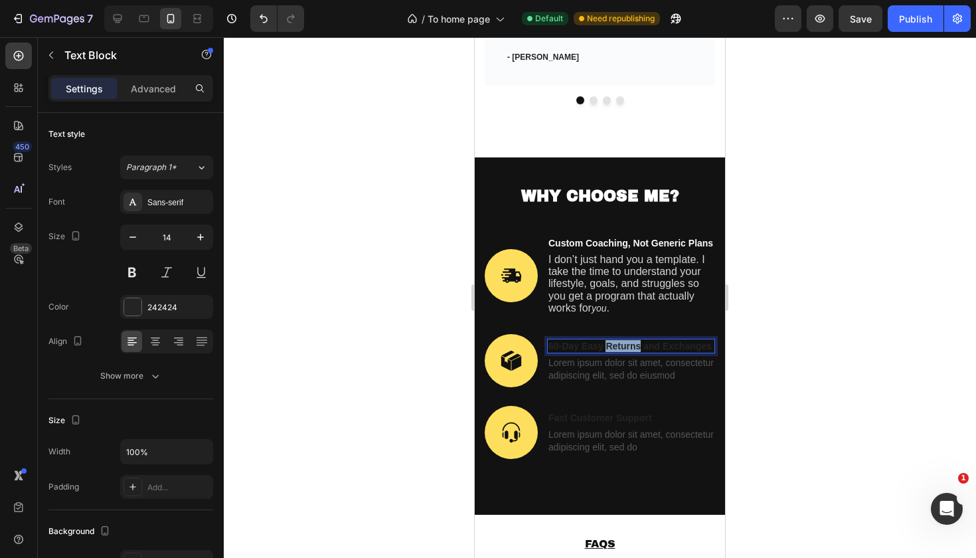
click at [607, 340] on p "60-Day Easy Returns and Exchanges" at bounding box center [631, 346] width 165 height 12
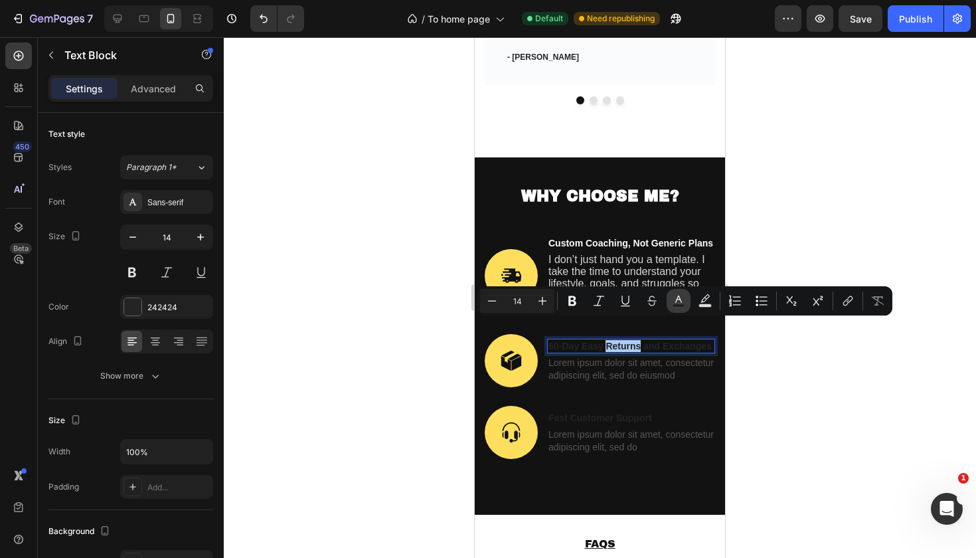
click at [677, 305] on rect "Editor contextual toolbar" at bounding box center [679, 305] width 13 height 3
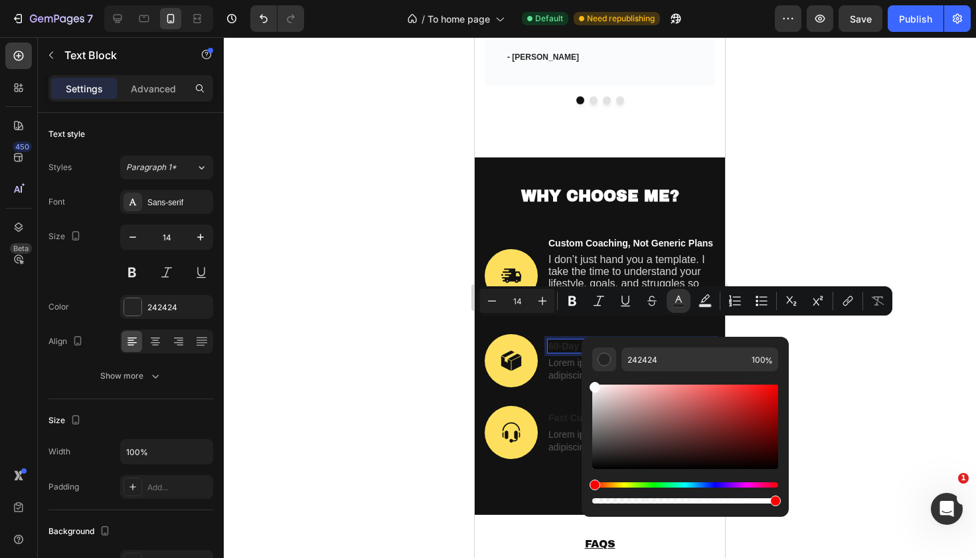
drag, startPoint x: 600, startPoint y: 414, endPoint x: 590, endPoint y: 378, distance: 37.9
click at [591, 379] on div "242424 100 %" at bounding box center [685, 421] width 207 height 169
type input "FFFFFF"
click at [854, 371] on div at bounding box center [600, 297] width 752 height 521
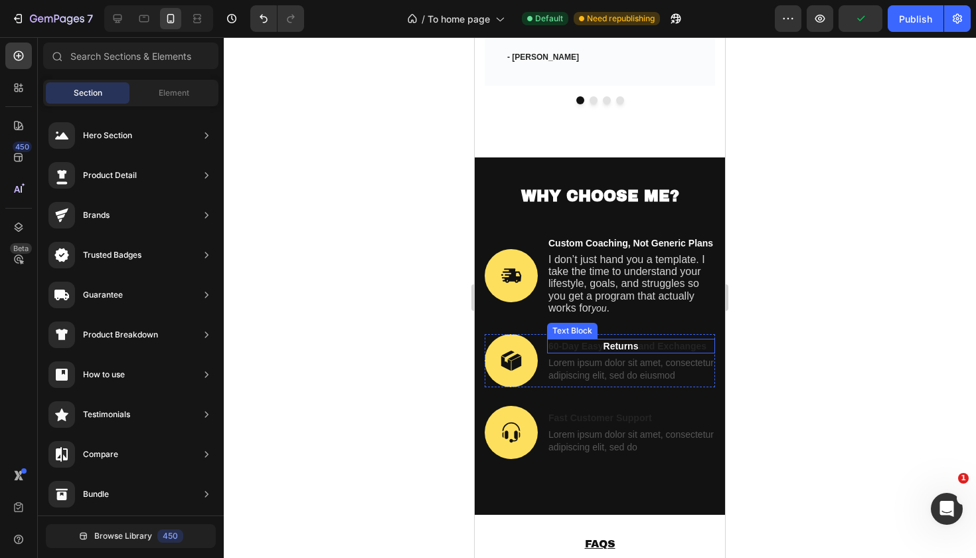
click at [624, 341] on span "Returns" at bounding box center [621, 346] width 35 height 11
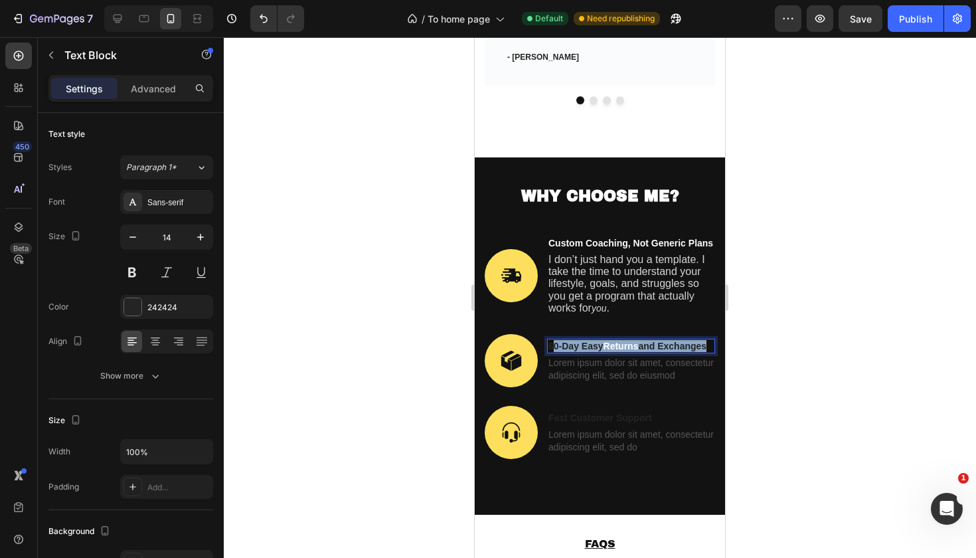
drag, startPoint x: 551, startPoint y: 328, endPoint x: 708, endPoint y: 329, distance: 156.7
click at [708, 340] on p "60-Day Easy Returns and Exchanges" at bounding box center [631, 346] width 165 height 12
click at [624, 340] on p "s" at bounding box center [631, 346] width 165 height 12
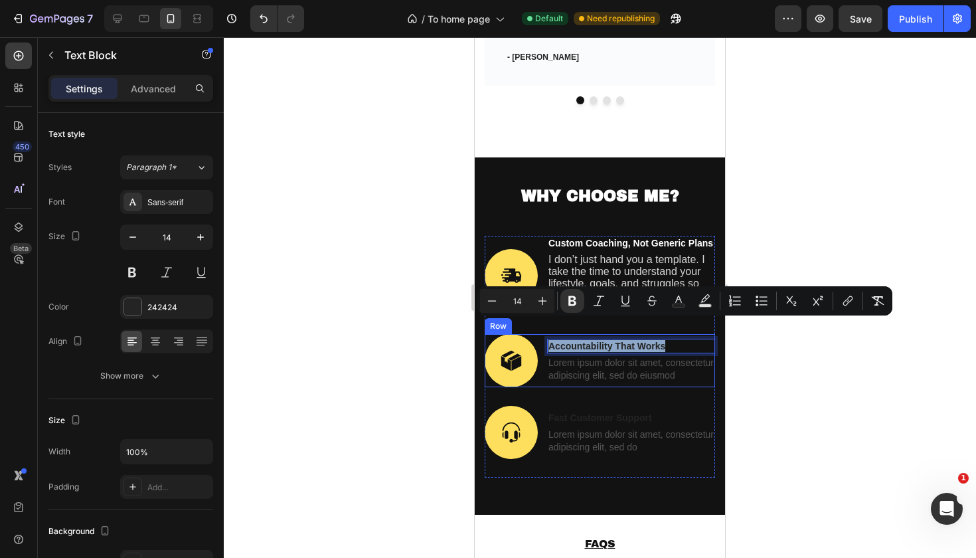
drag, startPoint x: 678, startPoint y: 324, endPoint x: 538, endPoint y: 323, distance: 140.1
click at [538, 334] on div "Image Accountability That Works Text Block 3 Lorem ipsum dolor sit amet, consec…" at bounding box center [600, 360] width 230 height 53
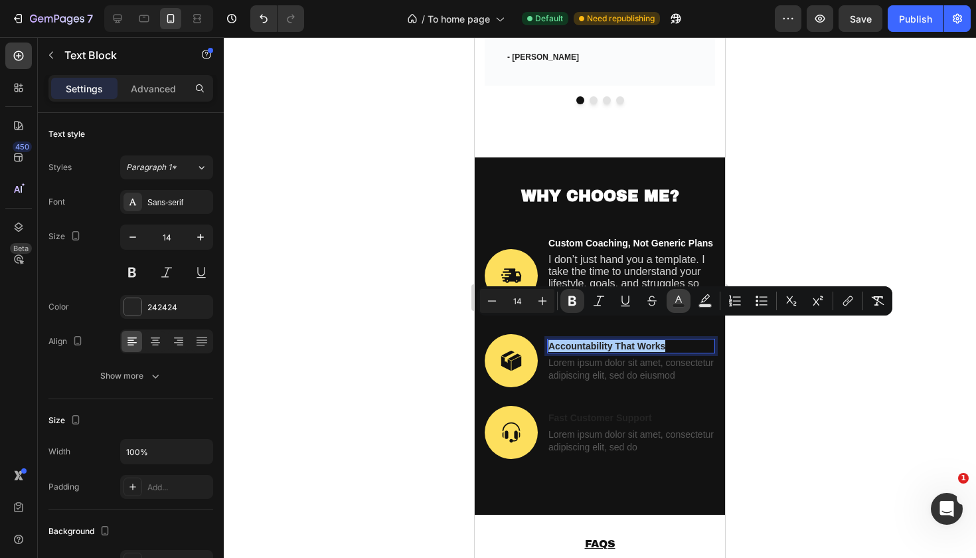
click at [677, 304] on rect "Editor contextual toolbar" at bounding box center [679, 305] width 13 height 3
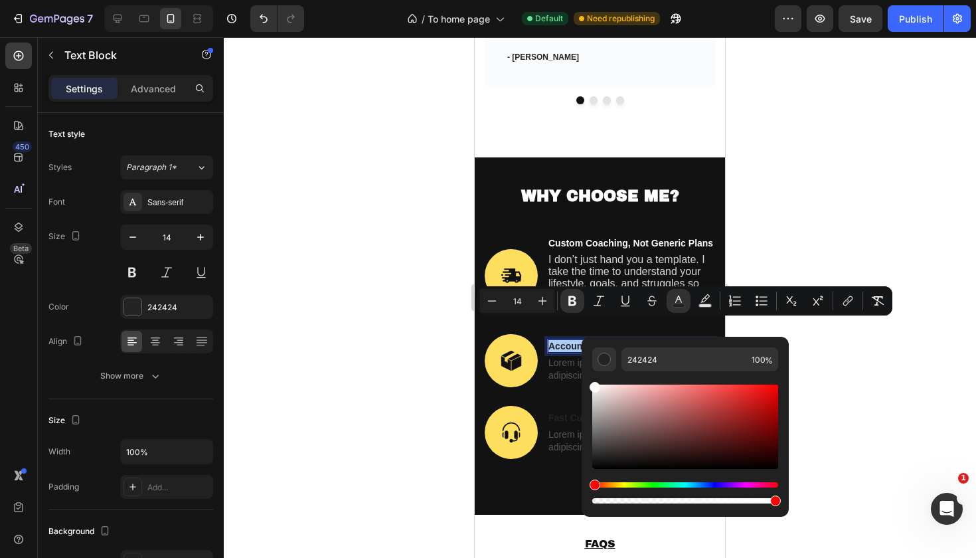
drag, startPoint x: 602, startPoint y: 421, endPoint x: 584, endPoint y: 377, distance: 47.4
click at [585, 378] on div "242424 100 %" at bounding box center [685, 421] width 207 height 169
type input "FFFFFF"
click at [853, 380] on div at bounding box center [600, 297] width 752 height 521
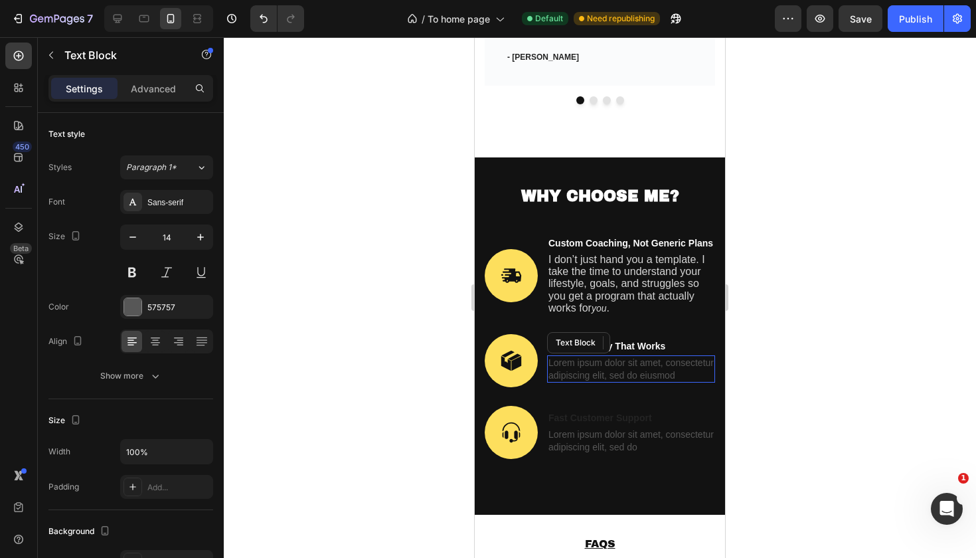
click at [571, 357] on p "Lorem ipsum dolor sit amet, consectetur adipiscing elit, sed do eiusmod" at bounding box center [631, 369] width 165 height 24
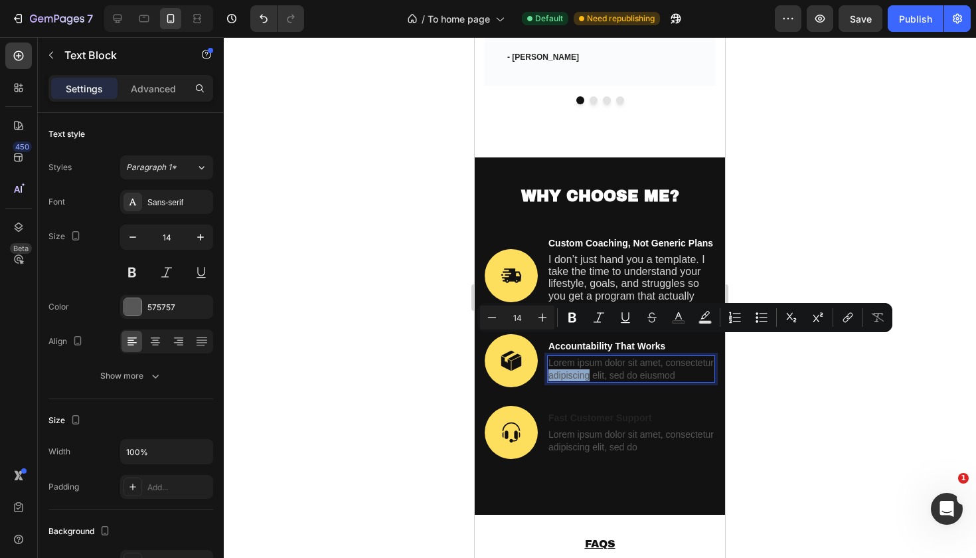
click at [697, 360] on p "Lorem ipsum dolor sit amet, consectetur adipiscing elit, sed do eiusmod" at bounding box center [631, 369] width 165 height 24
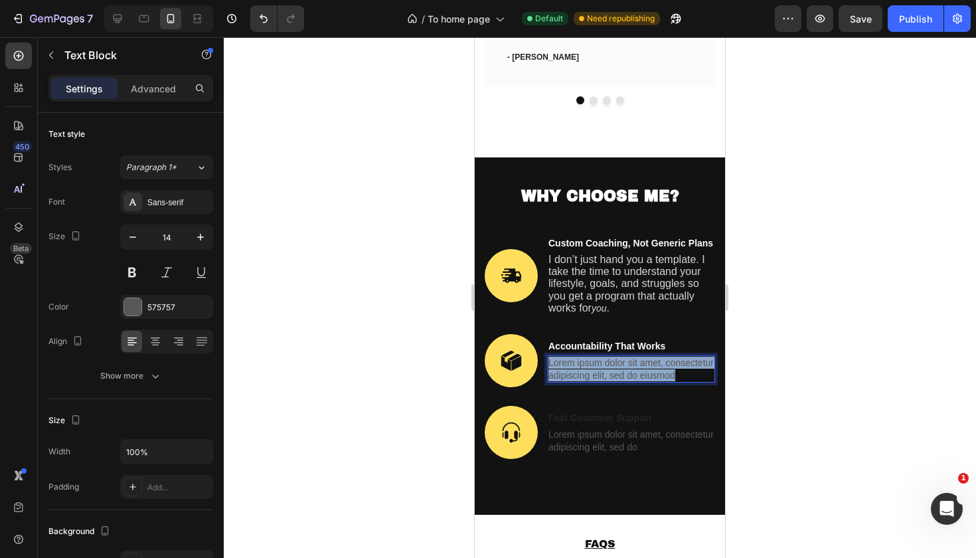
drag, startPoint x: 683, startPoint y: 356, endPoint x: 547, endPoint y: 342, distance: 136.9
click at [547, 355] on div "Lorem ipsum dolor sit amet, consectetur adipiscing elit, sed do eiusmod" at bounding box center [631, 368] width 168 height 27
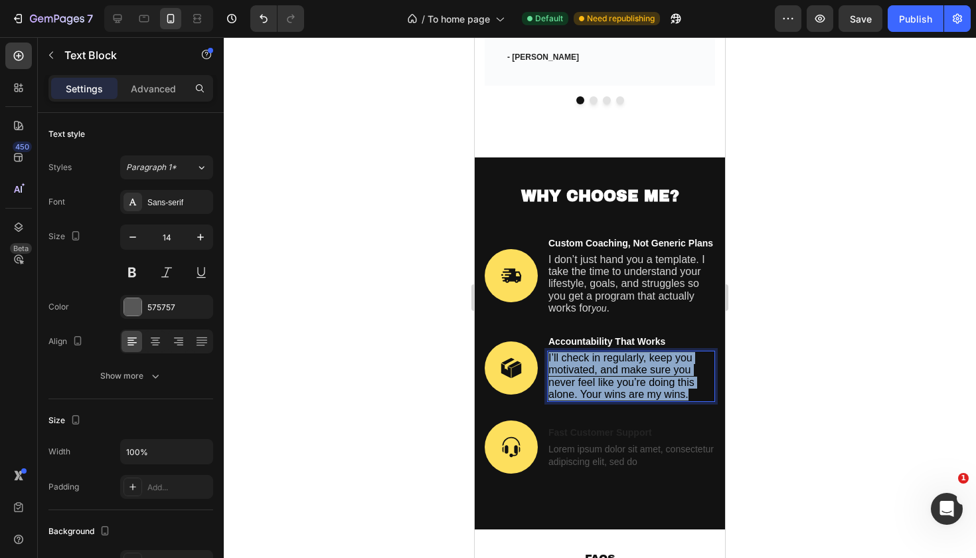
drag, startPoint x: 691, startPoint y: 369, endPoint x: 549, endPoint y: 333, distance: 145.9
click at [549, 352] on p "I’ll check in regularly, keep you motivated, and make sure you never feel like …" at bounding box center [631, 376] width 165 height 48
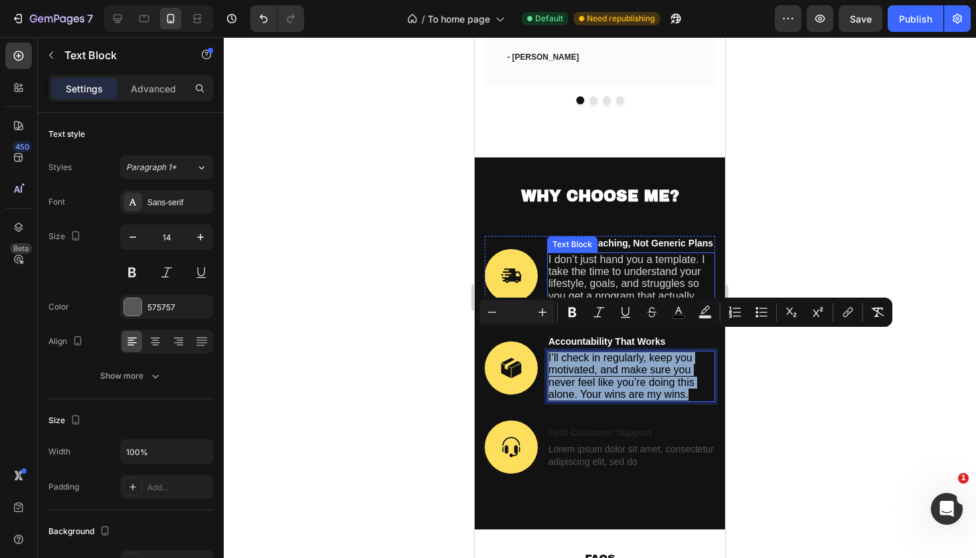
click at [657, 261] on span "I don’t just hand you a template. I take the time to understand your lifestyle,…" at bounding box center [627, 284] width 157 height 60
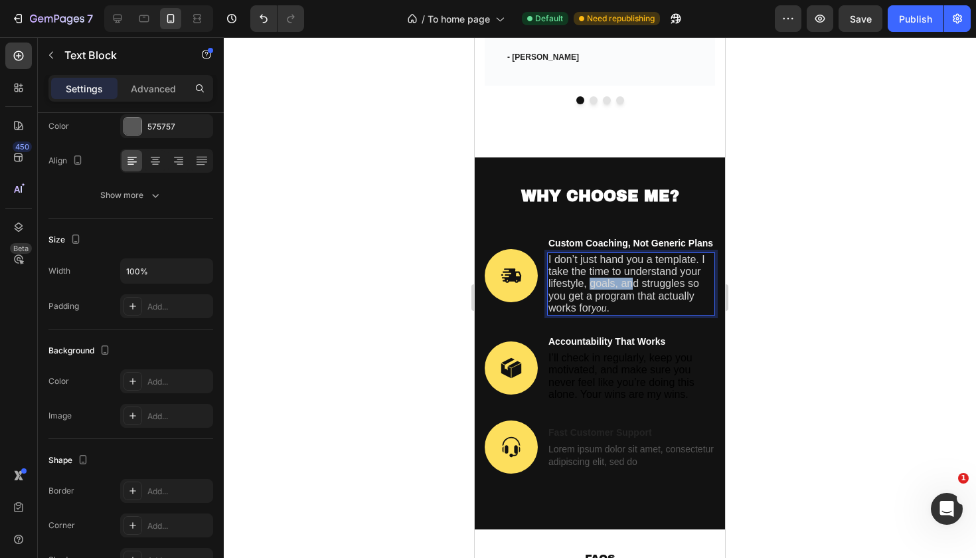
drag, startPoint x: 592, startPoint y: 261, endPoint x: 635, endPoint y: 261, distance: 42.5
click at [635, 261] on span "I don’t just hand you a template. I take the time to understand your lifestyle,…" at bounding box center [627, 284] width 157 height 60
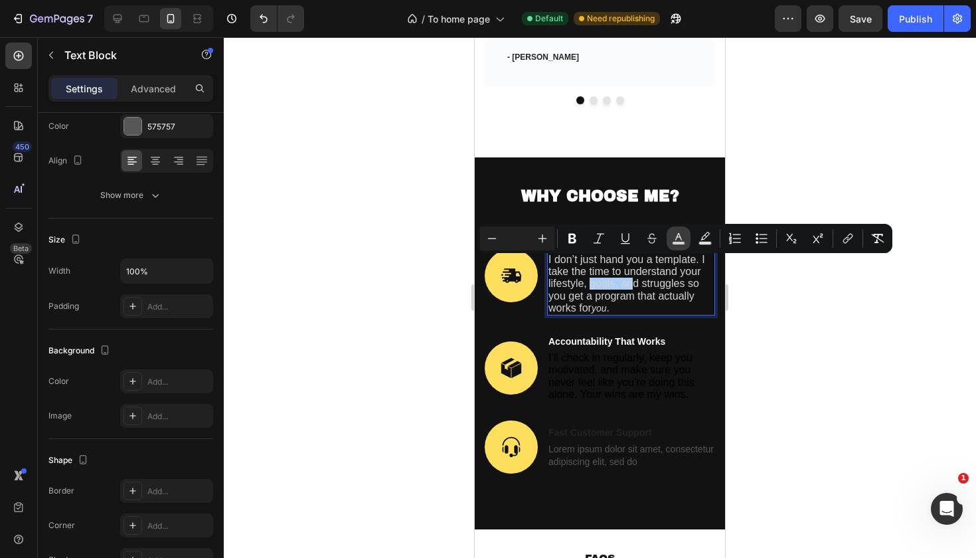
click at [679, 242] on rect "Editor contextual toolbar" at bounding box center [679, 243] width 13 height 3
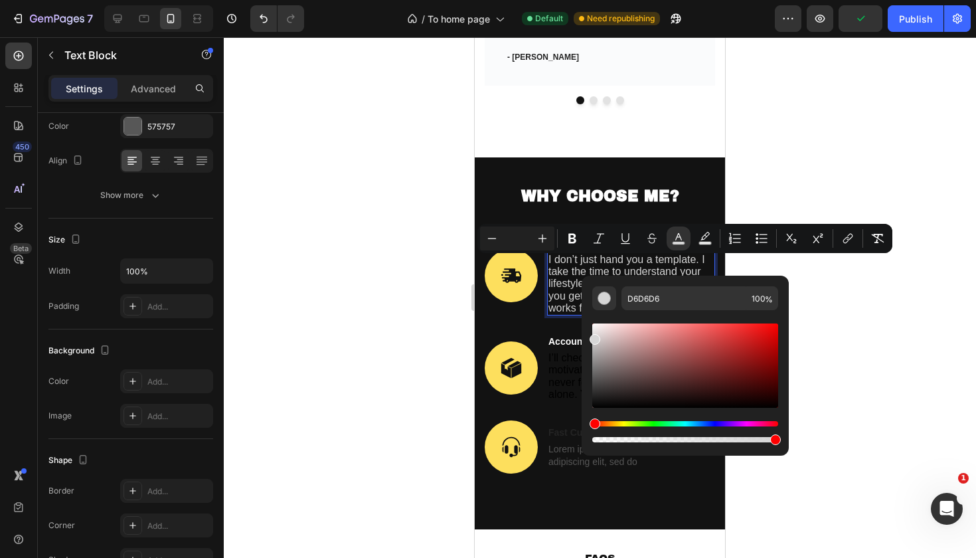
click at [793, 266] on div at bounding box center [600, 297] width 752 height 521
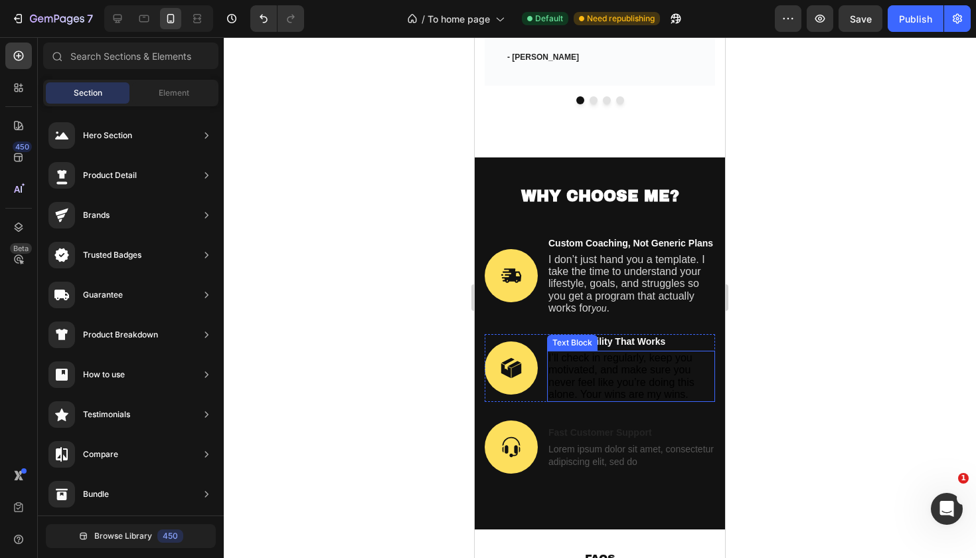
click at [586, 358] on span "I’ll check in regularly, keep you motivated, and make sure you never feel like …" at bounding box center [622, 376] width 146 height 48
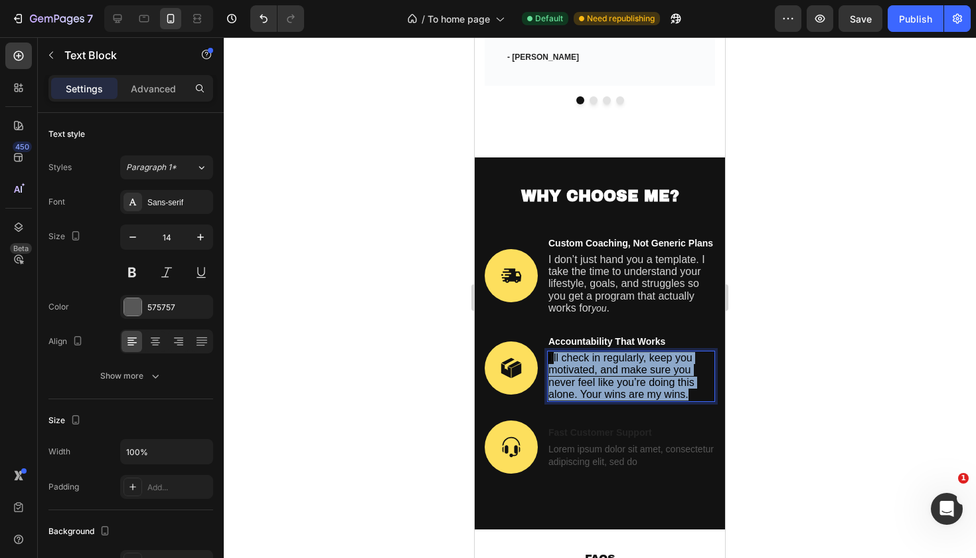
drag, startPoint x: 554, startPoint y: 338, endPoint x: 694, endPoint y: 374, distance: 144.6
click at [694, 374] on p "I’ll check in regularly, keep you motivated, and make sure you never feel like …" at bounding box center [631, 376] width 165 height 48
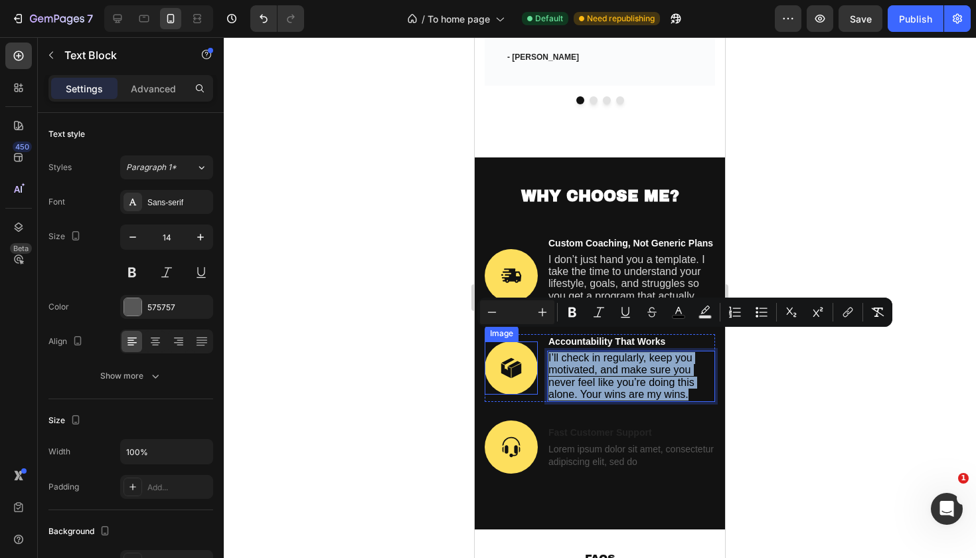
drag, startPoint x: 709, startPoint y: 375, endPoint x: 537, endPoint y: 334, distance: 176.7
click at [537, 334] on div "Image Accountability That Works Text Block I’ll check in regularly, keep you mo…" at bounding box center [600, 368] width 230 height 68
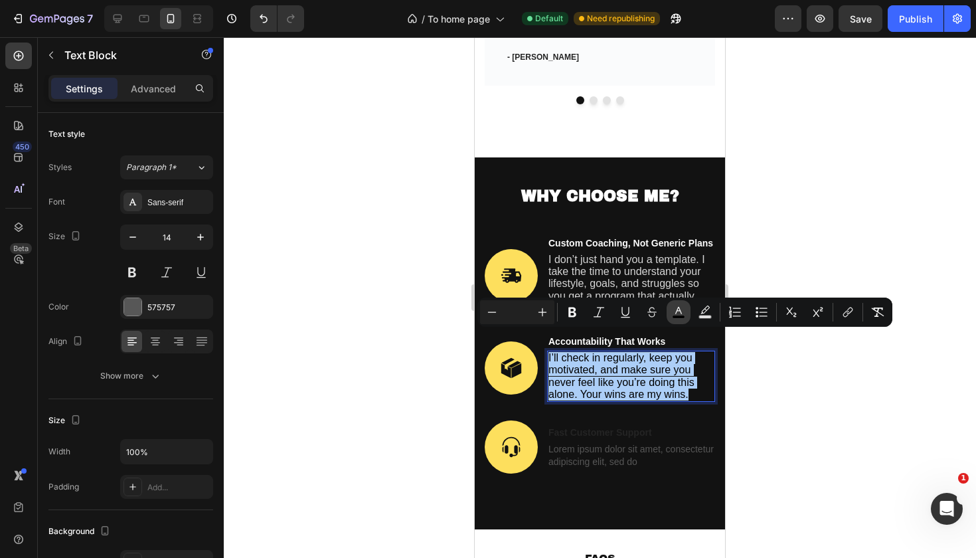
click at [684, 317] on rect "Editor contextual toolbar" at bounding box center [679, 316] width 13 height 3
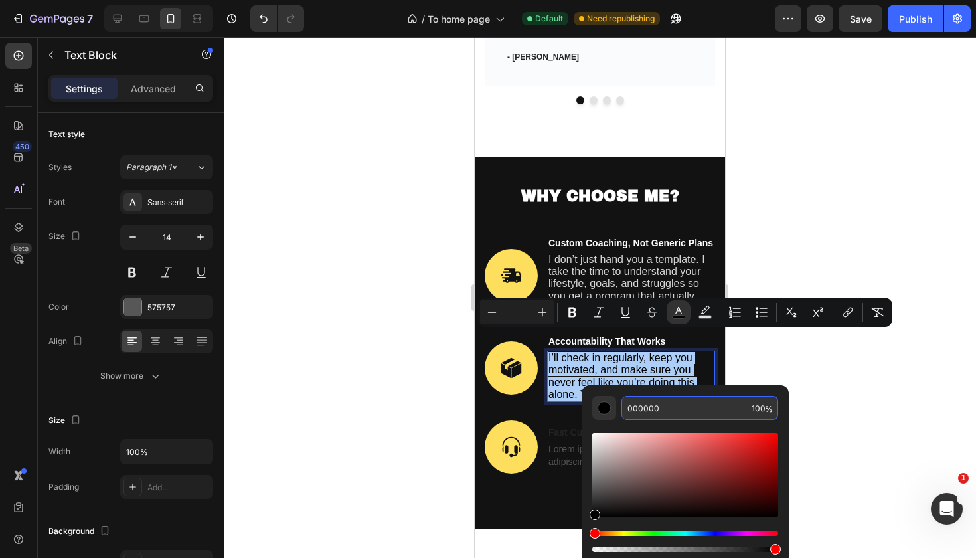
click at [670, 402] on input "000000" at bounding box center [684, 408] width 125 height 24
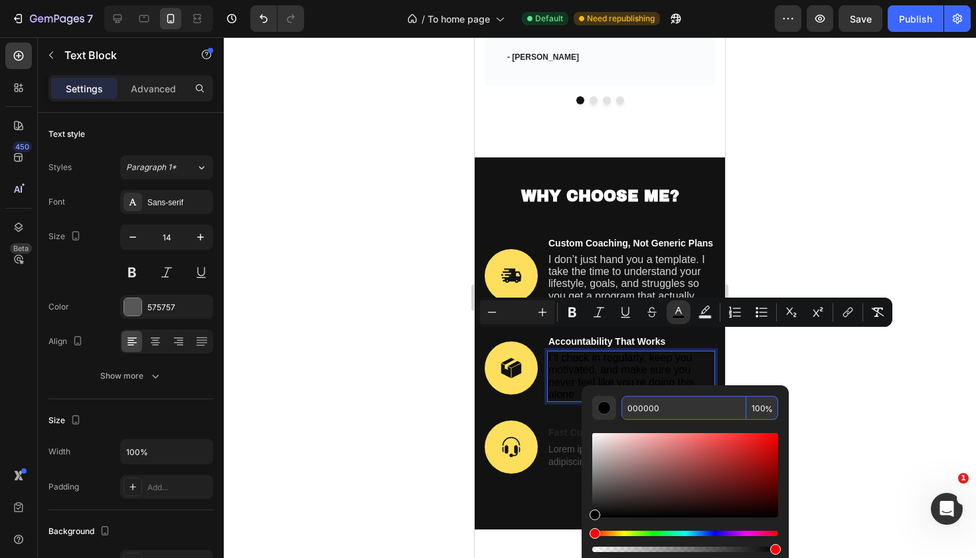
drag, startPoint x: 670, startPoint y: 413, endPoint x: 626, endPoint y: 408, distance: 44.8
click at [626, 408] on input "000000" at bounding box center [684, 408] width 125 height 24
type input "D6D6D6"
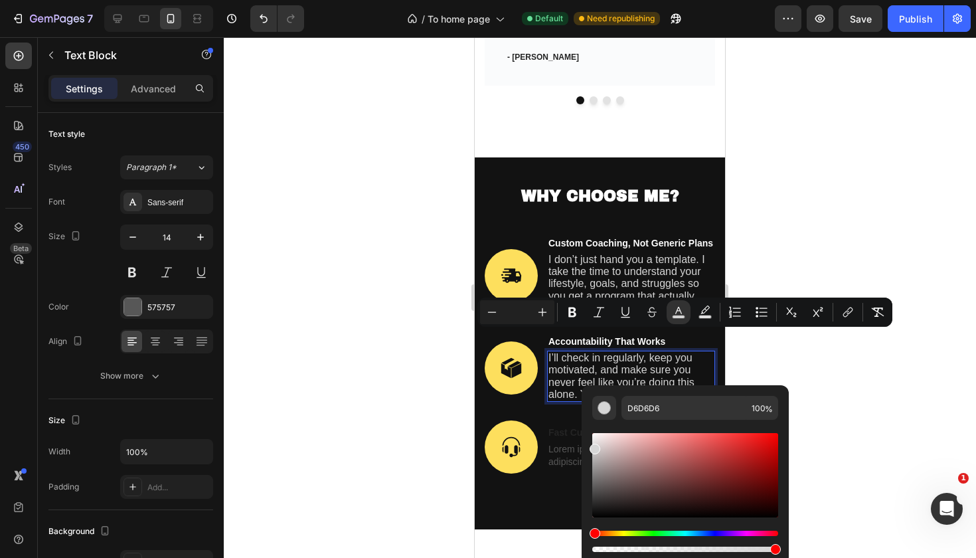
click at [847, 398] on div at bounding box center [600, 297] width 752 height 521
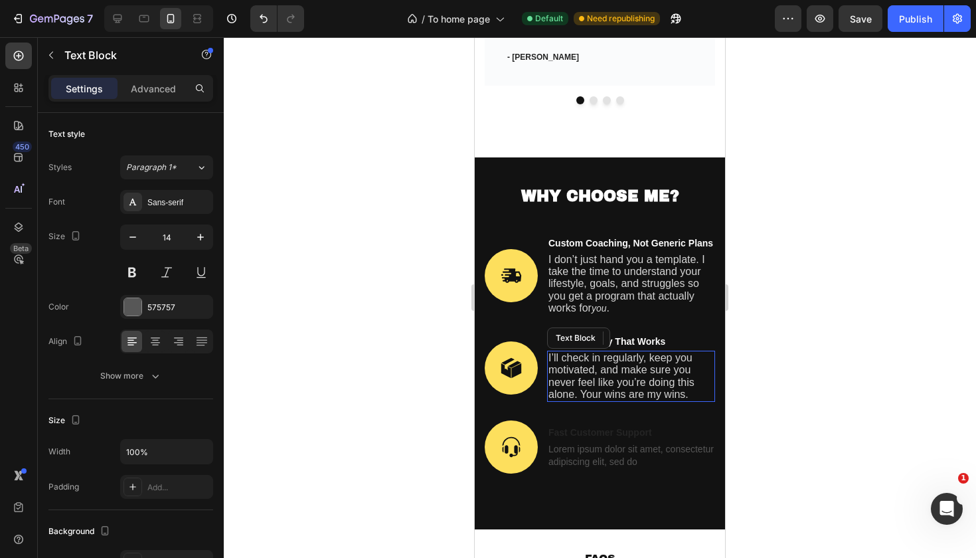
click at [630, 357] on span "I’ll check in regularly, keep you motivated, and make sure you never feel like …" at bounding box center [622, 376] width 146 height 48
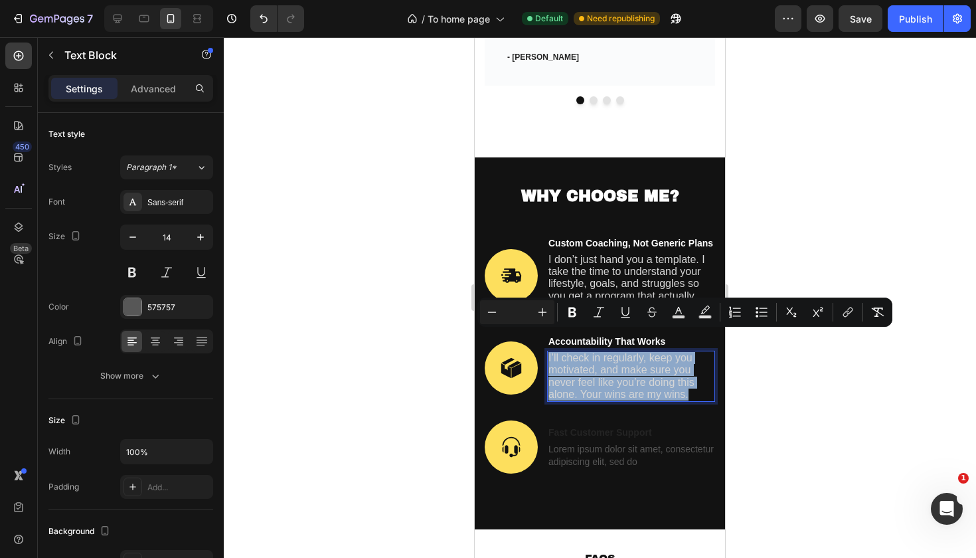
drag, startPoint x: 693, startPoint y: 374, endPoint x: 546, endPoint y: 338, distance: 151.7
click at [546, 338] on div "Image Accountability That Works Text Block I’ll check in regularly, keep you mo…" at bounding box center [600, 368] width 230 height 68
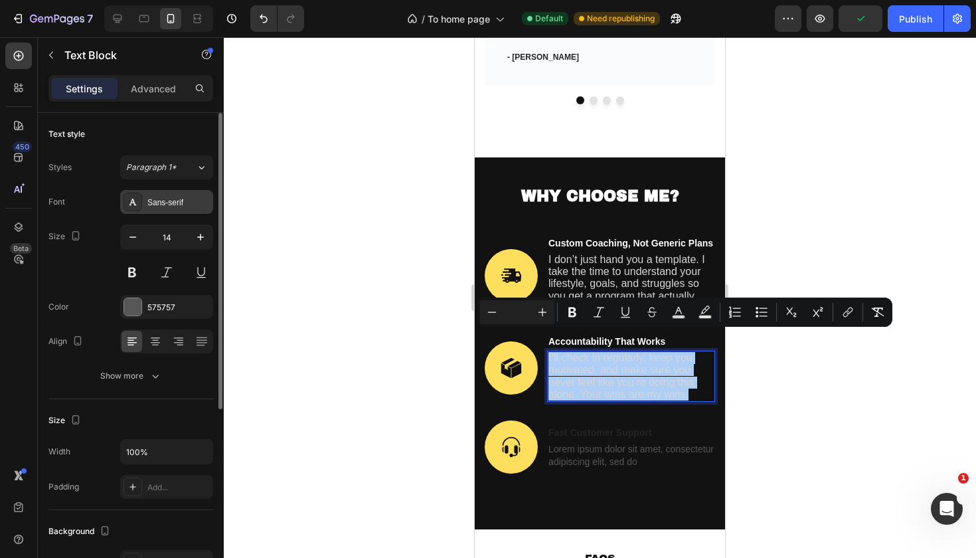
click at [177, 202] on div "Sans-serif" at bounding box center [178, 203] width 62 height 12
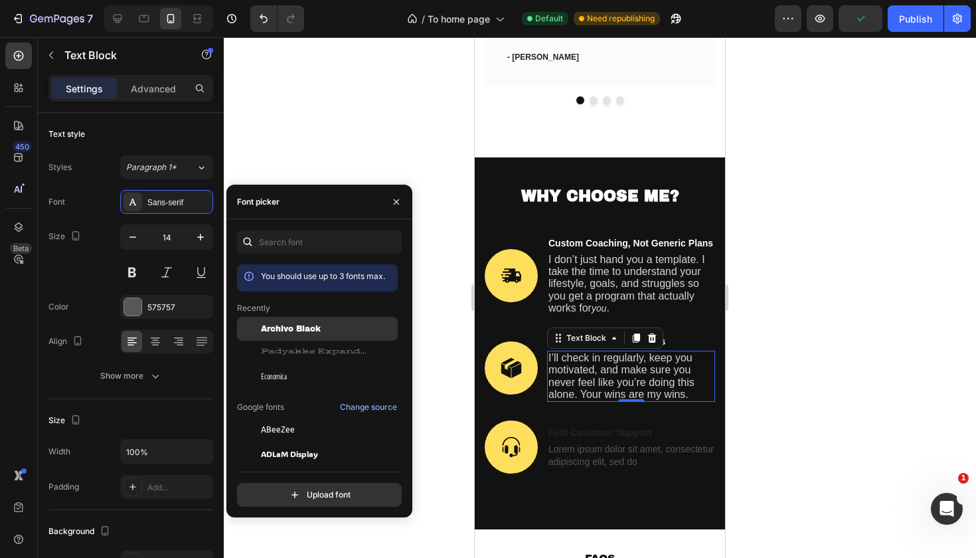
click at [307, 332] on span "Archivo Black" at bounding box center [291, 329] width 60 height 12
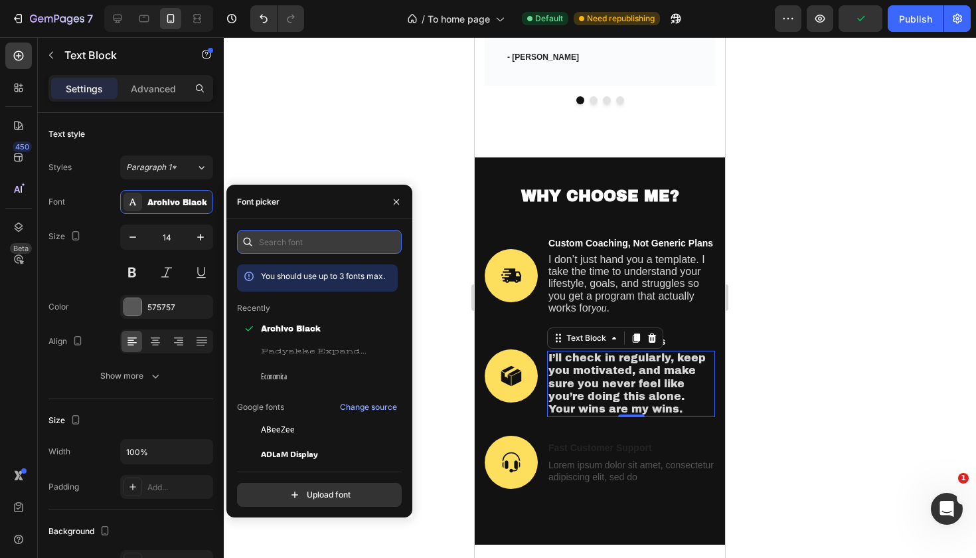
click at [292, 241] on input "text" at bounding box center [319, 242] width 165 height 24
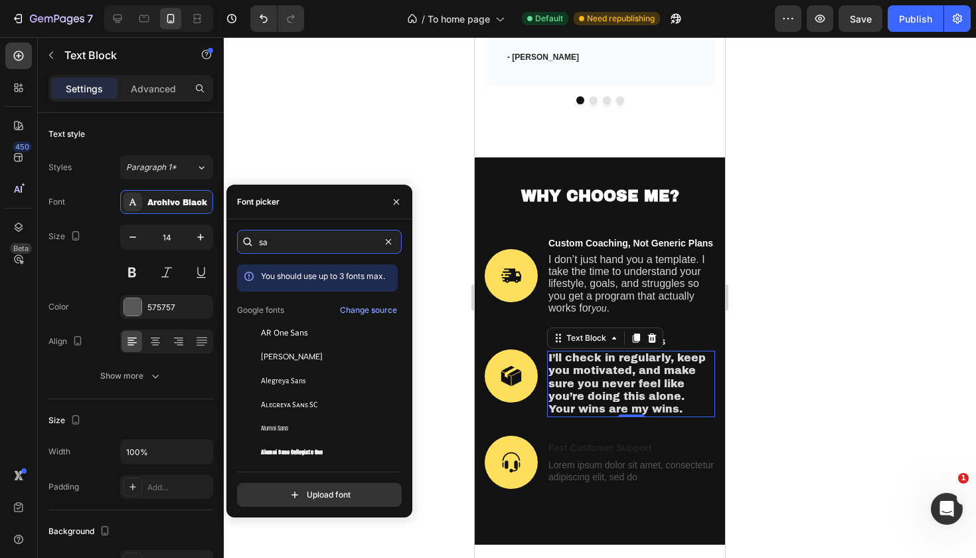
type input "s"
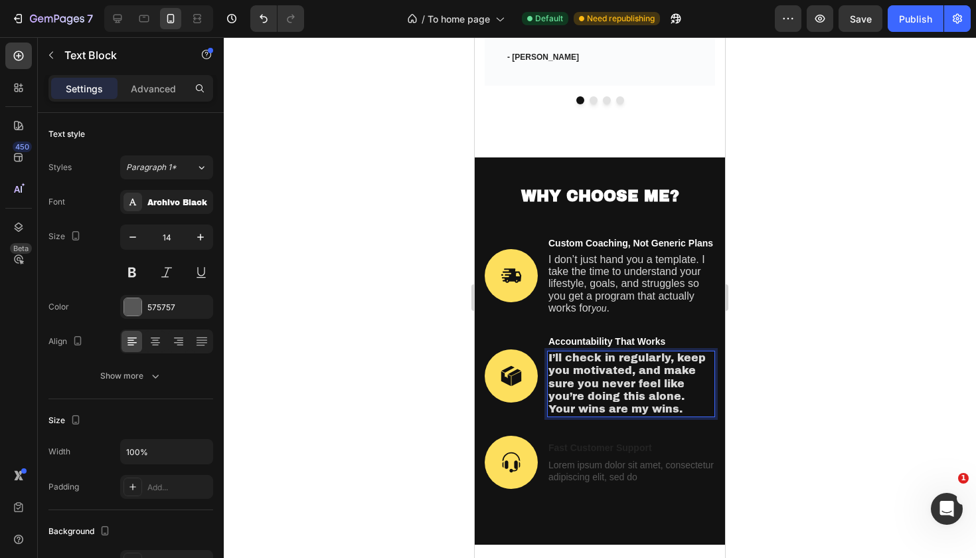
click at [663, 390] on p "I’ll check in regularly, keep you motivated, and make sure you never feel like …" at bounding box center [631, 384] width 165 height 64
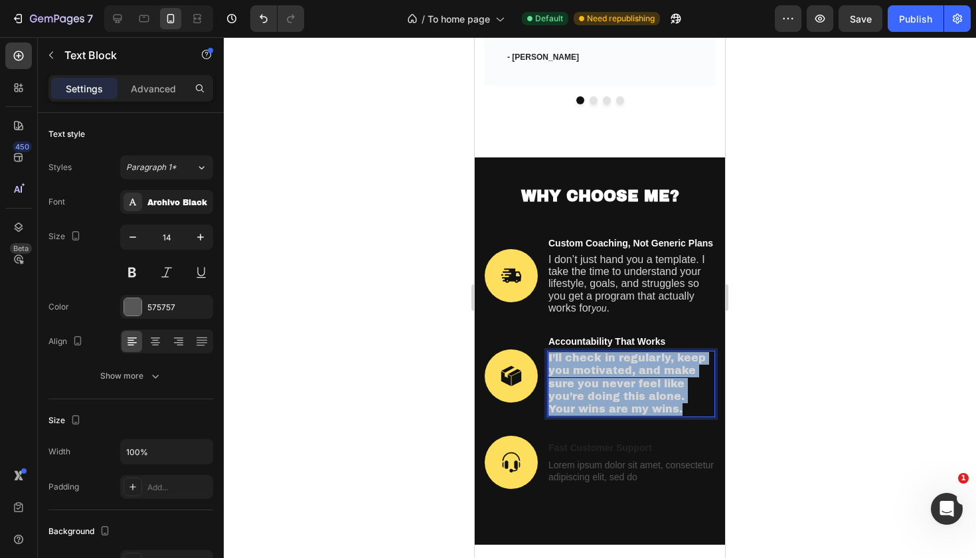
drag, startPoint x: 659, startPoint y: 389, endPoint x: 547, endPoint y: 334, distance: 125.6
click at [547, 334] on div "Image Accountability That Works Text Block I’ll check in regularly, keep you mo…" at bounding box center [600, 375] width 230 height 83
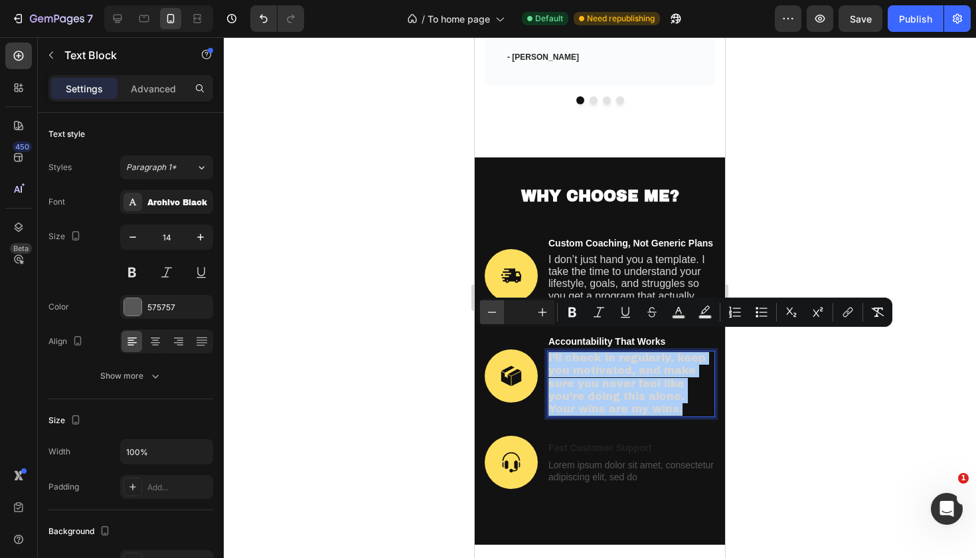
click at [486, 307] on icon "Editor contextual toolbar" at bounding box center [491, 311] width 13 height 13
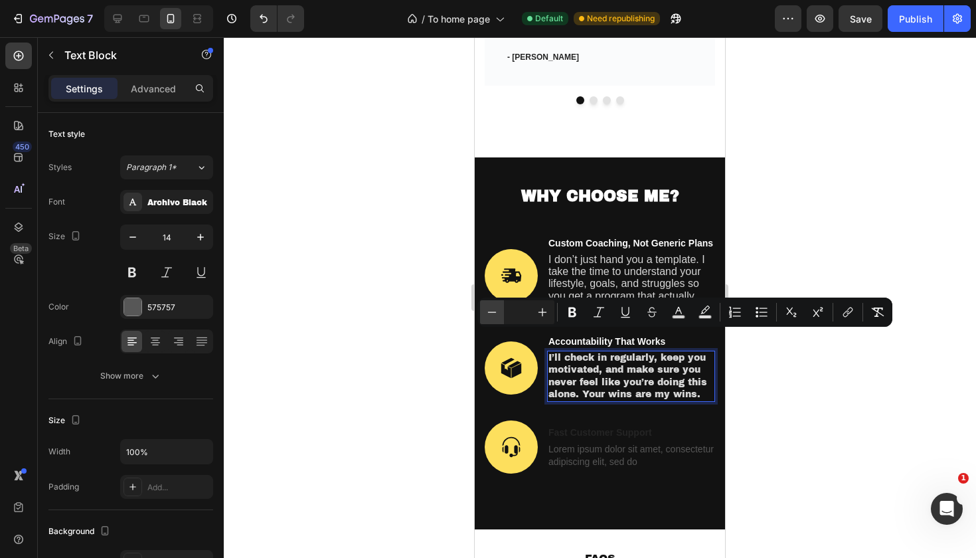
click at [486, 307] on icon "Editor contextual toolbar" at bounding box center [491, 311] width 13 height 13
click at [819, 216] on div at bounding box center [600, 297] width 752 height 521
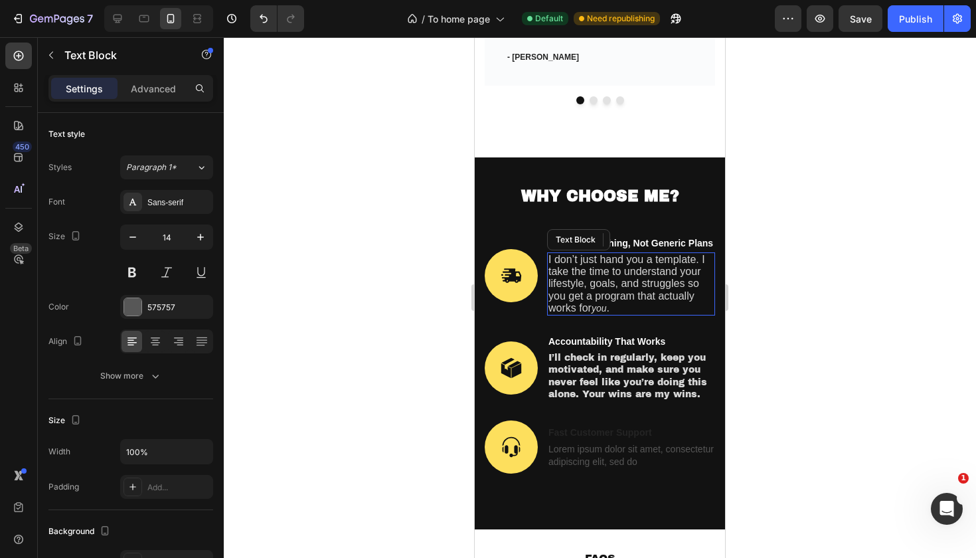
click at [614, 262] on span "I don’t just hand you a template. I take the time to understand your lifestyle,…" at bounding box center [627, 284] width 157 height 60
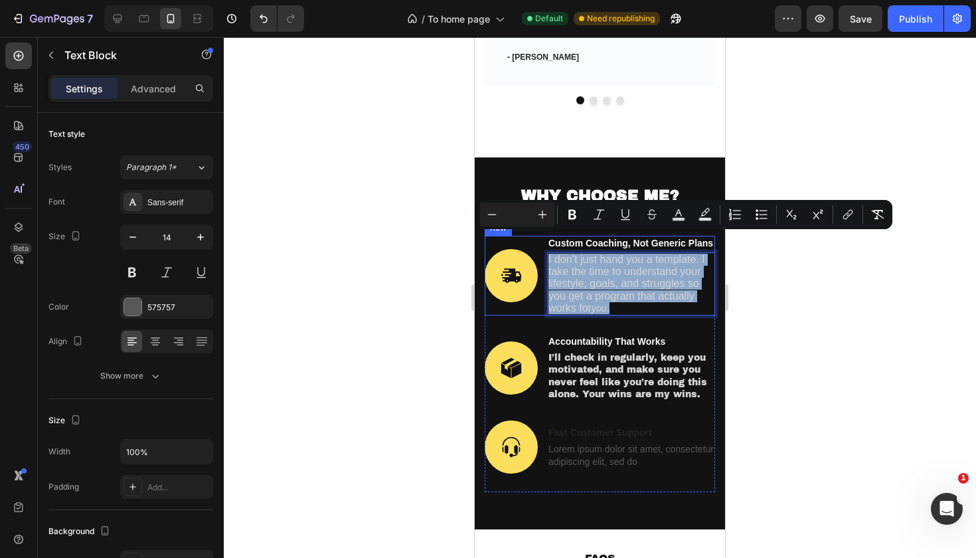
drag, startPoint x: 620, startPoint y: 285, endPoint x: 546, endPoint y: 236, distance: 89.1
click at [546, 236] on div "Image Custom Coaching, Not Generic Plans Text Block I don’t just hand you a tem…" at bounding box center [600, 276] width 230 height 80
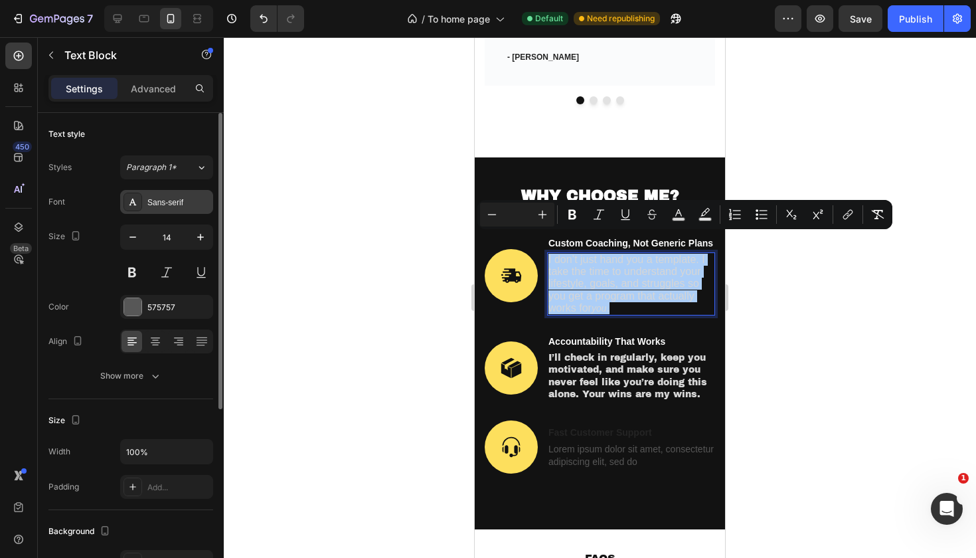
click at [168, 206] on div "Sans-serif" at bounding box center [178, 203] width 62 height 12
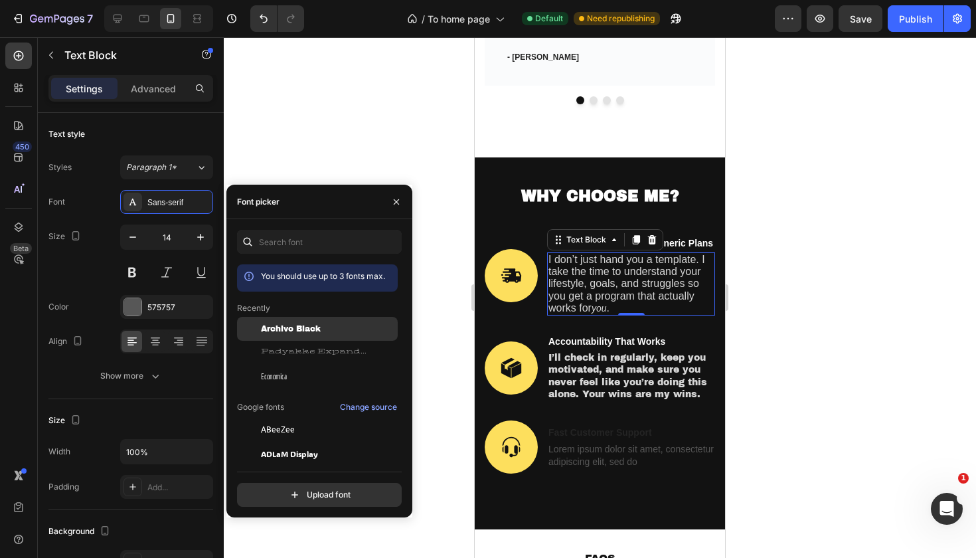
click at [270, 418] on div "Archivo Black" at bounding box center [317, 430] width 161 height 24
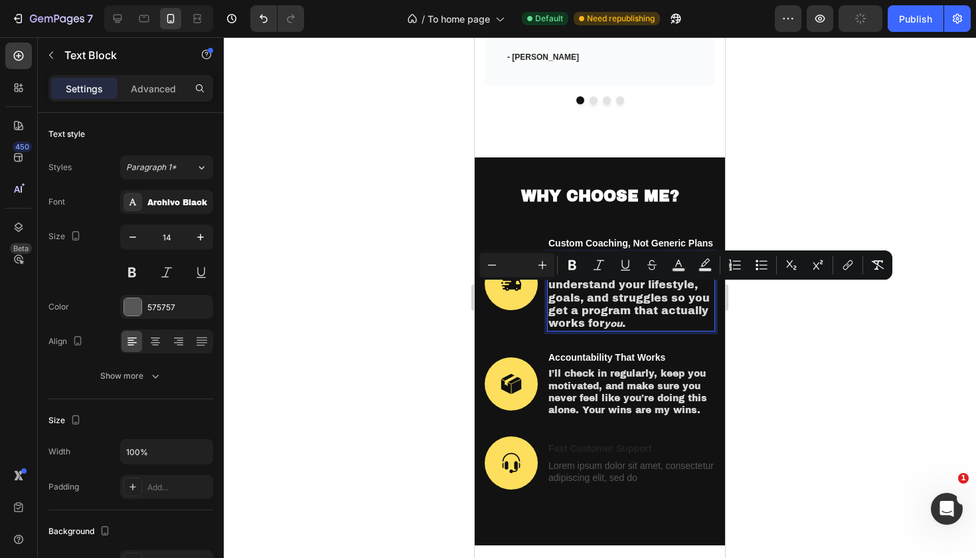
click at [625, 317] on span "." at bounding box center [623, 322] width 3 height 11
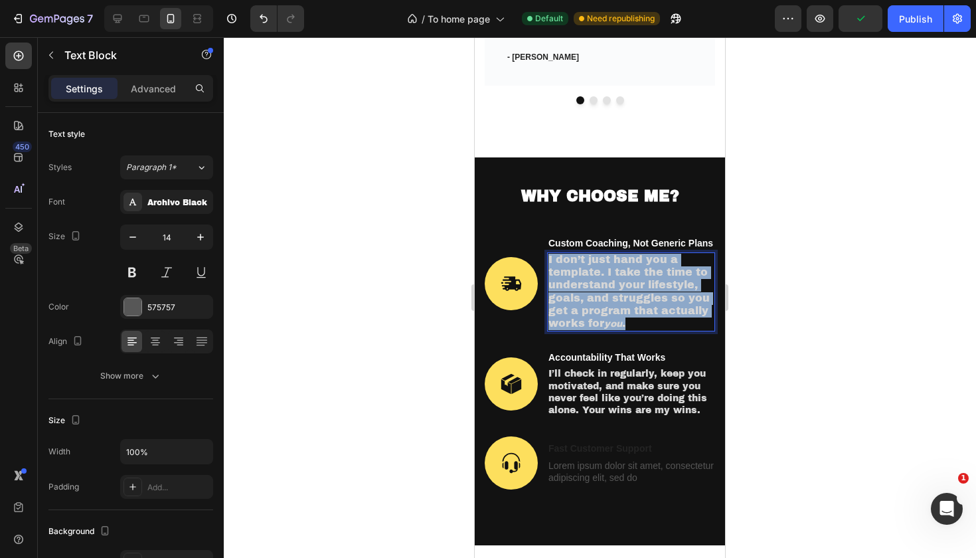
drag, startPoint x: 635, startPoint y: 302, endPoint x: 546, endPoint y: 236, distance: 111.0
click at [546, 236] on div "Image Custom Coaching, Not Generic Plans Text Block I don’t just hand you a tem…" at bounding box center [600, 284] width 230 height 96
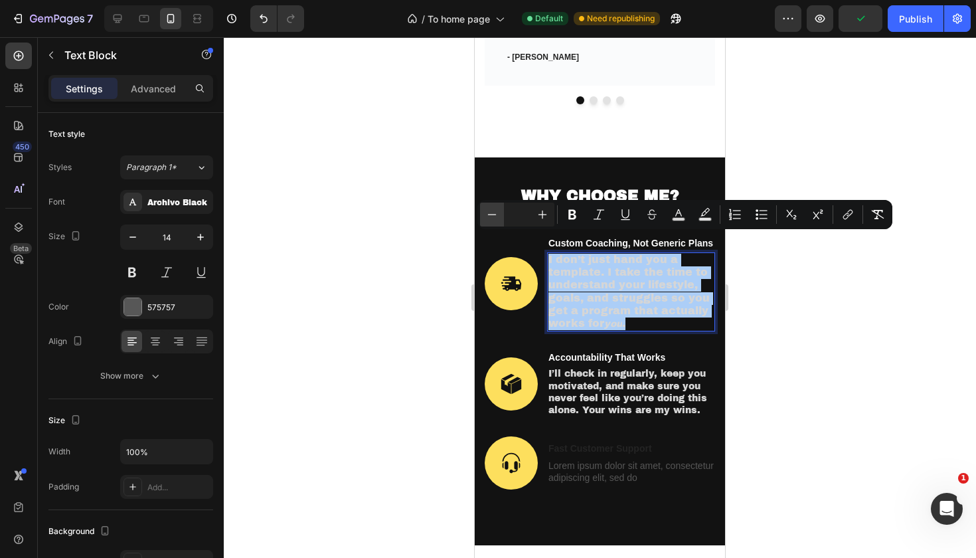
click at [490, 218] on icon "Editor contextual toolbar" at bounding box center [491, 214] width 13 height 13
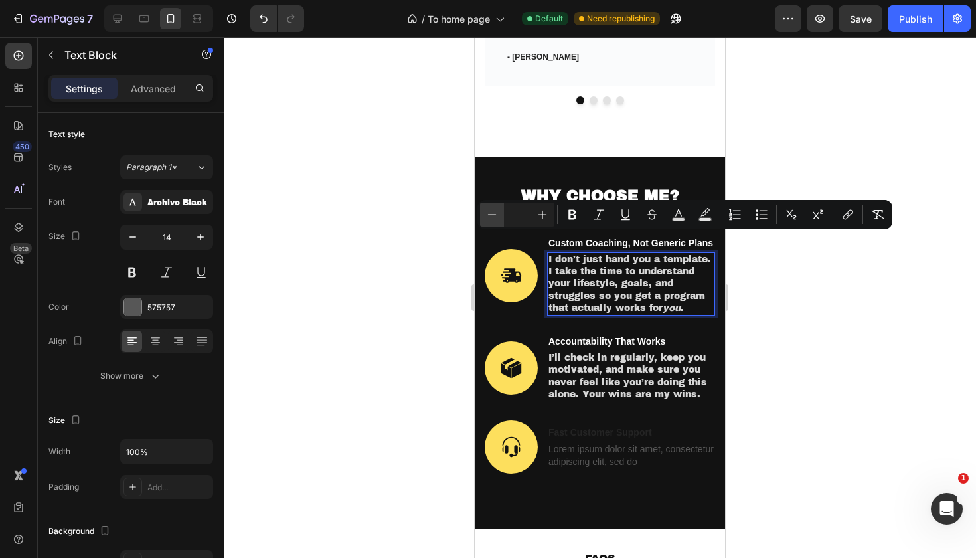
click at [490, 218] on icon "Editor contextual toolbar" at bounding box center [491, 214] width 13 height 13
click at [826, 308] on div at bounding box center [600, 297] width 752 height 521
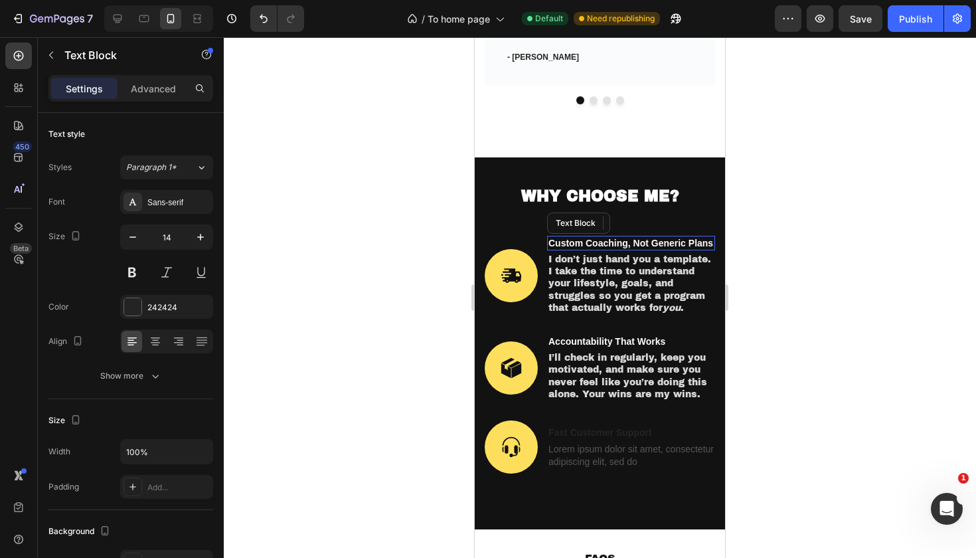
click at [564, 238] on strong "Custom Coaching, Not Generic Plans" at bounding box center [631, 243] width 165 height 11
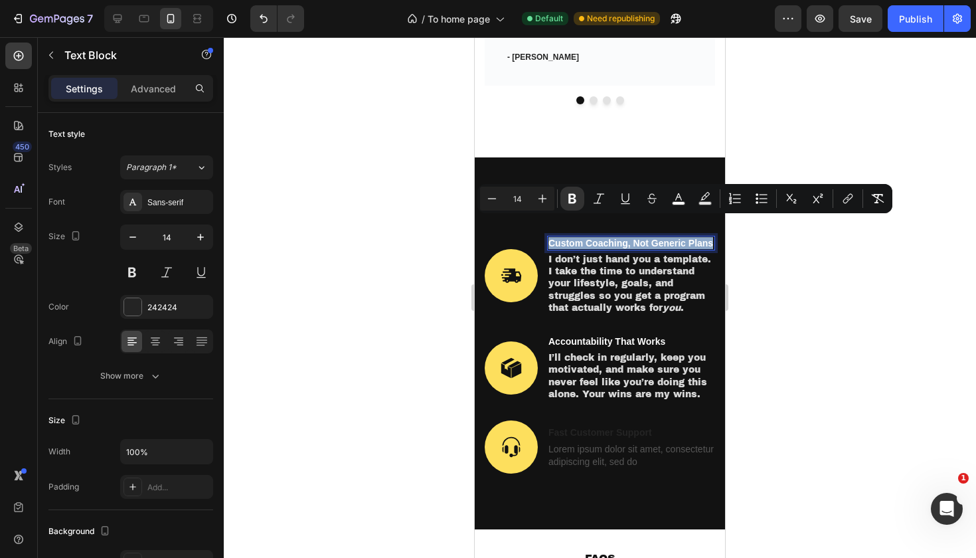
drag, startPoint x: 551, startPoint y: 223, endPoint x: 713, endPoint y: 225, distance: 162.1
click at [713, 238] on strong "Custom Coaching, Not Generic Plans" at bounding box center [631, 243] width 165 height 11
click at [183, 201] on div "Sans-serif" at bounding box center [178, 203] width 62 height 12
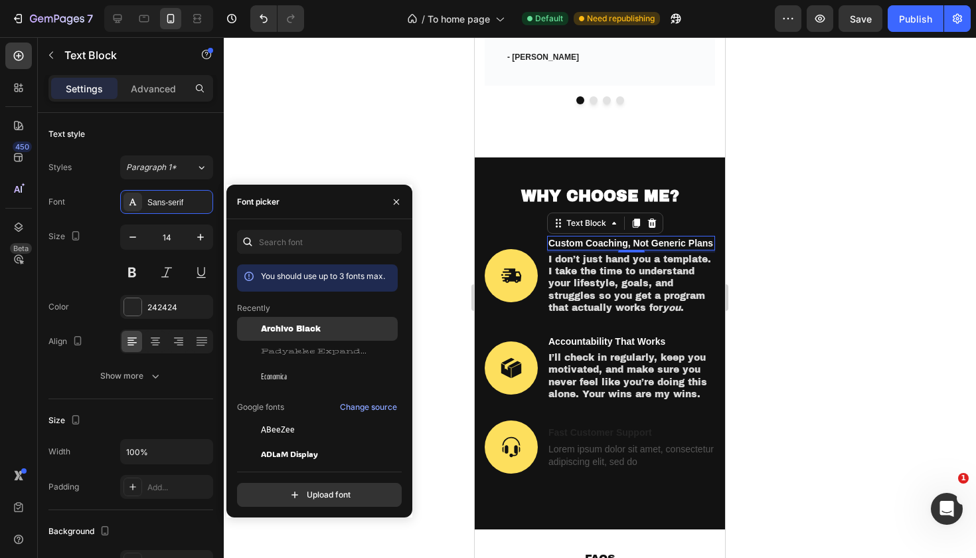
click at [305, 328] on span "Archivo Black" at bounding box center [291, 329] width 60 height 12
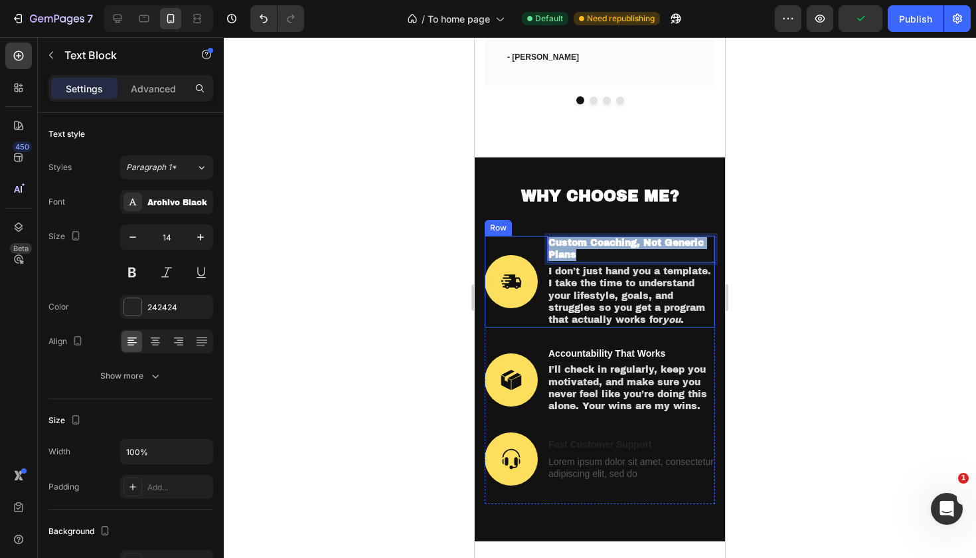
drag, startPoint x: 594, startPoint y: 238, endPoint x: 544, endPoint y: 222, distance: 52.1
click at [544, 236] on div "Image Custom Coaching, Not Generic Plans Text Block 3 I don’t just hand you a t…" at bounding box center [600, 282] width 230 height 92
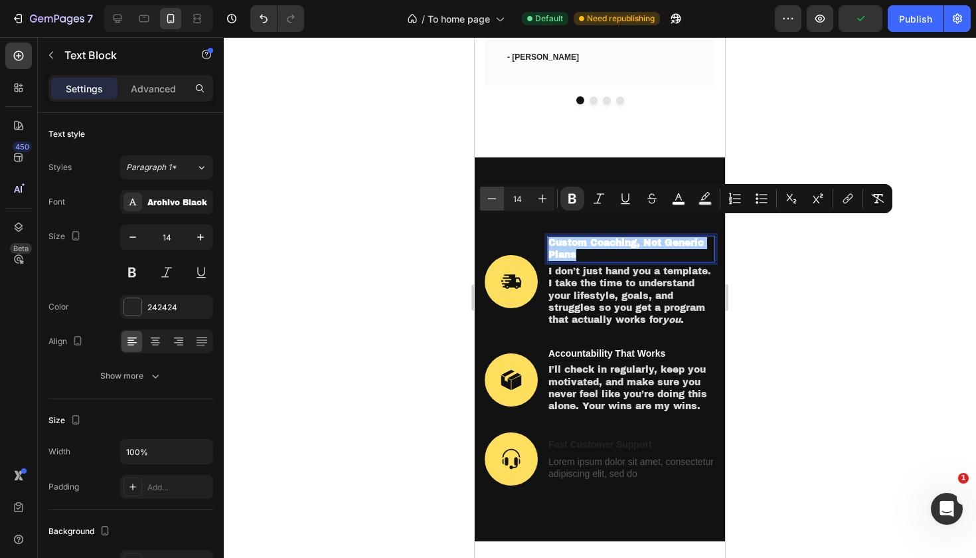
click at [498, 199] on icon "Editor contextual toolbar" at bounding box center [491, 198] width 13 height 13
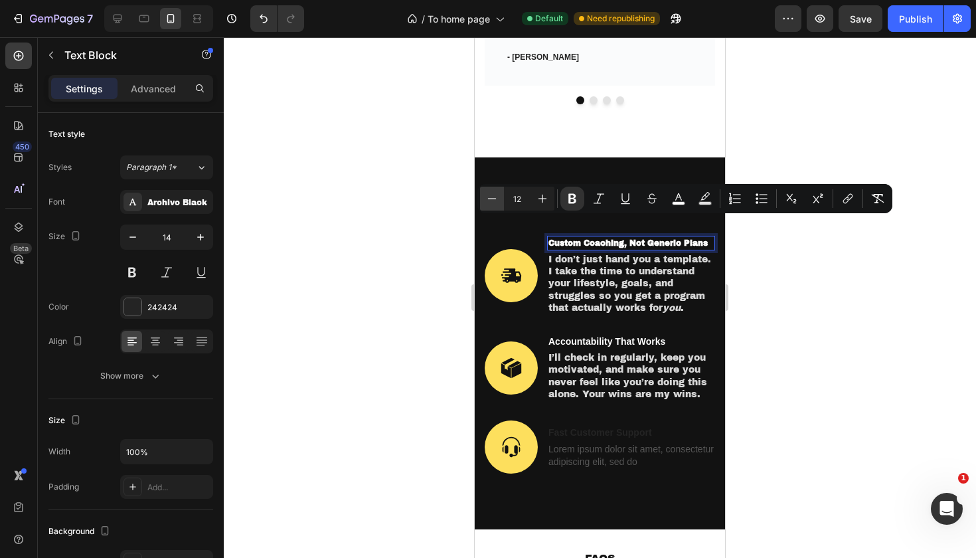
click at [498, 199] on icon "Editor contextual toolbar" at bounding box center [491, 198] width 13 height 13
type input "11"
click at [850, 289] on div at bounding box center [600, 297] width 752 height 521
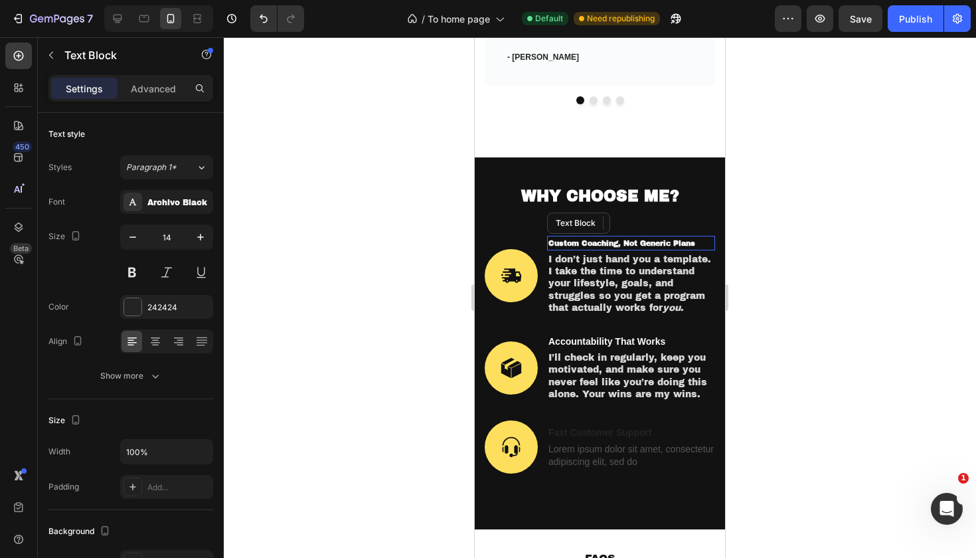
click at [659, 237] on p "Custom Coaching, Not Generic Plans" at bounding box center [631, 243] width 165 height 12
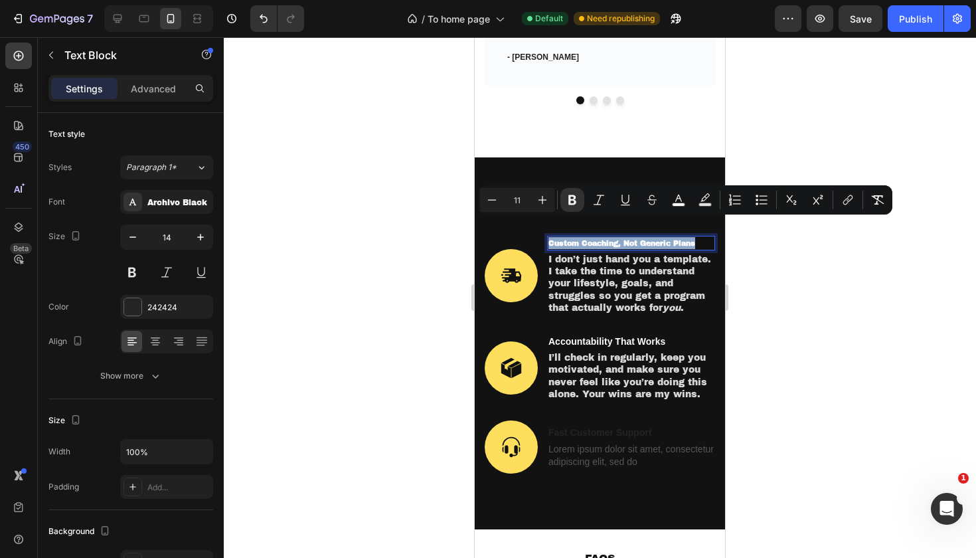
drag, startPoint x: 703, startPoint y: 224, endPoint x: 551, endPoint y: 225, distance: 152.1
click at [551, 237] on p "Custom Coaching, Not Generic Plans" at bounding box center [631, 243] width 165 height 12
click at [539, 203] on icon "Editor contextual toolbar" at bounding box center [542, 199] width 13 height 13
type input "13"
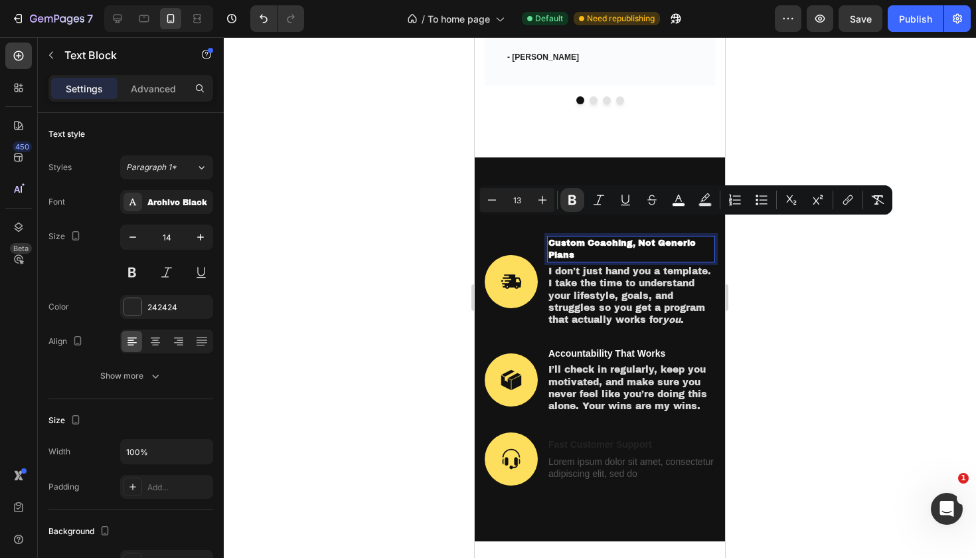
click at [831, 259] on div at bounding box center [600, 297] width 752 height 521
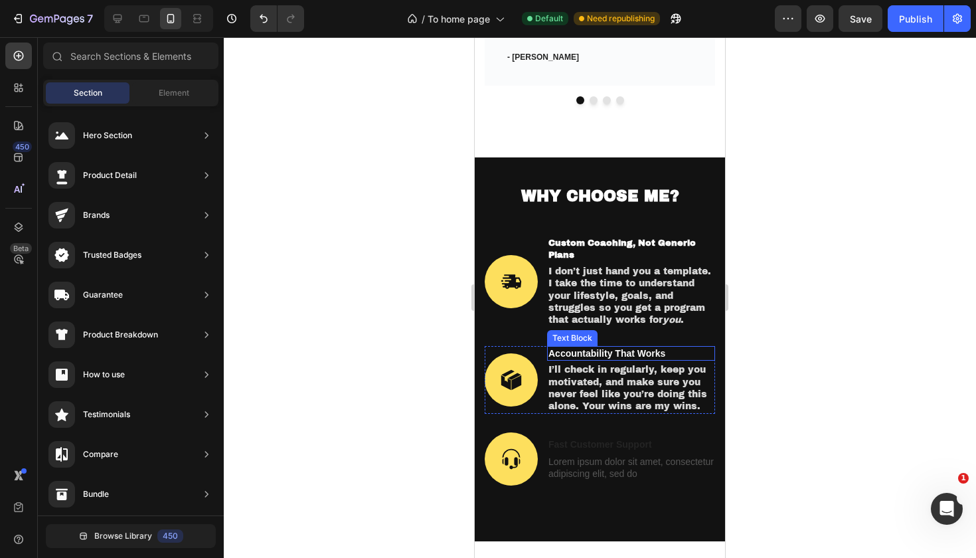
click at [667, 347] on p "Accountability That Works" at bounding box center [631, 353] width 165 height 12
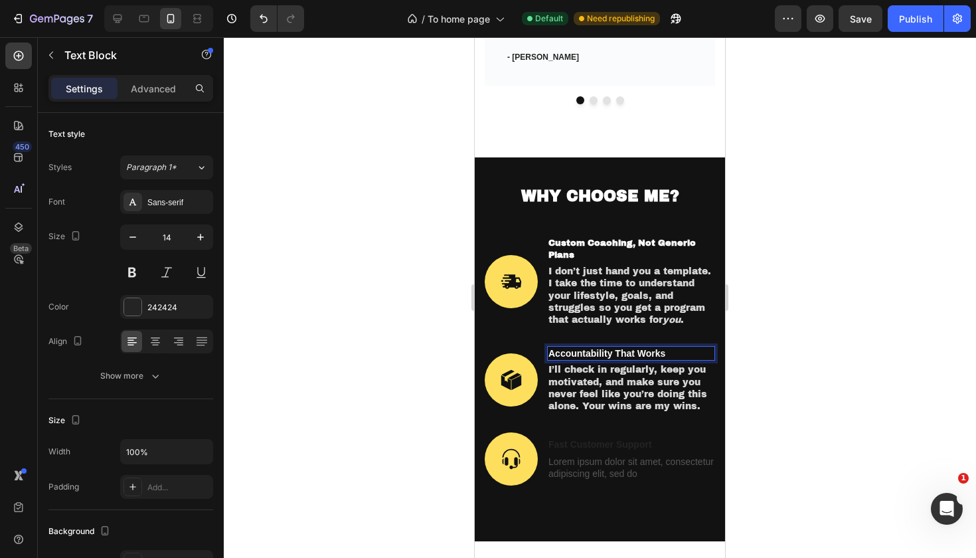
click at [667, 347] on p "Accountability That Works" at bounding box center [631, 353] width 165 height 12
drag, startPoint x: 667, startPoint y: 333, endPoint x: 550, endPoint y: 335, distance: 117.6
click at [550, 347] on p "Accountability That Works" at bounding box center [631, 353] width 165 height 12
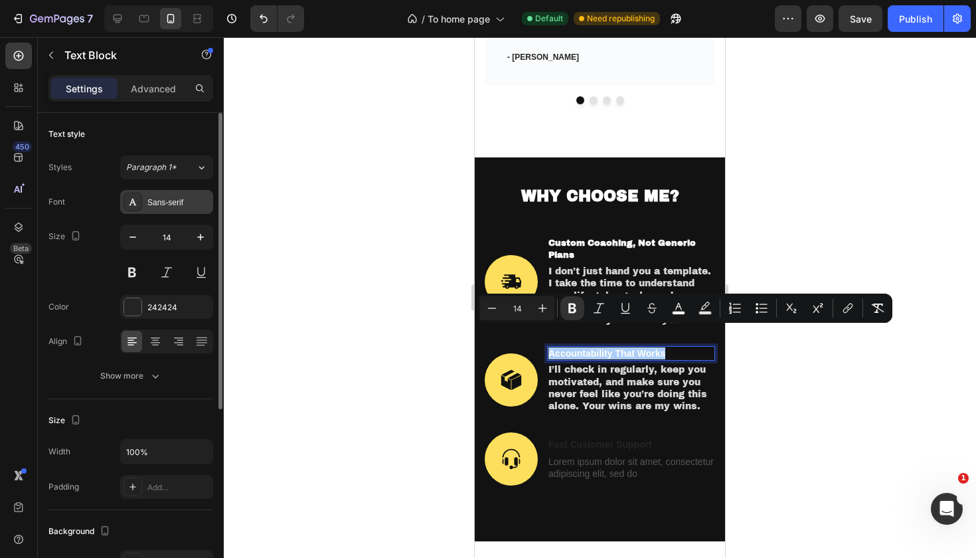
click at [176, 211] on div "Sans-serif" at bounding box center [166, 202] width 93 height 24
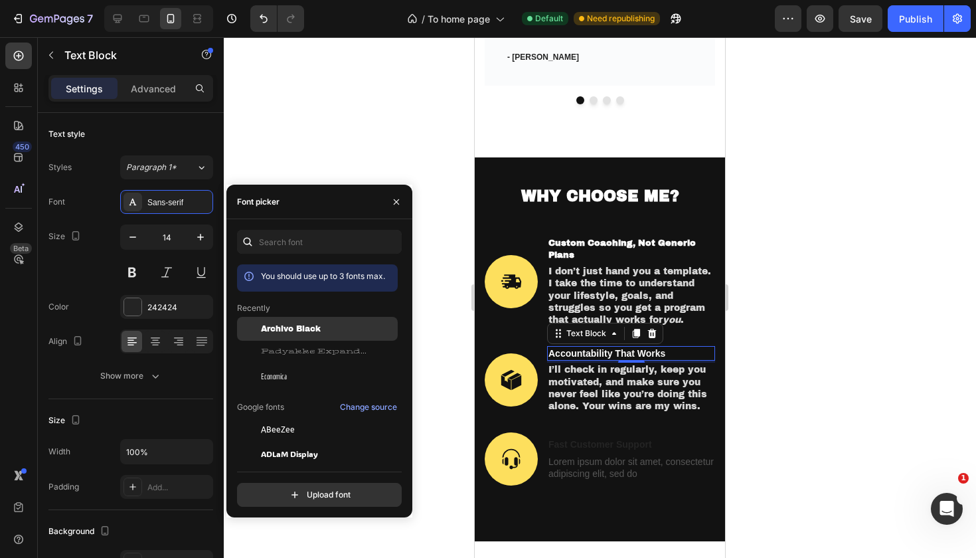
click at [307, 324] on span "Archivo Black" at bounding box center [291, 329] width 60 height 12
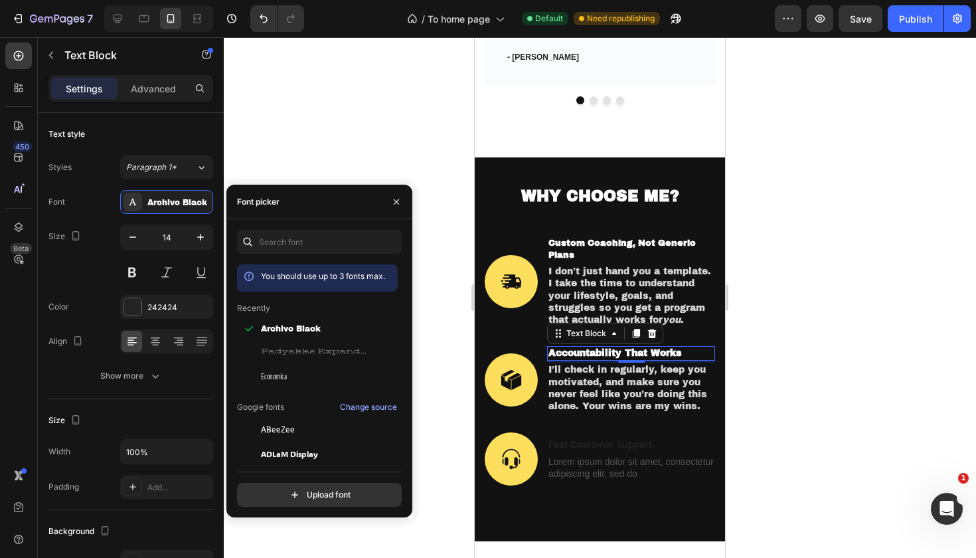
click at [774, 242] on div at bounding box center [600, 297] width 752 height 521
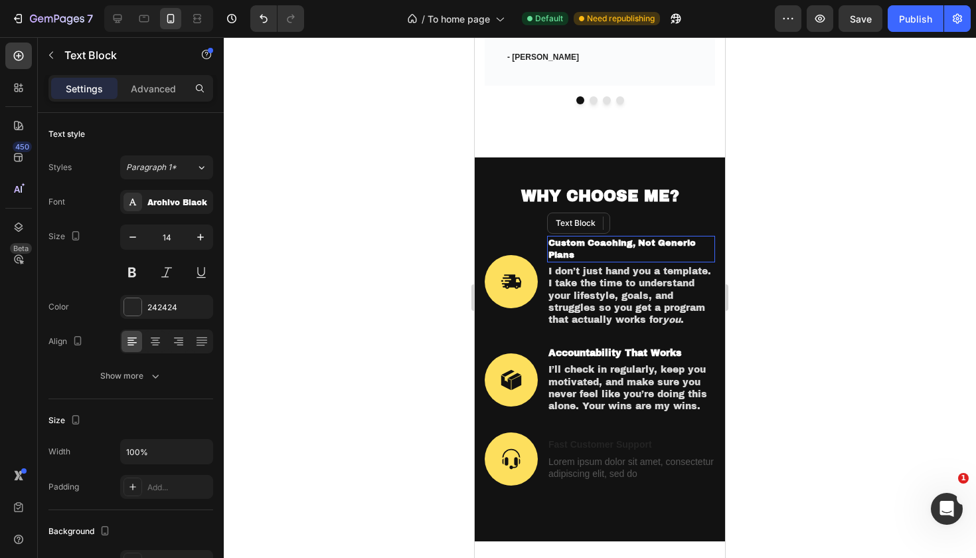
click at [643, 238] on strong "Custom Coaching, Not Generic Plans" at bounding box center [622, 248] width 147 height 21
drag, startPoint x: 563, startPoint y: 220, endPoint x: 592, endPoint y: 220, distance: 29.2
click at [592, 238] on strong "Custom Coaching, Not Generic Plans" at bounding box center [622, 248] width 147 height 21
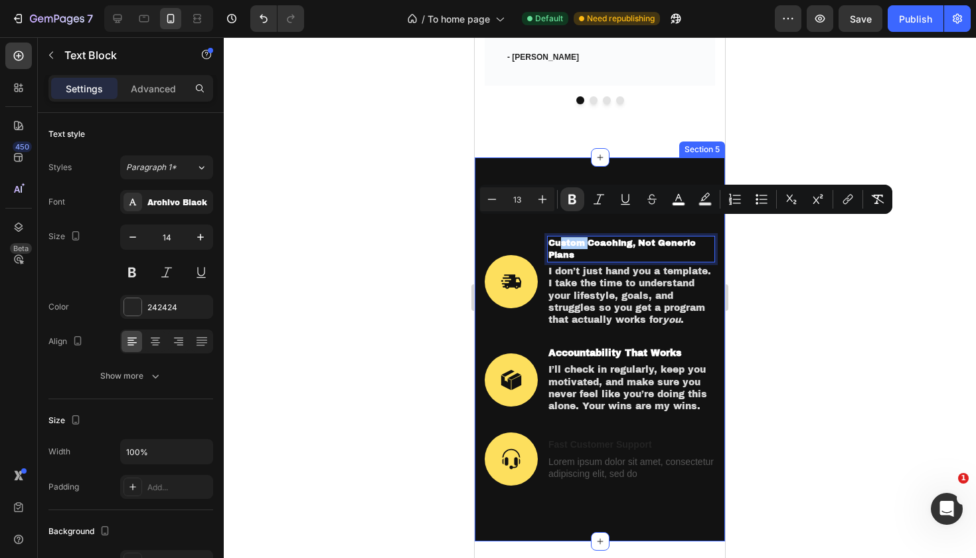
click at [759, 257] on div at bounding box center [600, 297] width 752 height 521
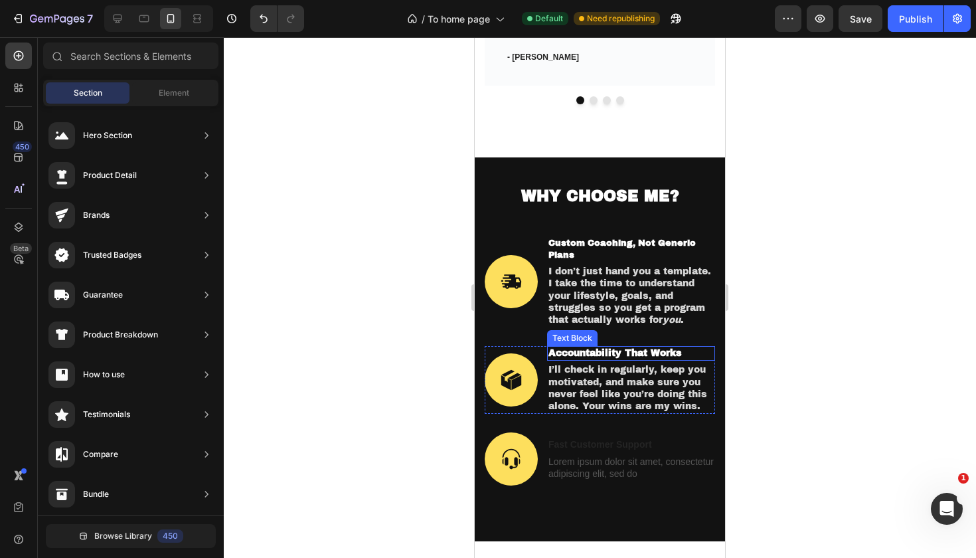
click at [655, 348] on strong "Accountability That Works" at bounding box center [615, 353] width 133 height 10
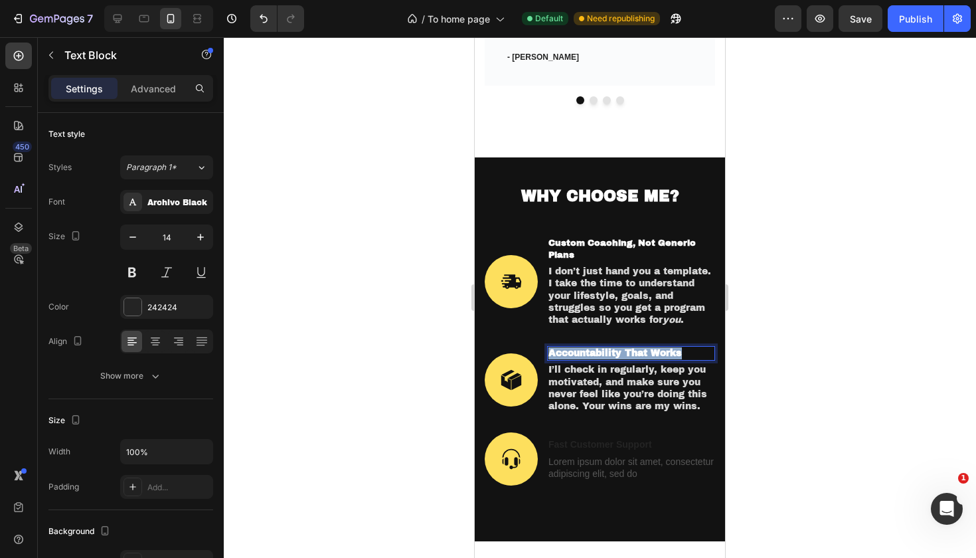
drag, startPoint x: 693, startPoint y: 333, endPoint x: 551, endPoint y: 337, distance: 142.2
click at [551, 347] on p "Accountability That Works" at bounding box center [631, 353] width 165 height 12
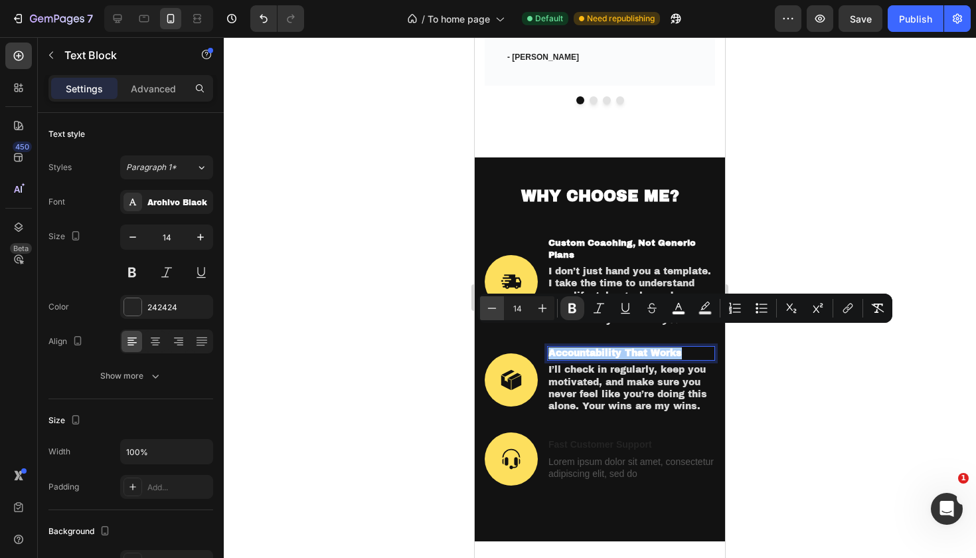
click at [498, 316] on button "Minus" at bounding box center [492, 308] width 24 height 24
type input "13"
click at [786, 226] on div at bounding box center [600, 297] width 752 height 521
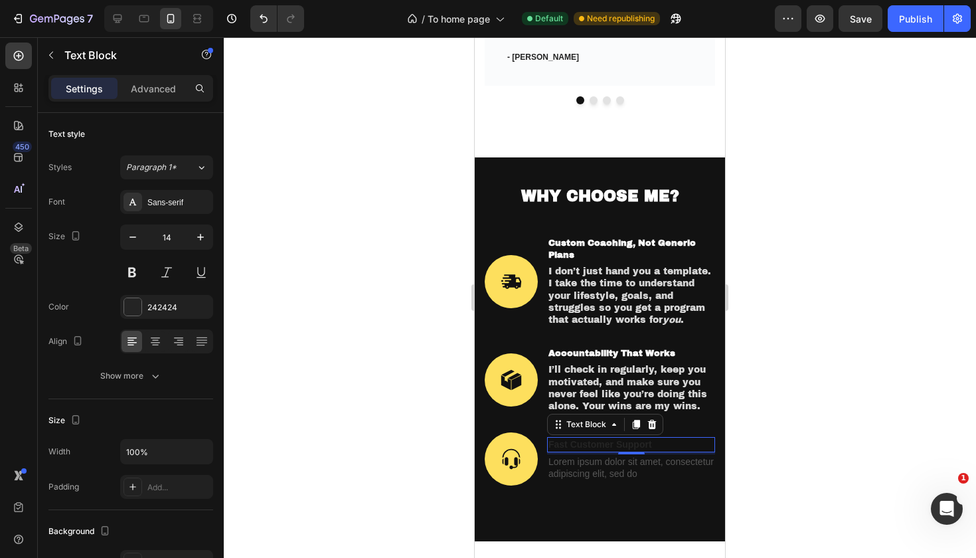
click at [645, 438] on p "Fast Customer Support" at bounding box center [631, 444] width 165 height 12
click at [678, 438] on p "Fast Customer Support" at bounding box center [631, 444] width 165 height 12
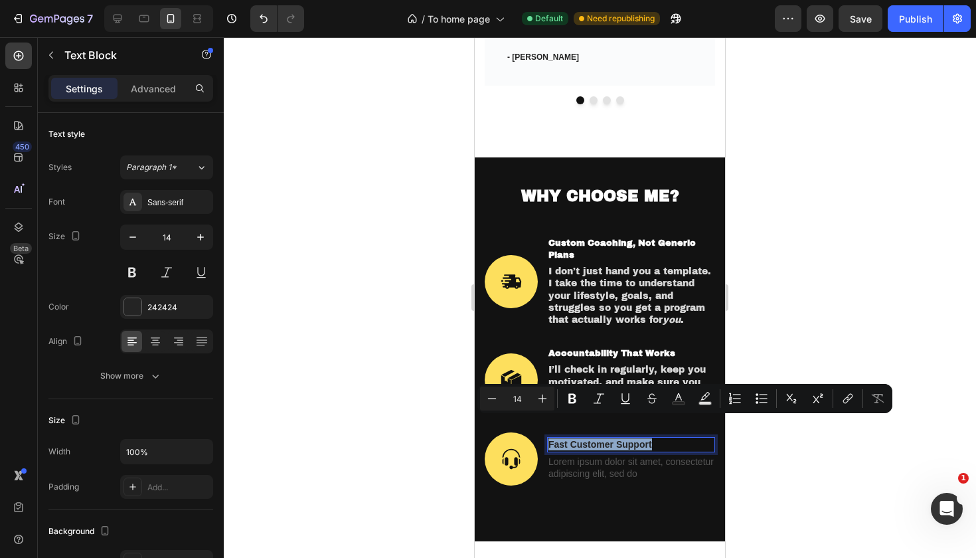
drag, startPoint x: 663, startPoint y: 423, endPoint x: 548, endPoint y: 427, distance: 115.6
click at [548, 437] on div "Fast Customer Support" at bounding box center [631, 444] width 168 height 15
click at [681, 397] on icon "Editor contextual toolbar" at bounding box center [678, 396] width 7 height 7
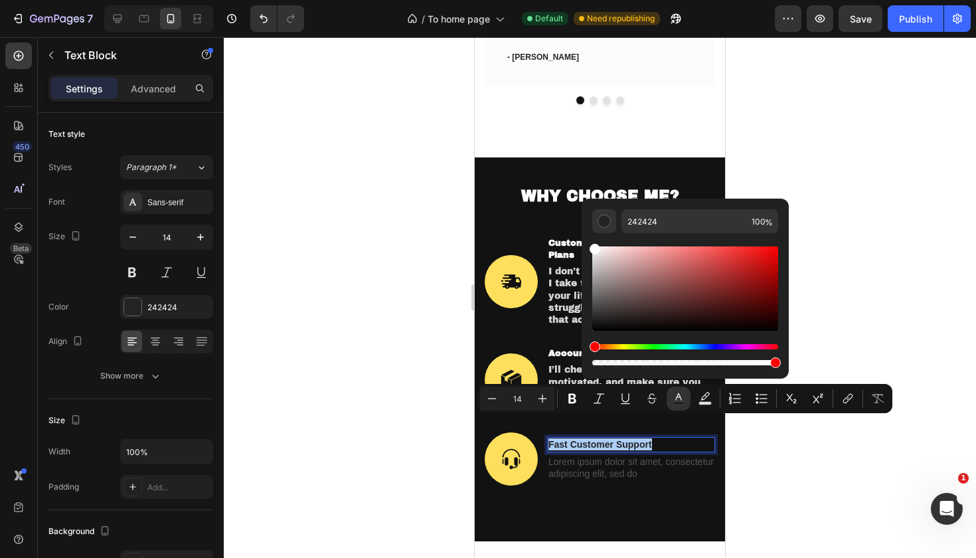
drag, startPoint x: 602, startPoint y: 299, endPoint x: 587, endPoint y: 239, distance: 61.5
click at [587, 239] on div "242424 100 %" at bounding box center [685, 283] width 207 height 169
type input "FFFFFF"
click at [855, 254] on div at bounding box center [600, 297] width 752 height 521
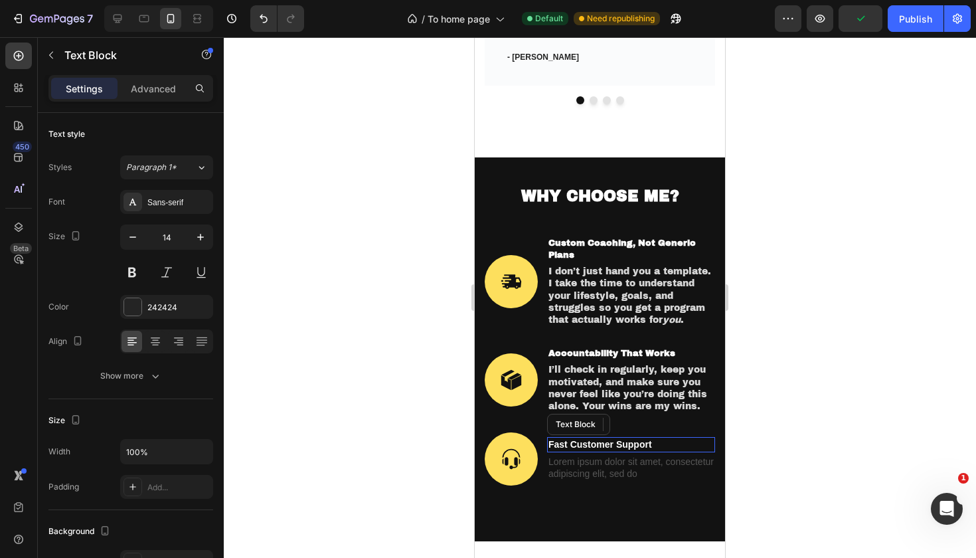
click at [642, 439] on span "Fast Customer Support" at bounding box center [601, 444] width 104 height 11
drag, startPoint x: 656, startPoint y: 425, endPoint x: 549, endPoint y: 420, distance: 107.7
click at [549, 438] on p "Fast Customer Support" at bounding box center [631, 444] width 165 height 12
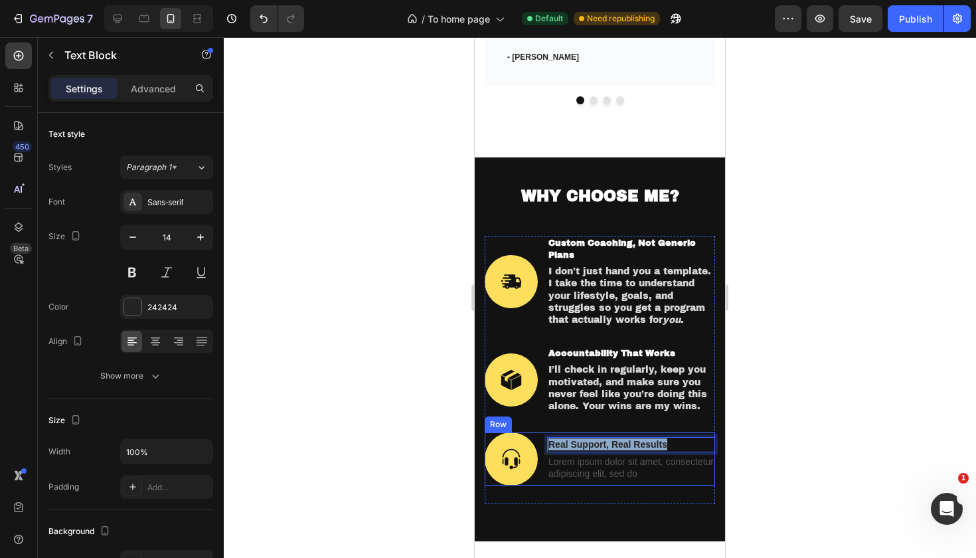
drag, startPoint x: 677, startPoint y: 424, endPoint x: 545, endPoint y: 422, distance: 132.8
click at [545, 432] on div "Image Real Support, Real Results Text Block 3 Lorem ipsum dolor sit amet, conse…" at bounding box center [600, 458] width 230 height 53
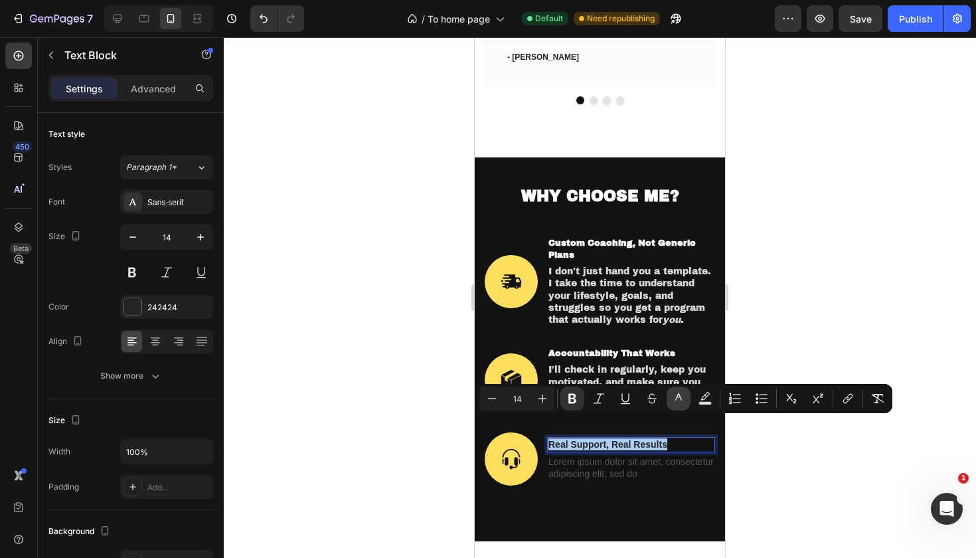
click at [683, 400] on icon "Editor contextual toolbar" at bounding box center [678, 398] width 13 height 13
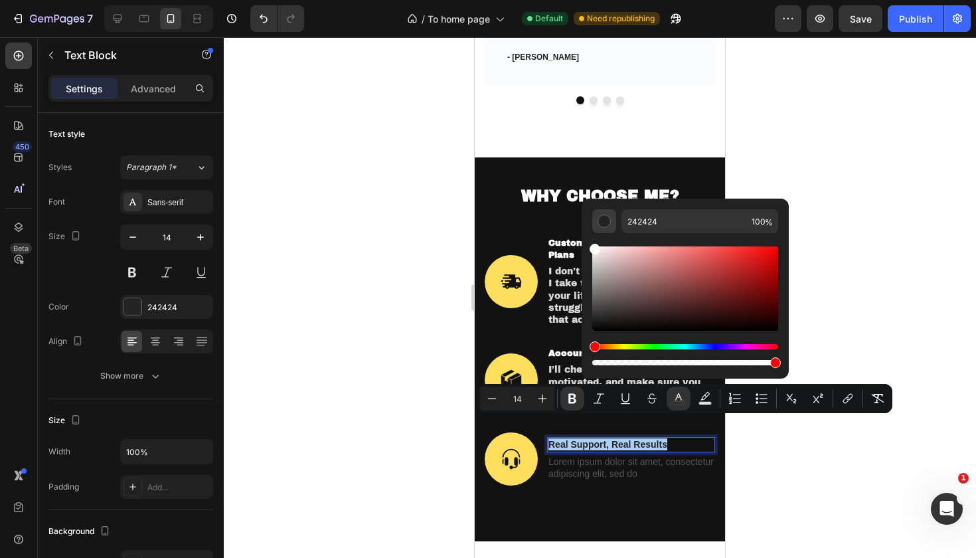
drag, startPoint x: 593, startPoint y: 292, endPoint x: 593, endPoint y: 230, distance: 61.8
click at [593, 230] on div "242424 100 %" at bounding box center [685, 288] width 186 height 159
type input "FFFFFF"
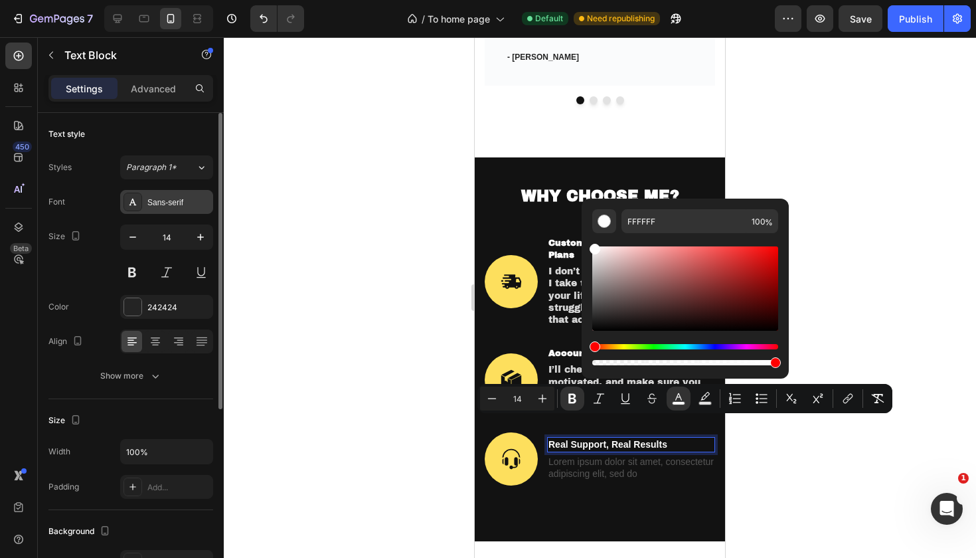
click at [172, 207] on div "Sans-serif" at bounding box center [178, 203] width 62 height 12
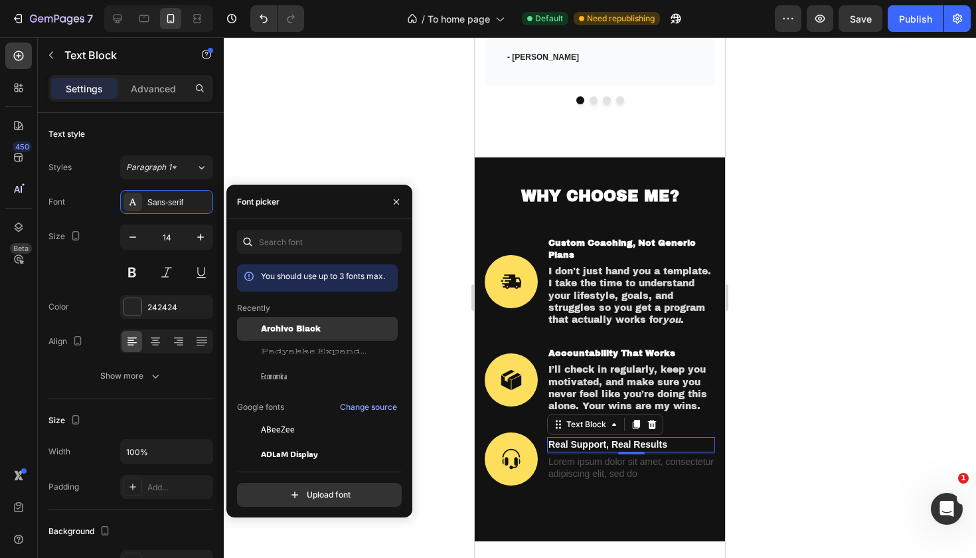
click at [271, 418] on div "Archivo Black" at bounding box center [317, 430] width 161 height 24
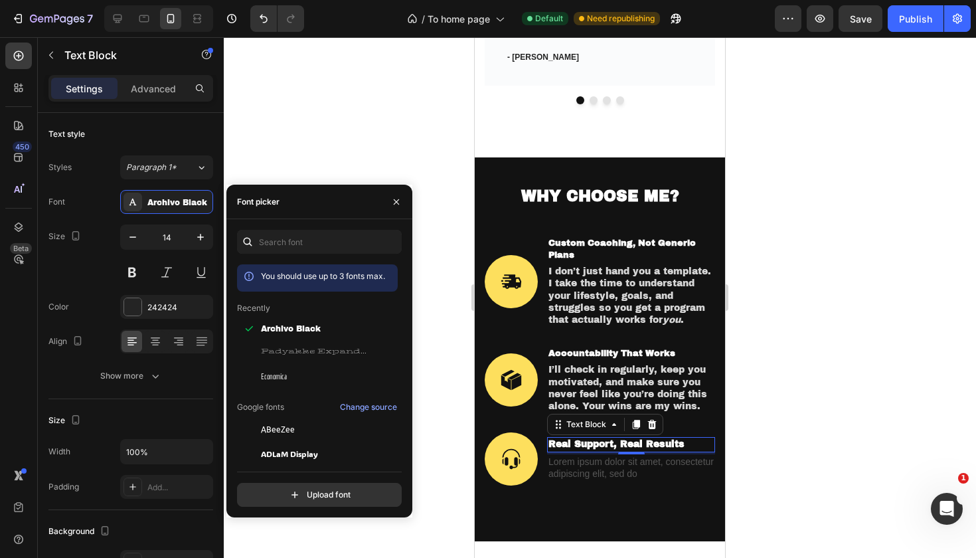
click at [774, 320] on div at bounding box center [600, 297] width 752 height 521
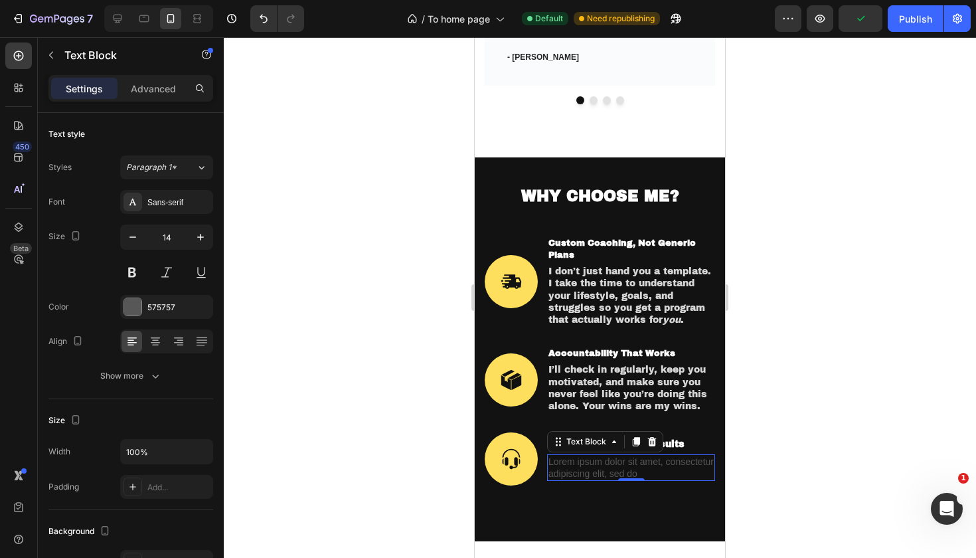
click at [649, 456] on p "Lorem ipsum dolor sit amet, consectetur adipiscing elit, sed do" at bounding box center [631, 468] width 165 height 24
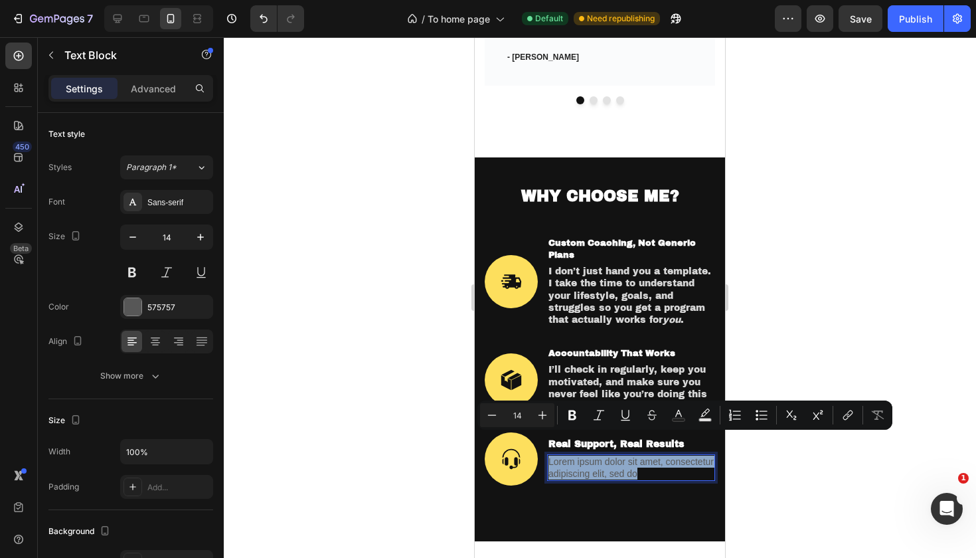
drag, startPoint x: 646, startPoint y: 449, endPoint x: 547, endPoint y: 439, distance: 98.8
click at [547, 454] on div "Lorem ipsum dolor sit amet, consectetur adipiscing elit, sed do" at bounding box center [631, 467] width 168 height 27
click at [677, 414] on icon "Editor contextual toolbar" at bounding box center [678, 413] width 7 height 7
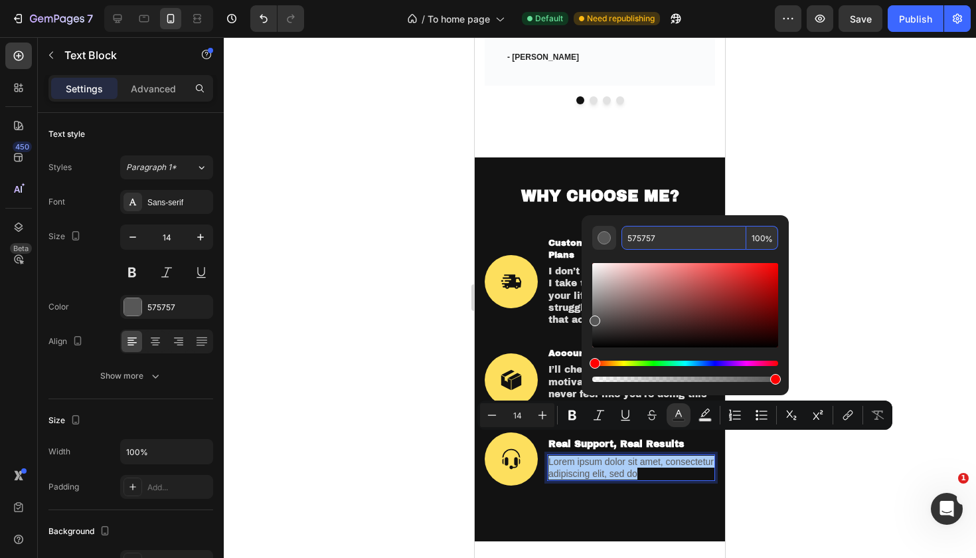
click at [670, 237] on input "575757" at bounding box center [684, 238] width 125 height 24
type input "5"
type input "D6D6D6"
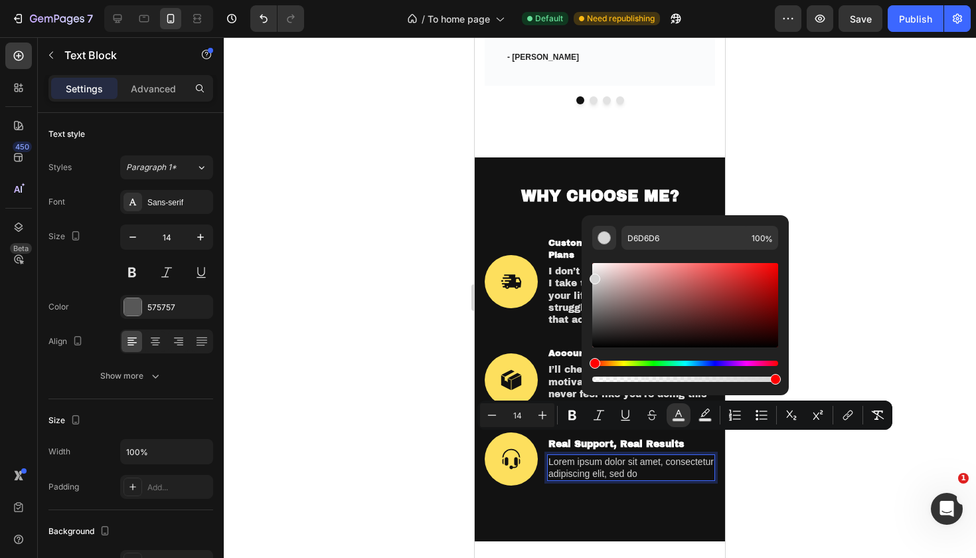
click at [844, 244] on div at bounding box center [600, 297] width 752 height 521
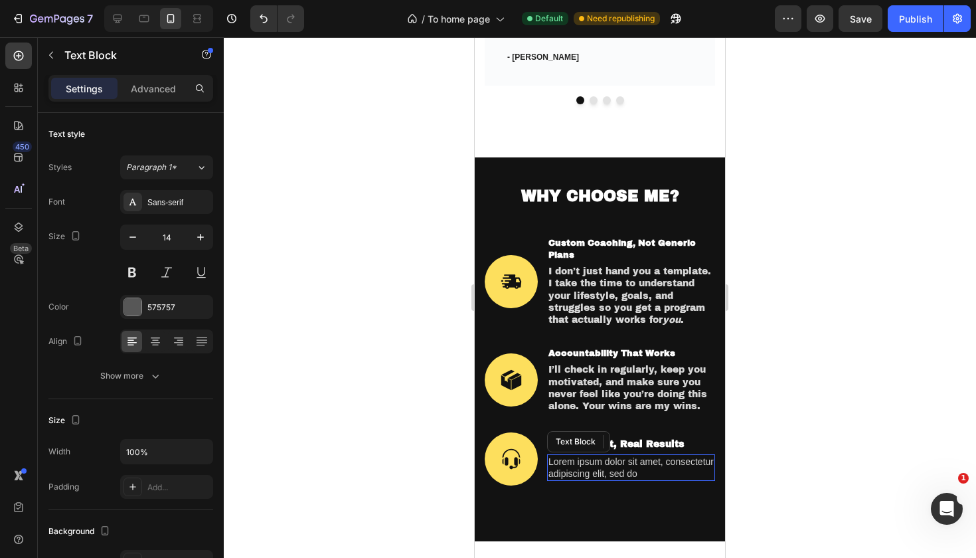
click at [630, 456] on span "Lorem ipsum dolor sit amet, consectetur adipiscing elit, sed do" at bounding box center [631, 467] width 165 height 23
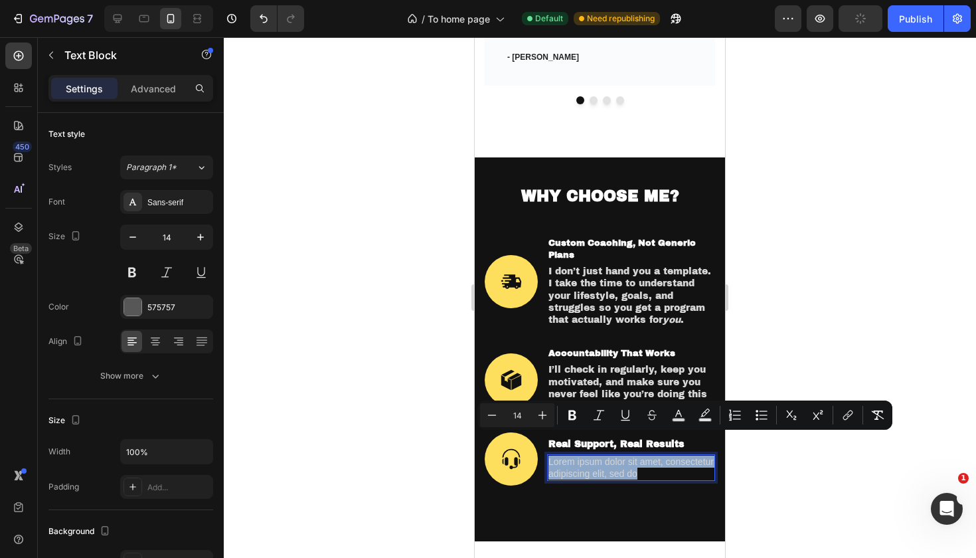
drag, startPoint x: 652, startPoint y: 452, endPoint x: 548, endPoint y: 439, distance: 105.1
click at [548, 454] on div "Lorem ipsum dolor sit amet, consectetur adipiscing elit, sed do" at bounding box center [631, 467] width 168 height 27
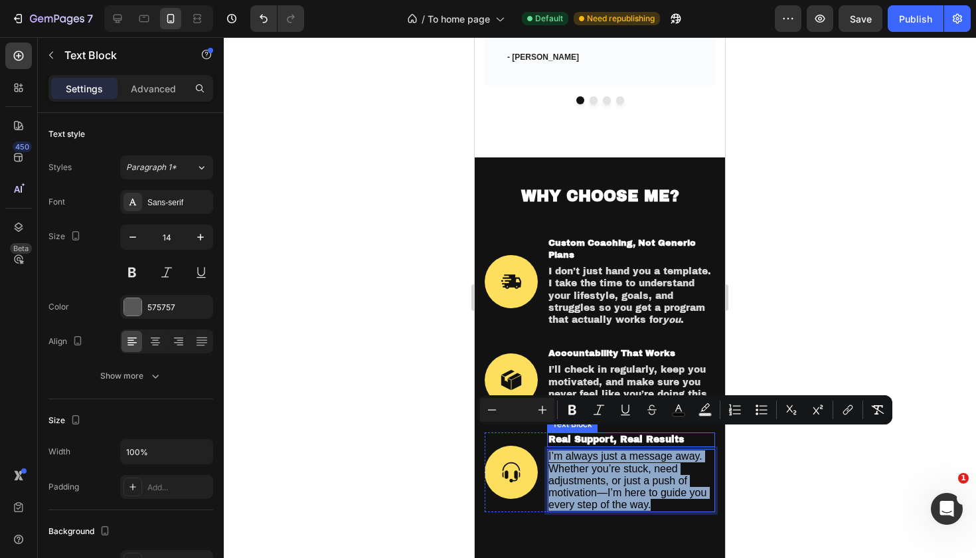
drag, startPoint x: 670, startPoint y: 481, endPoint x: 549, endPoint y: 425, distance: 133.4
click at [549, 432] on div "Real Support, Real Results Text Block I’m always just a message away. Whether y…" at bounding box center [631, 472] width 168 height 80
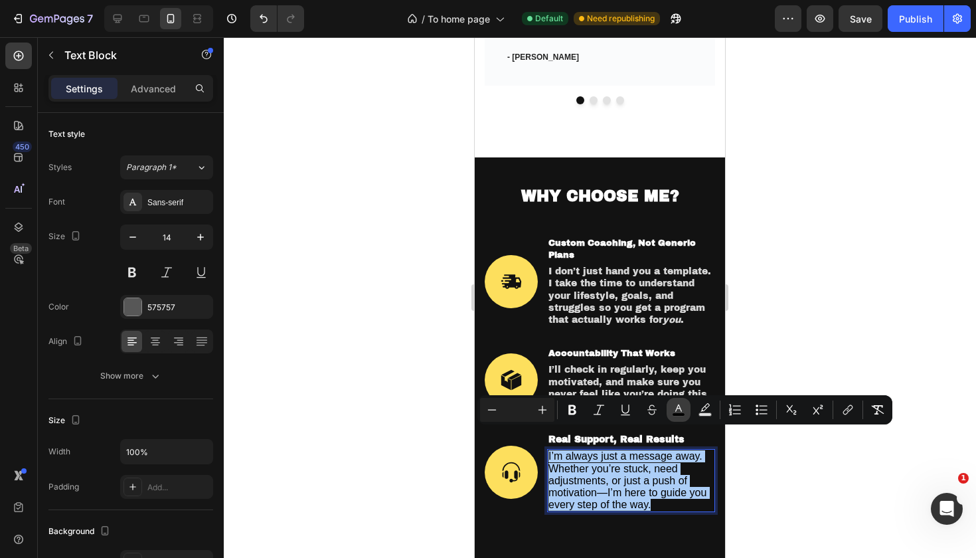
click at [673, 406] on icon "Editor contextual toolbar" at bounding box center [678, 409] width 13 height 13
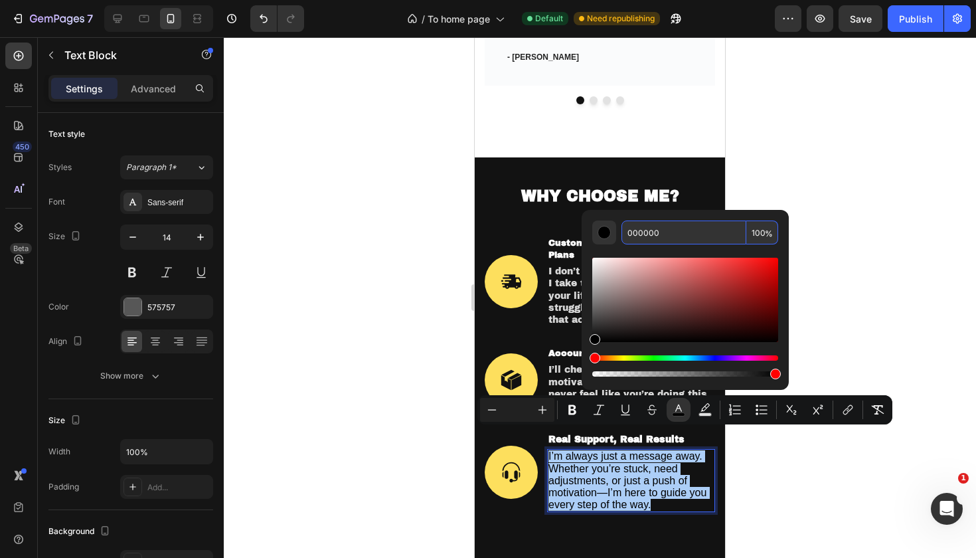
click at [658, 232] on input "000000" at bounding box center [684, 232] width 125 height 24
type input "0"
type input "D6D6D6"
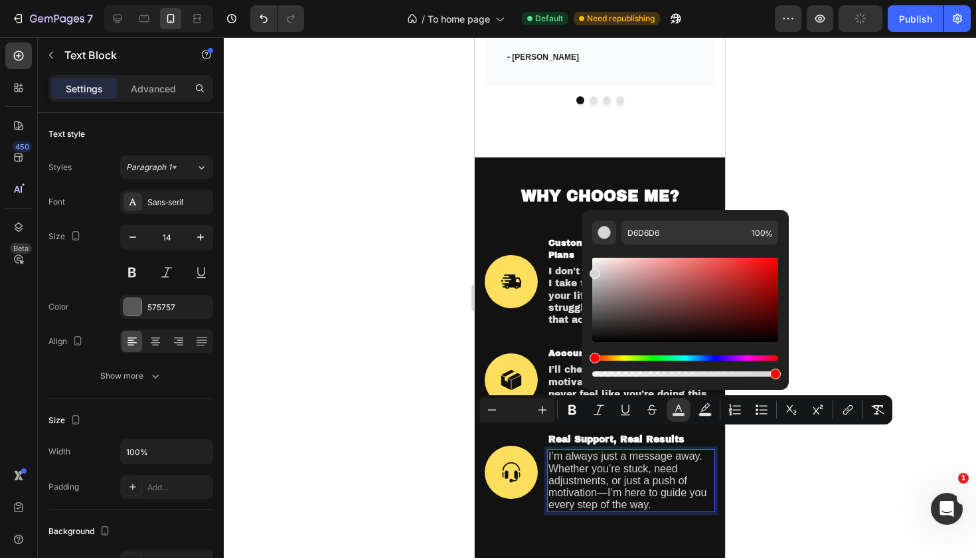
click at [855, 250] on div at bounding box center [600, 297] width 752 height 521
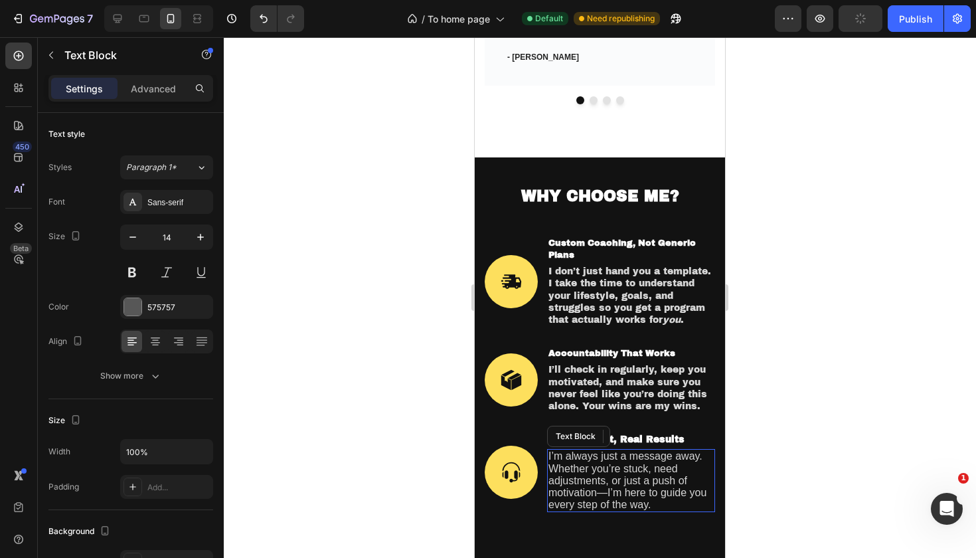
click at [653, 488] on p "I’m always just a message away. Whether you’re stuck, need adjustments, or just…" at bounding box center [631, 480] width 165 height 60
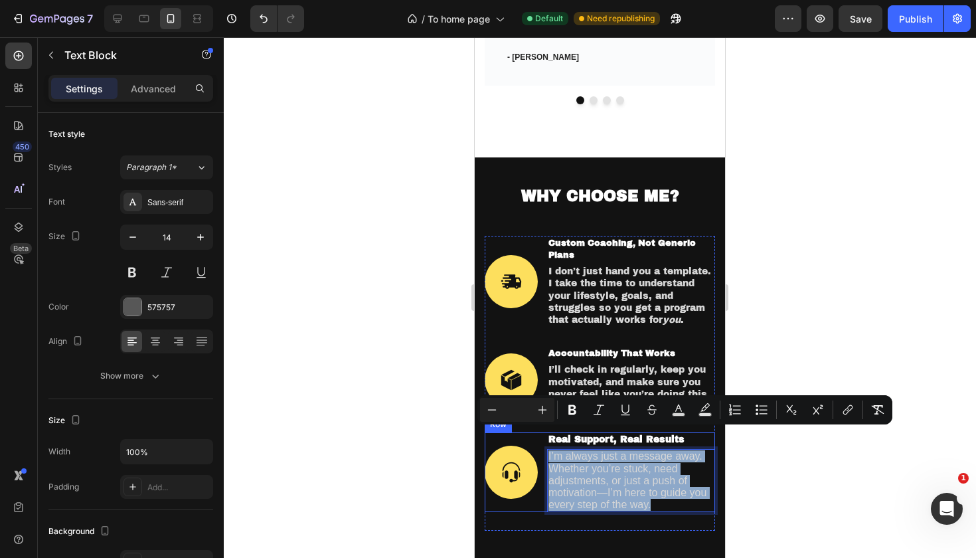
drag, startPoint x: 653, startPoint y: 487, endPoint x: 546, endPoint y: 433, distance: 120.6
click at [546, 433] on div "Image Real Support, Real Results Text Block I’m always just a message away. Whe…" at bounding box center [600, 472] width 230 height 80
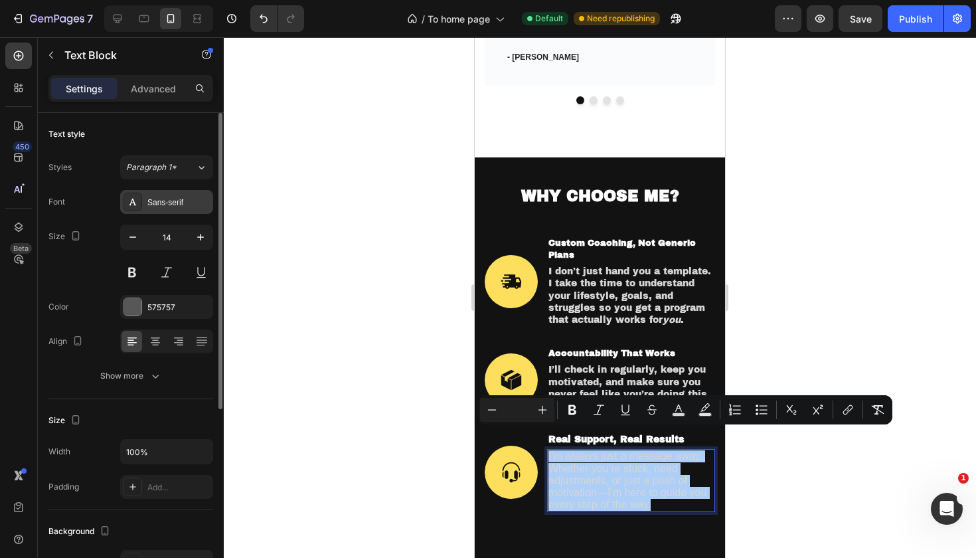
click at [177, 207] on div "Sans-serif" at bounding box center [178, 203] width 62 height 12
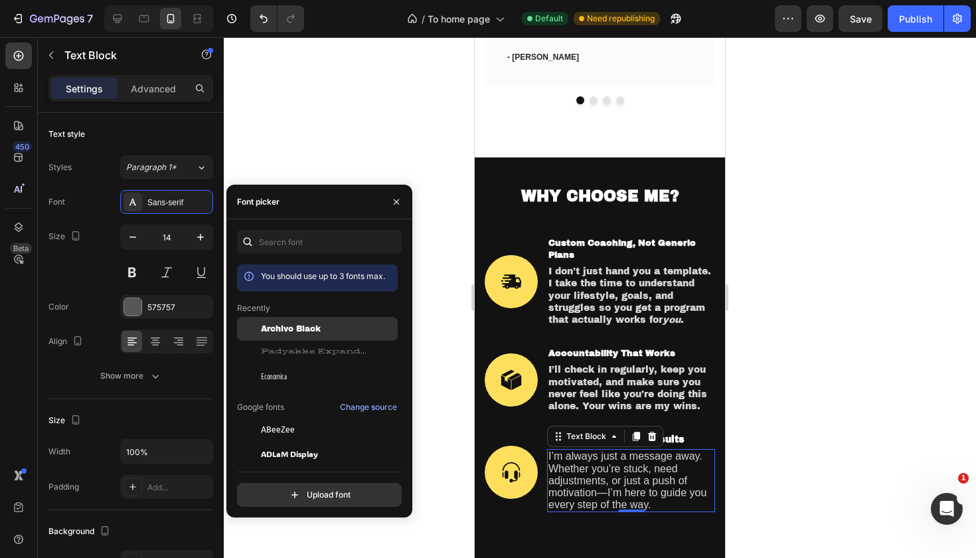
click at [288, 418] on div "Archivo Black" at bounding box center [317, 430] width 161 height 24
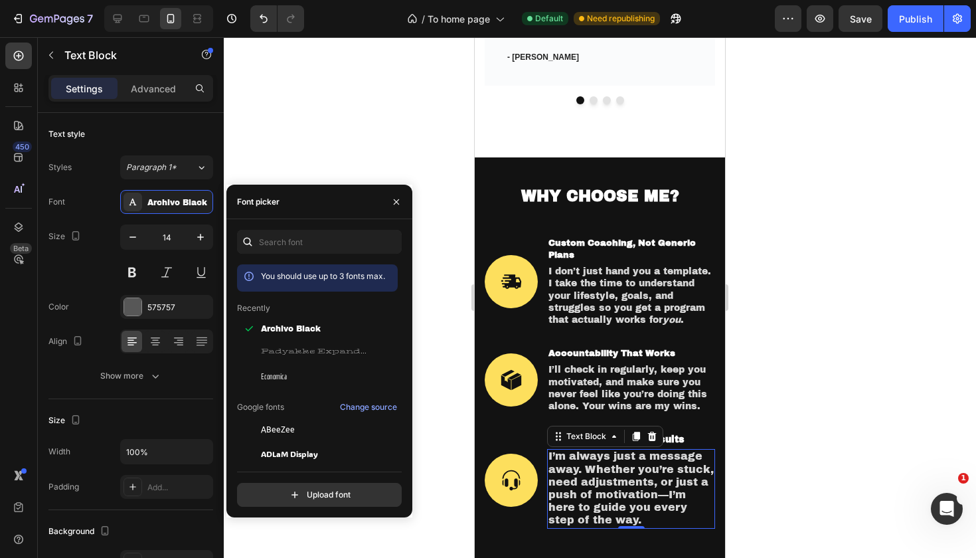
click at [791, 347] on div at bounding box center [600, 297] width 752 height 521
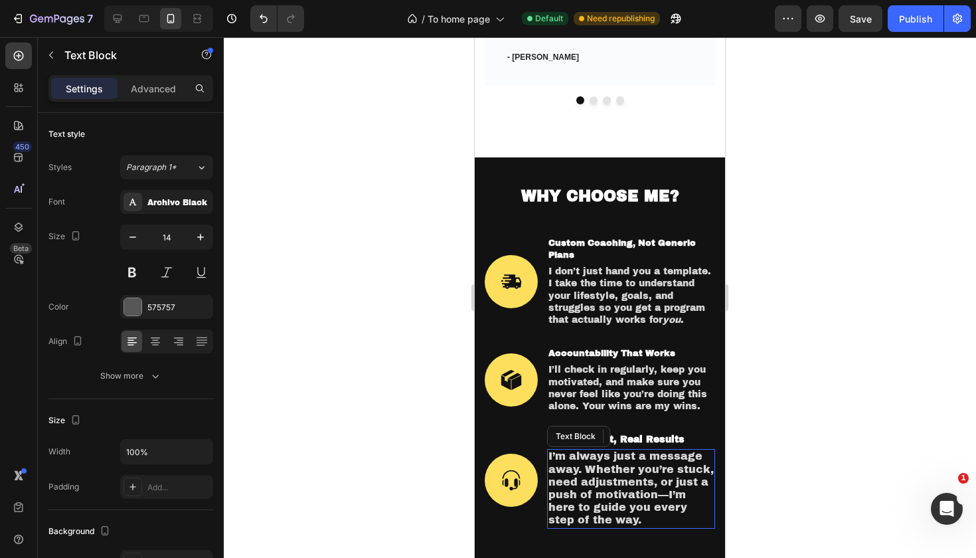
click at [621, 474] on span "I’m always just a message away. Whether you’re stuck, need adjustments, or just…" at bounding box center [631, 487] width 165 height 75
click at [620, 488] on span "I’m always just a message away. Whether you’re stuck, need adjustments, or just…" at bounding box center [631, 487] width 165 height 75
click at [649, 493] on p "I’m always just a message away. Whether you’re stuck, need adjustments, or just…" at bounding box center [631, 488] width 165 height 76
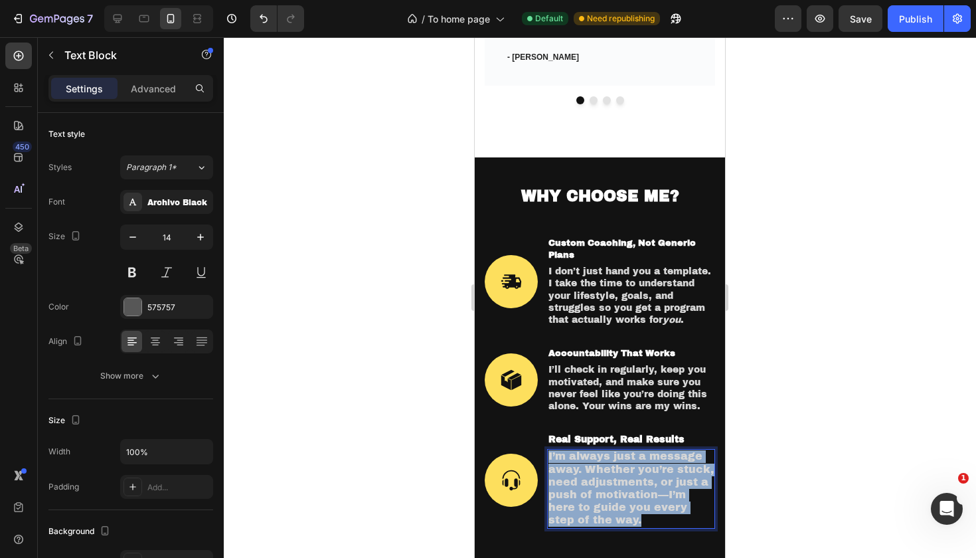
drag, startPoint x: 622, startPoint y: 501, endPoint x: 549, endPoint y: 435, distance: 98.8
click at [549, 450] on p "I’m always just a message away. Whether you’re stuck, need adjustments, or just…" at bounding box center [631, 488] width 165 height 76
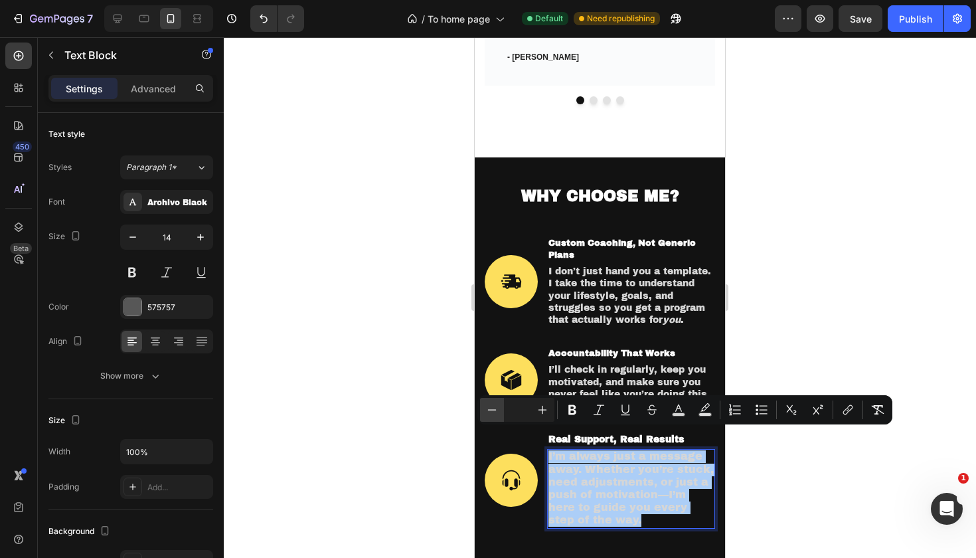
click at [497, 410] on icon "Editor contextual toolbar" at bounding box center [491, 409] width 13 height 13
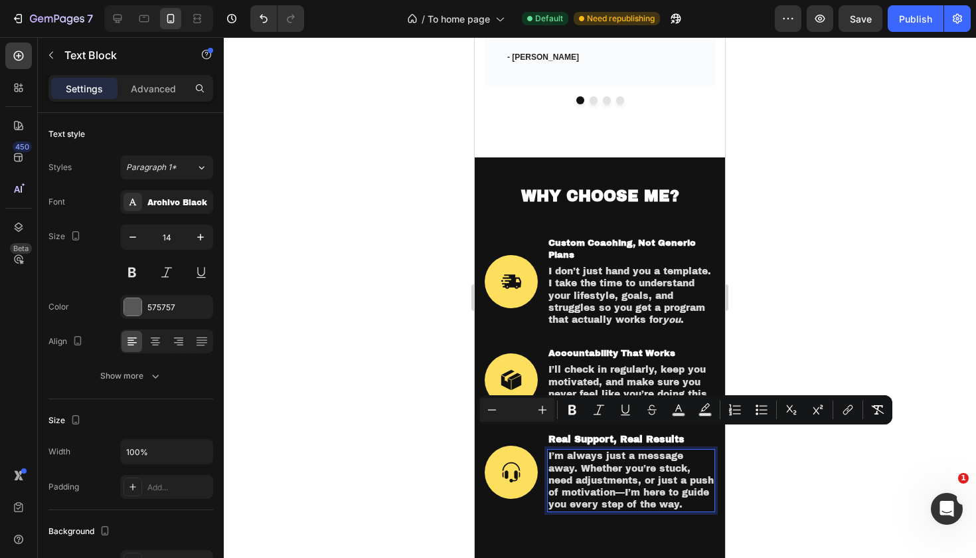
click at [885, 328] on div at bounding box center [600, 297] width 752 height 521
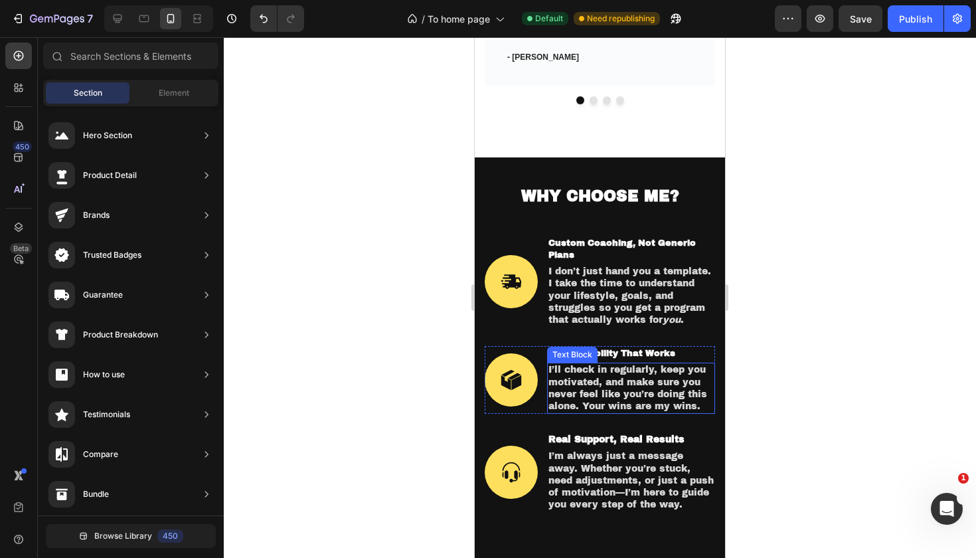
click at [677, 365] on span "I’ll check in regularly, keep you motivated, and make sure you never feel like …" at bounding box center [628, 388] width 159 height 46
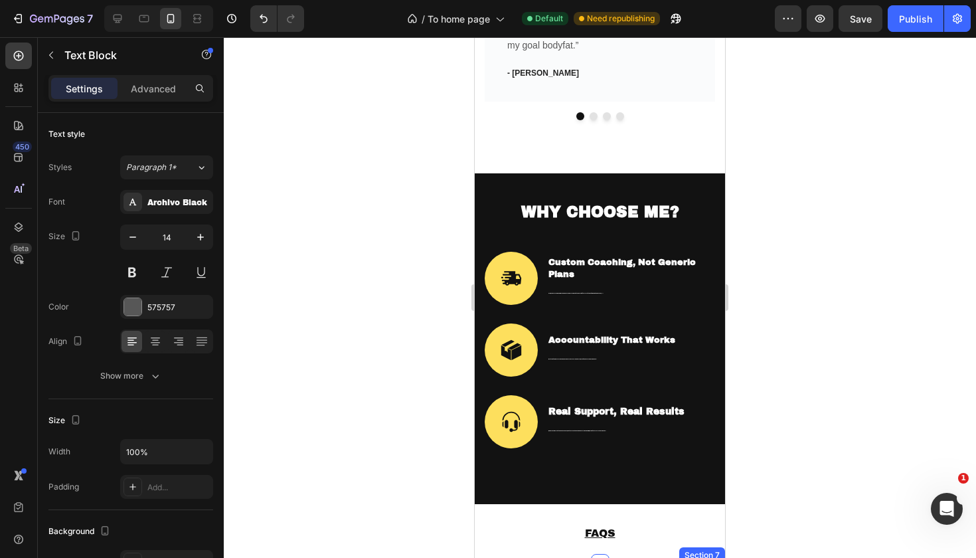
scroll to position [1488, 0]
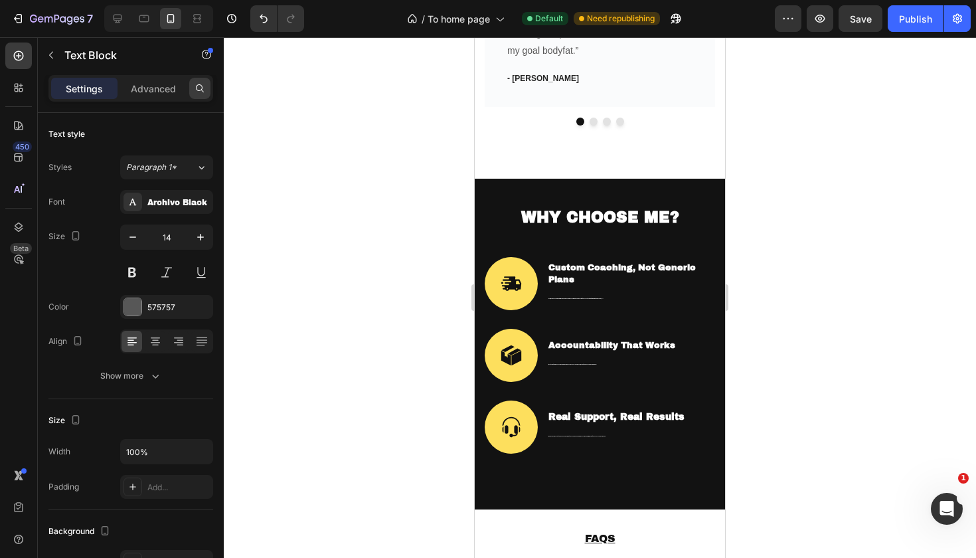
click at [198, 85] on icon at bounding box center [200, 88] width 8 height 8
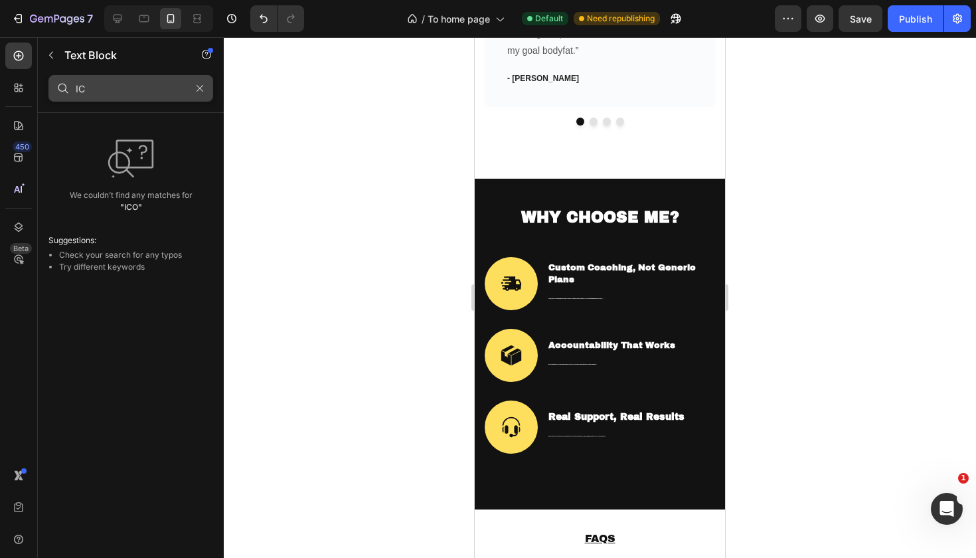
type input "I"
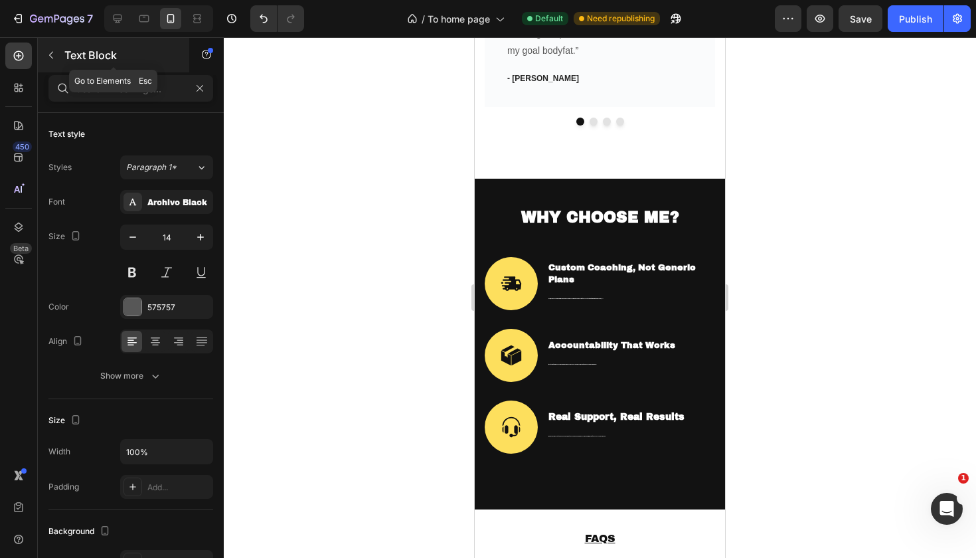
click at [55, 53] on icon "button" at bounding box center [51, 55] width 11 height 11
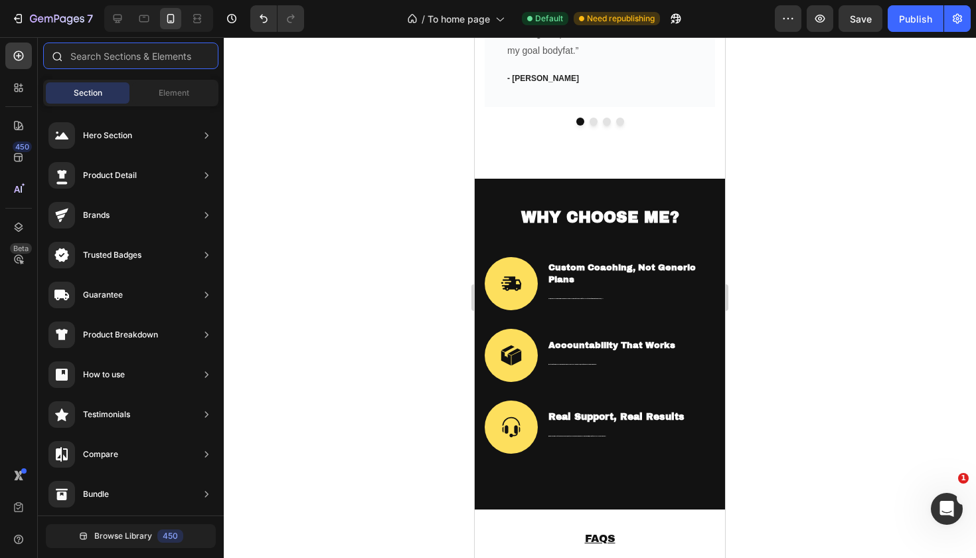
click at [118, 64] on input "text" at bounding box center [130, 56] width 175 height 27
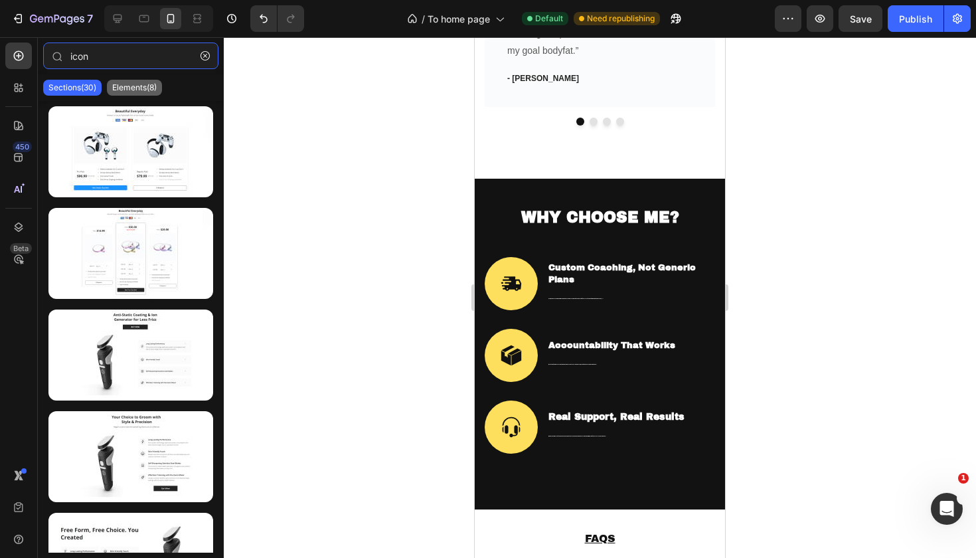
type input "icon"
click at [150, 90] on p "Elements(8)" at bounding box center [134, 87] width 44 height 11
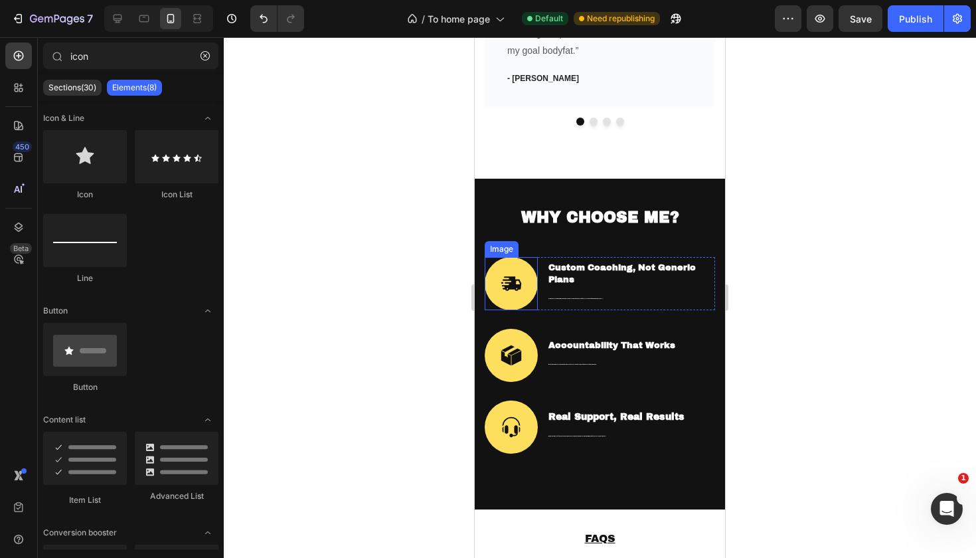
click at [525, 274] on img at bounding box center [511, 283] width 53 height 53
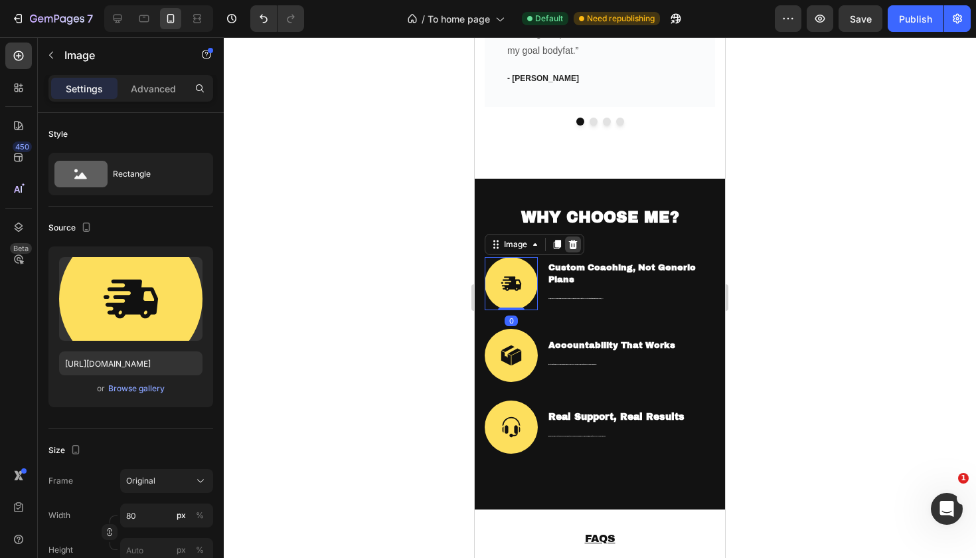
click at [573, 240] on icon at bounding box center [573, 244] width 9 height 9
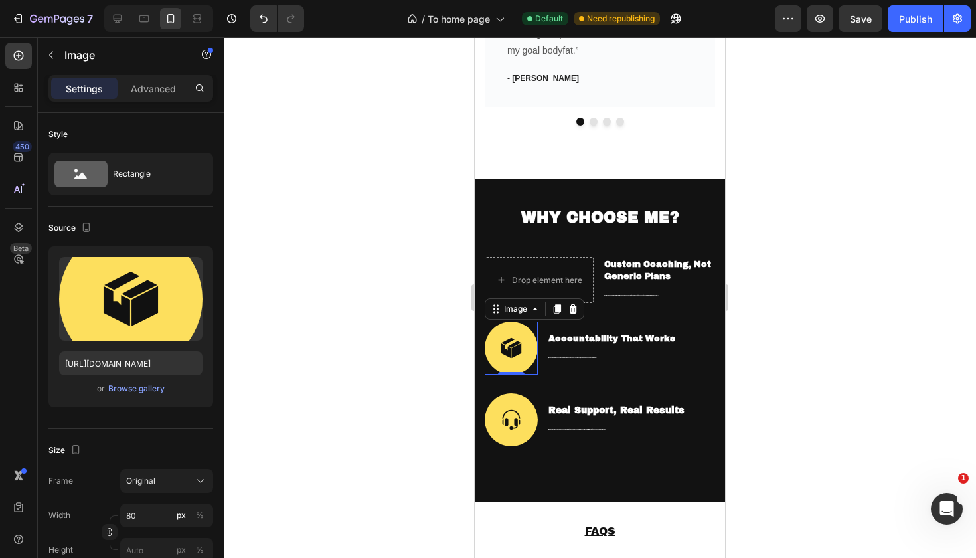
click at [519, 323] on img at bounding box center [511, 347] width 53 height 53
click at [575, 301] on div at bounding box center [573, 309] width 16 height 16
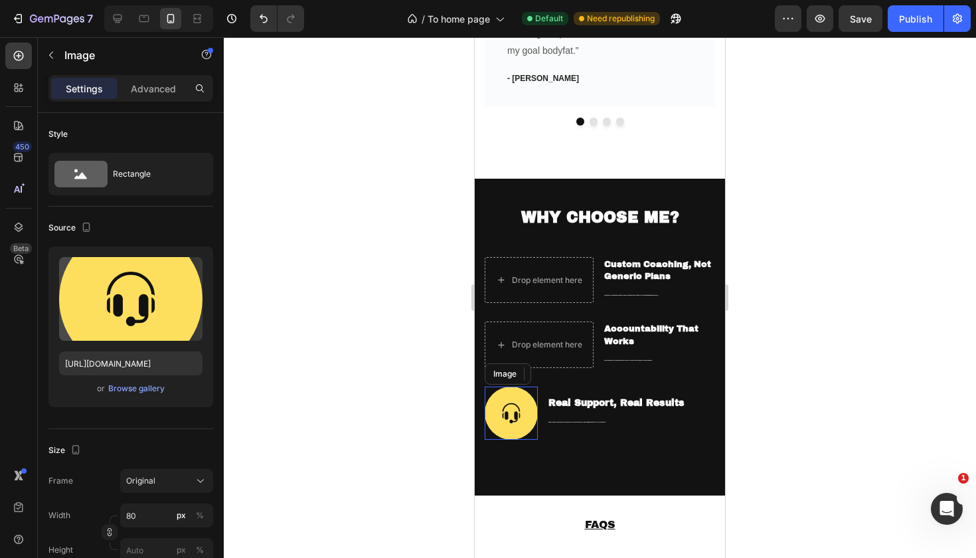
click at [512, 387] on img at bounding box center [511, 413] width 53 height 53
click at [571, 369] on icon at bounding box center [573, 373] width 9 height 9
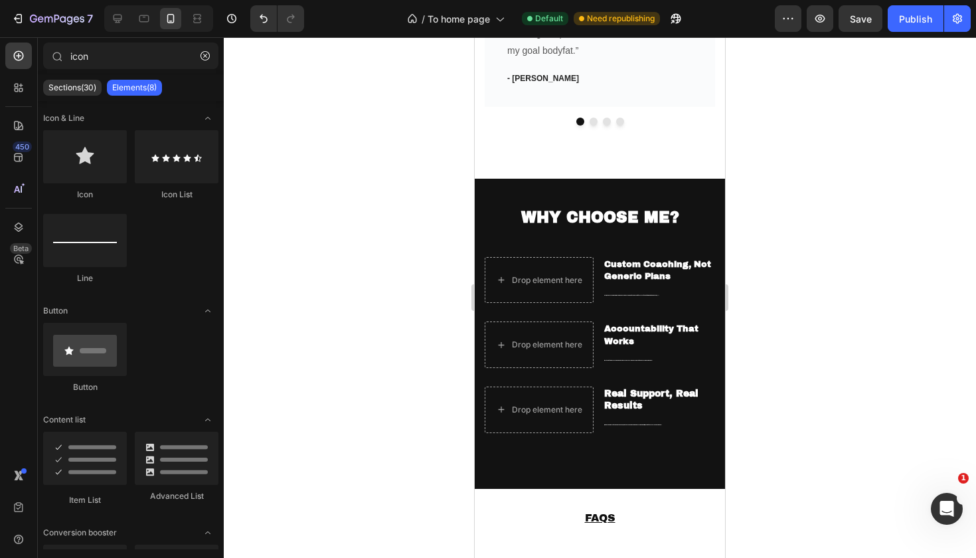
click at [798, 307] on div at bounding box center [600, 297] width 752 height 521
click at [657, 416] on p "I’m always just a message away. Whether you’re stuck, need adjustments, or just…" at bounding box center [659, 423] width 110 height 15
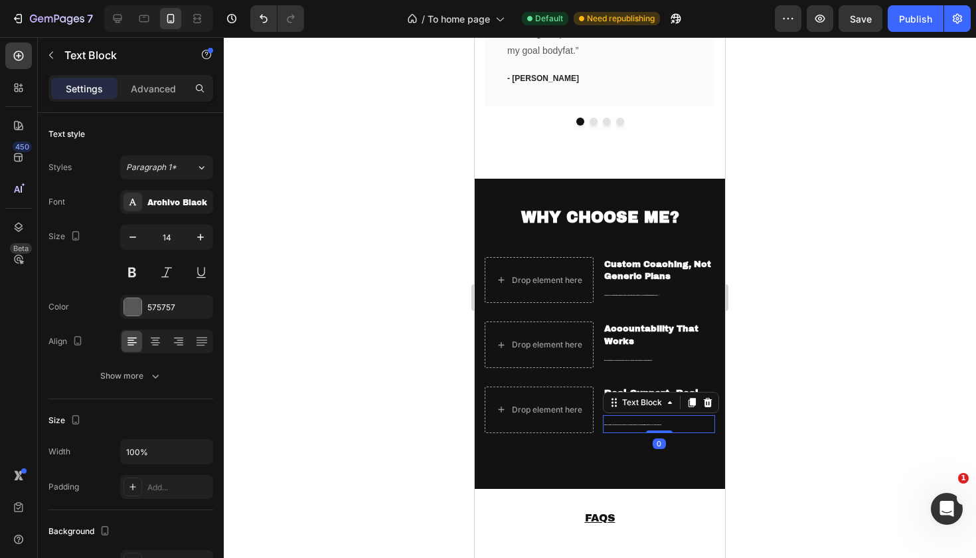
click at [683, 416] on p "I’m always just a message away. Whether you’re stuck, need adjustments, or just…" at bounding box center [659, 423] width 110 height 15
click at [675, 416] on p "I’m always just a message away. Whether you’re stuck, need adjustments, or just…" at bounding box center [659, 423] width 110 height 15
click at [206, 90] on div at bounding box center [199, 88] width 21 height 21
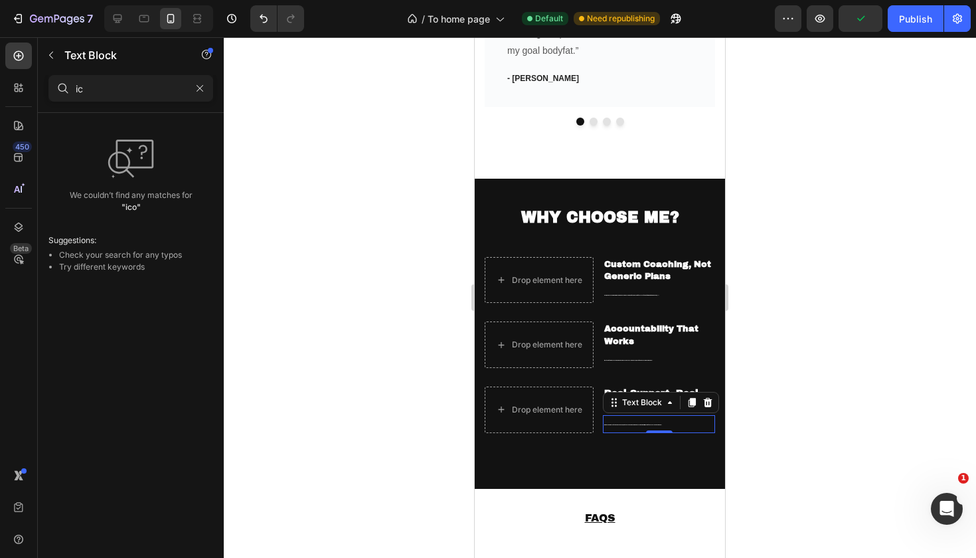
type input "i"
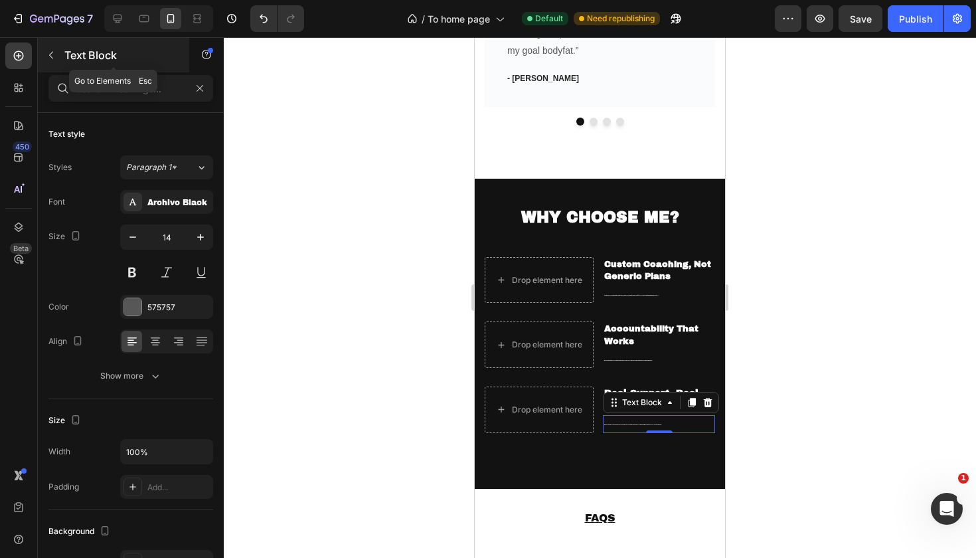
click at [48, 55] on icon "button" at bounding box center [51, 55] width 11 height 11
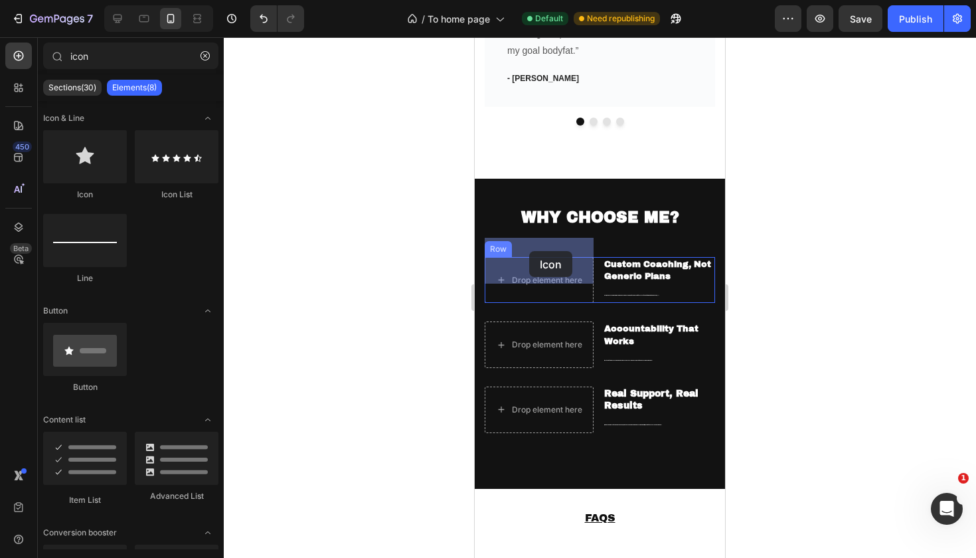
drag, startPoint x: 545, startPoint y: 202, endPoint x: 525, endPoint y: 256, distance: 57.4
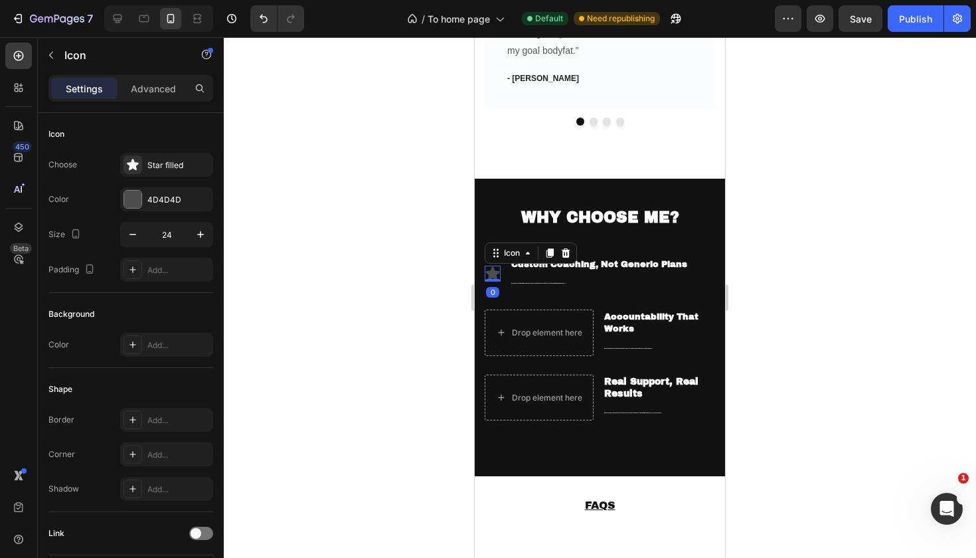
click at [769, 250] on div at bounding box center [600, 297] width 752 height 521
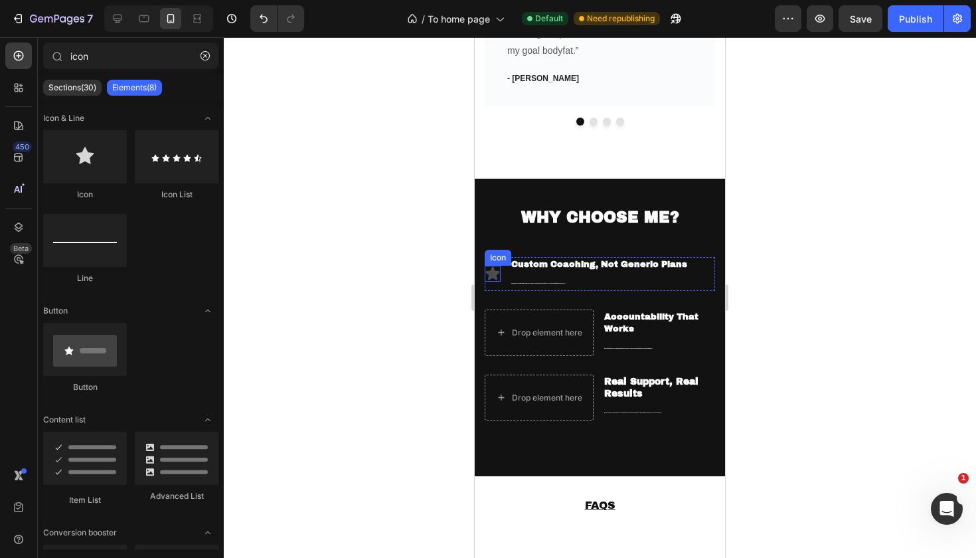
click at [495, 267] on icon at bounding box center [493, 273] width 14 height 13
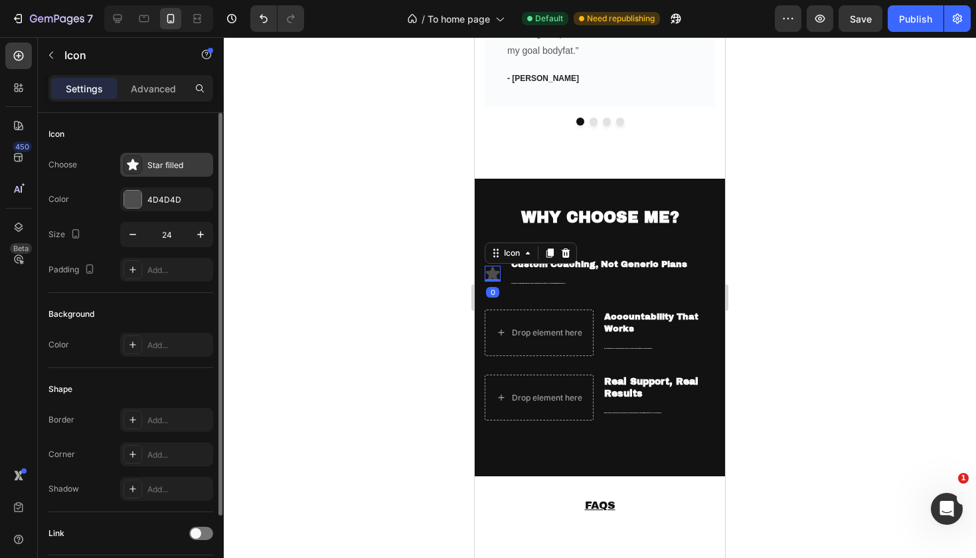
click at [177, 167] on div "Star filled" at bounding box center [178, 165] width 62 height 12
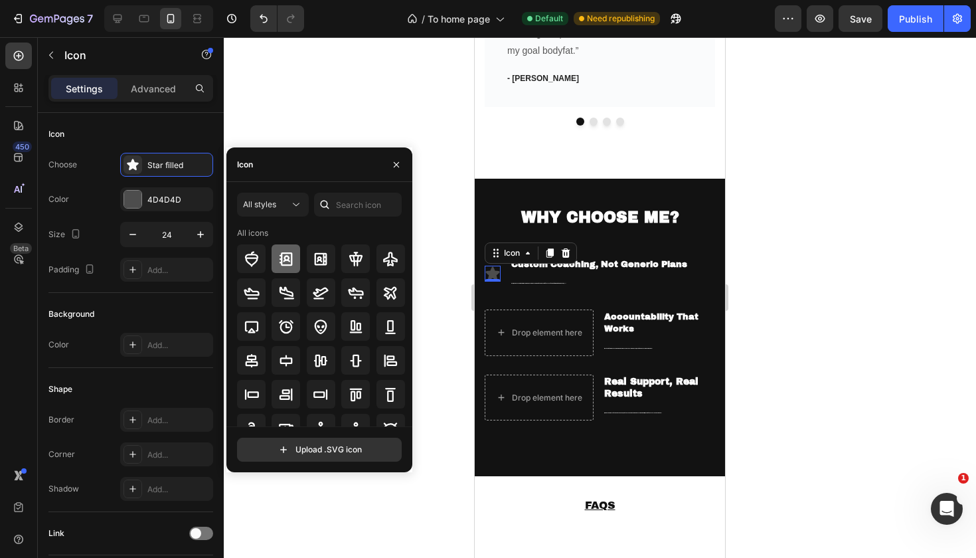
click at [286, 261] on icon at bounding box center [286, 259] width 16 height 16
click at [778, 219] on div at bounding box center [600, 297] width 752 height 521
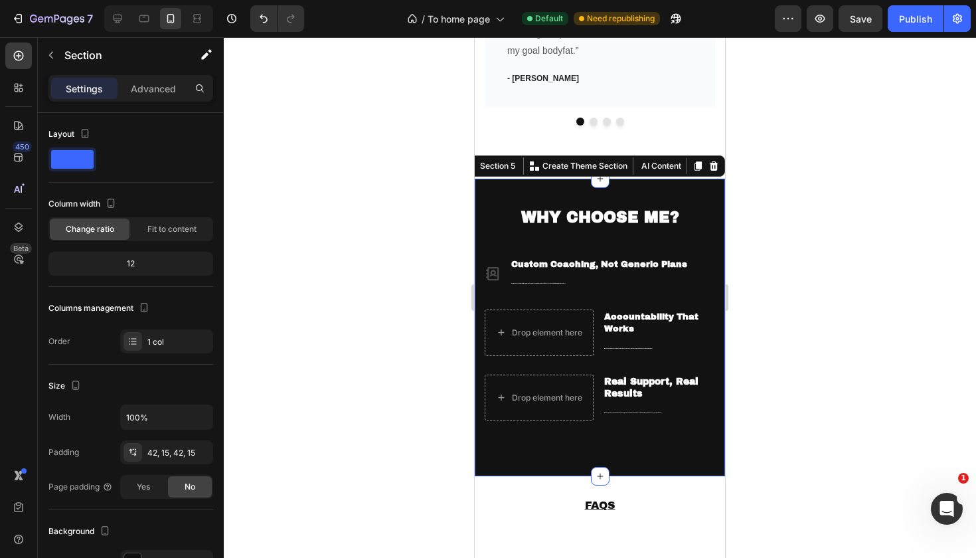
click at [644, 431] on div "WHY CHOOSE ME? Heading Icon Custom Coaching, Not Generic Plans Text Block I don…" at bounding box center [600, 328] width 250 height 298
click at [669, 158] on button "AI Content" at bounding box center [660, 166] width 48 height 16
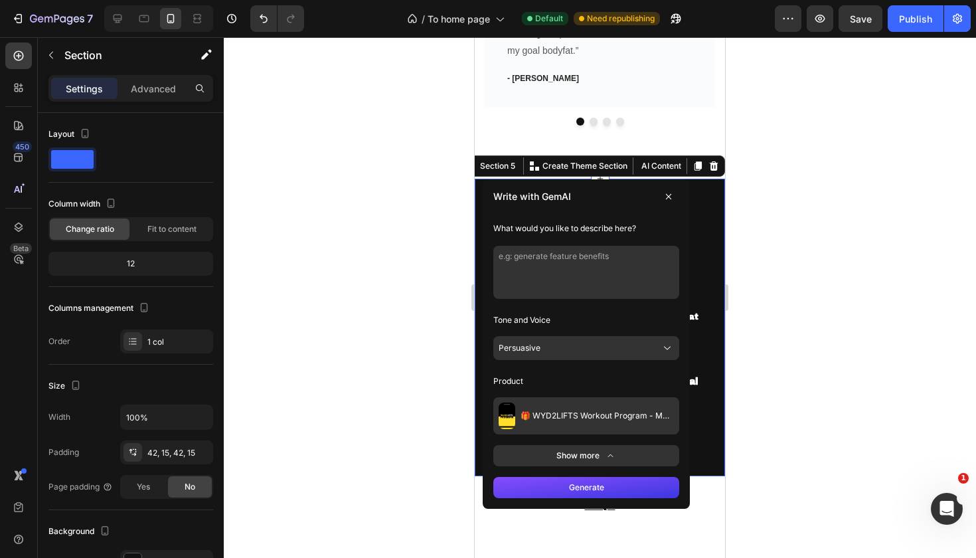
click at [785, 274] on div at bounding box center [600, 297] width 752 height 521
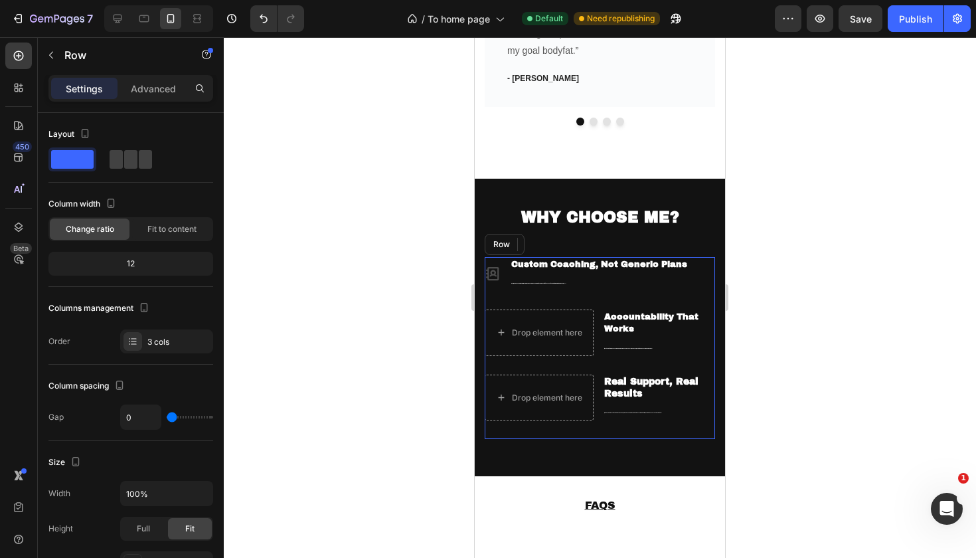
click at [616, 280] on div "Icon Custom Coaching, Not Generic Plans Text Block I don’t just hand you a temp…" at bounding box center [600, 283] width 230 height 52
click at [561, 239] on icon at bounding box center [566, 244] width 11 height 11
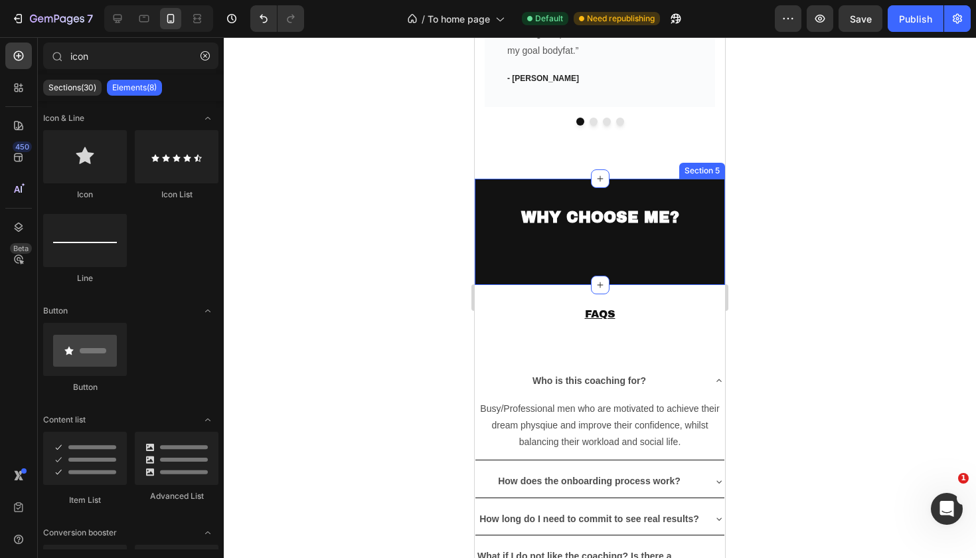
click at [636, 254] on div "WHY CHOOSE ME? Heading Row Section 5" at bounding box center [600, 232] width 250 height 106
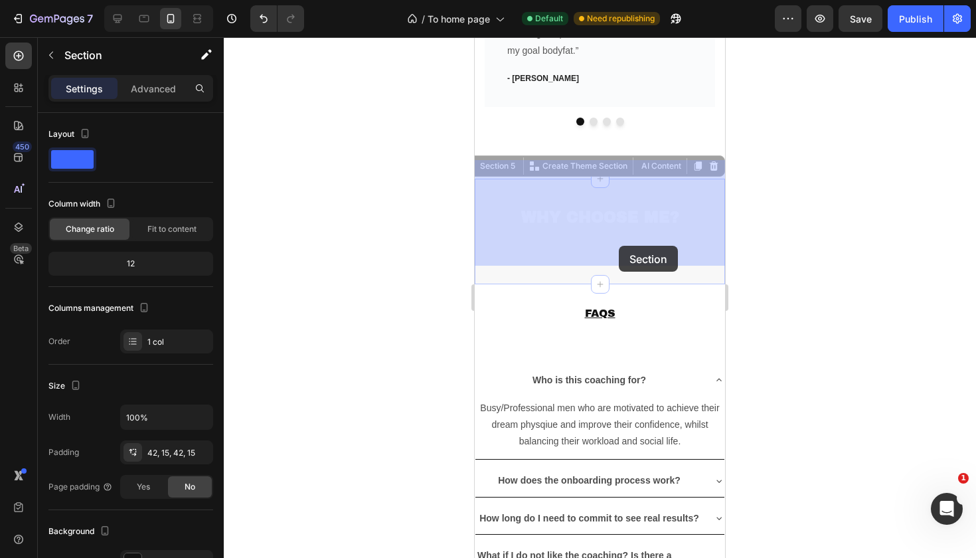
drag, startPoint x: 629, startPoint y: 264, endPoint x: 618, endPoint y: 243, distance: 23.2
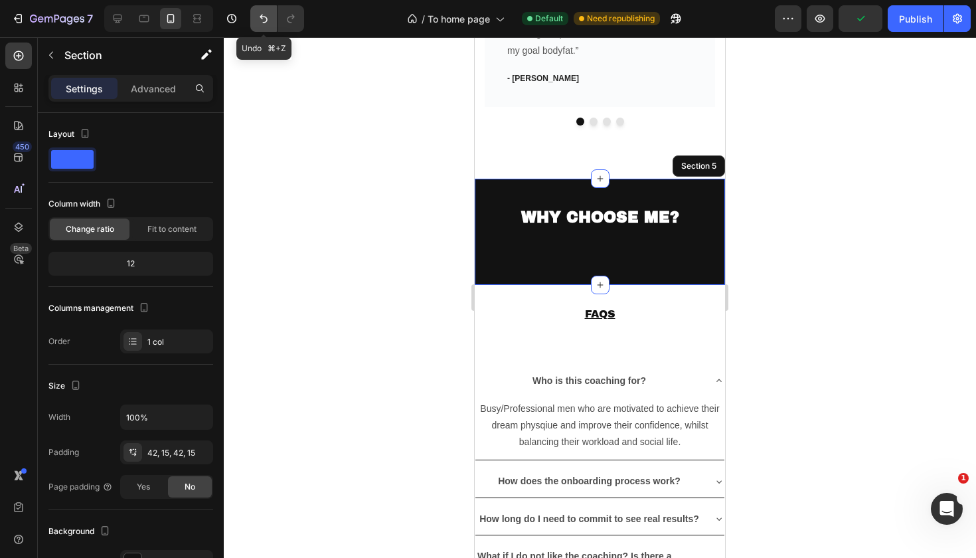
click at [260, 17] on icon "Undo/Redo" at bounding box center [263, 18] width 13 height 13
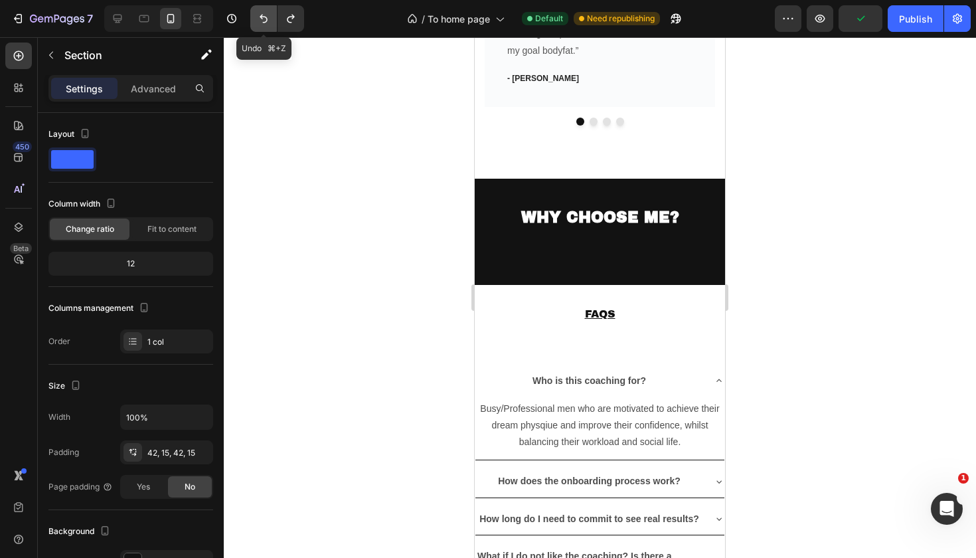
click at [256, 21] on button "Undo/Redo" at bounding box center [263, 18] width 27 height 27
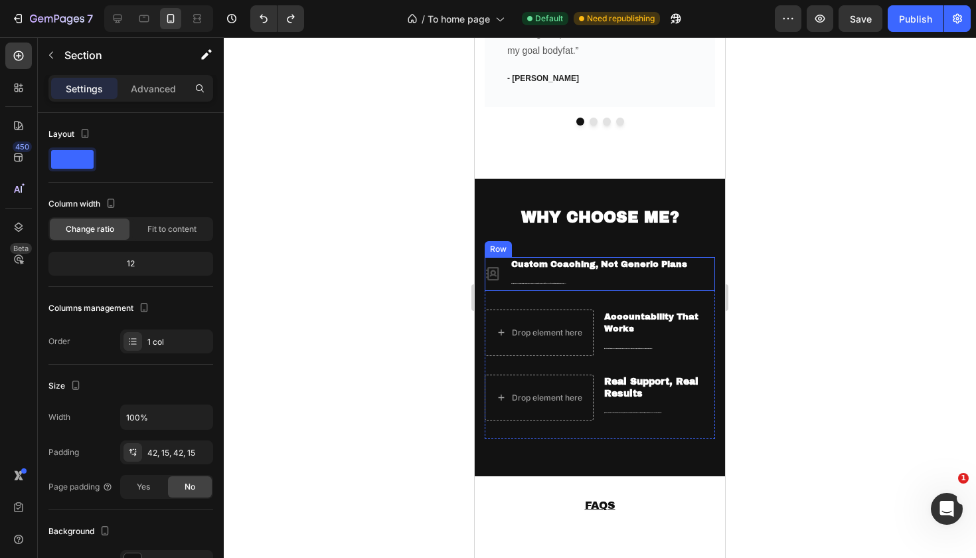
click at [507, 257] on div "Icon Custom Coaching, Not Generic Plans Text Block I don’t just hand you a temp…" at bounding box center [600, 274] width 230 height 34
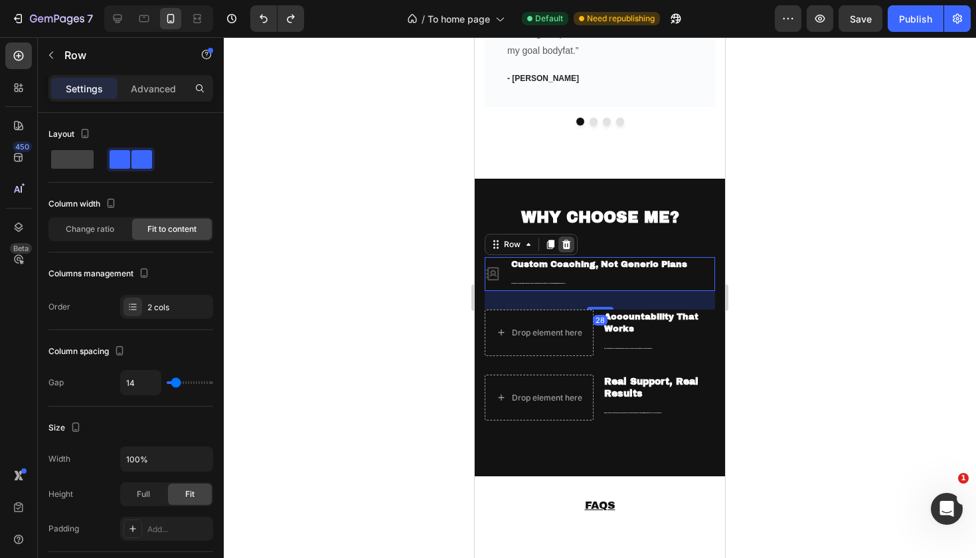
click at [570, 239] on icon at bounding box center [566, 244] width 11 height 11
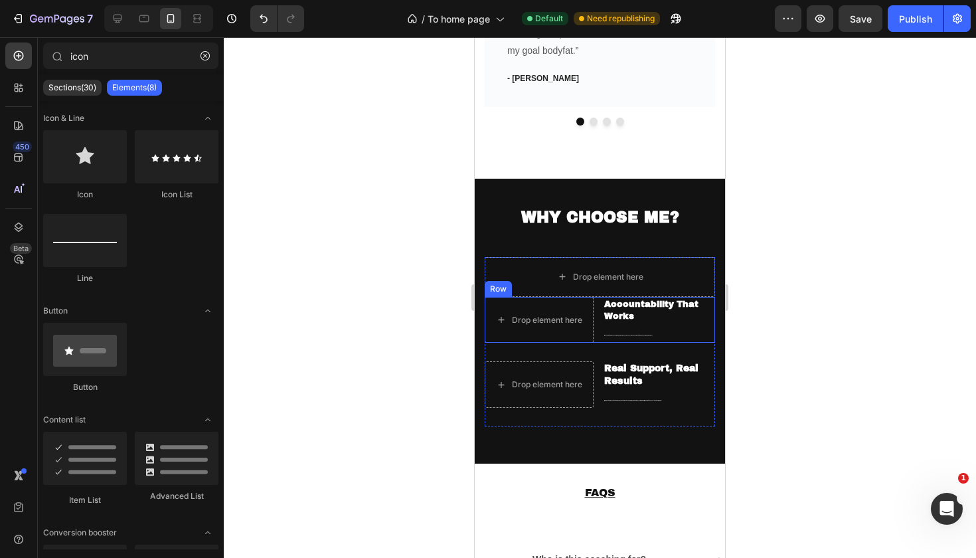
click at [598, 297] on div "Drop element here Accountability That Works Text Block I’ll check in regularly,…" at bounding box center [600, 320] width 230 height 46
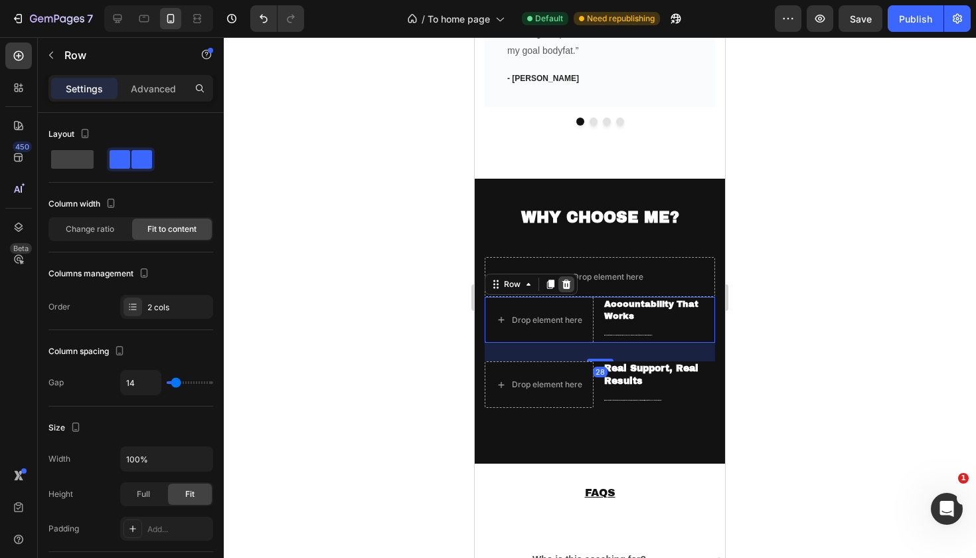
click at [566, 280] on icon at bounding box center [566, 284] width 9 height 9
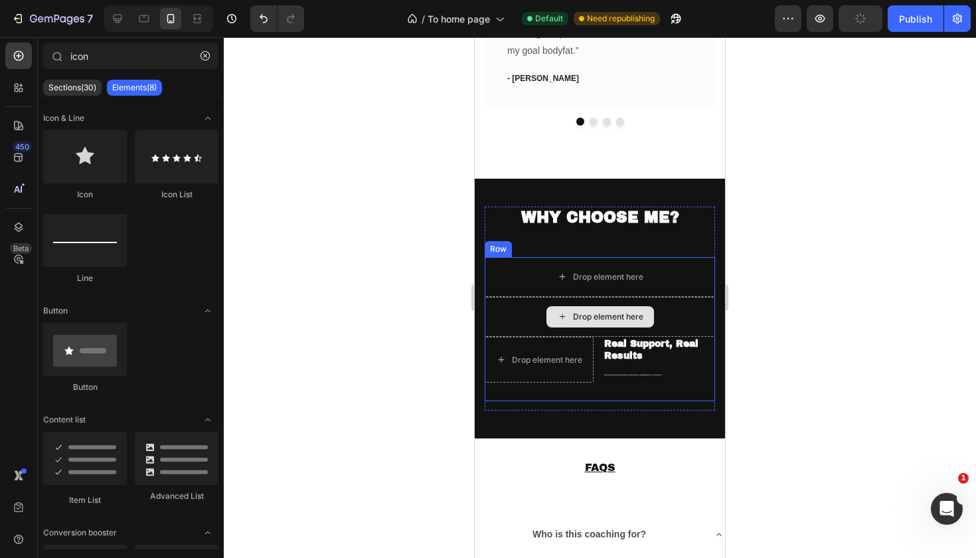
click at [667, 297] on div "Drop element here" at bounding box center [600, 317] width 230 height 40
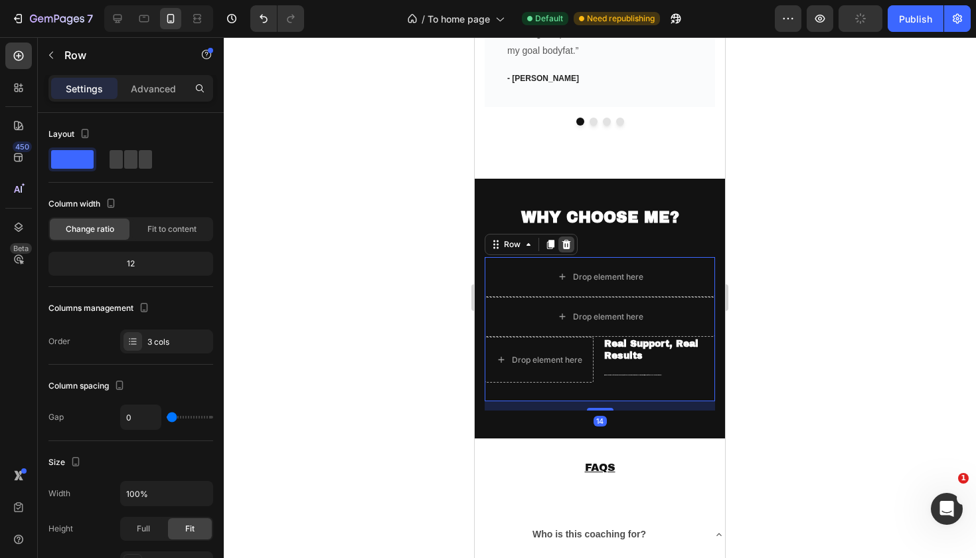
click at [561, 239] on icon at bounding box center [566, 244] width 11 height 11
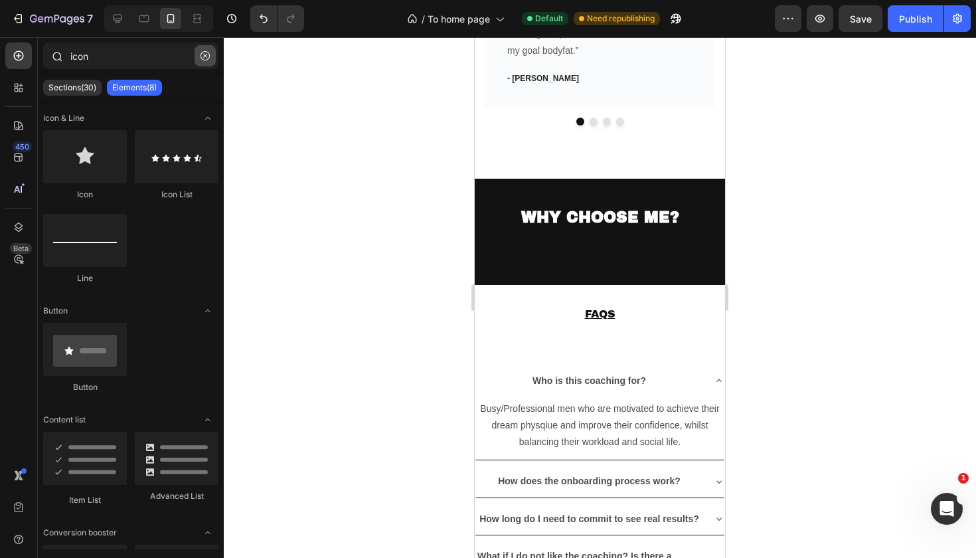
click at [203, 60] on button "button" at bounding box center [205, 55] width 21 height 21
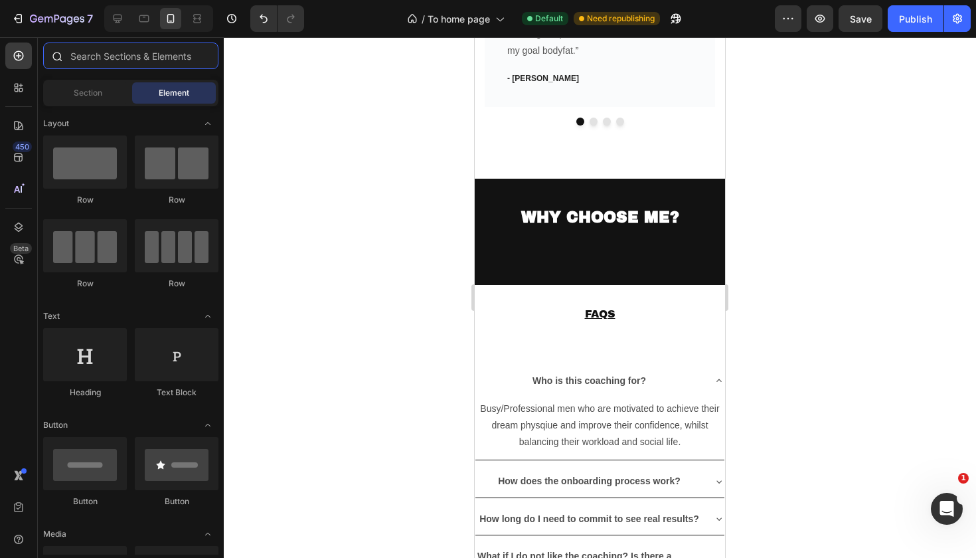
click at [193, 66] on input "text" at bounding box center [130, 56] width 175 height 27
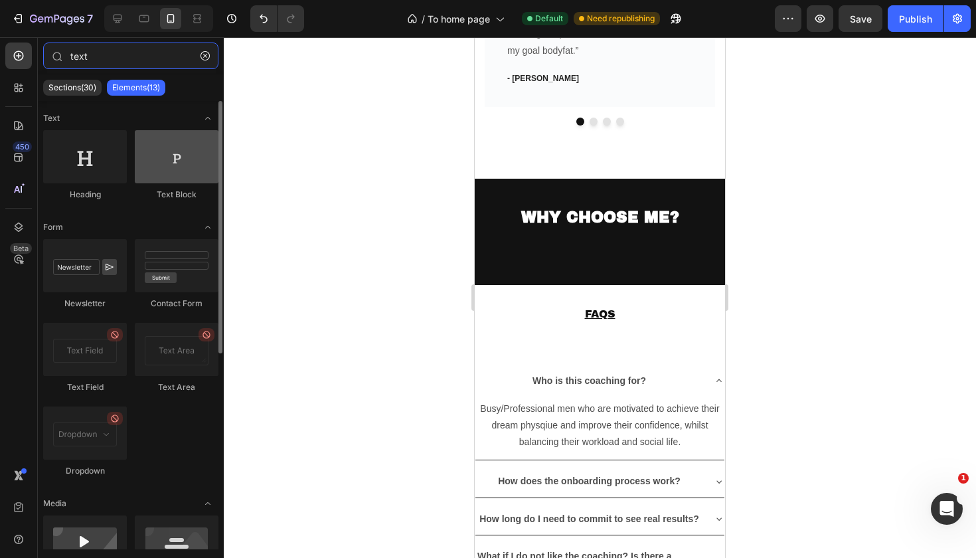
type input "text"
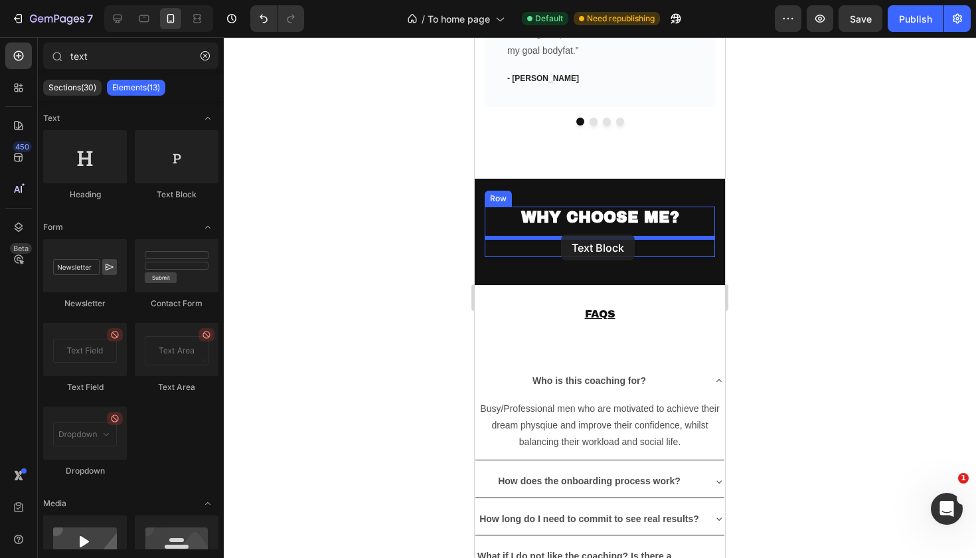
drag, startPoint x: 652, startPoint y: 199, endPoint x: 561, endPoint y: 234, distance: 97.8
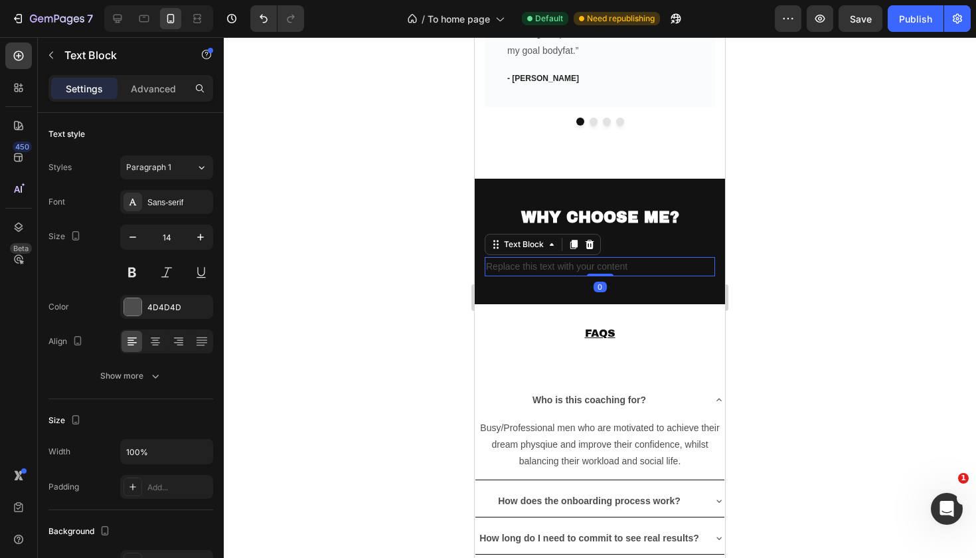
click at [647, 257] on div "Replace this text with your content" at bounding box center [600, 266] width 230 height 19
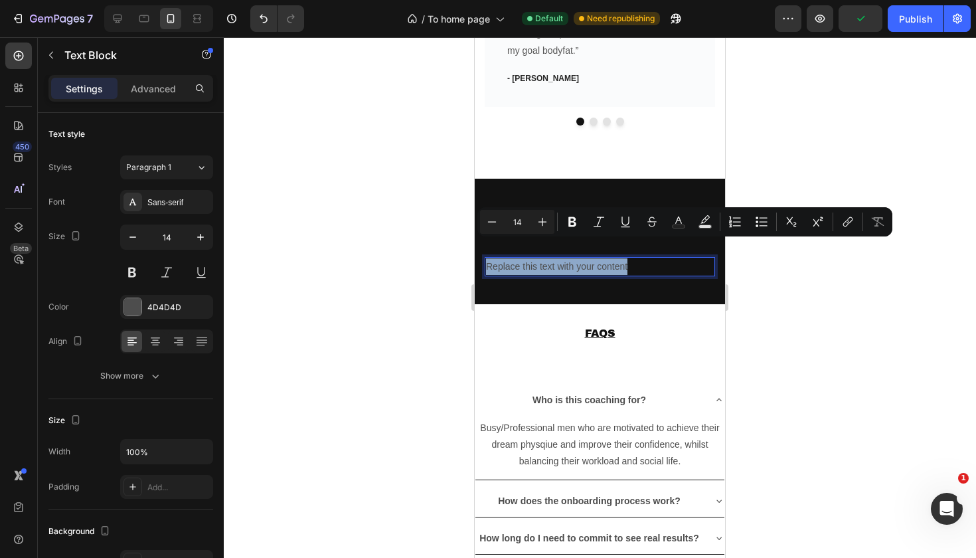
drag, startPoint x: 647, startPoint y: 248, endPoint x: 488, endPoint y: 252, distance: 158.8
click at [488, 258] on p "Replace this text with your content" at bounding box center [600, 266] width 228 height 17
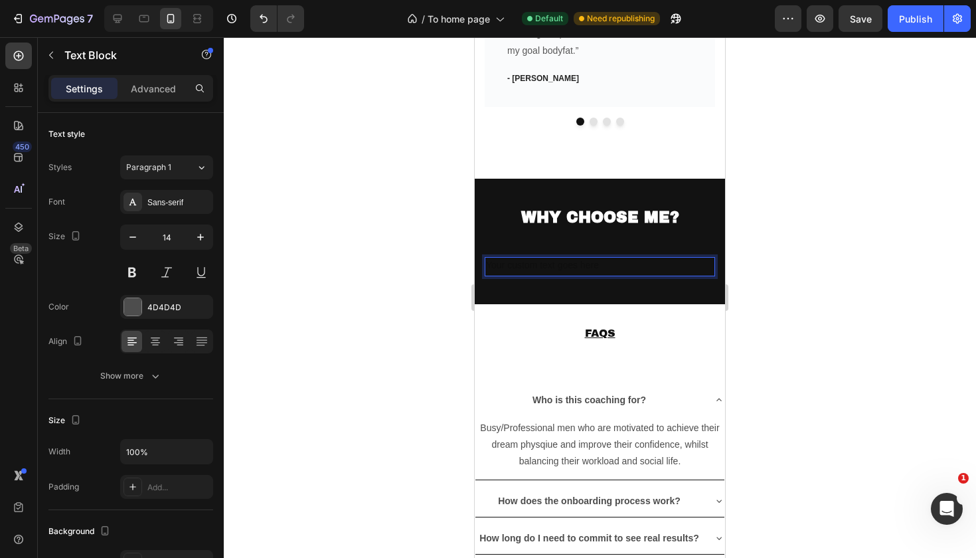
click at [547, 257] on div "Rich Text Editor. Editing area: main" at bounding box center [600, 266] width 230 height 19
click at [514, 257] on div "Rich Text Editor. Editing area: main" at bounding box center [600, 266] width 230 height 19
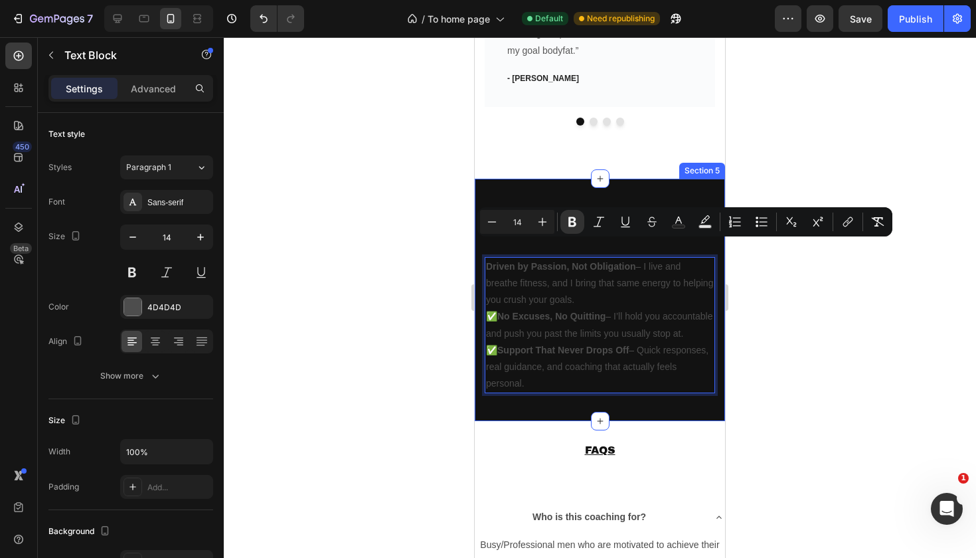
drag, startPoint x: 561, startPoint y: 379, endPoint x: 484, endPoint y: 248, distance: 152.4
click at [484, 247] on div "WHY CHOOSE ME? Heading Driven by Passion, Not Obligation – I live and breathe f…" at bounding box center [600, 300] width 250 height 243
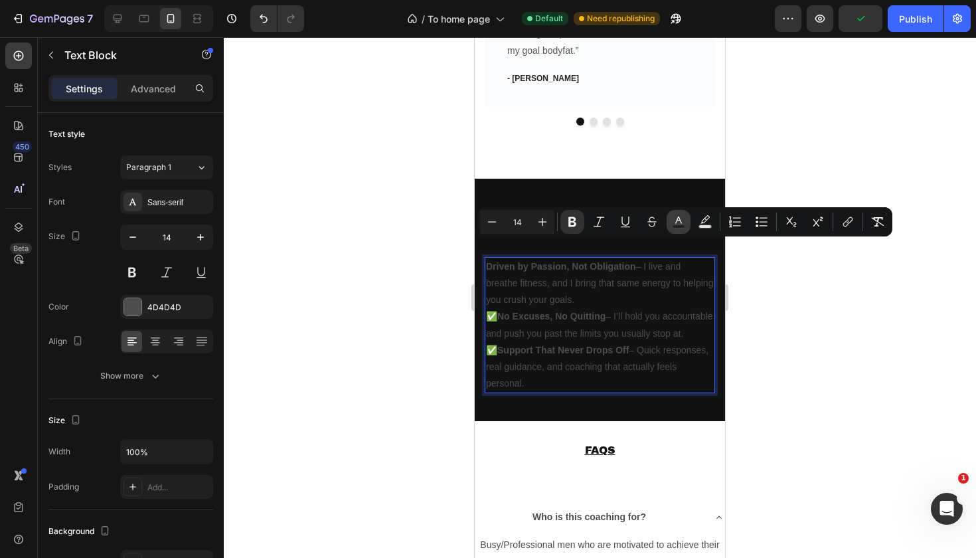
click at [684, 222] on icon "Editor contextual toolbar" at bounding box center [678, 221] width 13 height 13
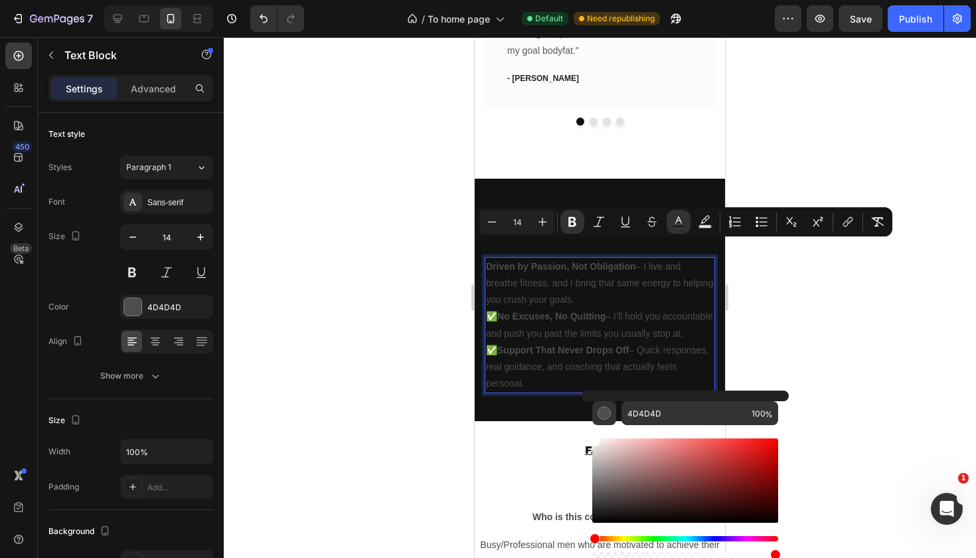
drag, startPoint x: 598, startPoint y: 476, endPoint x: 592, endPoint y: 435, distance: 41.5
click at [592, 435] on div "Editor contextual toolbar" at bounding box center [685, 492] width 186 height 135
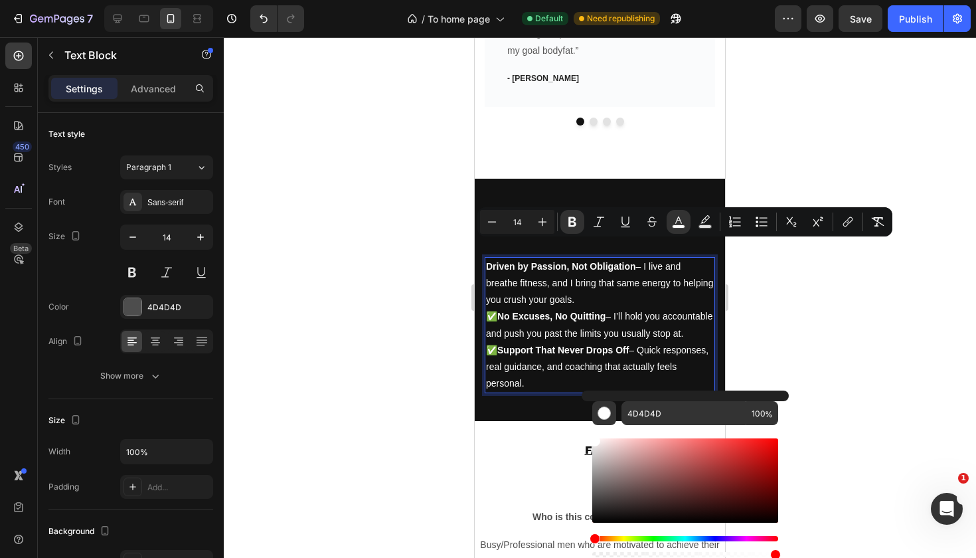
type input "FFFFFF"
click at [796, 325] on div at bounding box center [600, 297] width 752 height 521
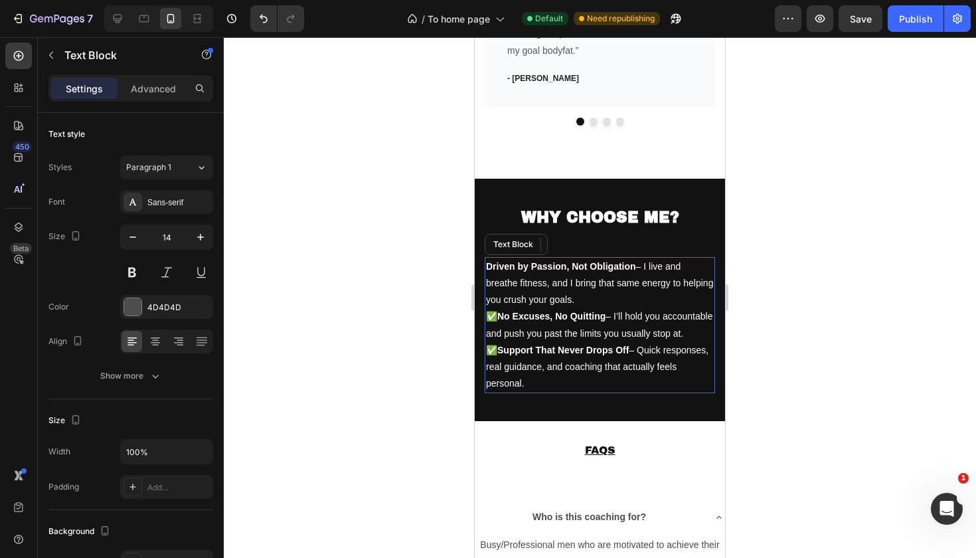
click at [501, 311] on strong "No Excuses, No Quitting" at bounding box center [551, 316] width 108 height 11
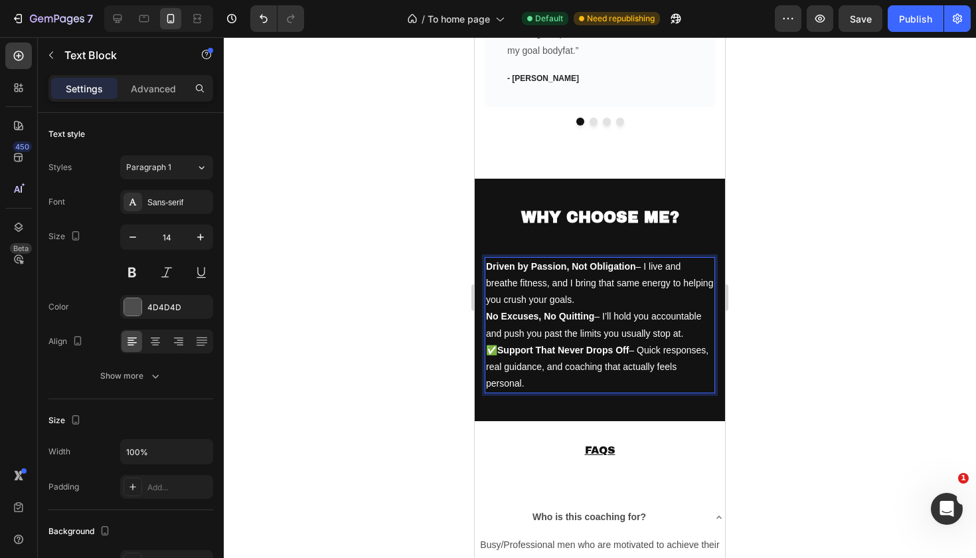
click at [501, 345] on strong "Support That Never Drops Off" at bounding box center [562, 350] width 131 height 11
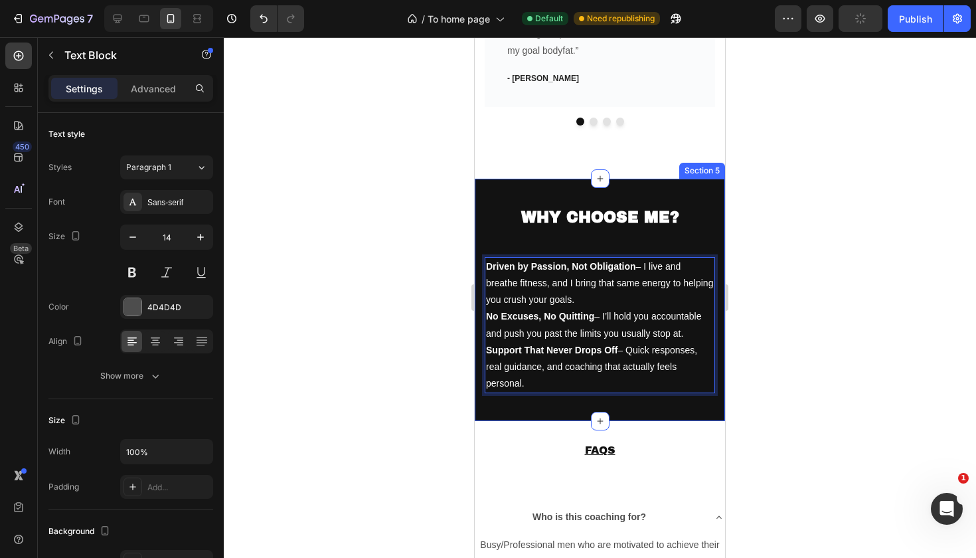
click at [823, 294] on div at bounding box center [600, 297] width 752 height 521
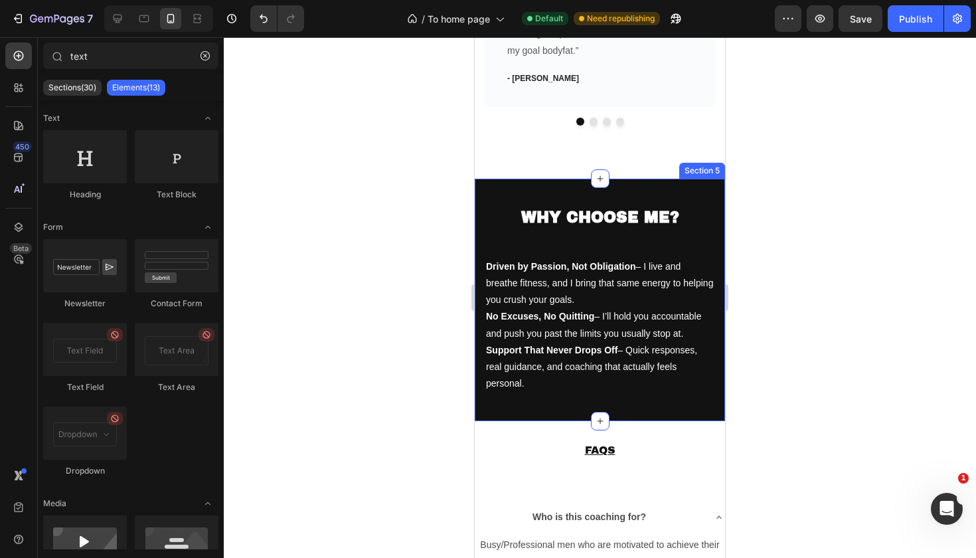
click at [819, 209] on div at bounding box center [600, 297] width 752 height 521
click at [762, 404] on div at bounding box center [600, 297] width 752 height 521
click at [786, 165] on div at bounding box center [600, 297] width 752 height 521
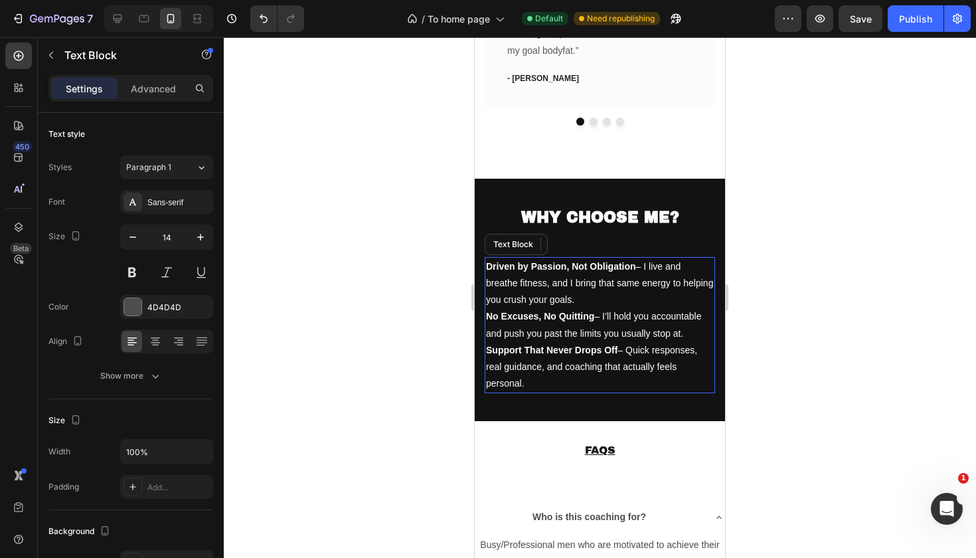
click at [495, 258] on p "Driven by Passion, Not Obligation – I live and breathe fitness, and I bring tha…" at bounding box center [600, 283] width 228 height 50
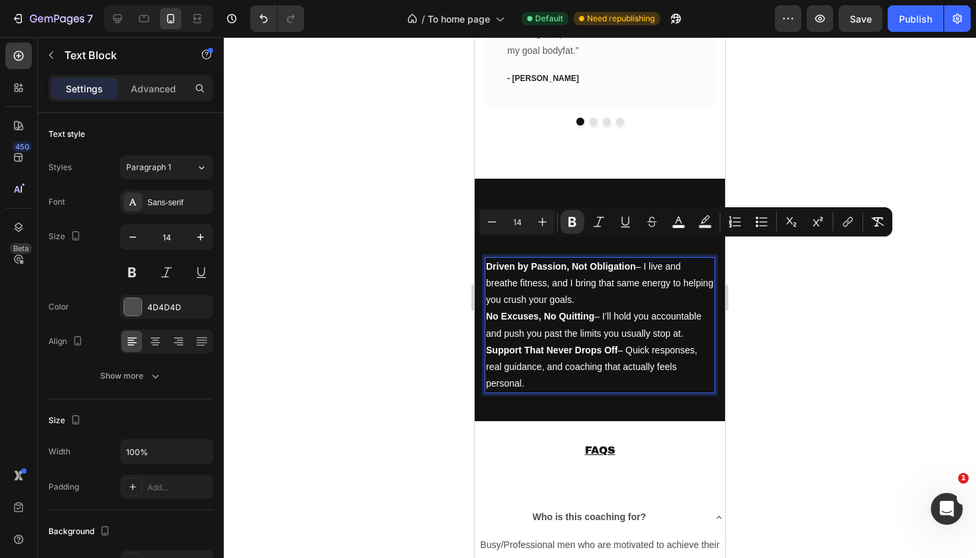
drag, startPoint x: 487, startPoint y: 246, endPoint x: 636, endPoint y: 355, distance: 184.0
click at [636, 355] on div "Driven by Passion, Not Obligation – I live and breathe fitness, and I bring tha…" at bounding box center [600, 325] width 230 height 137
click at [732, 222] on icon "Editor contextual toolbar" at bounding box center [730, 221] width 3 height 3
type input "14"
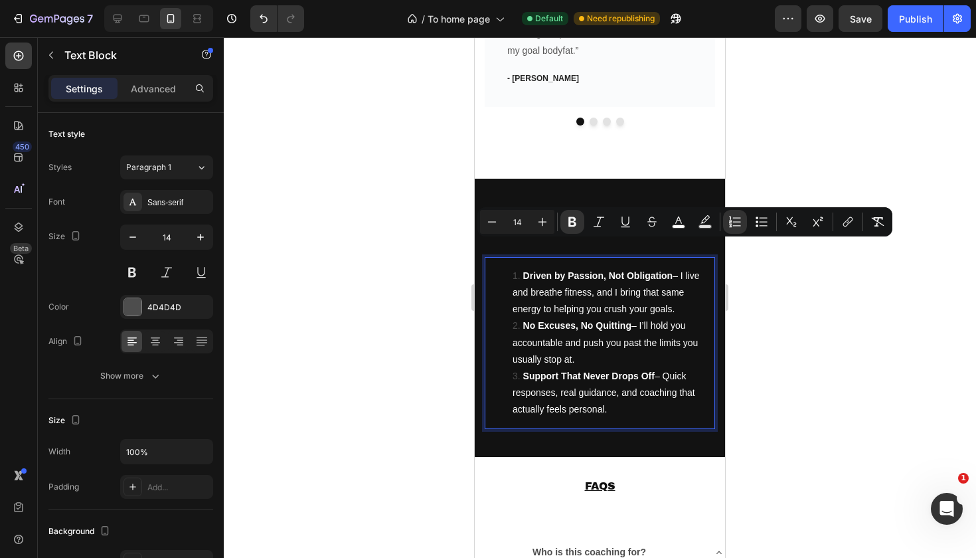
click at [510, 268] on ol "Driven by Passion, Not Obligation – I live and breathe fitness, and I bring tha…" at bounding box center [600, 343] width 228 height 151
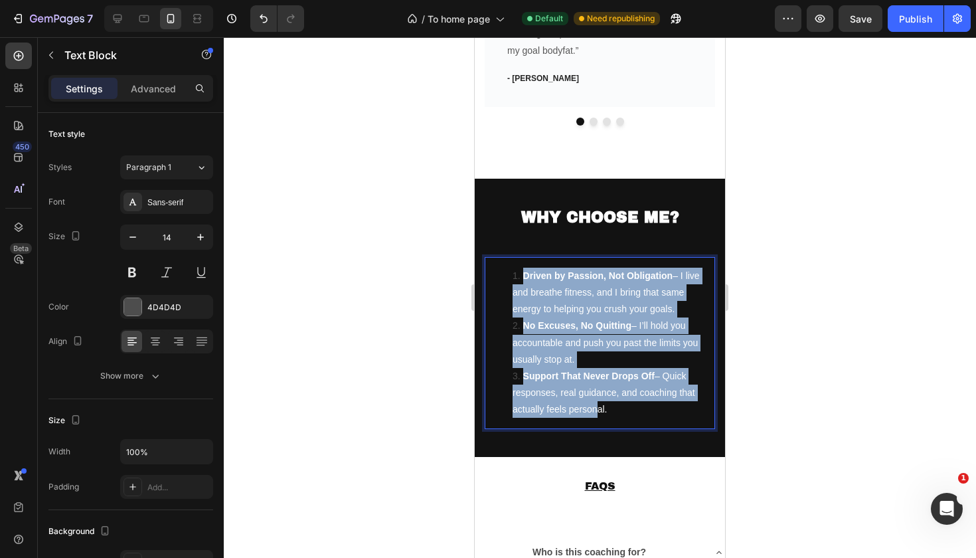
drag, startPoint x: 511, startPoint y: 256, endPoint x: 594, endPoint y: 381, distance: 149.0
click at [594, 381] on ol "Driven by Passion, Not Obligation – I live and breathe fitness, and I bring tha…" at bounding box center [600, 343] width 228 height 151
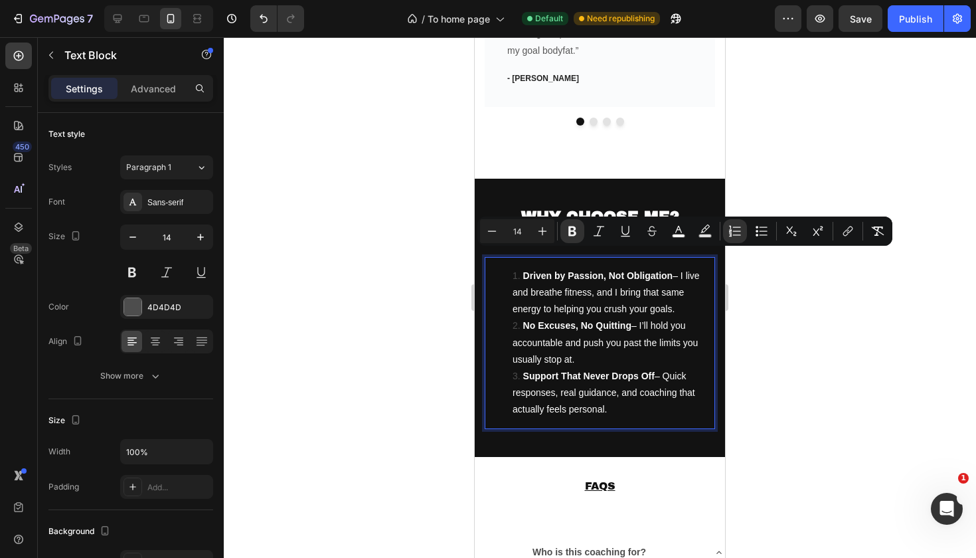
click at [659, 385] on li "Support That Never Drops Off – Quick responses, real guidance, and coaching tha…" at bounding box center [613, 393] width 201 height 50
drag, startPoint x: 636, startPoint y: 390, endPoint x: 488, endPoint y: 248, distance: 204.8
click at [488, 268] on ol "Driven by Passion, Not Obligation – I live and breathe fitness, and I bring tha…" at bounding box center [600, 343] width 228 height 151
click at [675, 236] on rect "Editor contextual toolbar" at bounding box center [679, 235] width 13 height 3
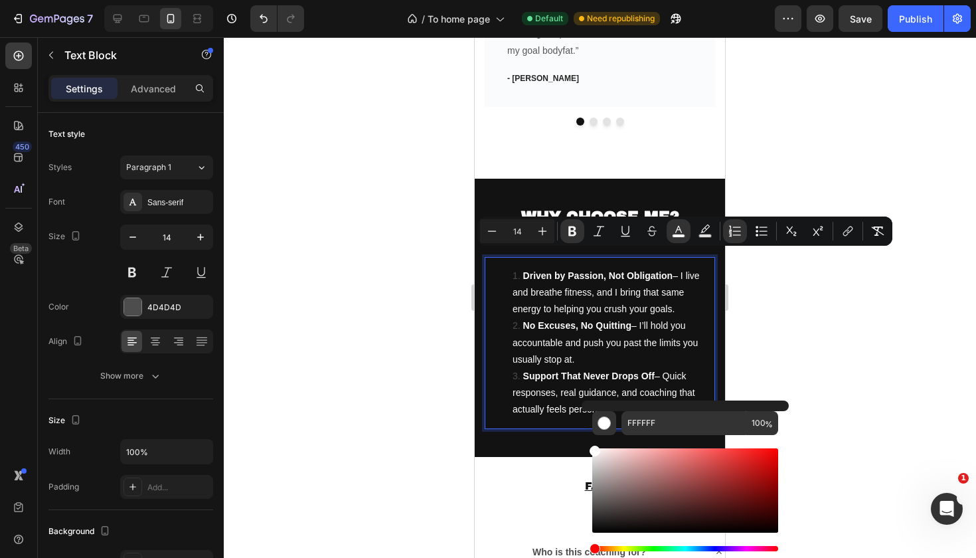
drag, startPoint x: 1076, startPoint y: 501, endPoint x: 576, endPoint y: 432, distance: 504.2
click at [735, 233] on icon "Editor contextual toolbar" at bounding box center [735, 230] width 13 height 13
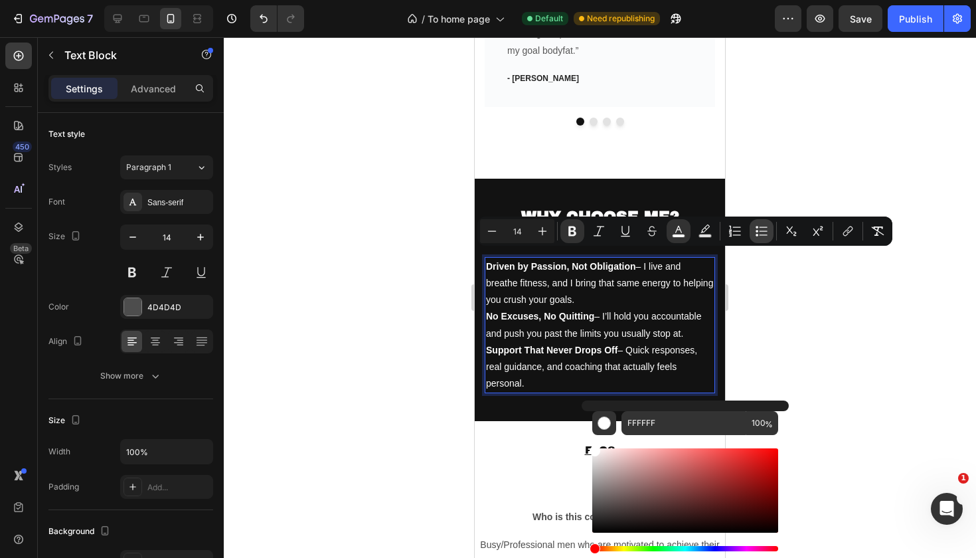
click at [760, 228] on icon "Editor contextual toolbar" at bounding box center [761, 230] width 13 height 13
type input "14"
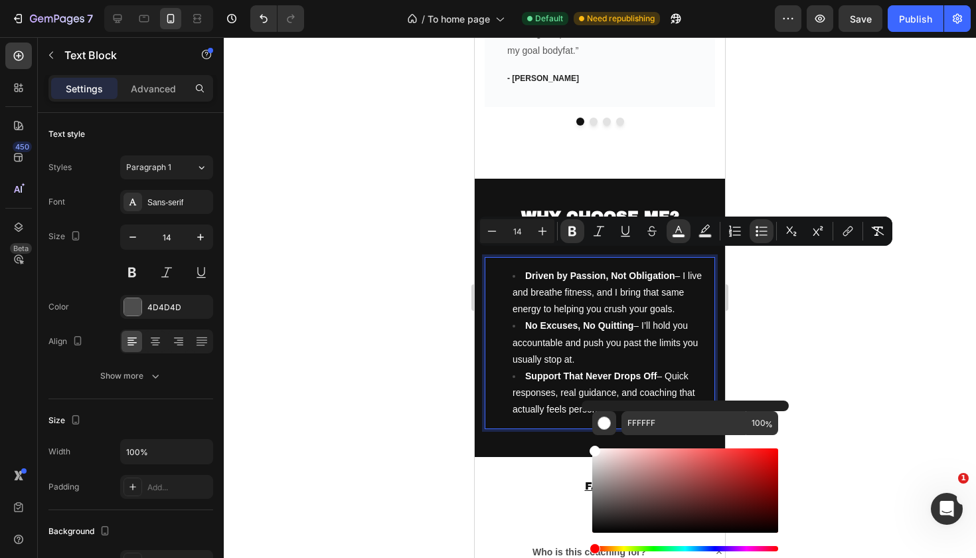
click at [799, 313] on div at bounding box center [600, 297] width 752 height 521
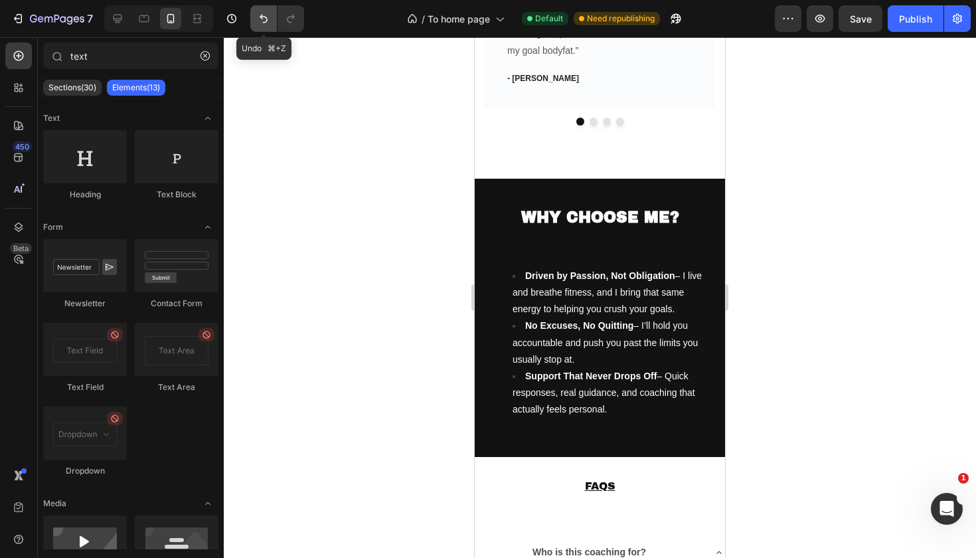
click at [254, 25] on button "Undo/Redo" at bounding box center [263, 18] width 27 height 27
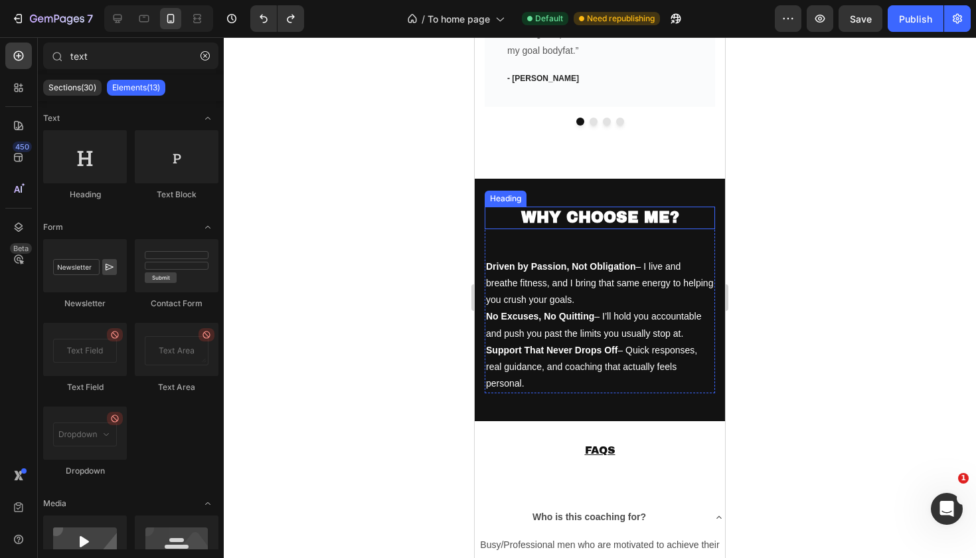
click at [849, 231] on div at bounding box center [600, 297] width 752 height 521
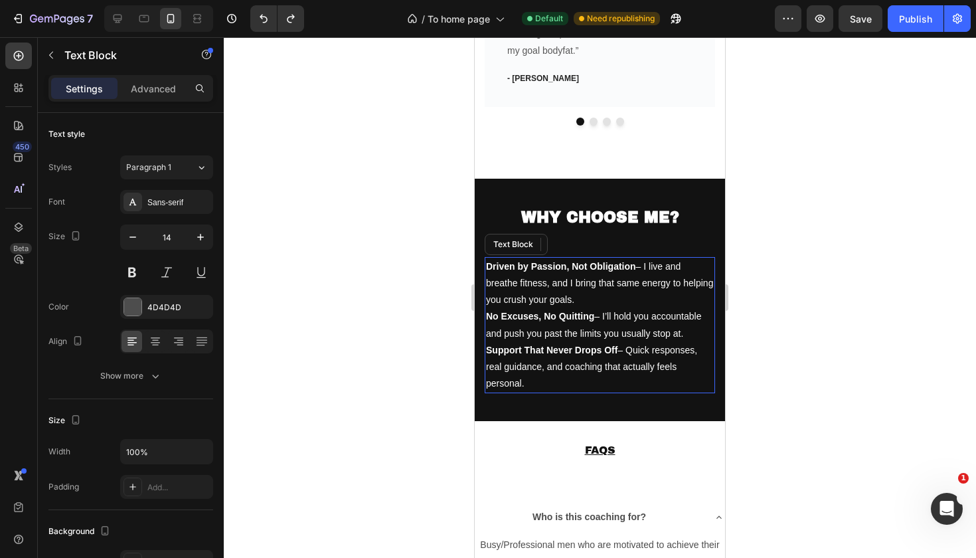
click at [585, 284] on p "Driven by Passion, Not Obligation – I live and breathe fitness, and I bring tha…" at bounding box center [600, 283] width 228 height 50
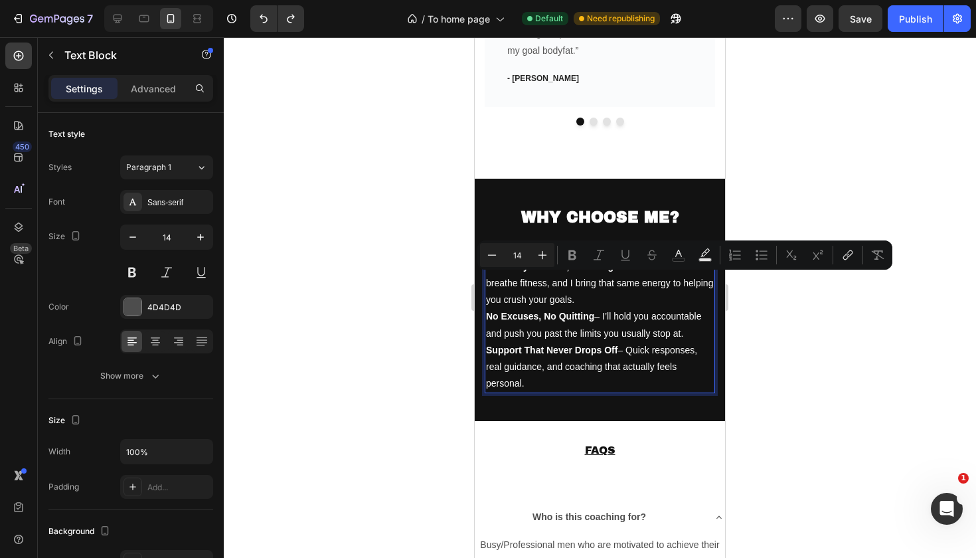
click at [585, 284] on p "Driven by Passion, Not Obligation – I live and breathe fitness, and I bring tha…" at bounding box center [600, 283] width 228 height 50
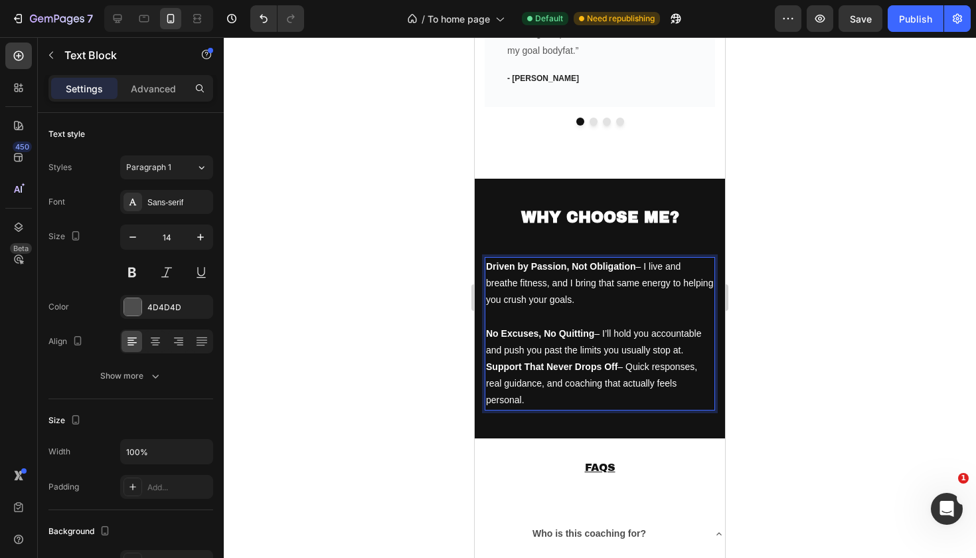
click at [685, 335] on p "No Excuses, No Quitting – I’ll hold you accountable and push you past the limit…" at bounding box center [600, 341] width 228 height 33
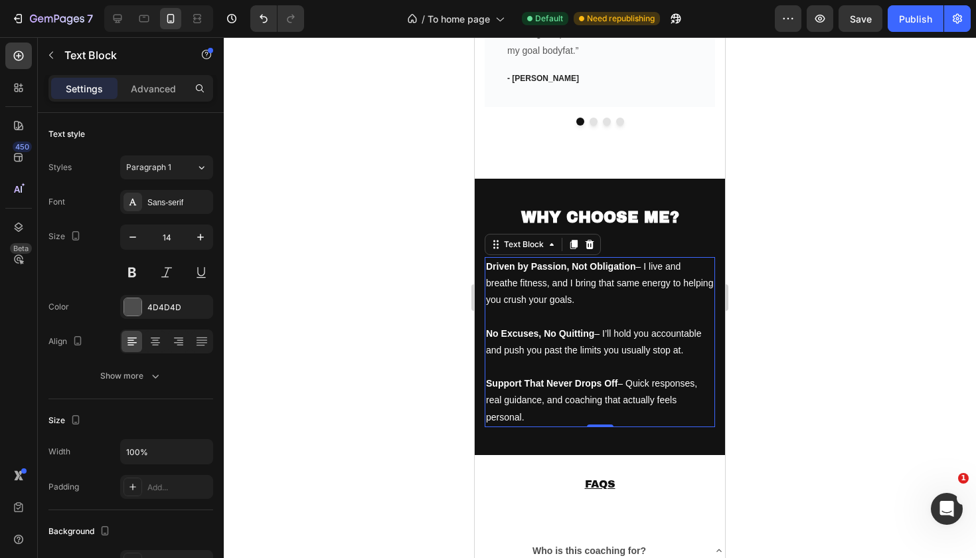
click at [878, 288] on div at bounding box center [600, 297] width 752 height 521
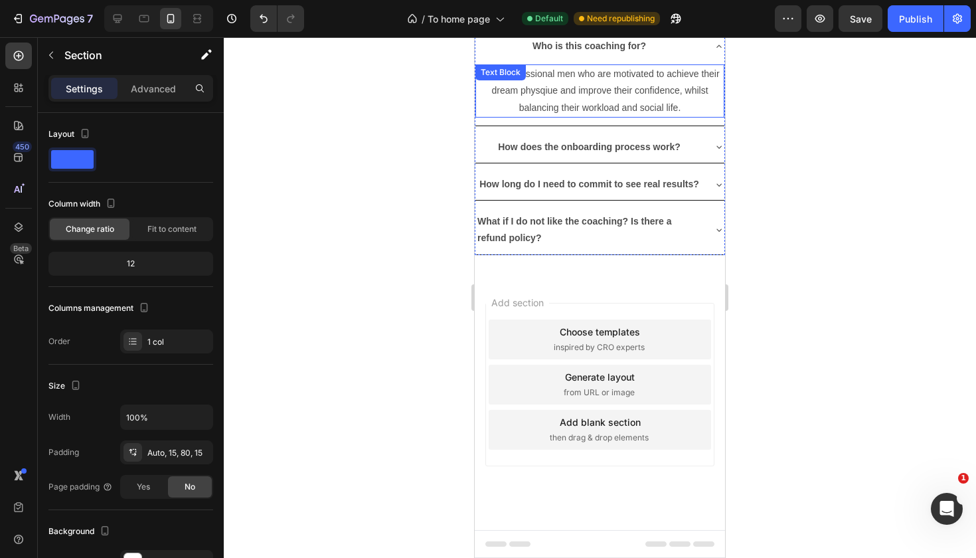
scroll to position [1970, 0]
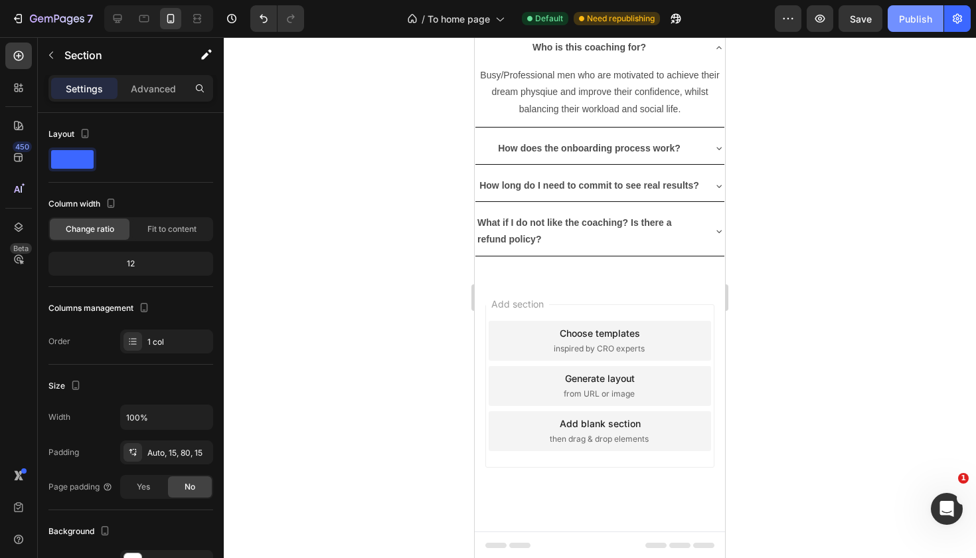
click at [914, 13] on div "Publish" at bounding box center [915, 19] width 33 height 14
